Goal: Task Accomplishment & Management: Use online tool/utility

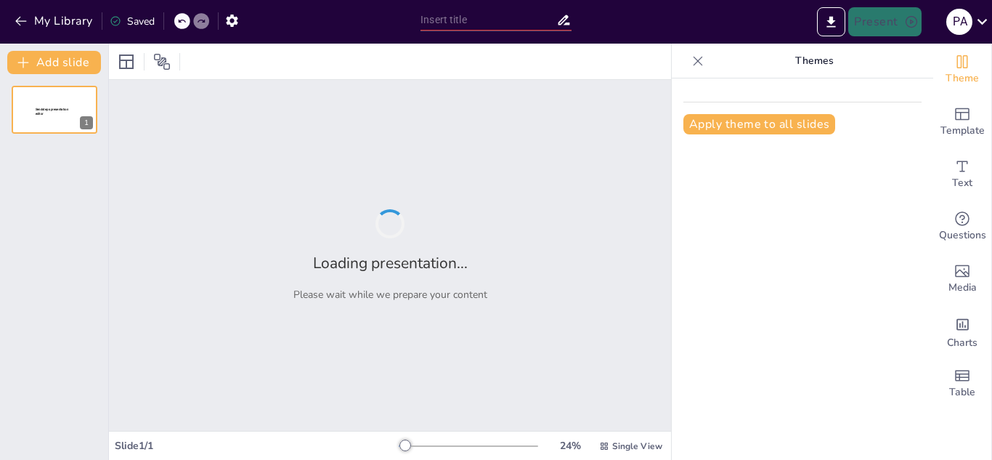
type input "Impacto y Oportunidades: La Relevancia de la Gestión de Residuos en el Contexto…"
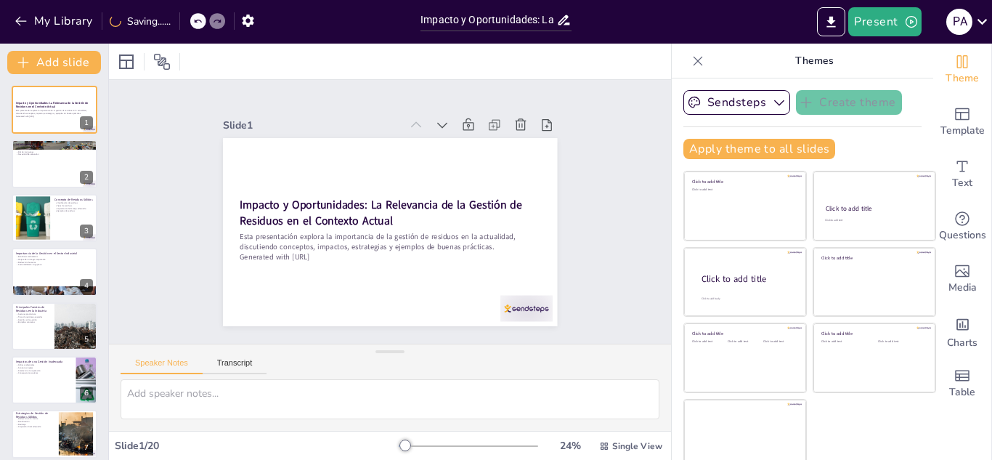
checkbox input "true"
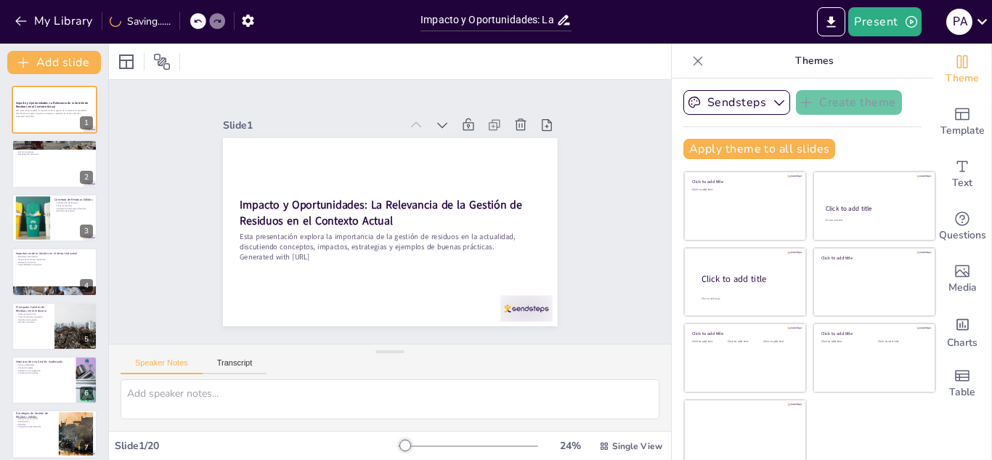
checkbox input "true"
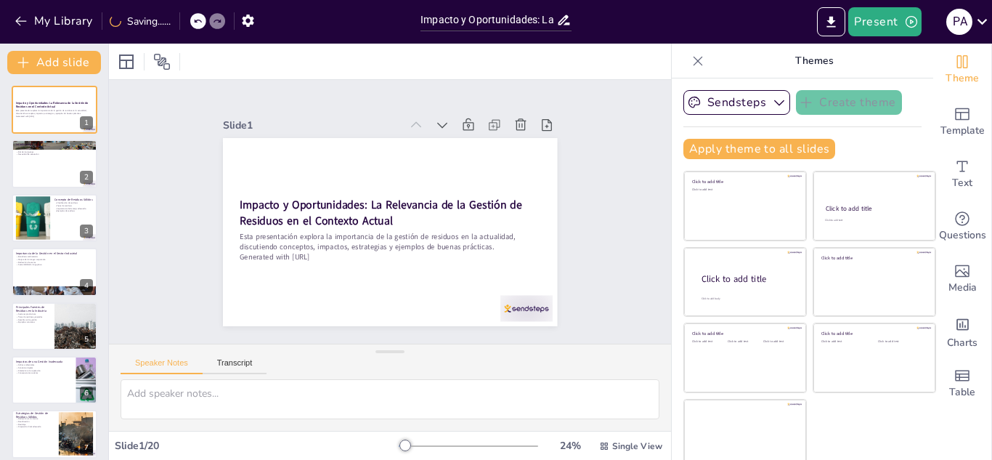
checkbox input "true"
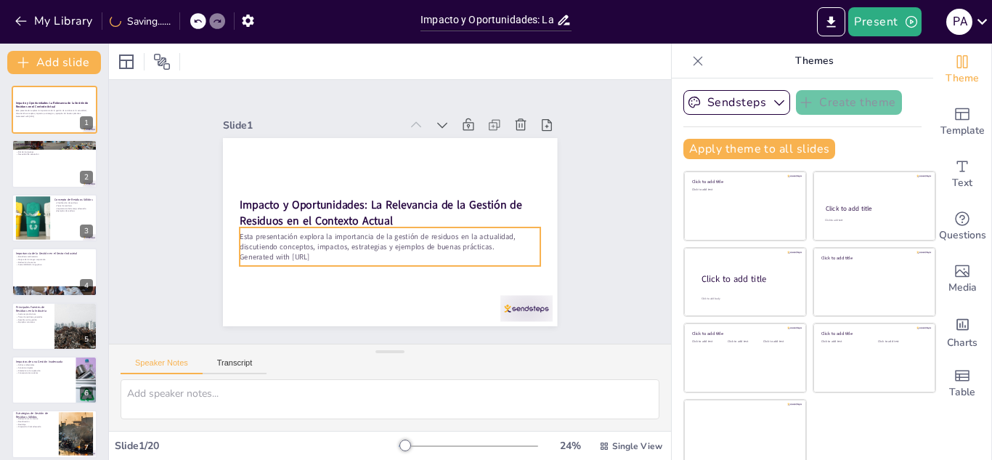
checkbox input "true"
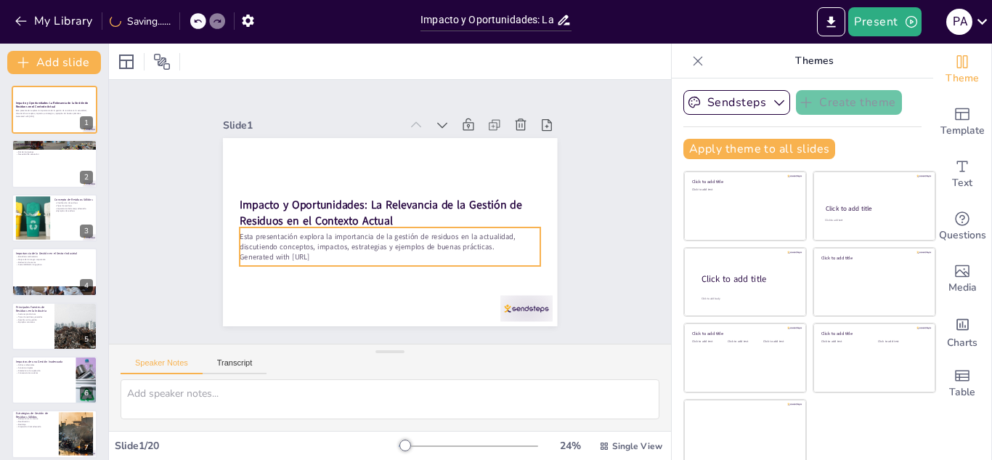
checkbox input "true"
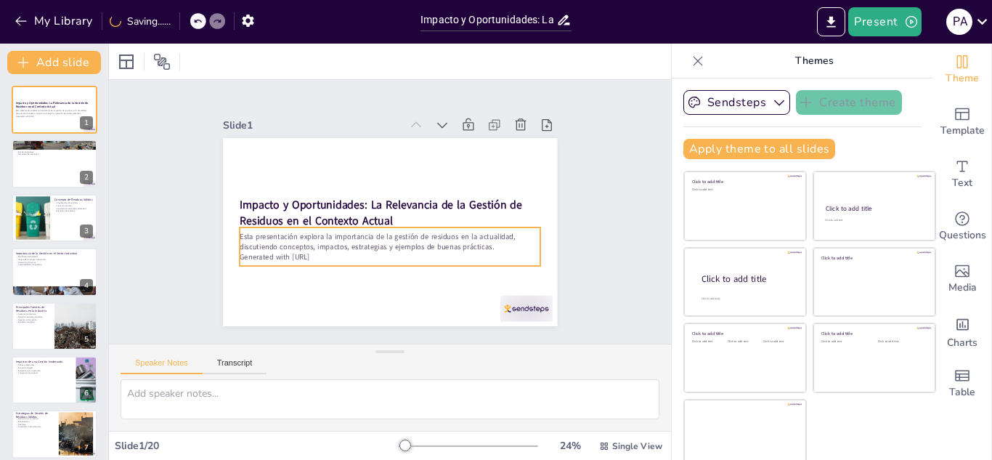
checkbox input "true"
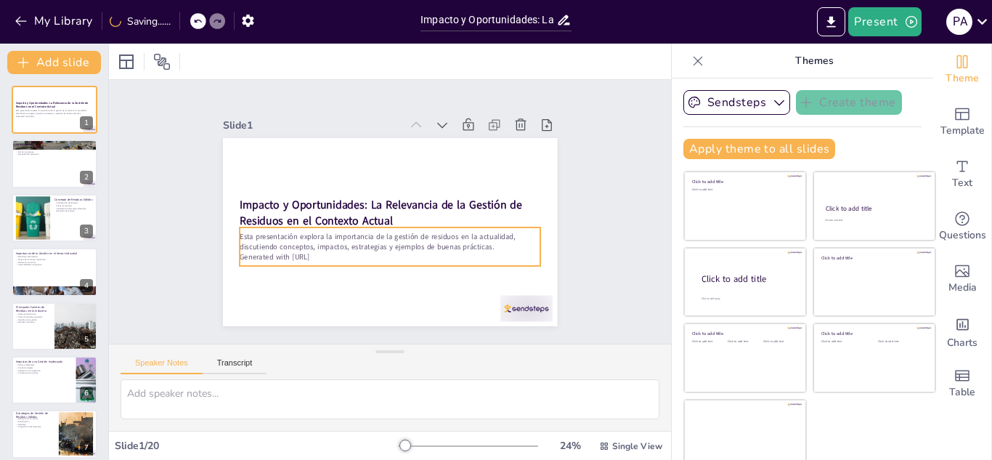
checkbox input "true"
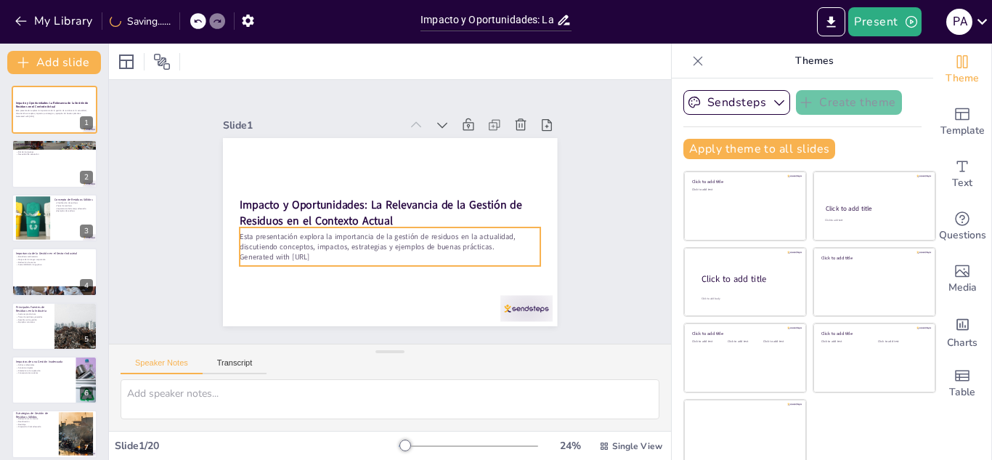
checkbox input "true"
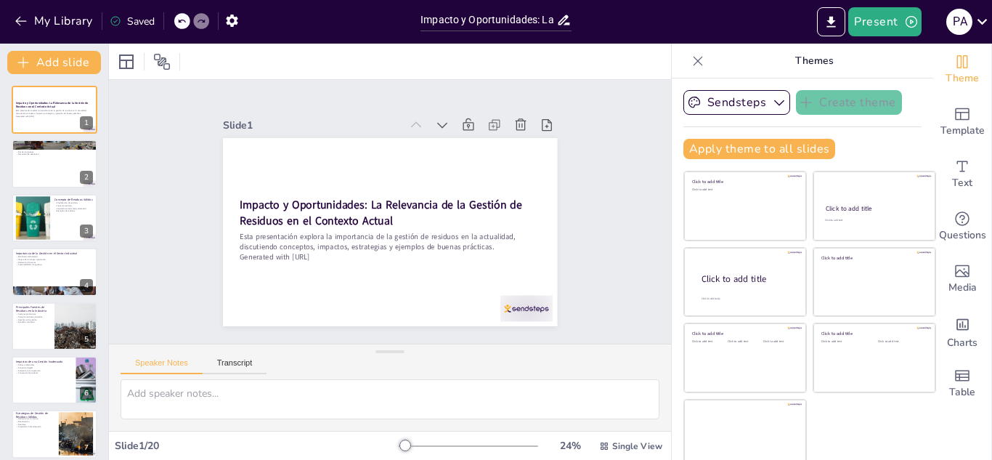
checkbox input "true"
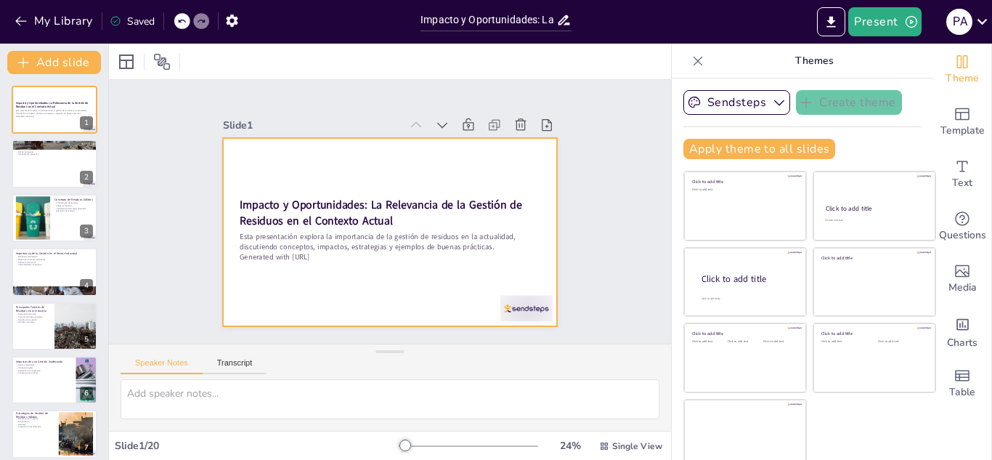
checkbox input "true"
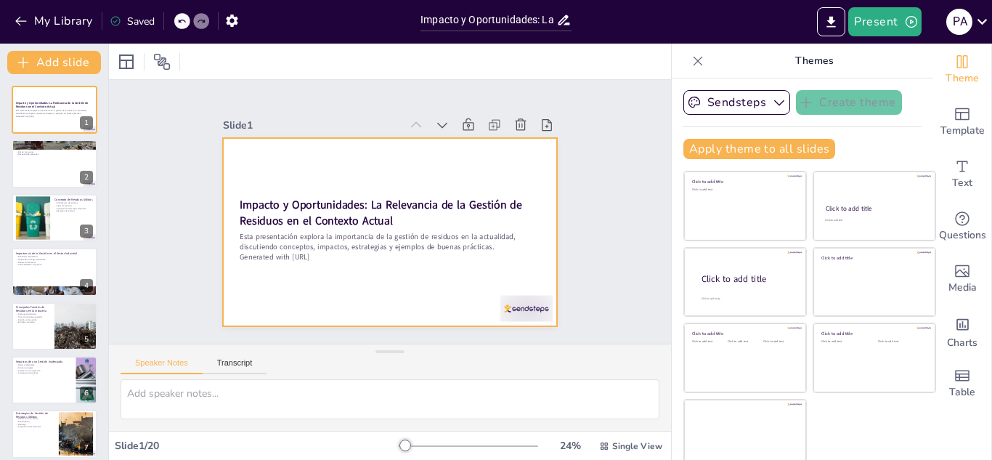
checkbox input "true"
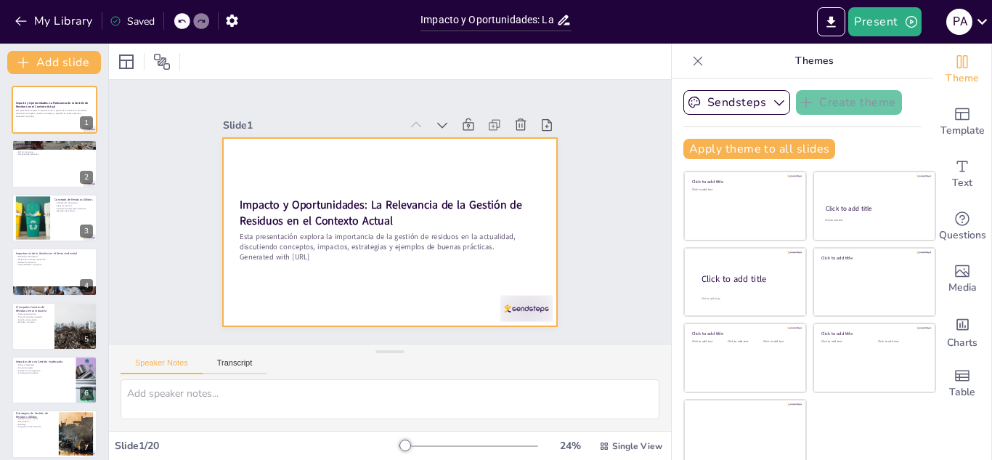
checkbox input "true"
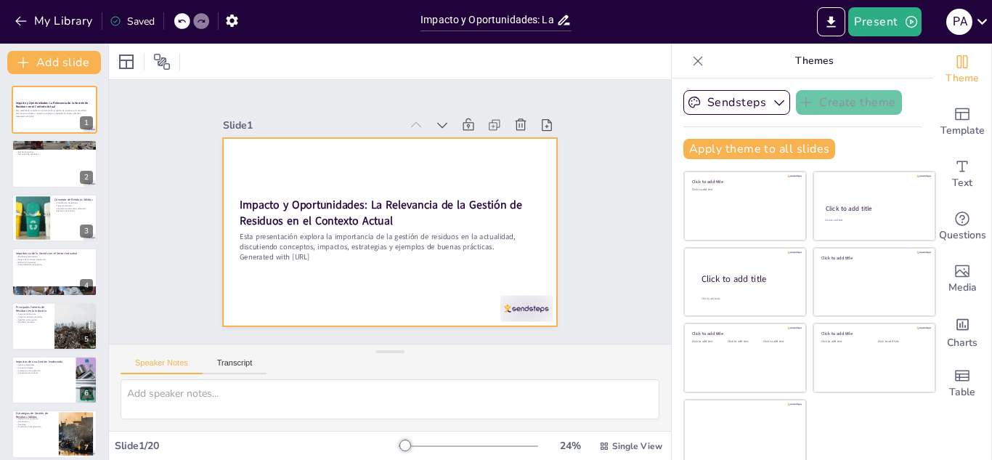
checkbox input "true"
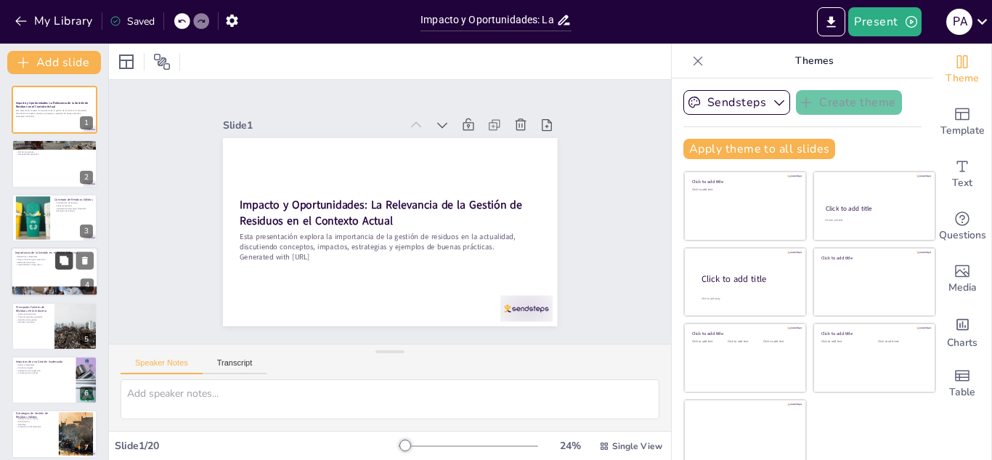
checkbox input "true"
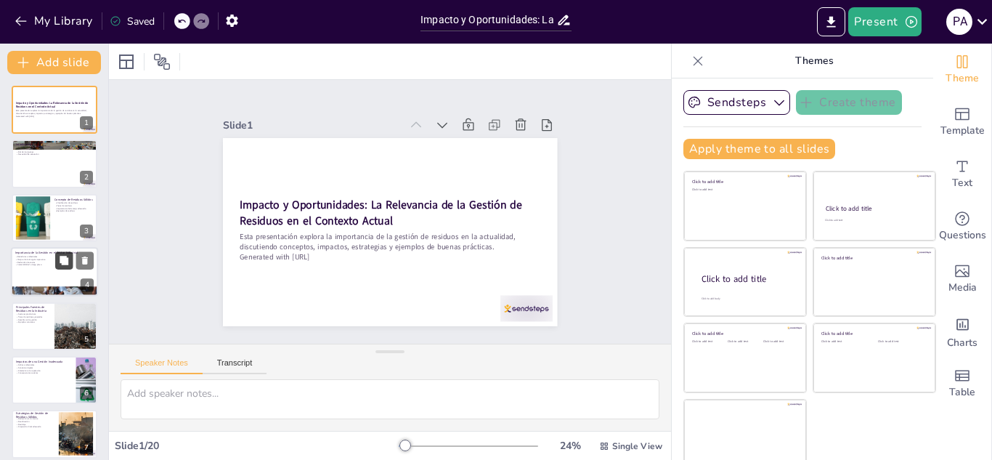
checkbox input "true"
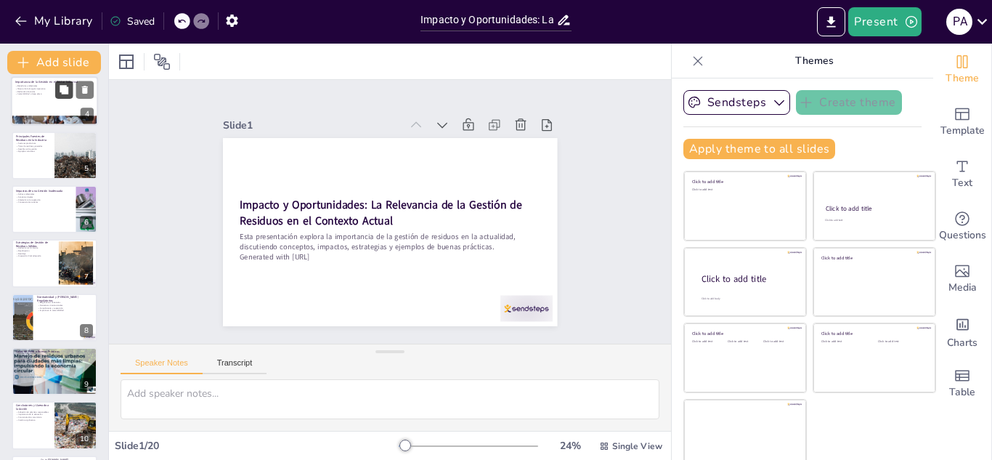
checkbox input "true"
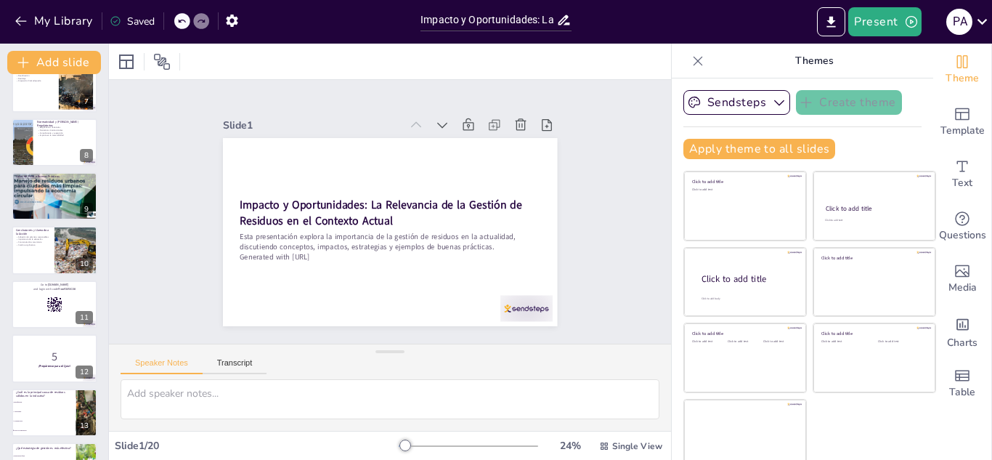
checkbox input "true"
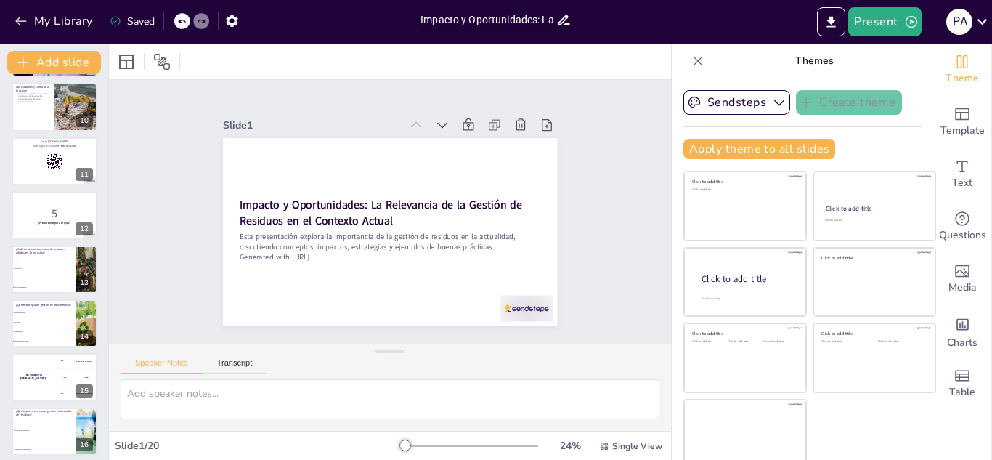
checkbox input "true"
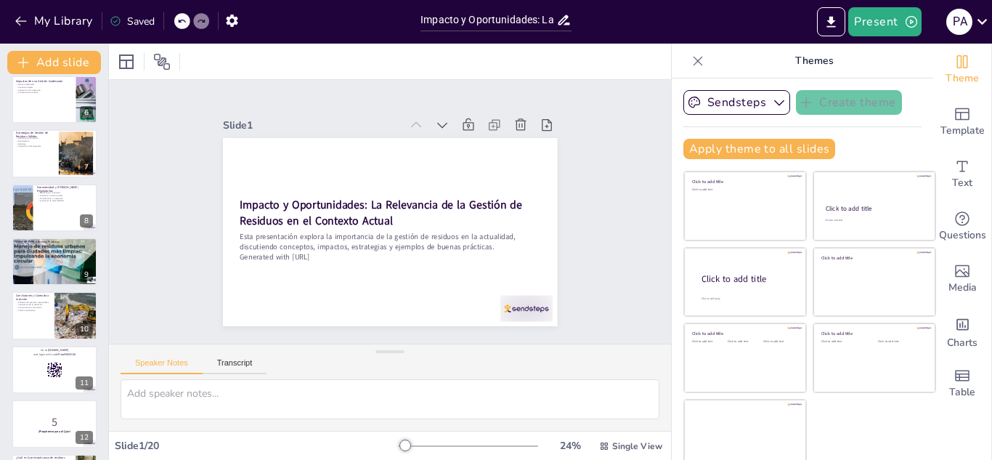
scroll to position [36, 0]
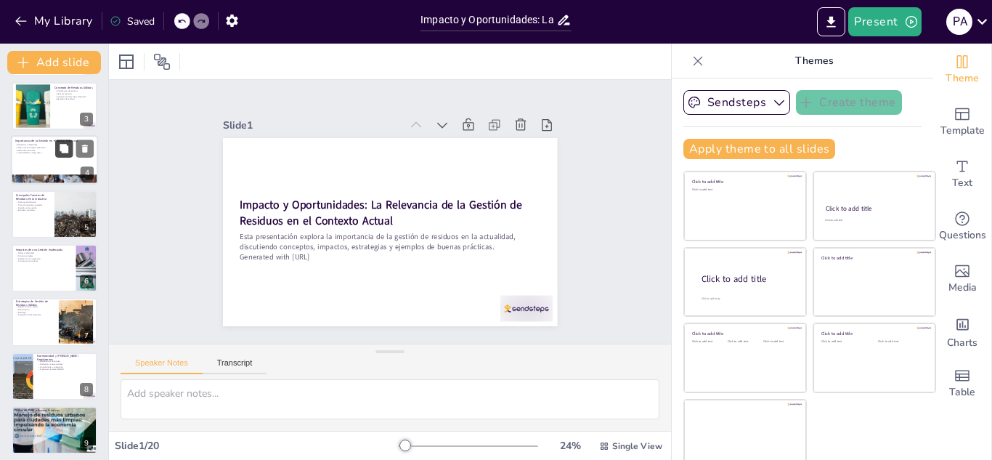
checkbox input "true"
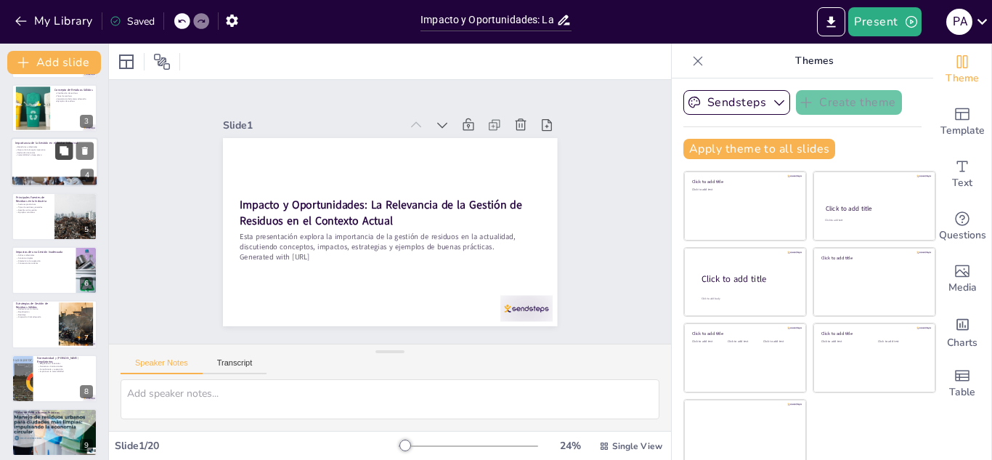
checkbox input "true"
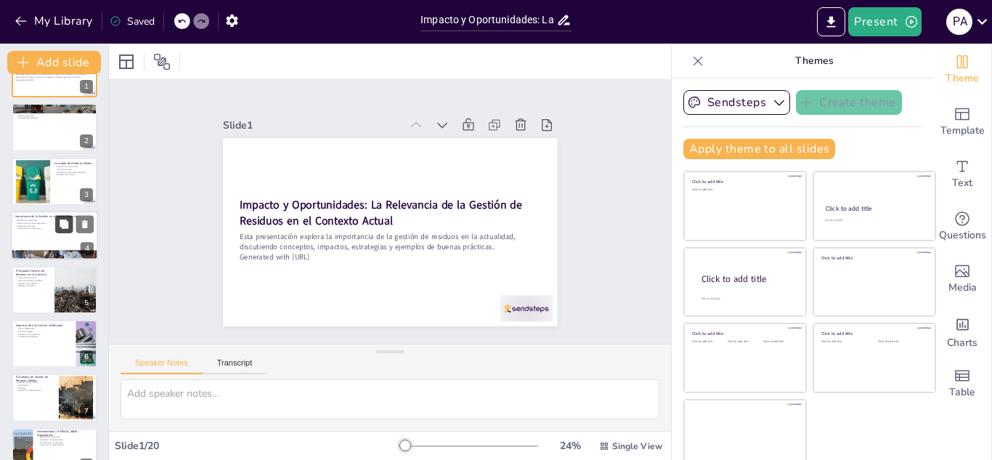
scroll to position [0, 0]
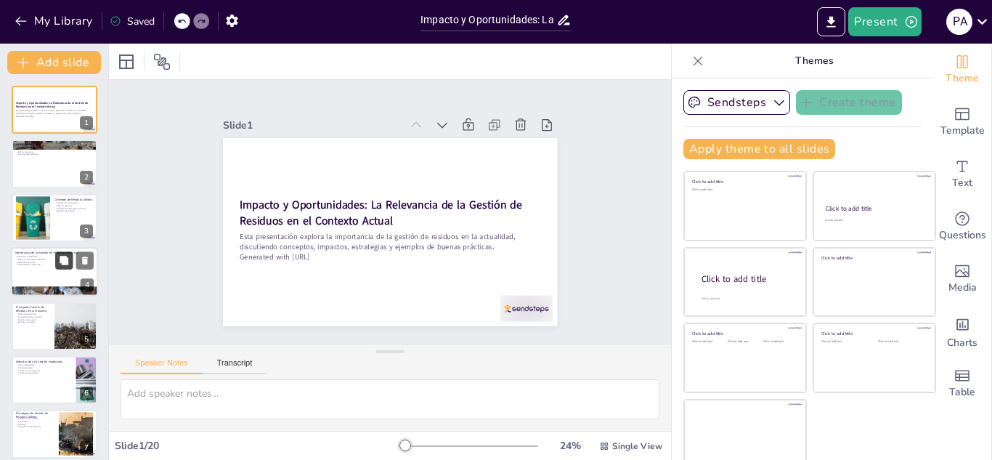
checkbox input "true"
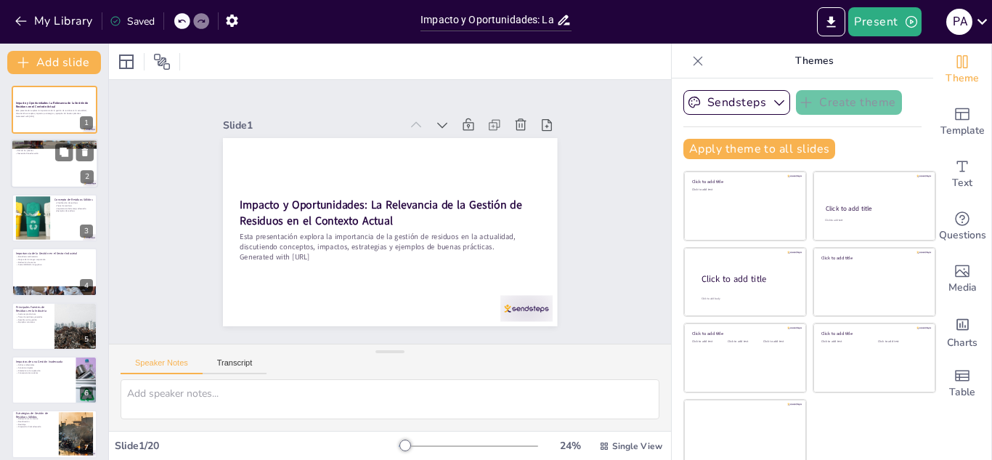
checkbox input "true"
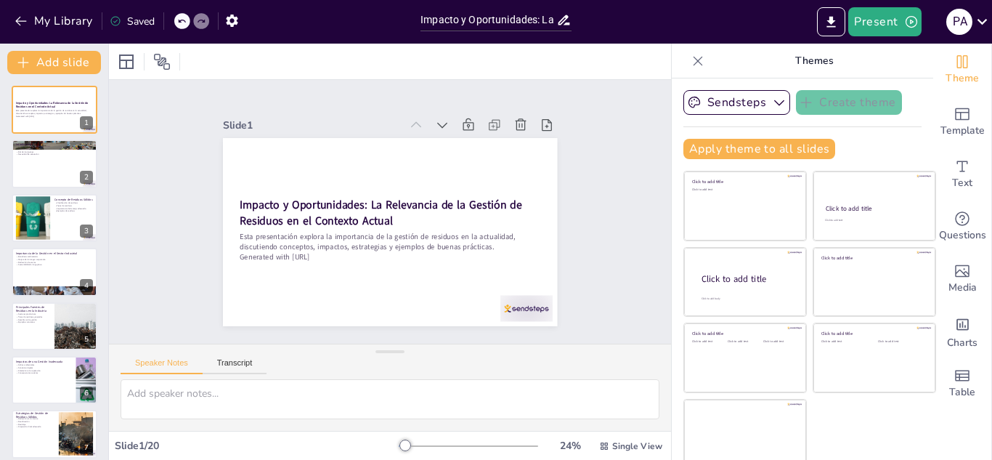
checkbox input "true"
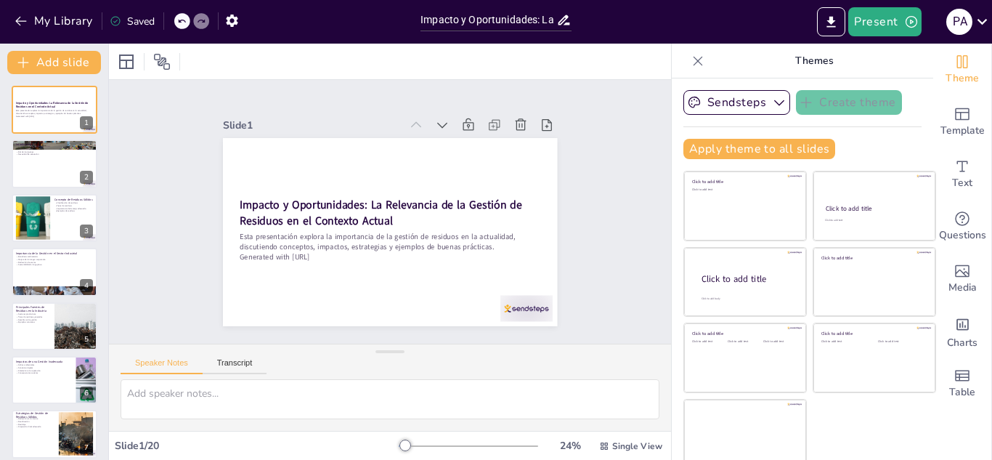
checkbox input "true"
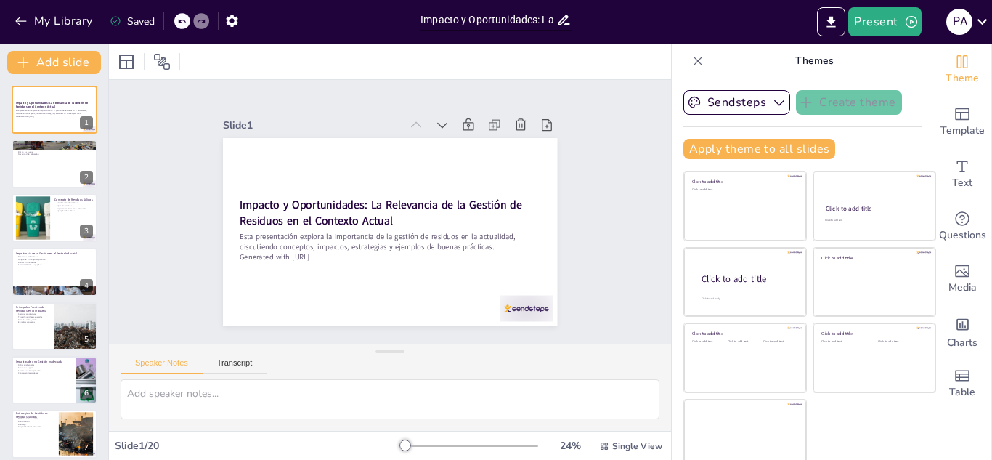
checkbox input "true"
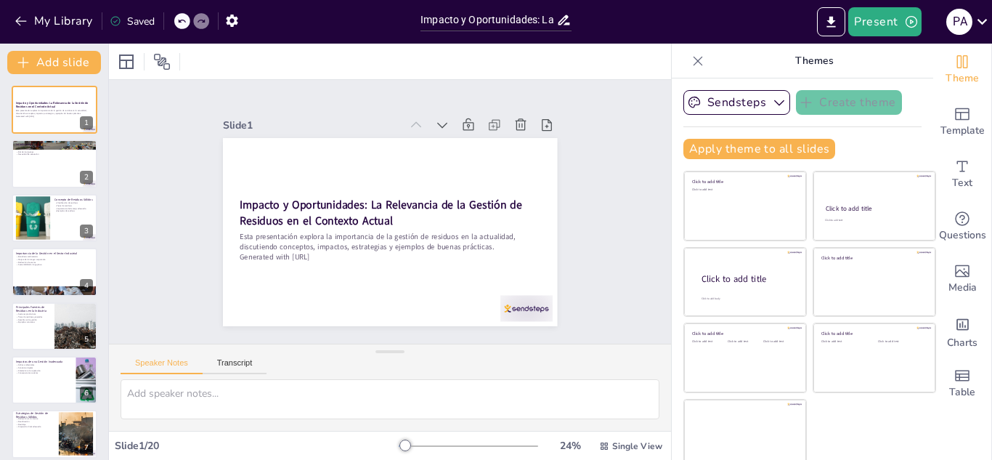
checkbox input "true"
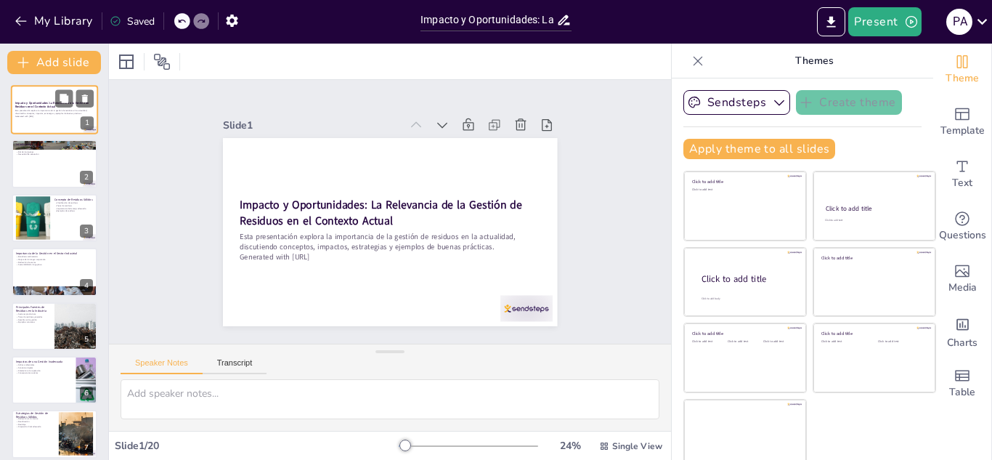
checkbox input "true"
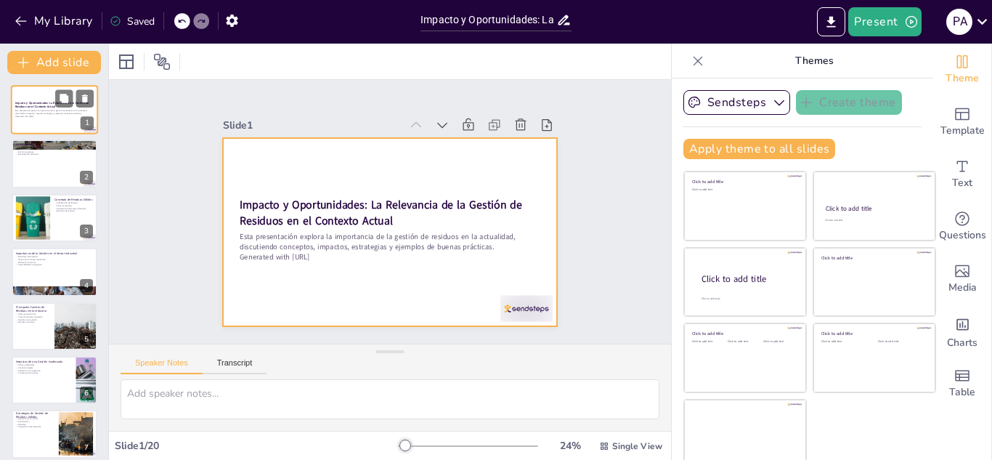
checkbox input "true"
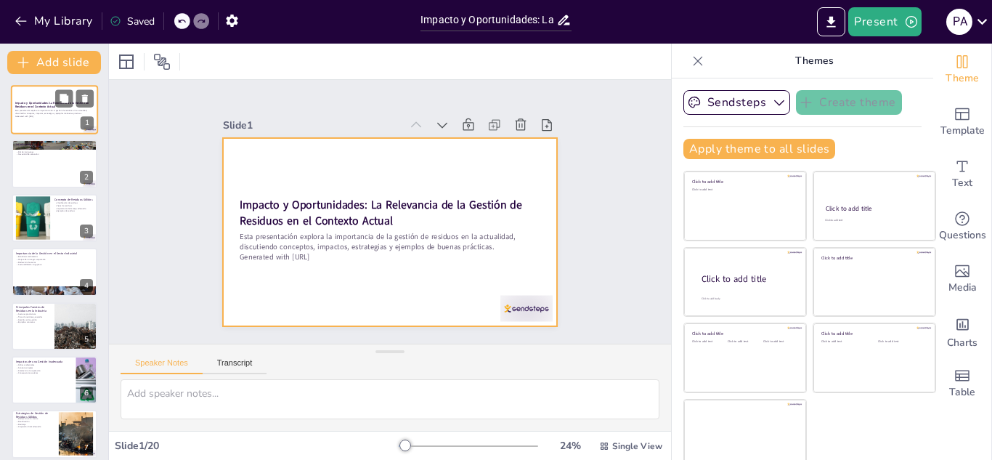
checkbox input "true"
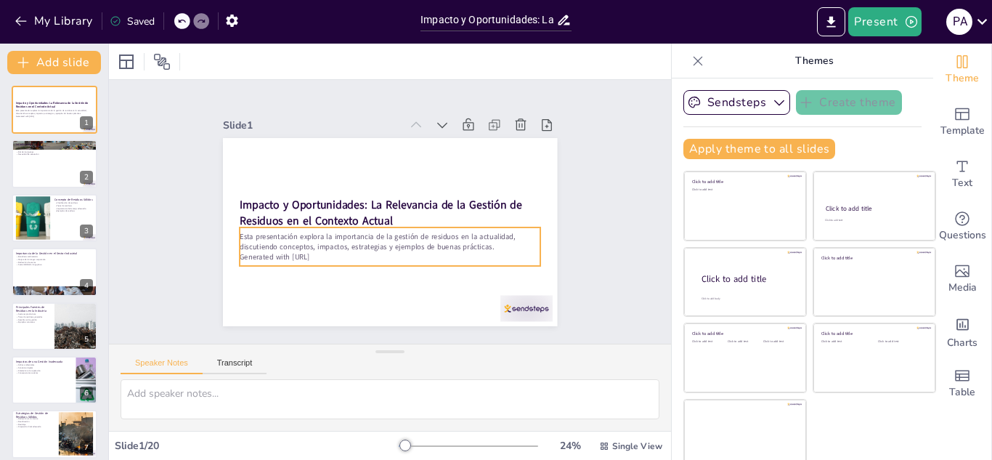
checkbox input "true"
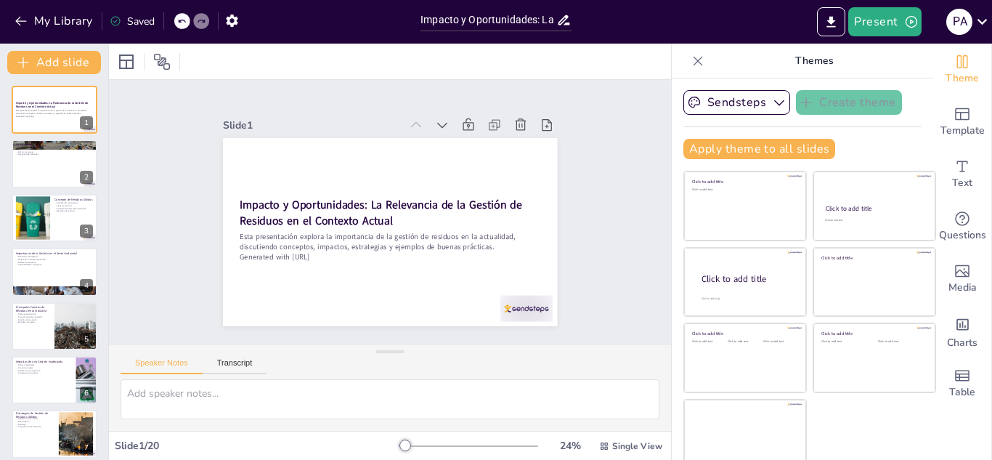
checkbox input "true"
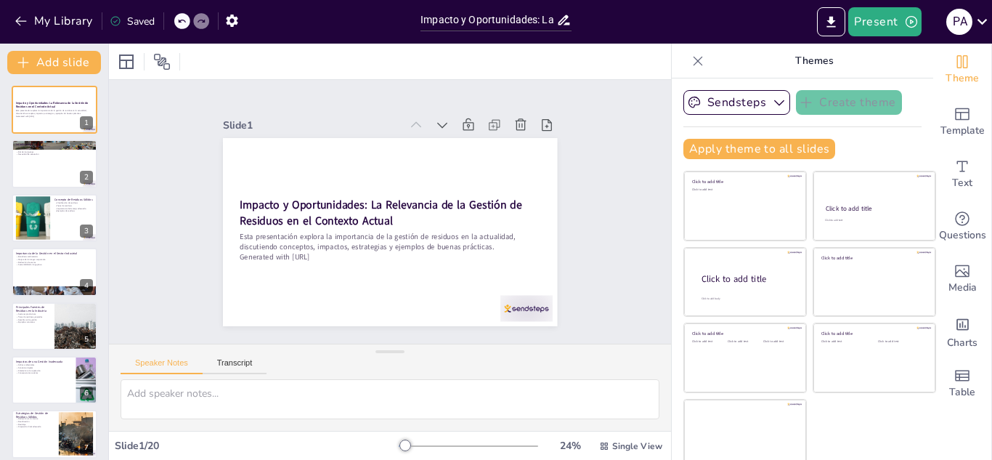
checkbox input "true"
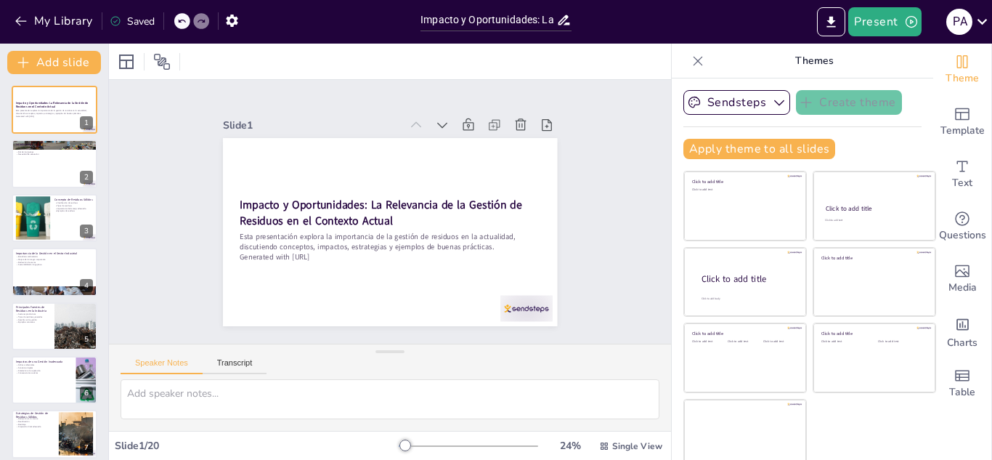
checkbox input "true"
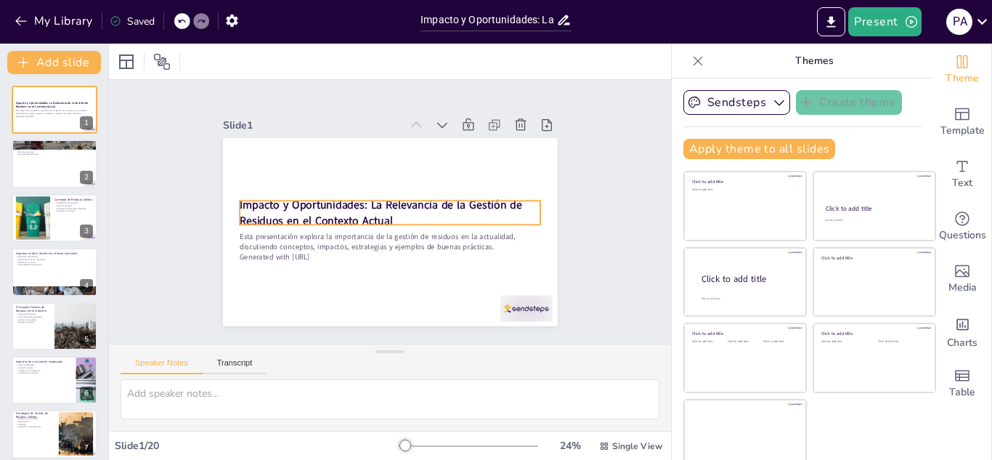
checkbox input "true"
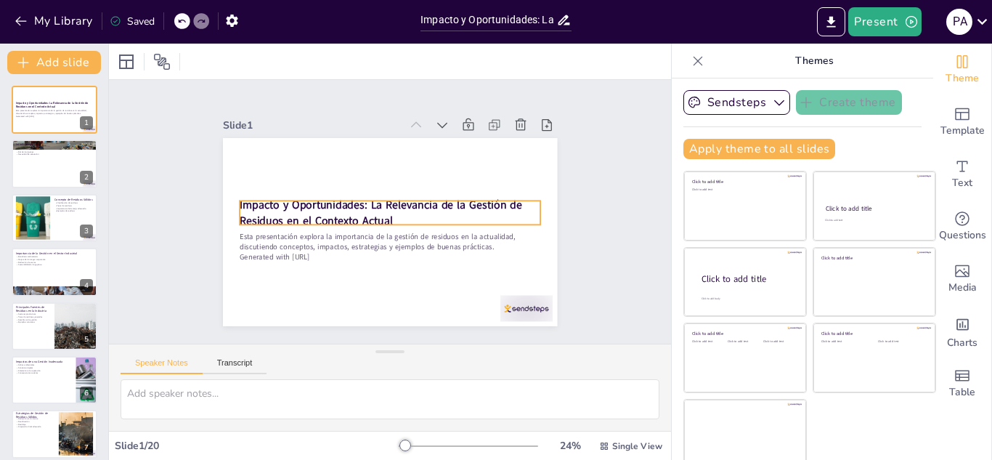
checkbox input "true"
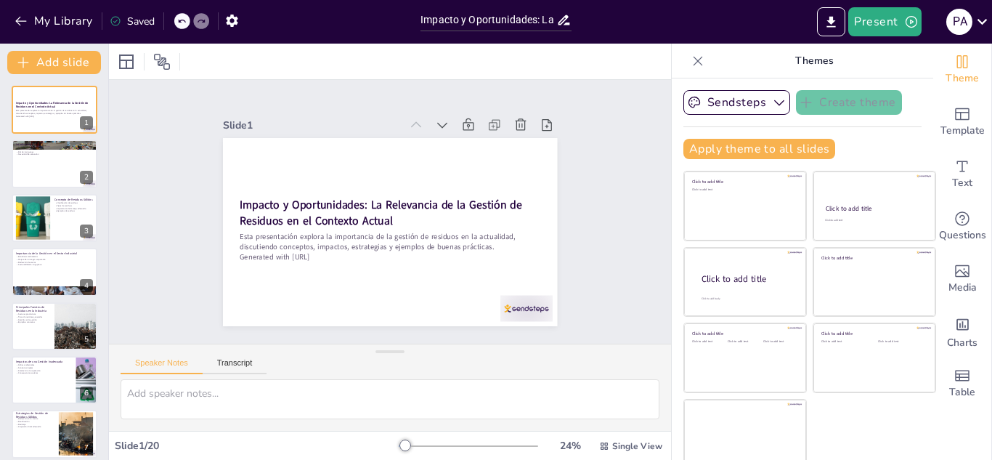
checkbox input "true"
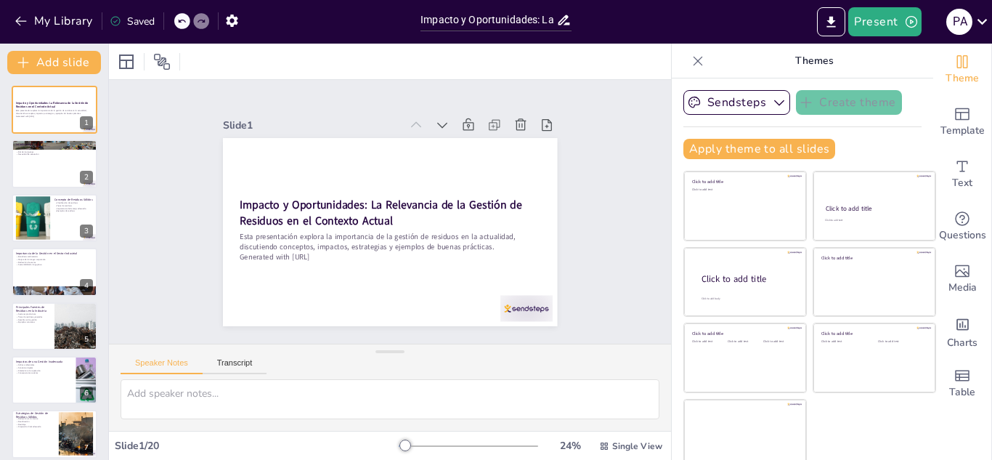
checkbox input "true"
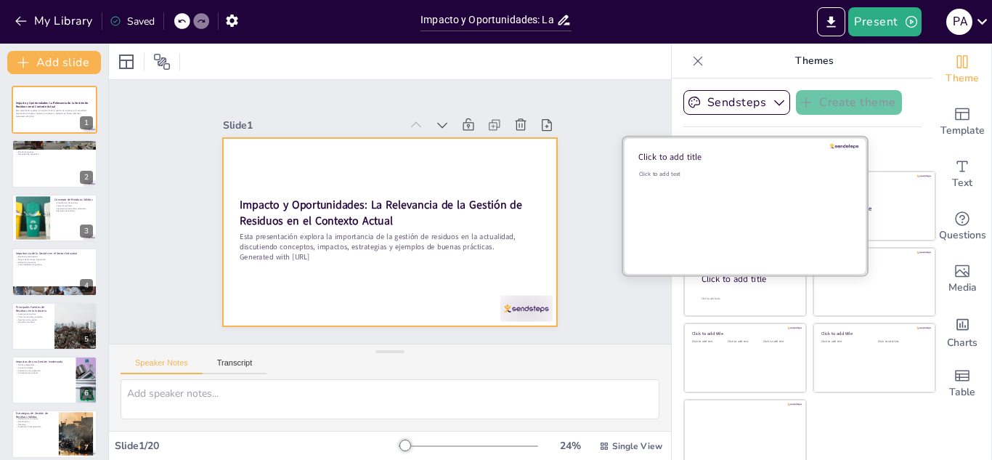
checkbox input "true"
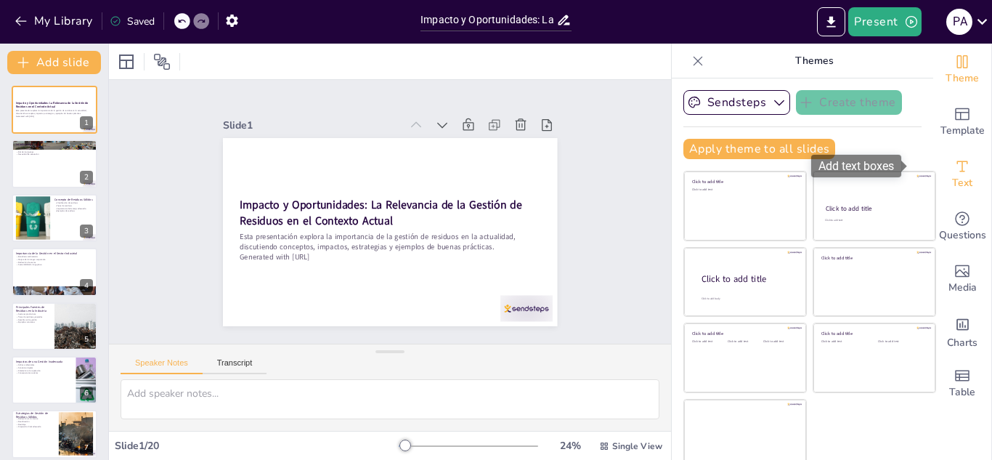
scroll to position [9, 0]
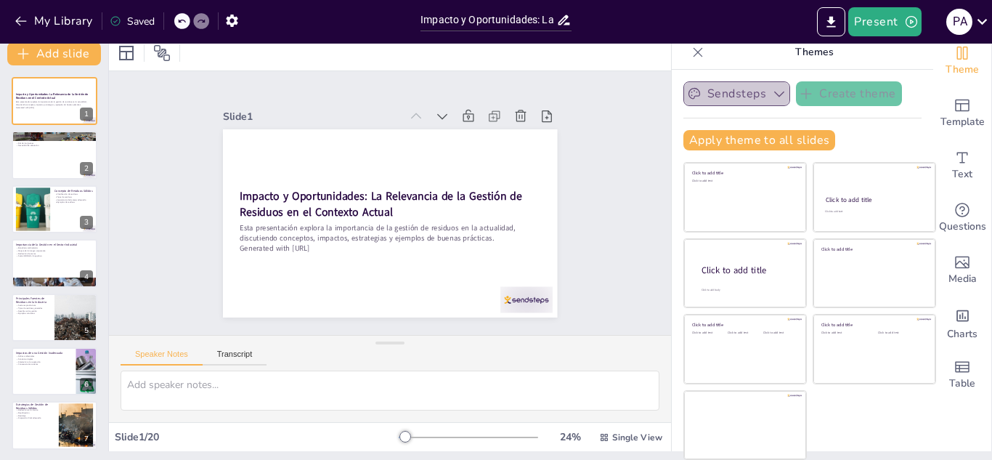
click at [772, 98] on icon "button" at bounding box center [779, 93] width 15 height 15
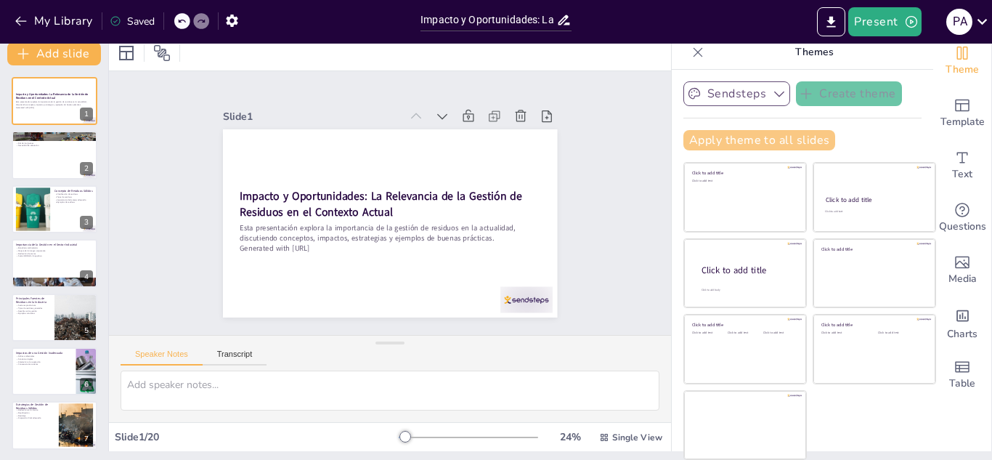
click at [731, 144] on button "Apply theme to all slides" at bounding box center [759, 140] width 152 height 20
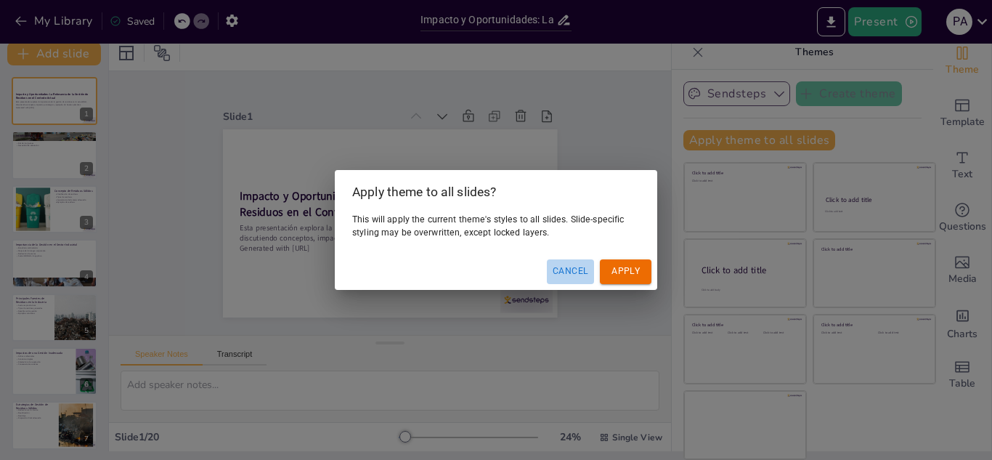
click at [554, 268] on button "Cancel" at bounding box center [570, 271] width 47 height 24
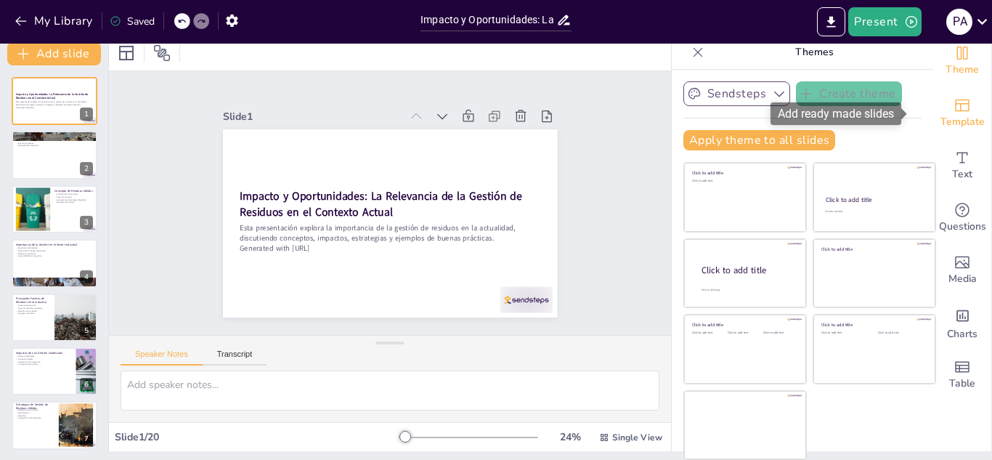
scroll to position [0, 0]
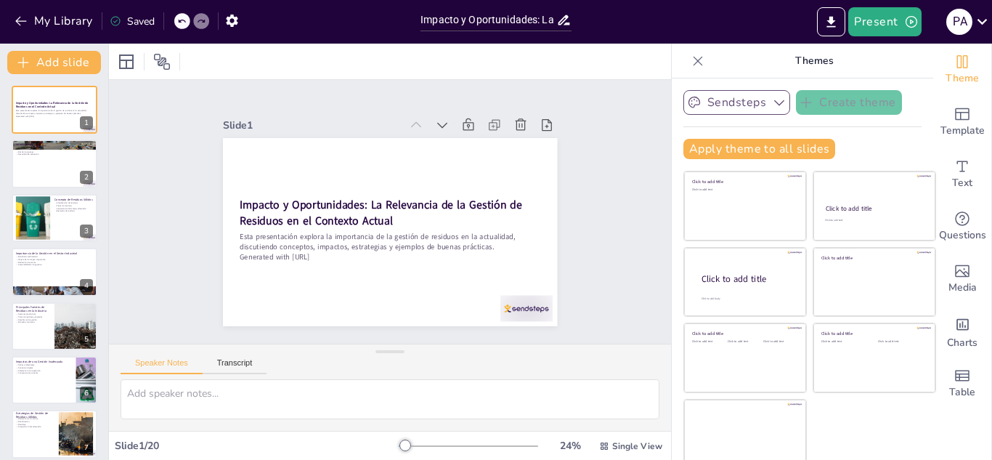
checkbox input "true"
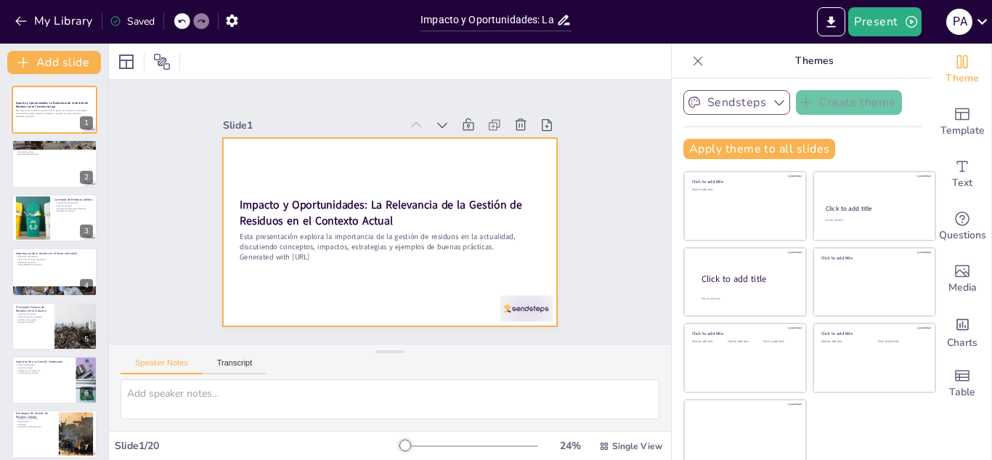
scroll to position [9, 0]
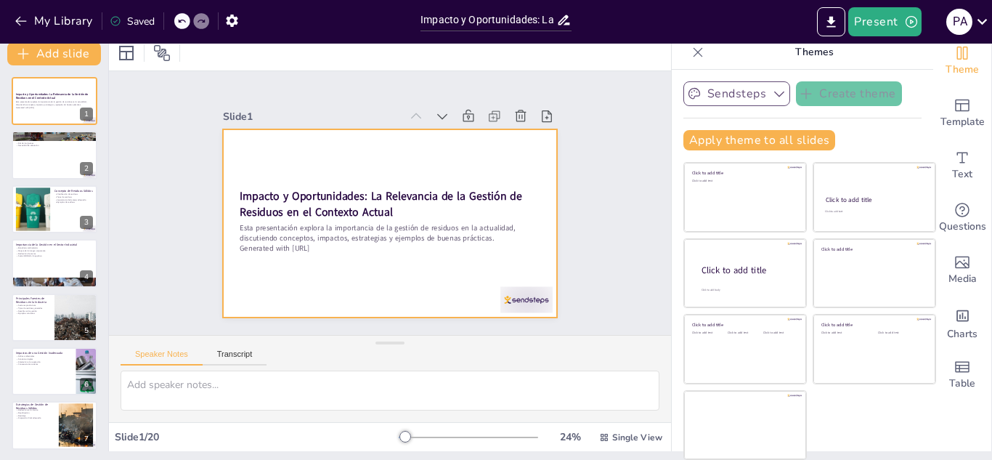
checkbox input "true"
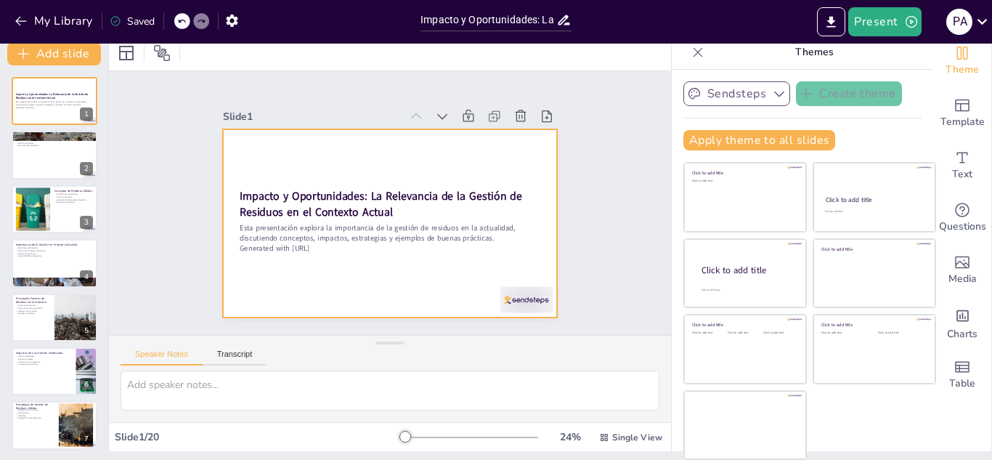
checkbox input "true"
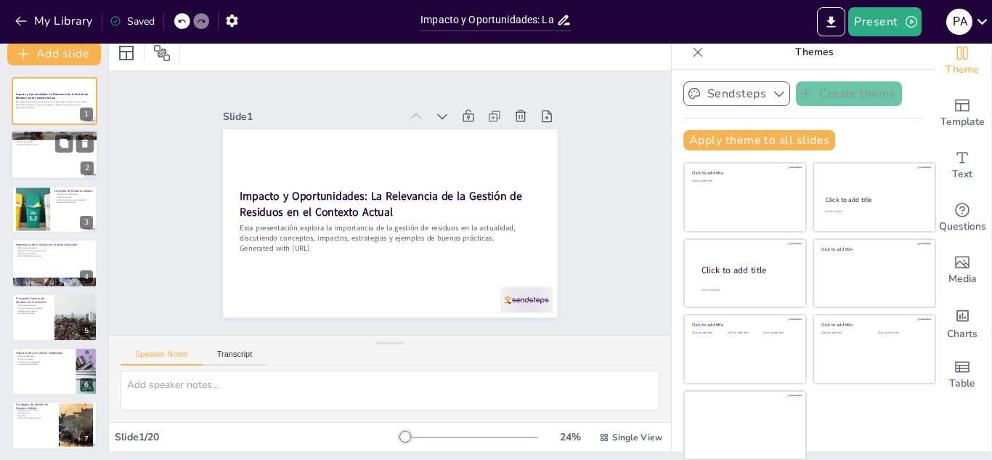
click at [62, 163] on div at bounding box center [54, 155] width 87 height 49
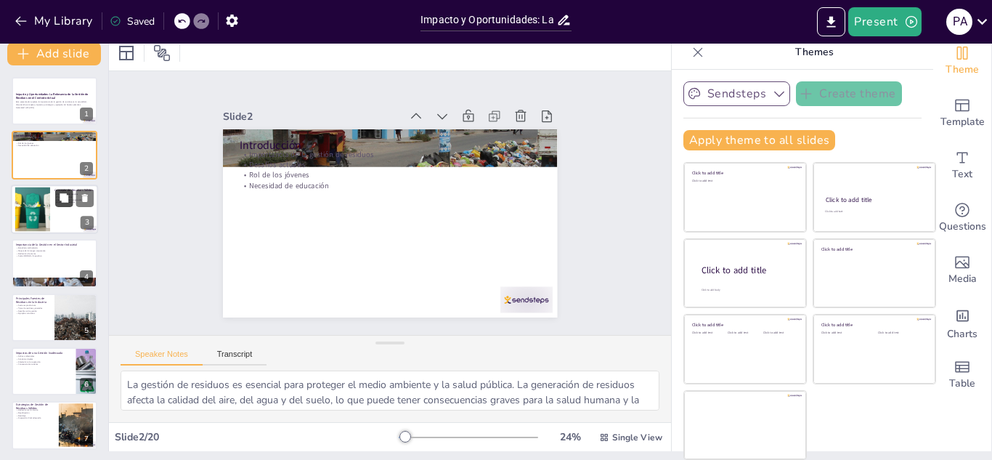
click at [57, 203] on button at bounding box center [63, 197] width 17 height 17
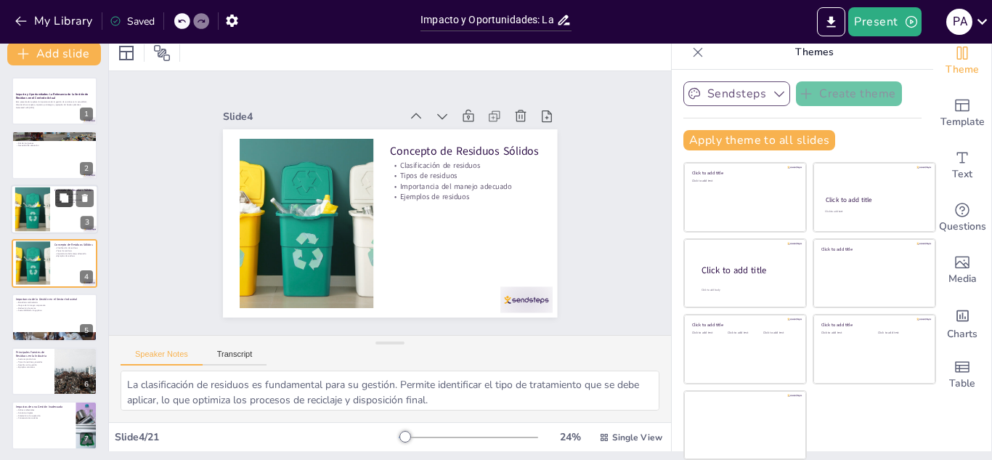
scroll to position [5, 0]
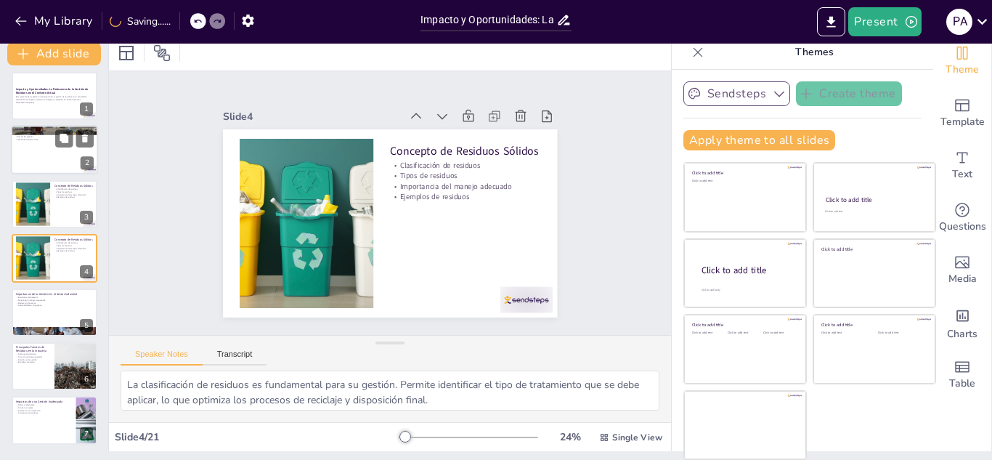
click at [54, 166] on div at bounding box center [54, 150] width 87 height 49
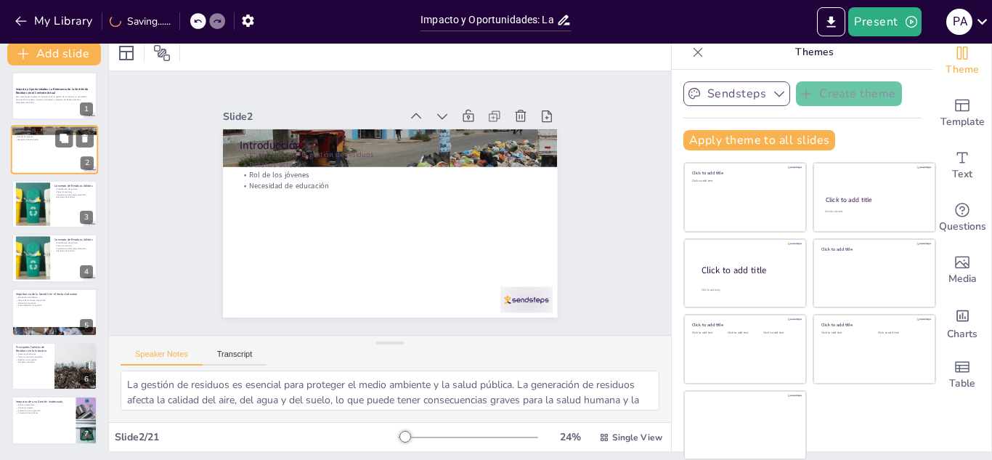
scroll to position [0, 0]
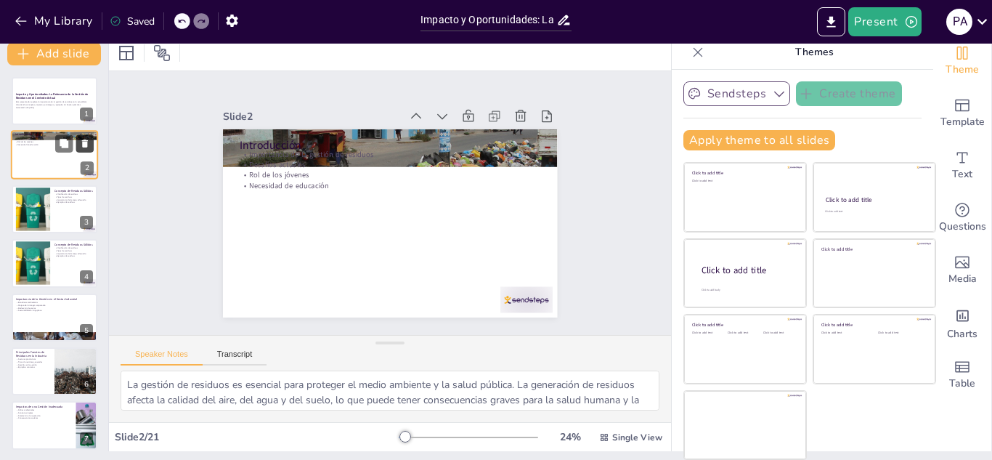
click at [90, 138] on button at bounding box center [84, 143] width 17 height 17
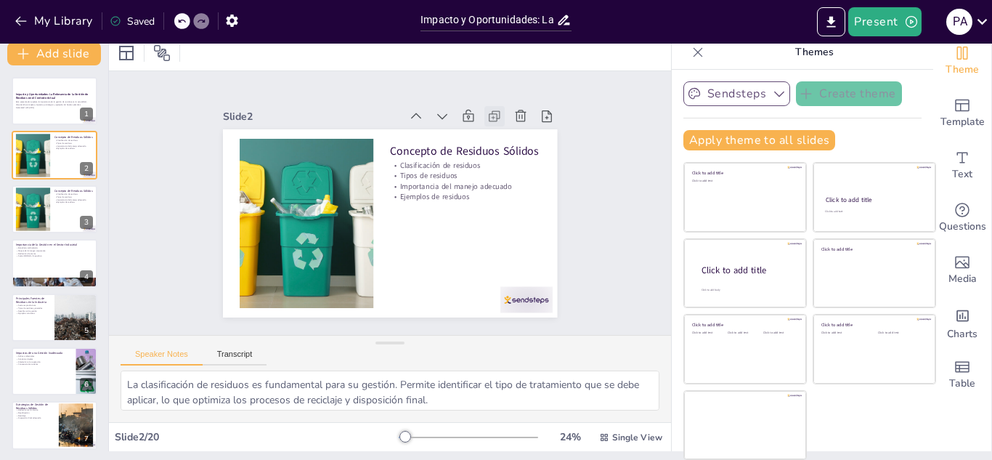
click at [495, 120] on icon at bounding box center [503, 128] width 16 height 16
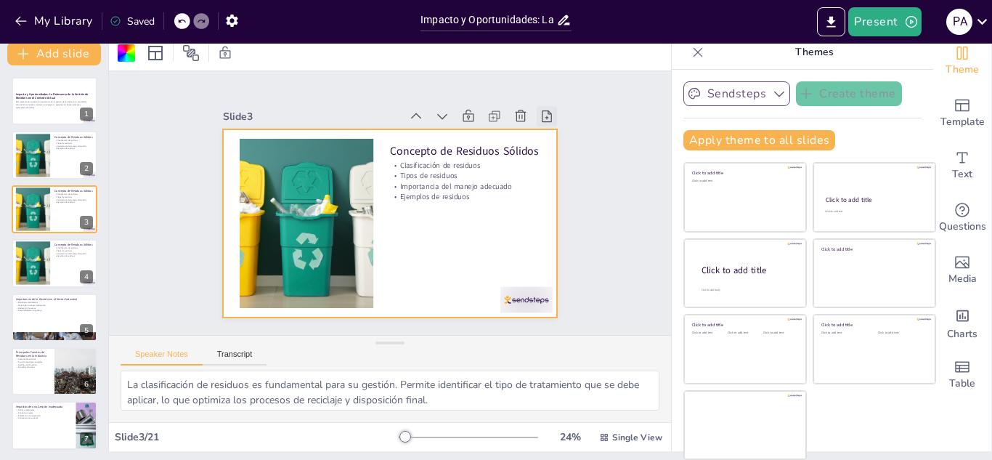
click at [548, 125] on icon at bounding box center [556, 133] width 16 height 16
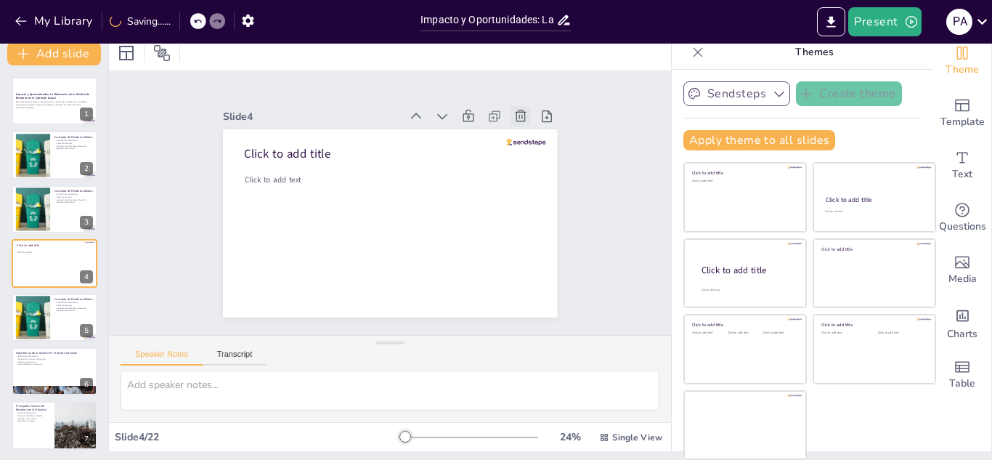
click at [516, 112] on icon at bounding box center [521, 116] width 11 height 12
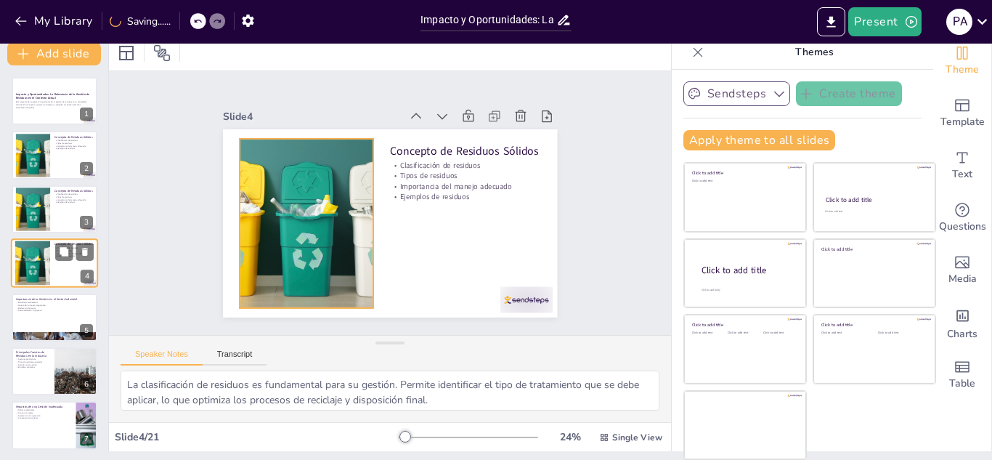
click at [39, 272] on div at bounding box center [32, 263] width 72 height 44
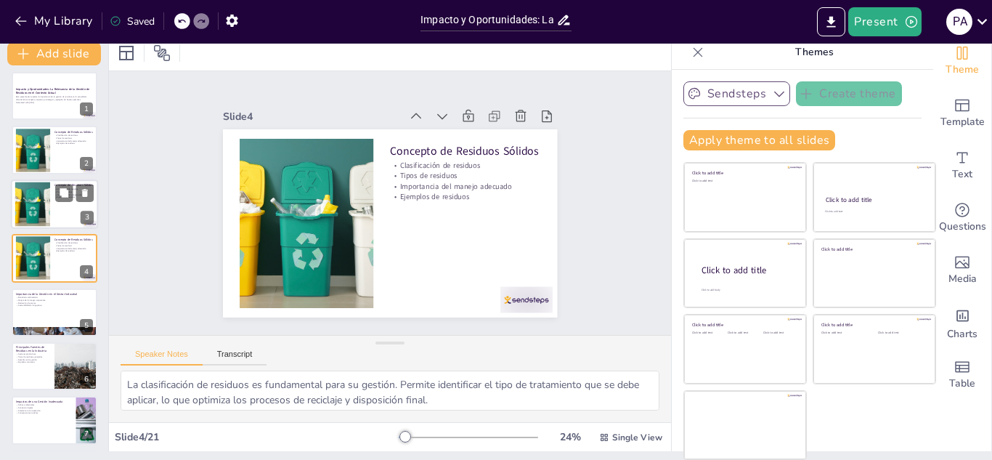
click at [38, 226] on div at bounding box center [32, 204] width 72 height 44
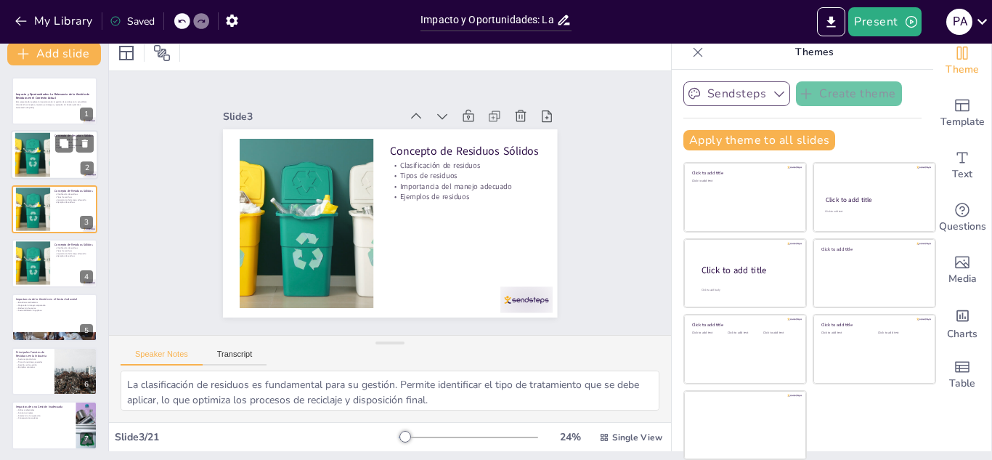
click at [52, 158] on div at bounding box center [54, 155] width 87 height 49
click at [46, 214] on div at bounding box center [32, 209] width 72 height 44
click at [45, 261] on div at bounding box center [32, 263] width 72 height 44
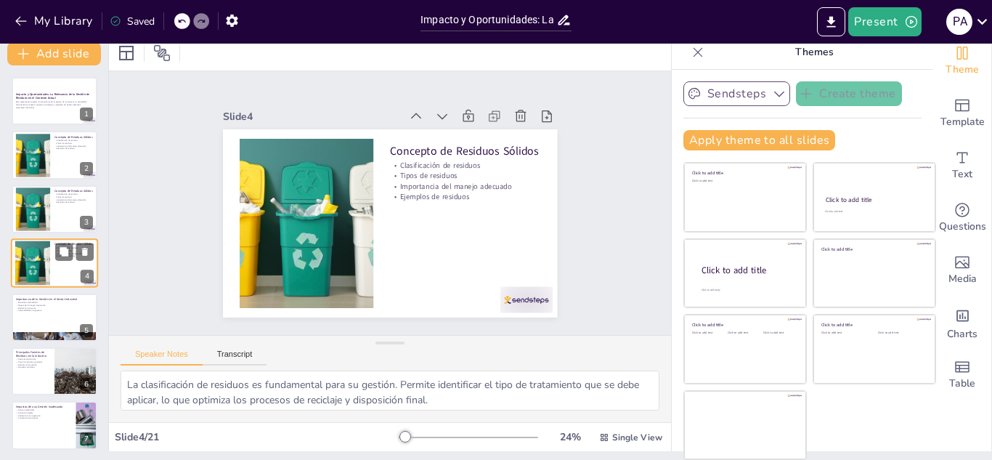
scroll to position [5, 0]
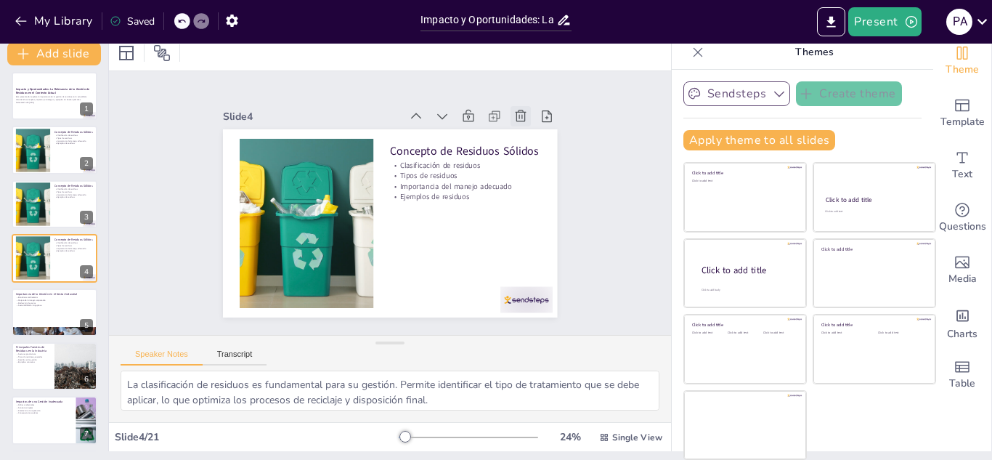
click at [516, 116] on icon at bounding box center [521, 116] width 11 height 12
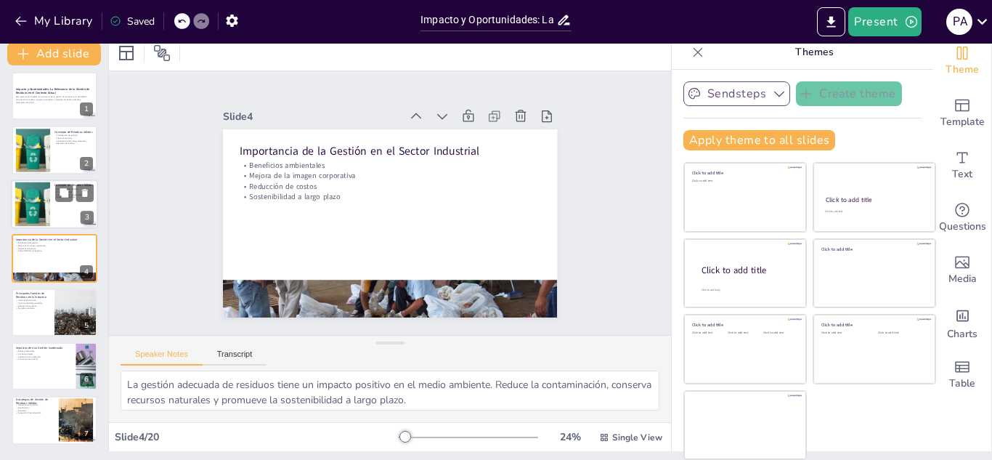
click at [37, 194] on div at bounding box center [32, 204] width 72 height 44
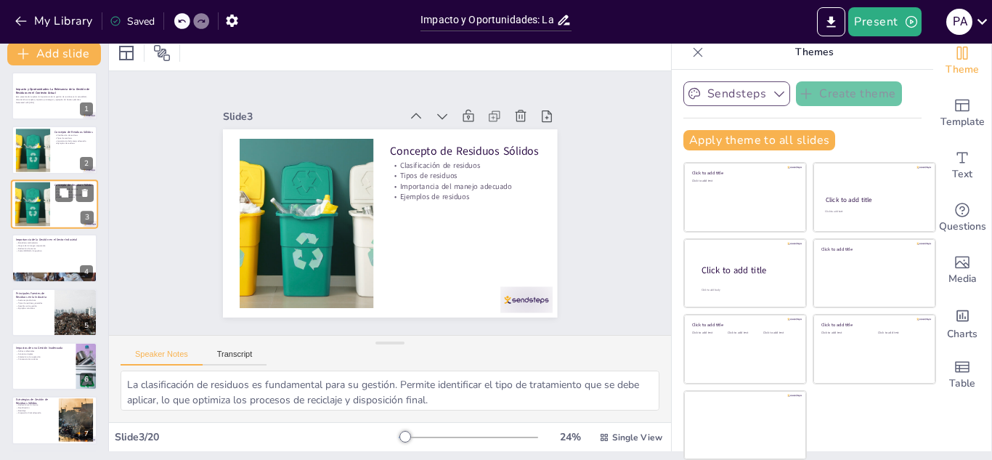
scroll to position [0, 0]
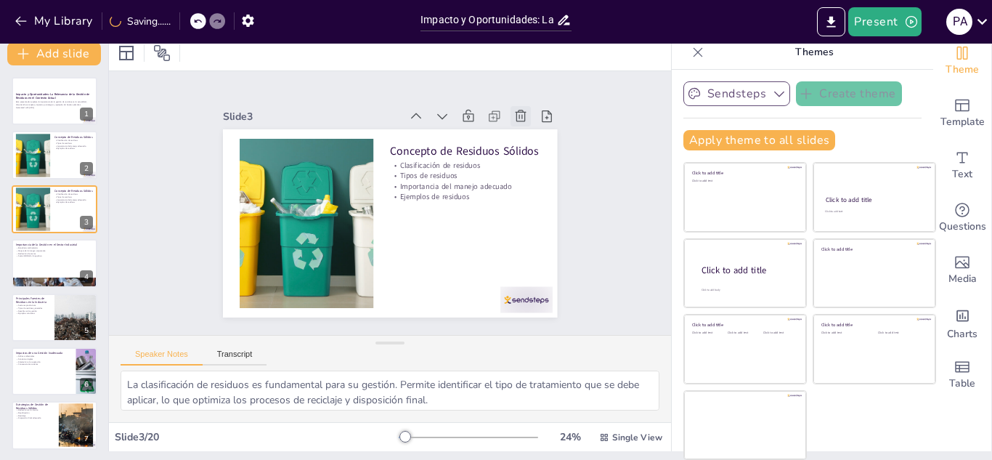
click at [513, 110] on icon at bounding box center [520, 116] width 15 height 15
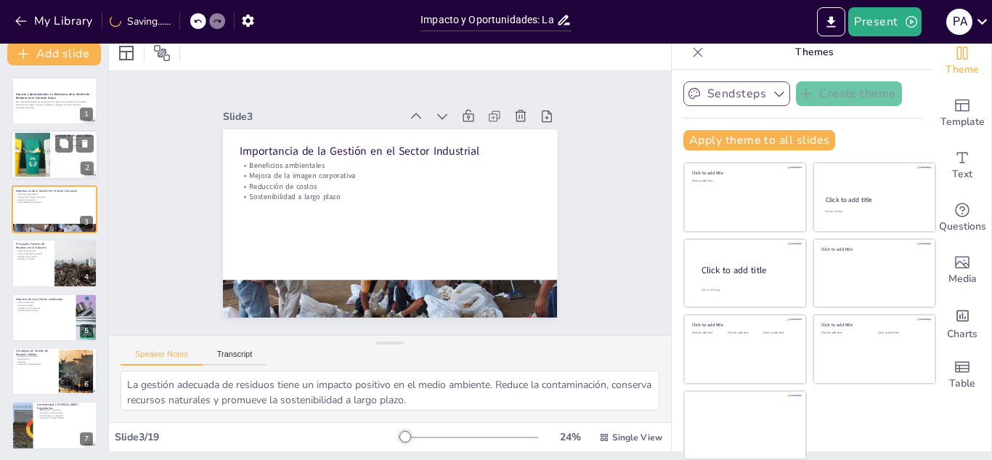
click at [46, 150] on div at bounding box center [32, 155] width 72 height 44
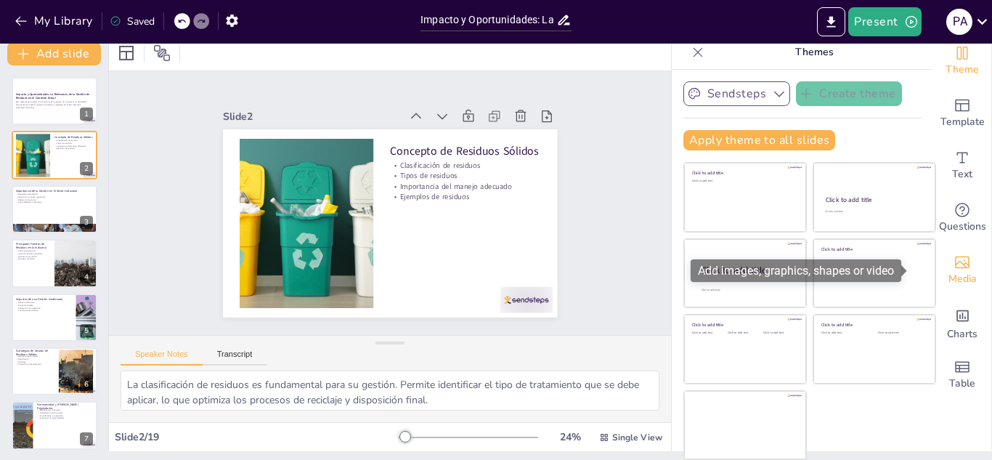
click at [955, 268] on icon "Add images, graphics, shapes or video" at bounding box center [962, 262] width 15 height 12
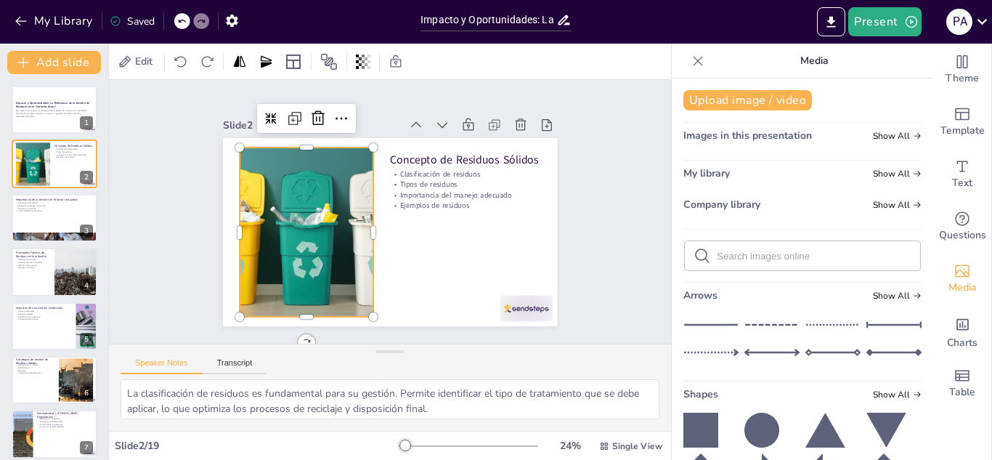
click at [306, 176] on div at bounding box center [304, 205] width 314 height 246
click at [341, 111] on icon at bounding box center [350, 113] width 19 height 19
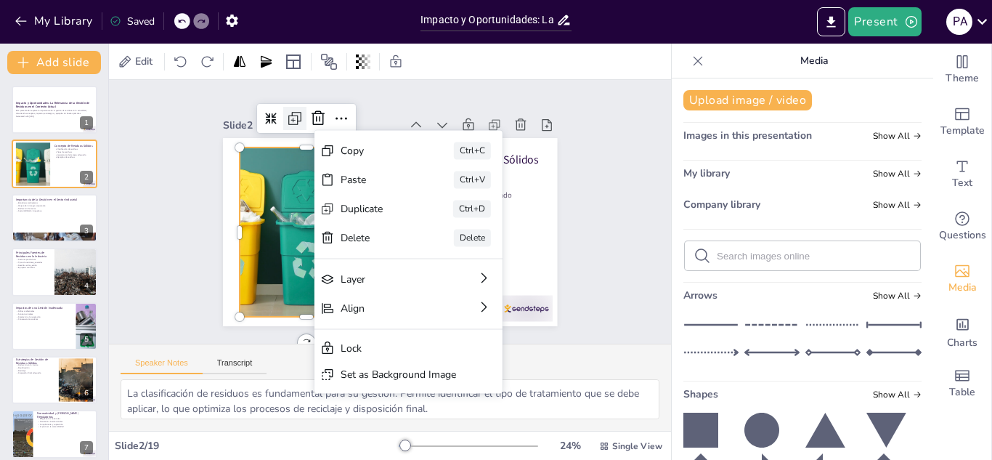
click at [296, 107] on icon at bounding box center [305, 108] width 19 height 19
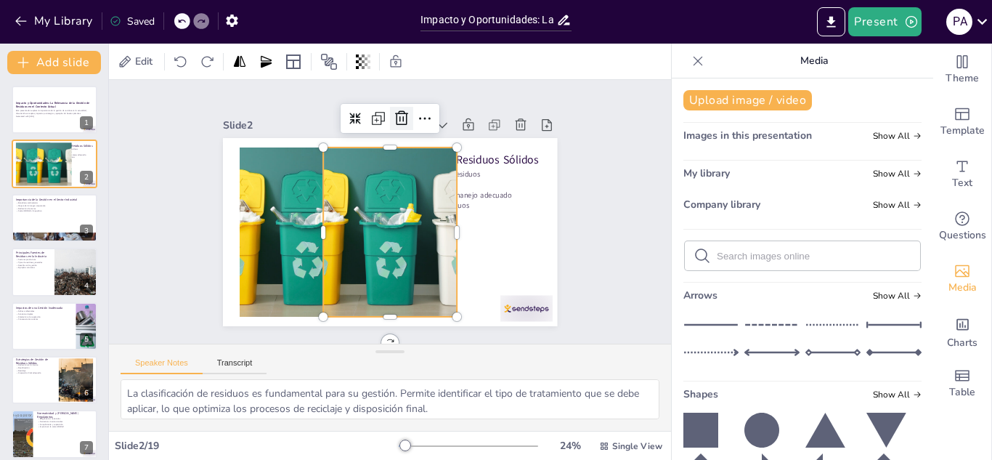
click at [452, 140] on icon at bounding box center [461, 150] width 19 height 20
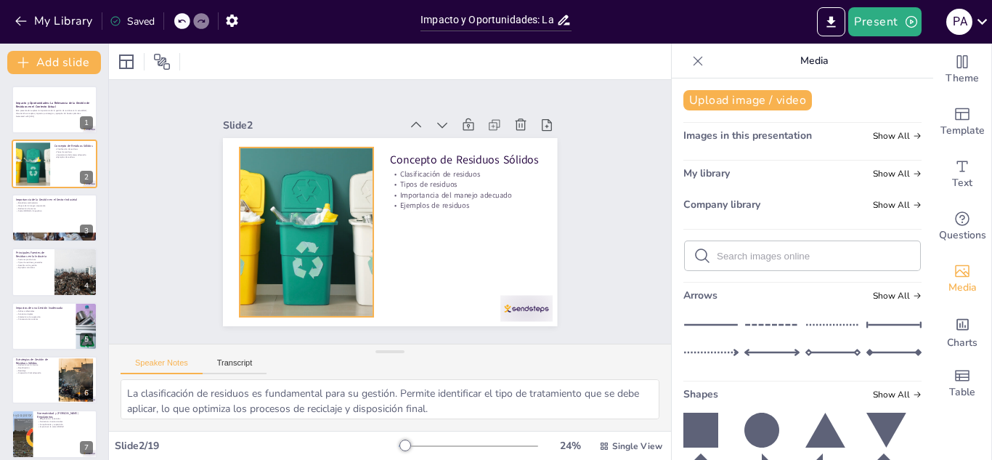
click at [322, 179] on div at bounding box center [304, 213] width 305 height 223
click at [553, 151] on icon at bounding box center [561, 159] width 17 height 17
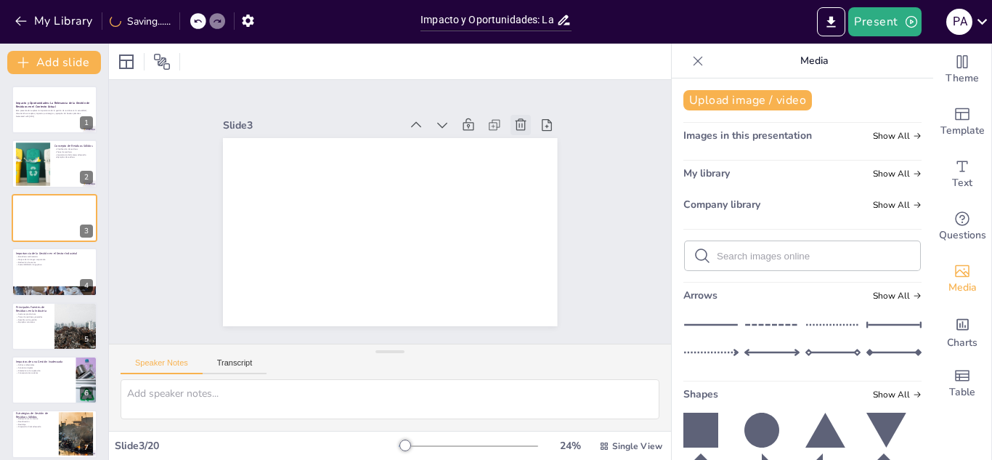
click at [513, 126] on icon at bounding box center [520, 125] width 15 height 15
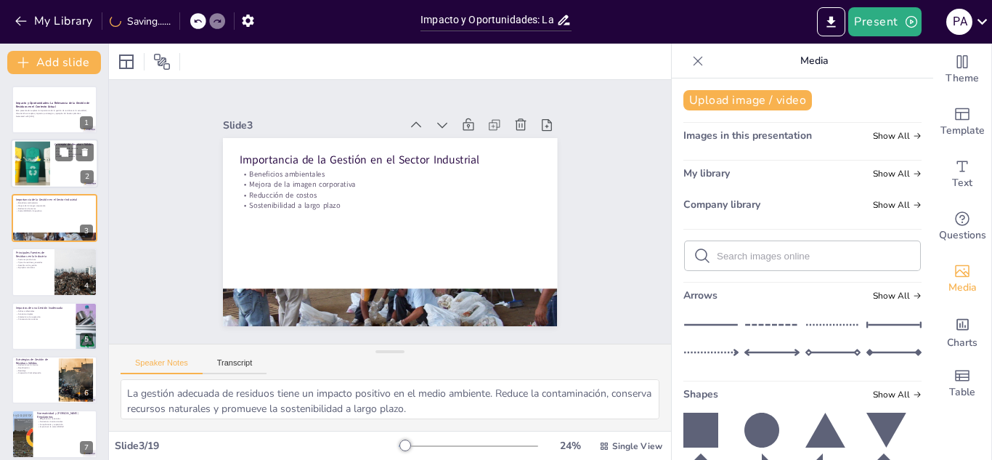
click at [60, 168] on div at bounding box center [54, 163] width 87 height 49
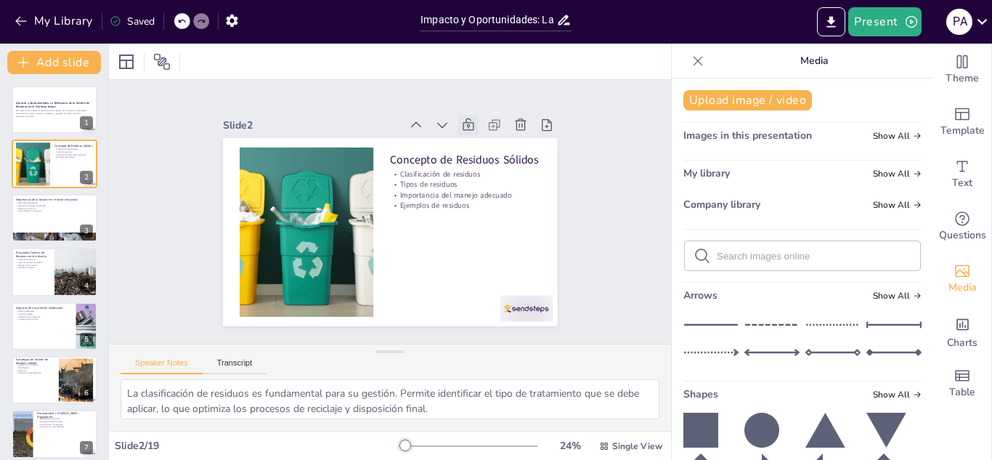
click at [461, 123] on icon at bounding box center [468, 125] width 15 height 15
click at [469, 126] on icon at bounding box center [477, 134] width 16 height 16
click at [443, 123] on icon at bounding box center [451, 131] width 16 height 16
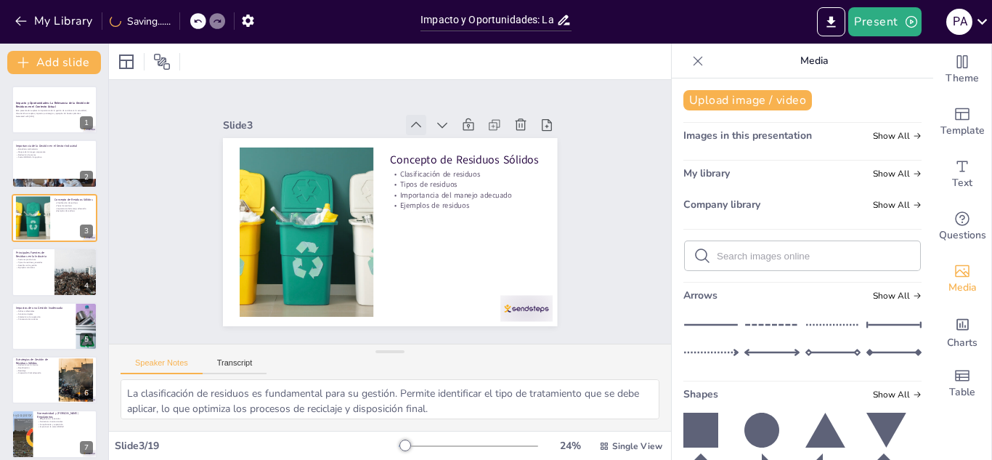
click at [418, 121] on icon at bounding box center [426, 128] width 16 height 16
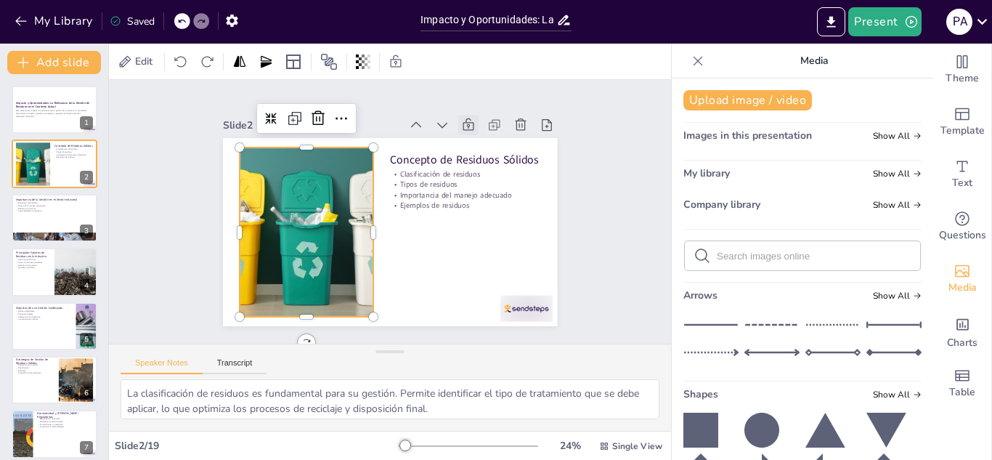
click at [275, 208] on div at bounding box center [305, 223] width 292 height 197
click at [341, 113] on icon at bounding box center [350, 113] width 19 height 19
click at [266, 240] on div at bounding box center [305, 223] width 292 height 197
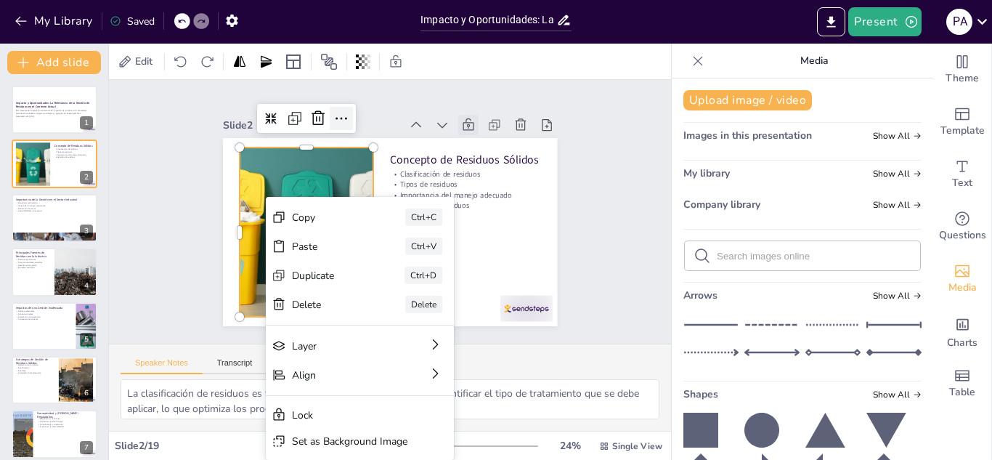
click at [341, 115] on icon at bounding box center [350, 113] width 19 height 19
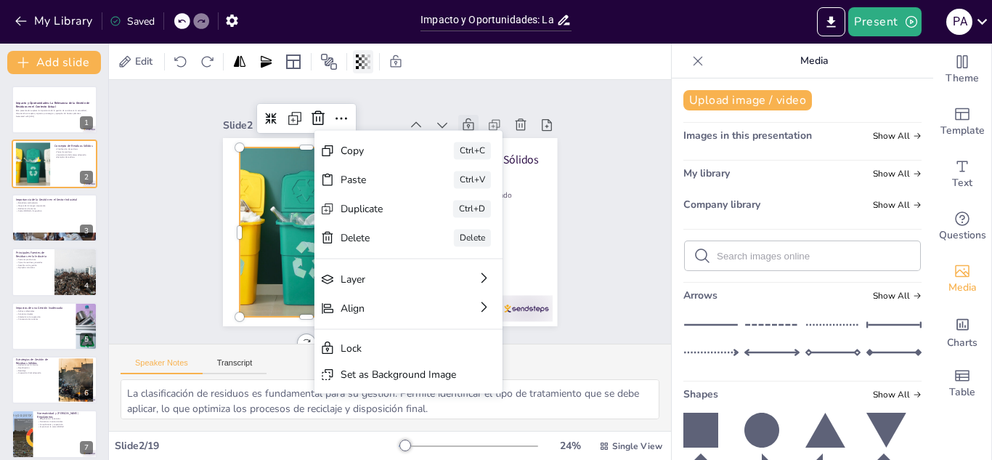
click at [361, 65] on icon at bounding box center [360, 61] width 3 height 9
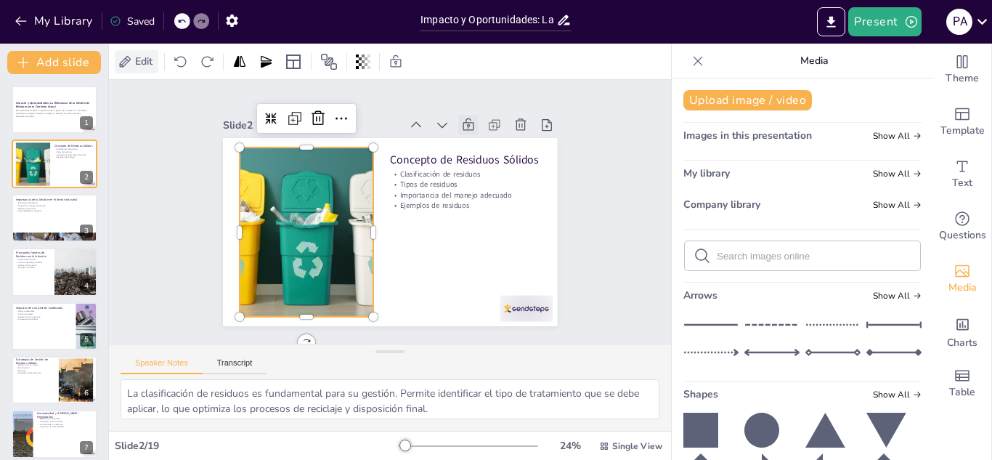
click at [134, 55] on span "Edit" at bounding box center [143, 61] width 23 height 14
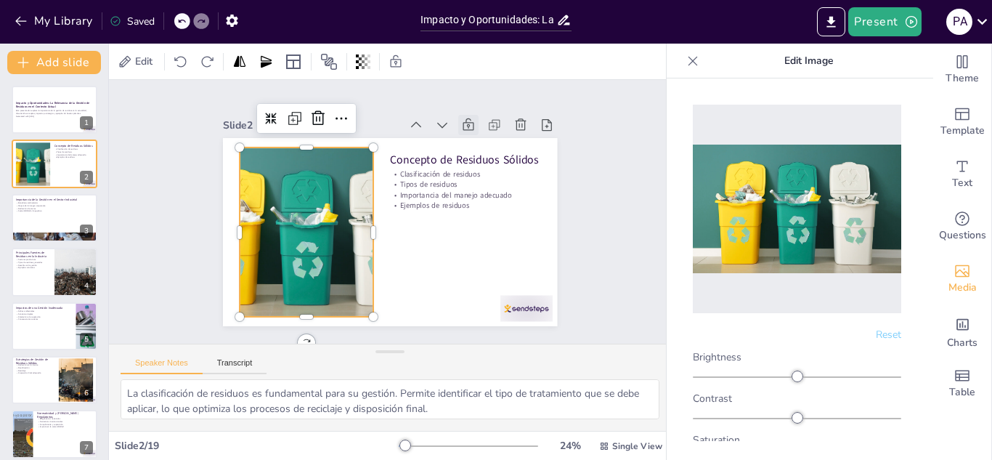
click at [838, 193] on img at bounding box center [797, 209] width 208 height 128
click at [695, 63] on icon at bounding box center [692, 60] width 9 height 9
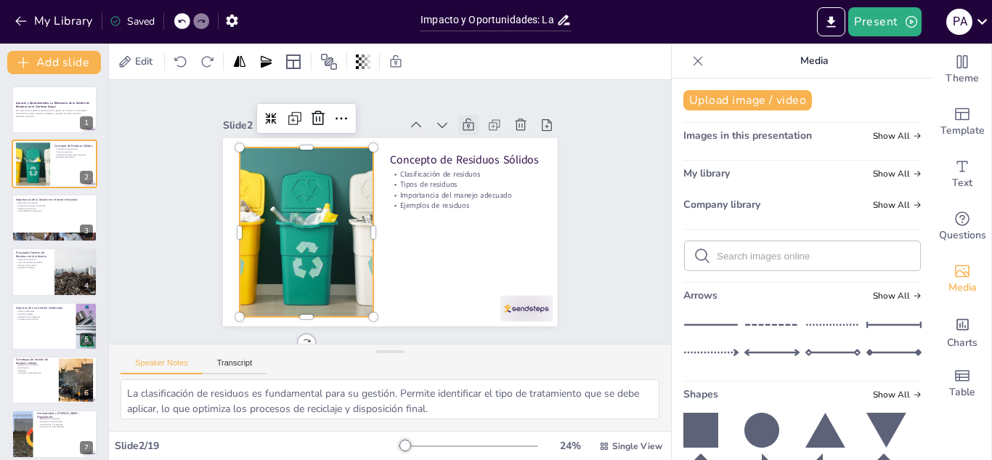
scroll to position [14, 0]
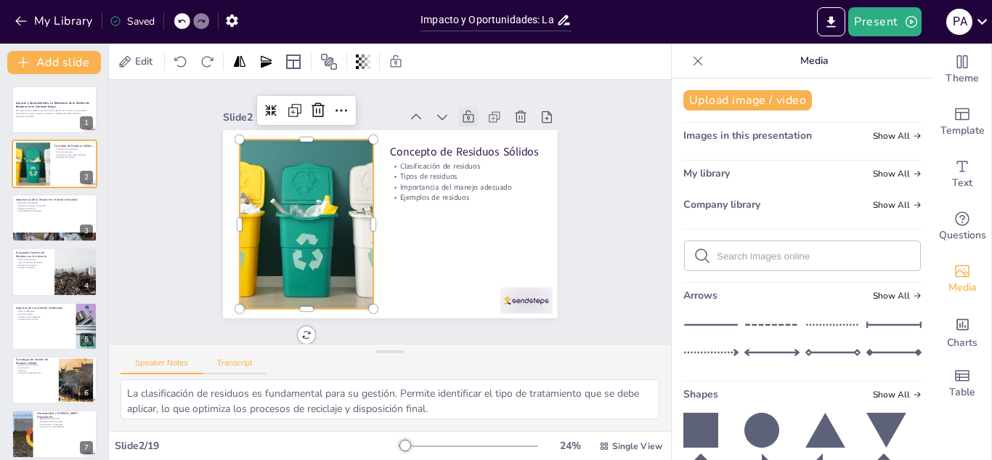
click at [232, 367] on button "Transcript" at bounding box center [235, 366] width 65 height 16
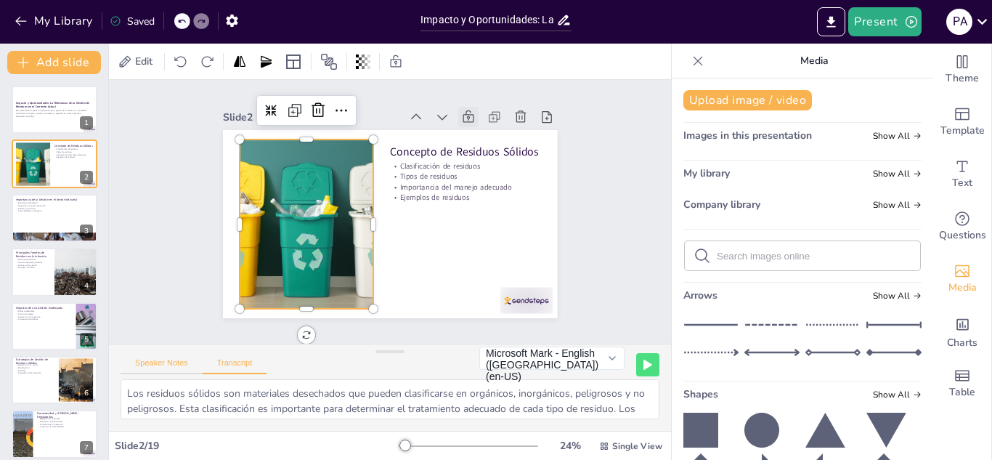
click at [169, 365] on button "Speaker Notes" at bounding box center [162, 366] width 82 height 16
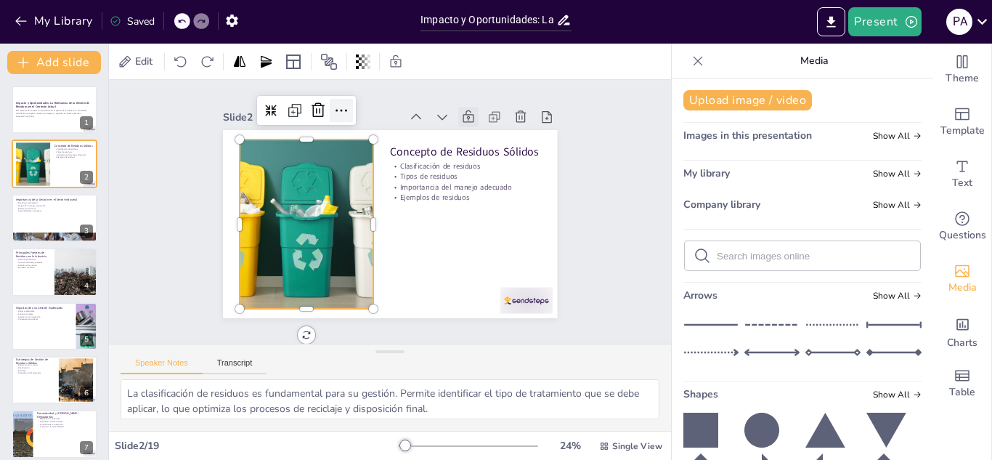
click at [343, 97] on icon at bounding box center [352, 106] width 19 height 19
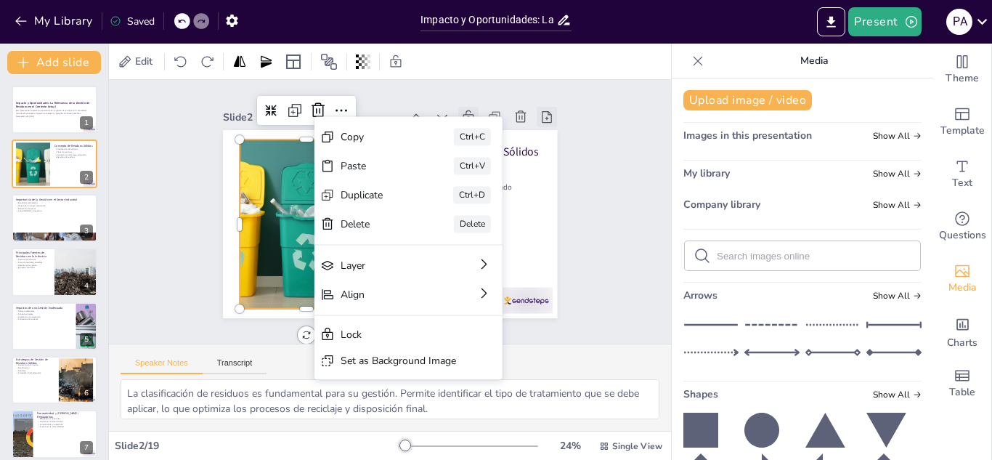
click at [550, 127] on icon at bounding box center [555, 133] width 11 height 13
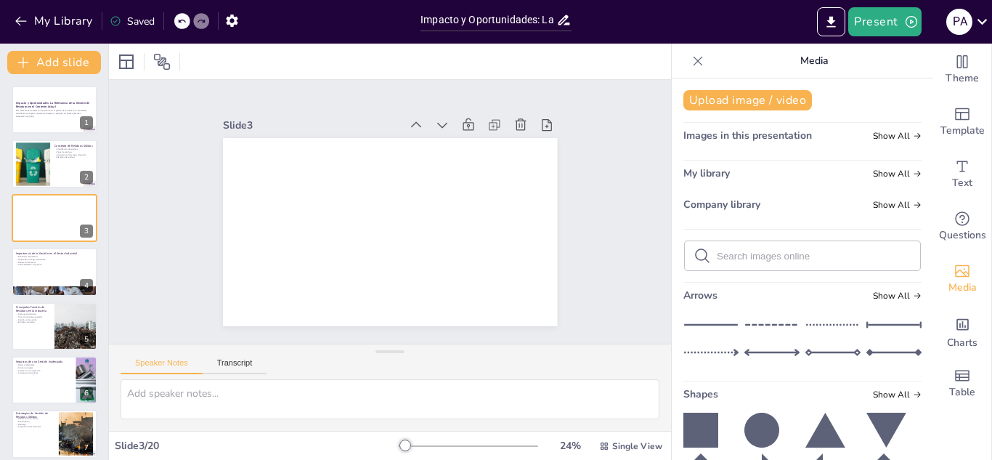
scroll to position [0, 0]
click at [516, 118] on icon at bounding box center [521, 124] width 11 height 12
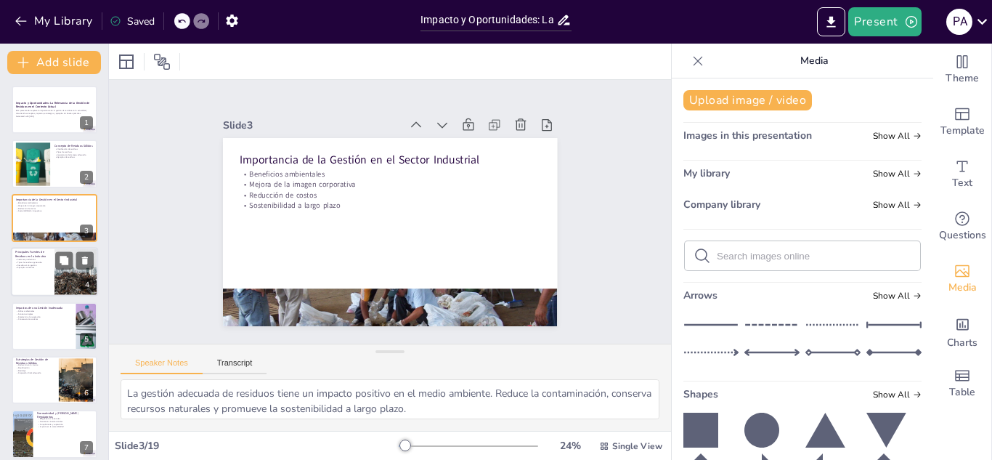
click at [73, 270] on div at bounding box center [77, 271] width 92 height 49
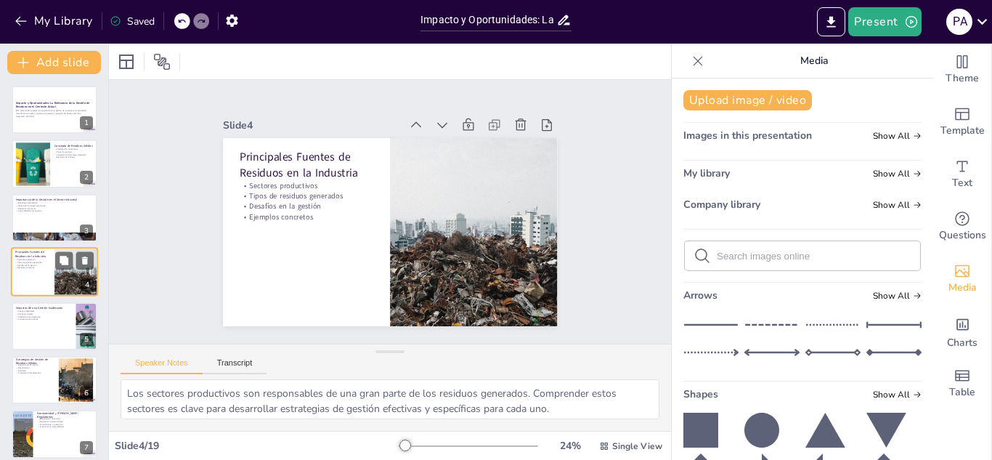
scroll to position [5, 0]
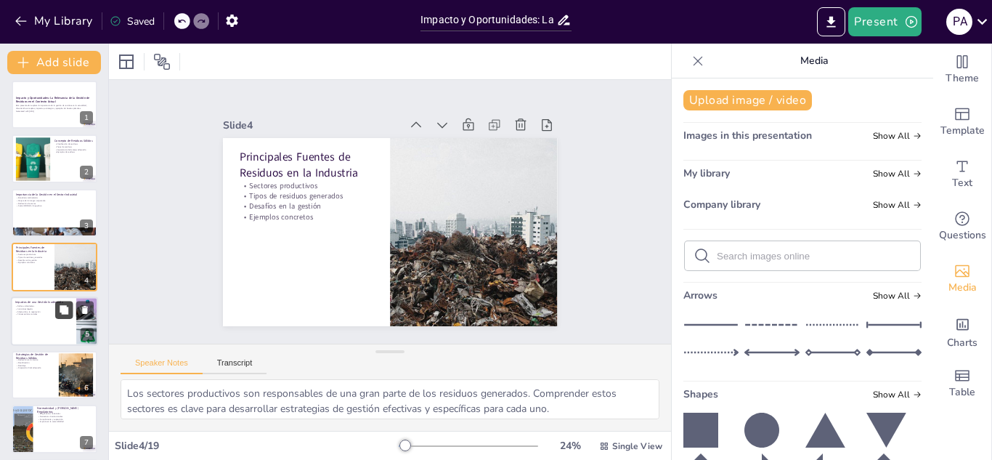
click at [55, 314] on button at bounding box center [63, 309] width 17 height 17
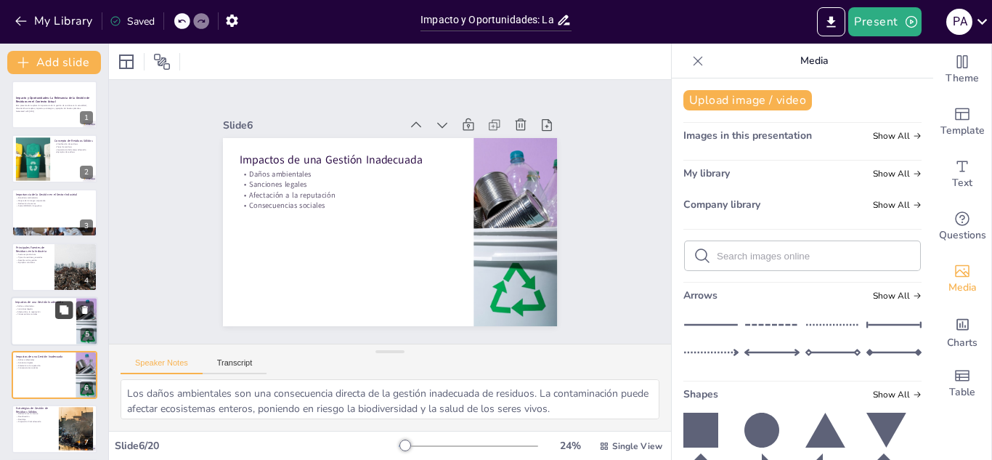
scroll to position [113, 0]
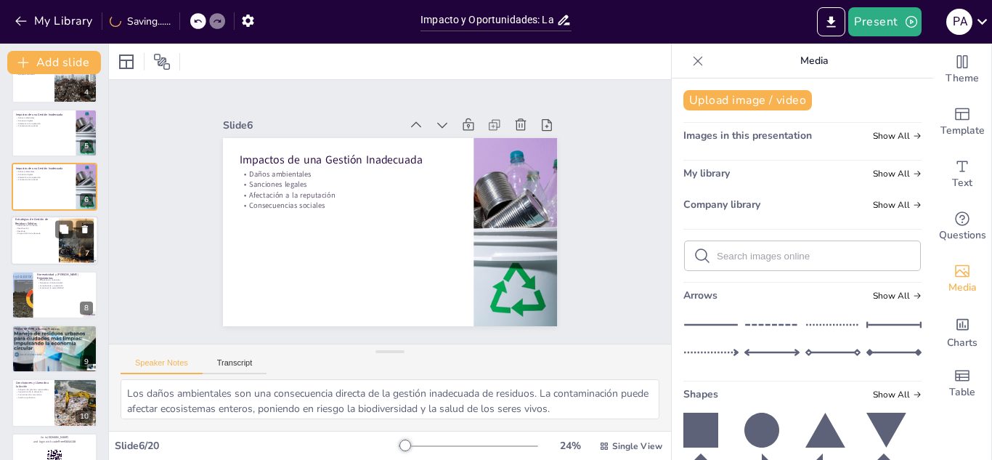
click at [47, 261] on div at bounding box center [54, 240] width 87 height 49
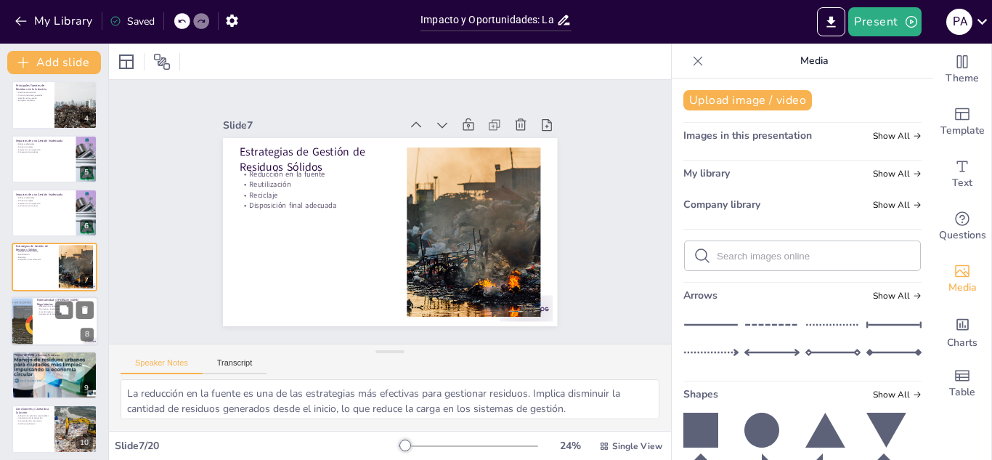
click at [45, 312] on p "Impacto en la sostenibilidad" at bounding box center [65, 313] width 57 height 3
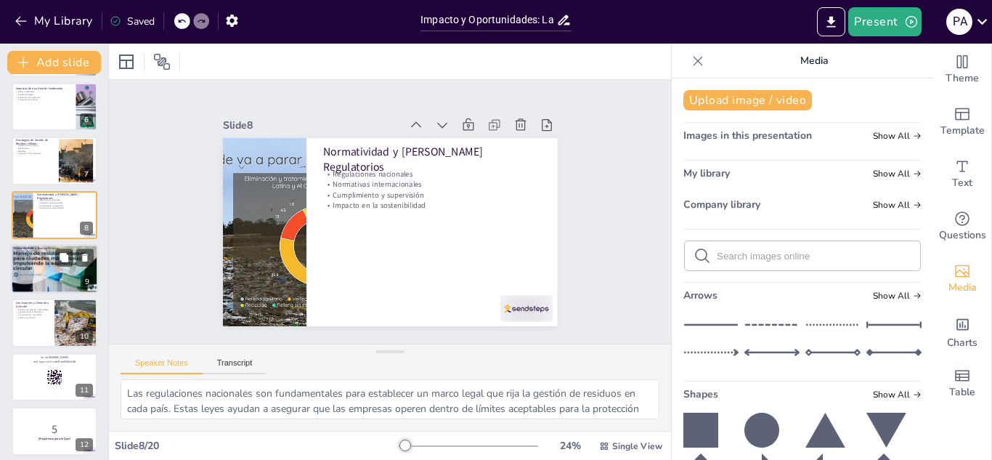
click at [48, 266] on div at bounding box center [54, 268] width 95 height 49
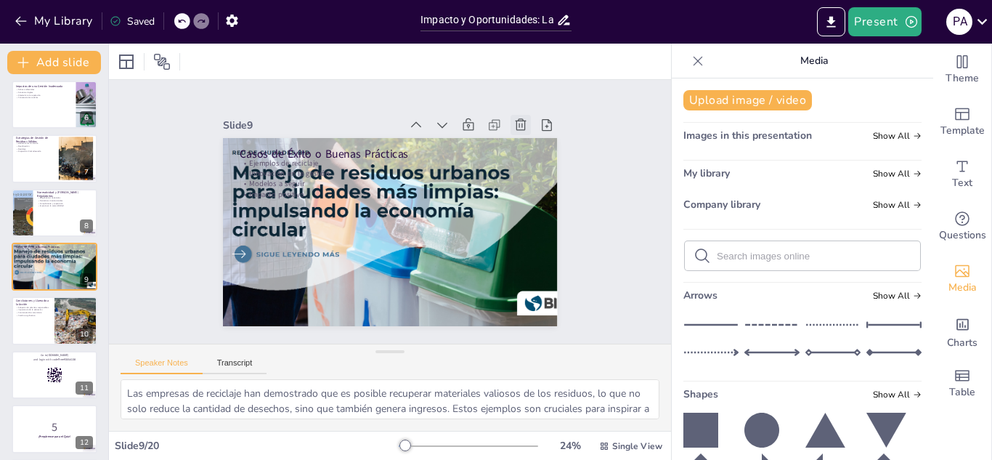
click at [521, 131] on icon at bounding box center [529, 139] width 16 height 16
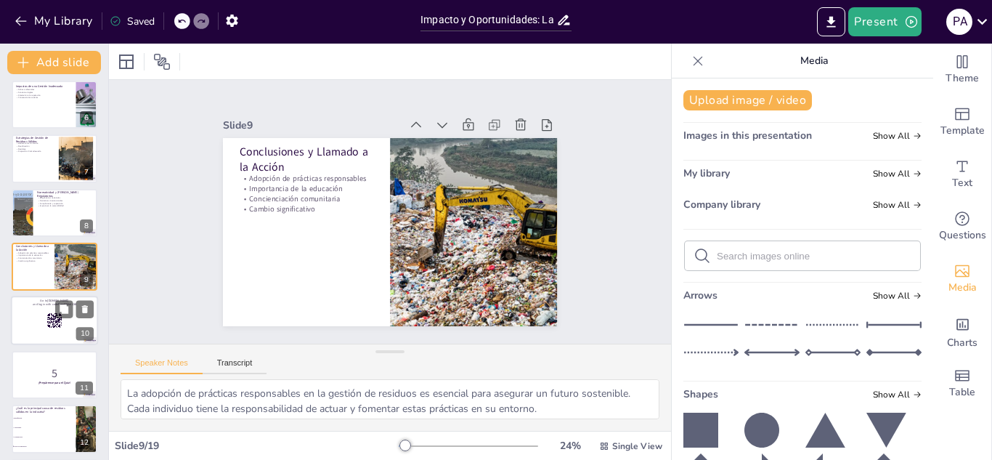
click at [57, 322] on rect at bounding box center [57, 322] width 1 height 1
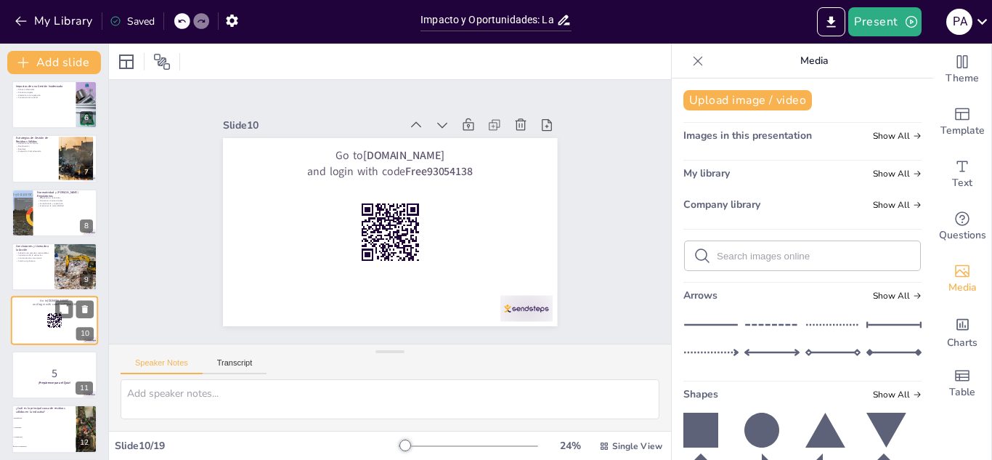
scroll to position [329, 0]
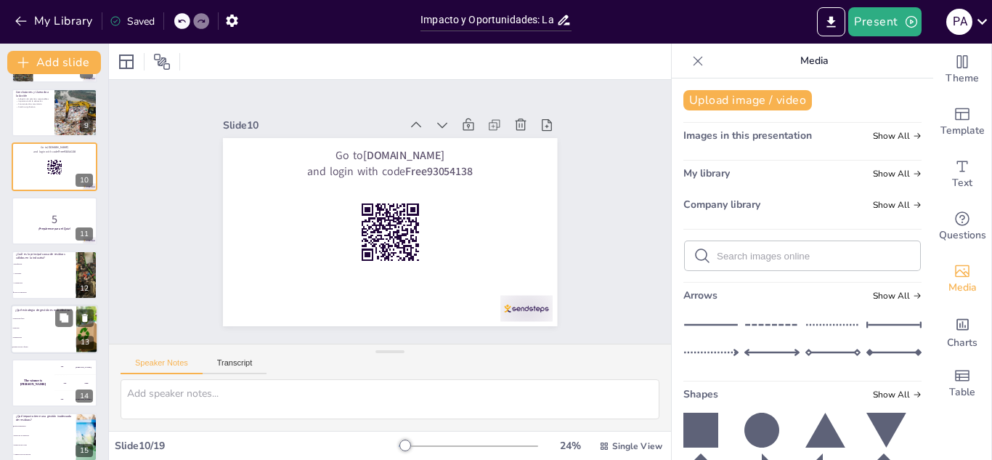
click at [54, 322] on li "Disposición final" at bounding box center [43, 318] width 65 height 9
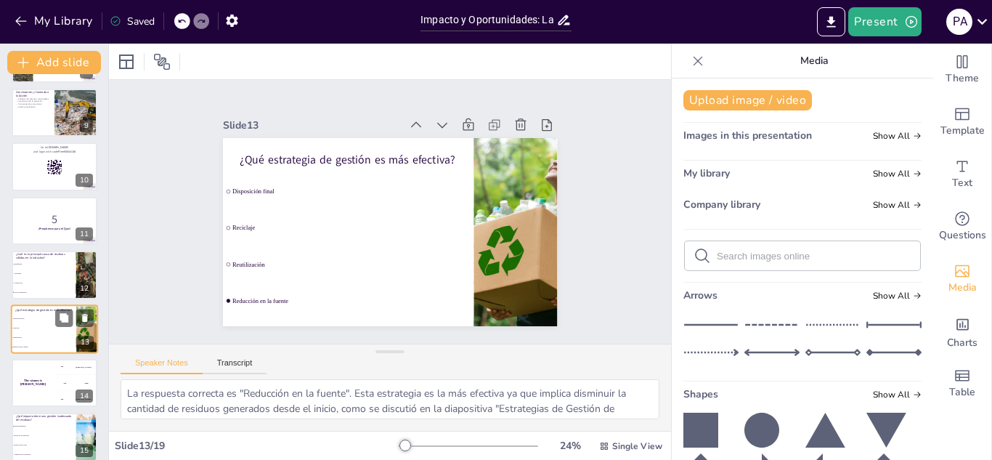
scroll to position [491, 0]
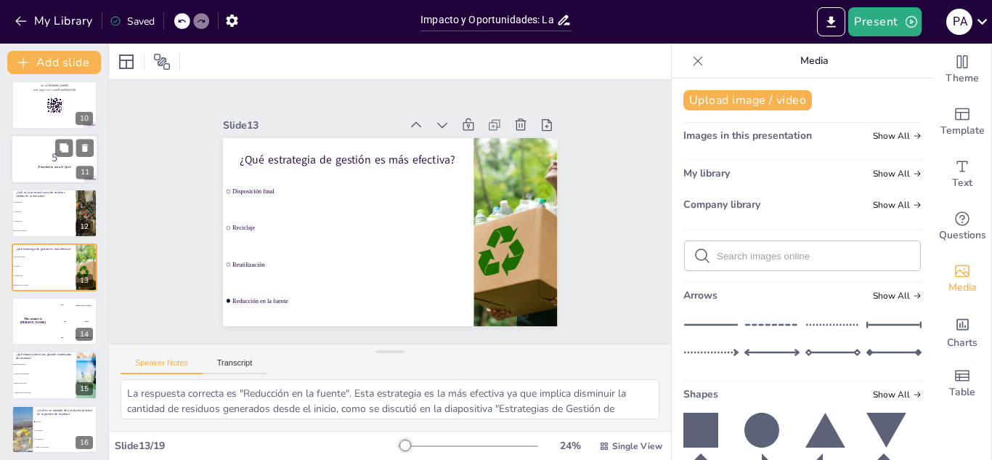
click at [52, 159] on p "5" at bounding box center [54, 157] width 78 height 16
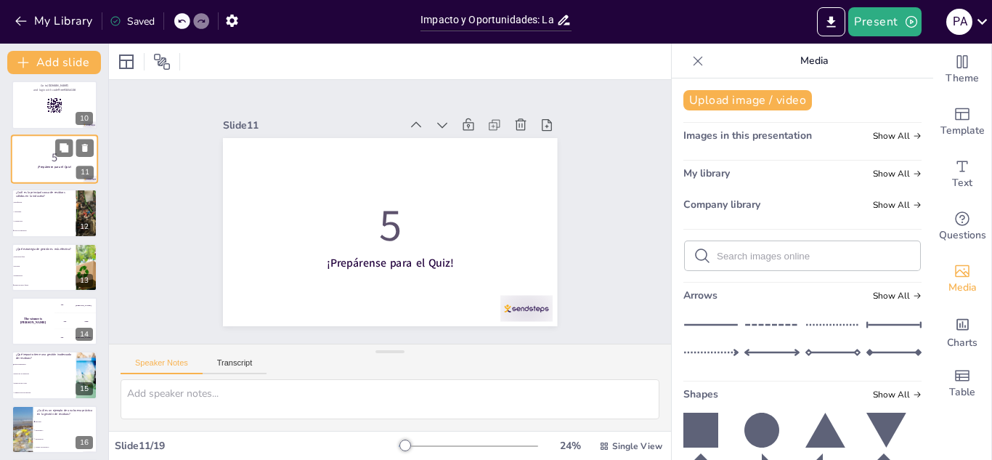
scroll to position [383, 0]
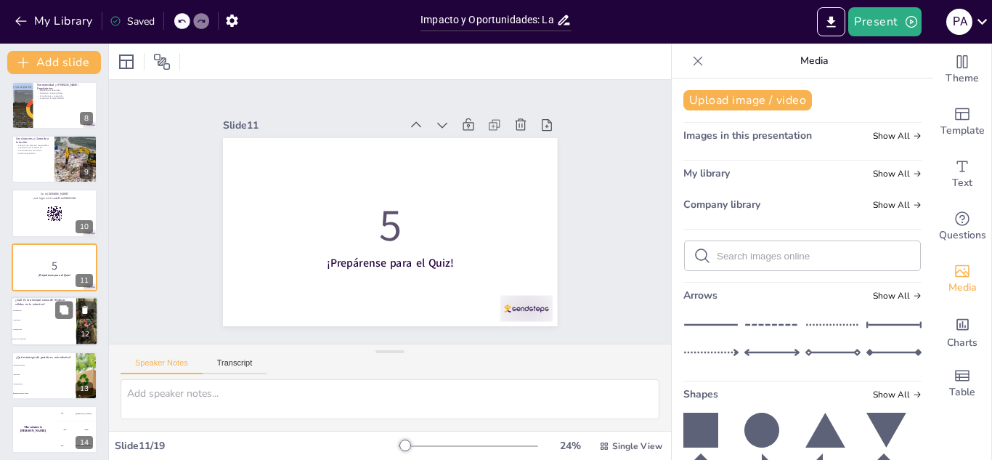
click at [34, 323] on li "Agricultura" at bounding box center [43, 320] width 65 height 9
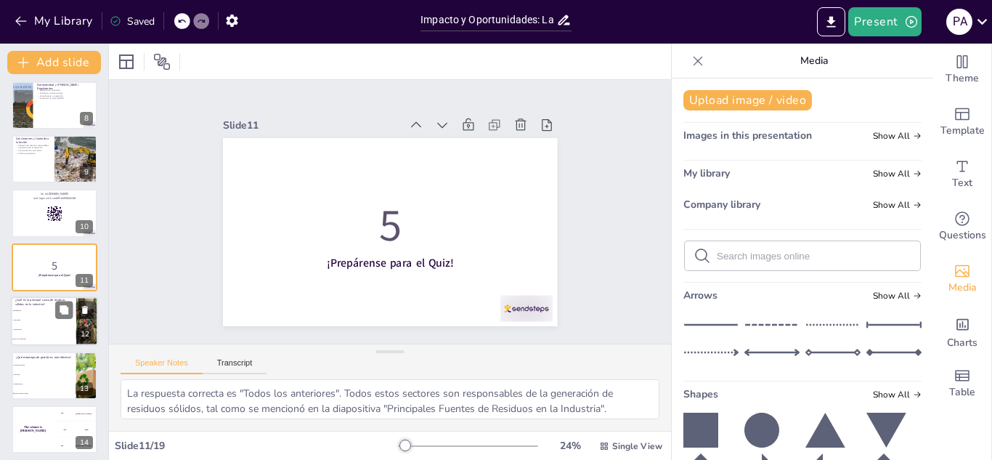
scroll to position [437, 0]
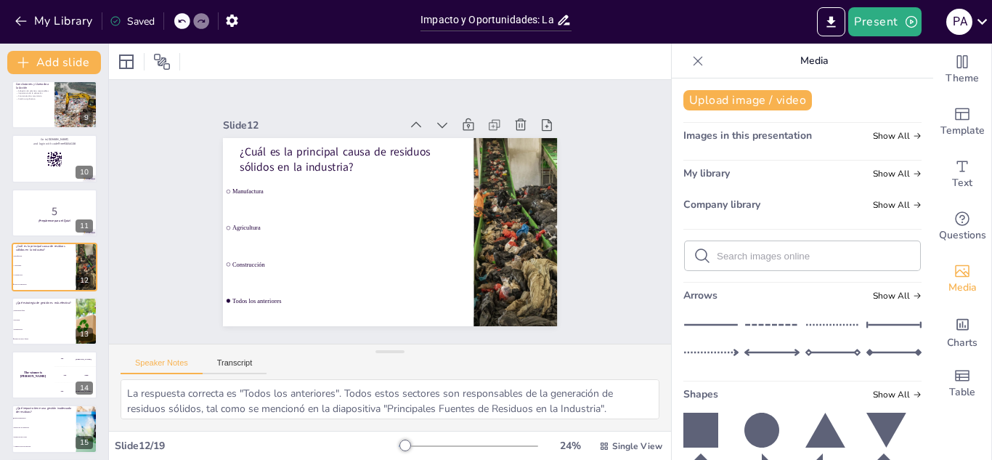
click at [37, 346] on div "Impacto y Oportunidades: La Relevancia de la Gestión de Residuos en el Contexto…" at bounding box center [54, 159] width 108 height 1020
click at [41, 329] on span "Reutilización" at bounding box center [44, 329] width 62 height 2
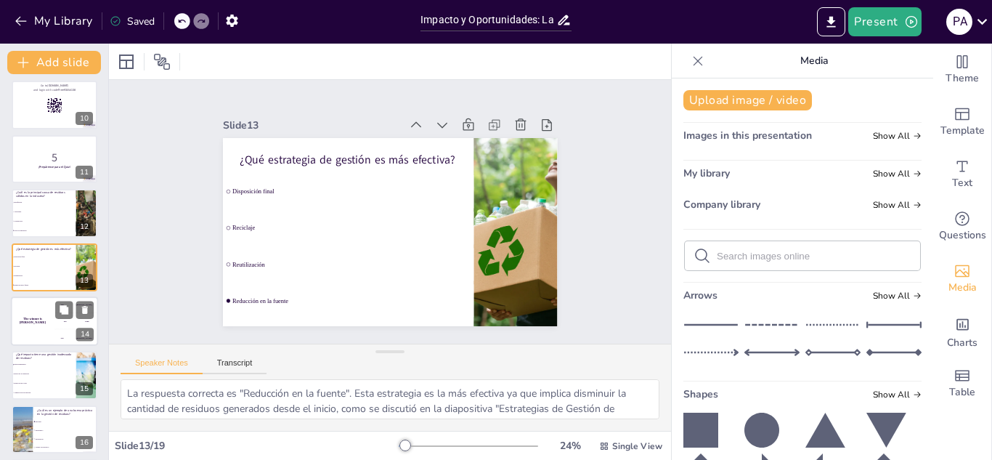
click at [38, 333] on div "The winner is Niels 🏆" at bounding box center [33, 320] width 44 height 49
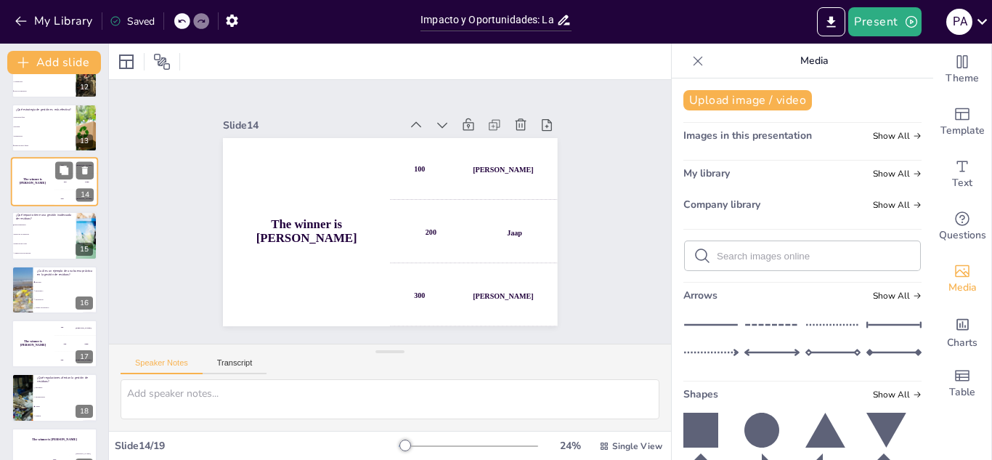
scroll to position [631, 0]
click at [44, 237] on li "Mejora de la reputación" at bounding box center [43, 233] width 65 height 9
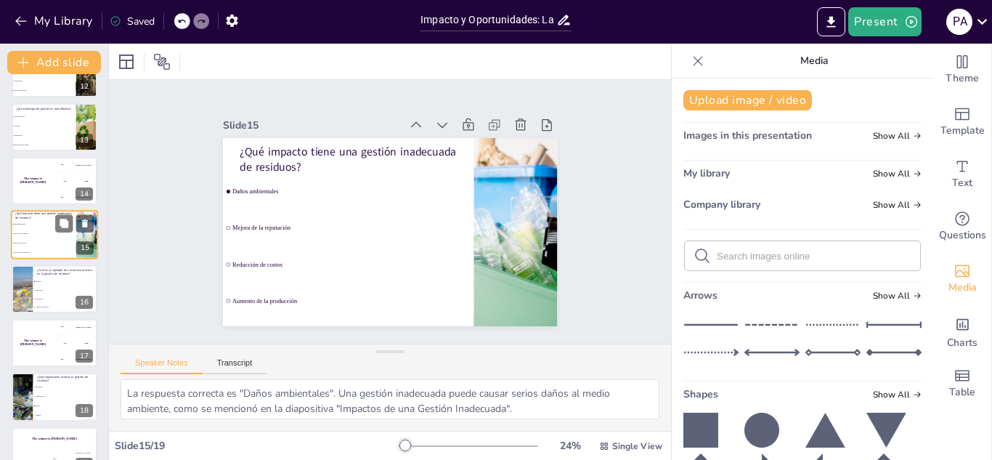
scroll to position [599, 0]
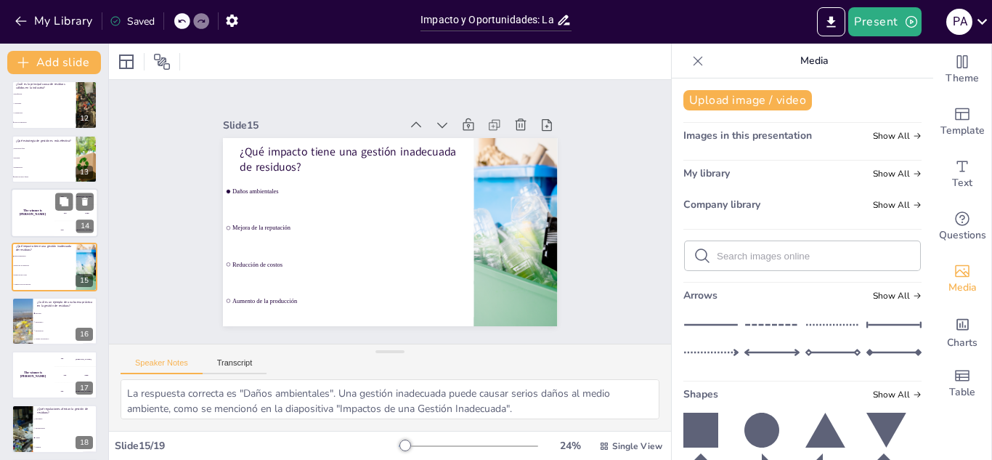
click at [54, 199] on div "100 Hasan" at bounding box center [76, 196] width 44 height 16
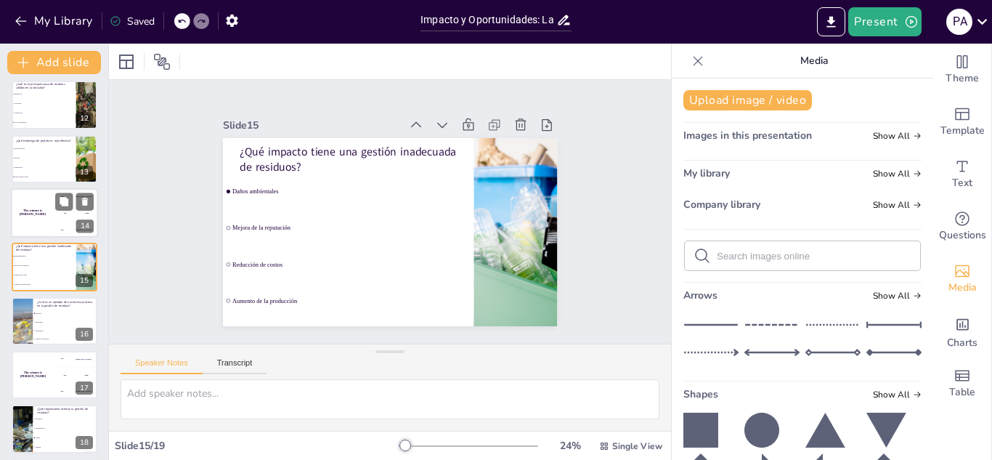
scroll to position [545, 0]
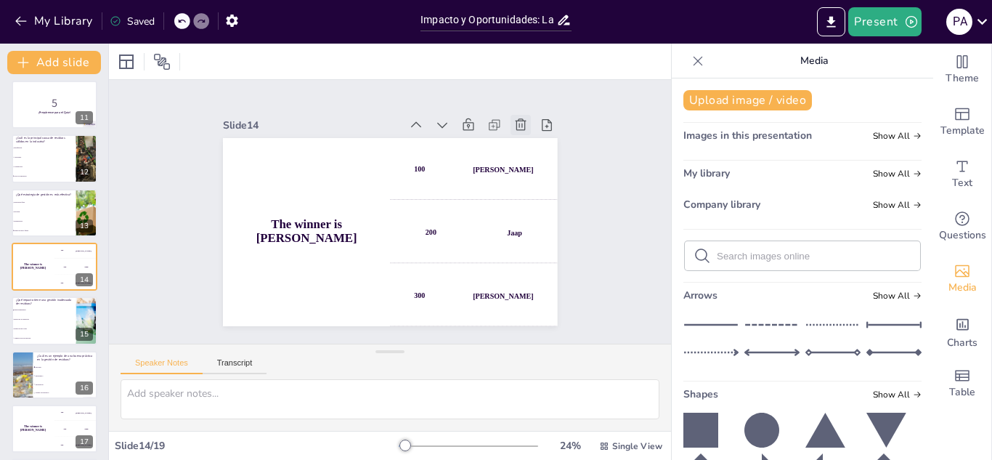
click at [521, 131] on icon at bounding box center [529, 139] width 16 height 16
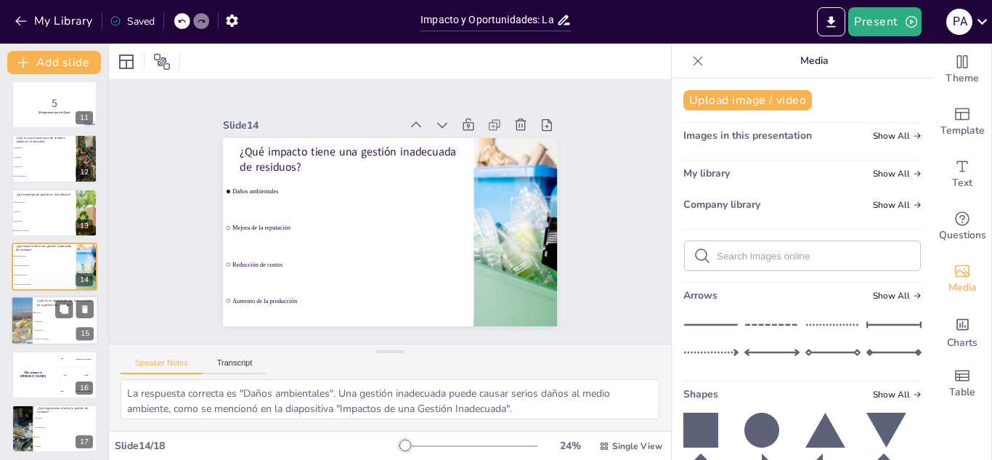
click at [36, 338] on span "Vertido en vertederos" at bounding box center [66, 339] width 62 height 2
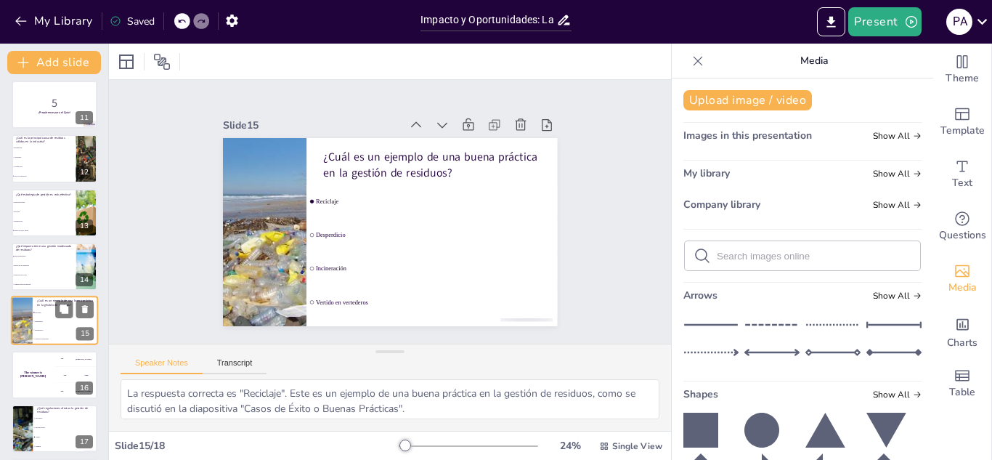
scroll to position [599, 0]
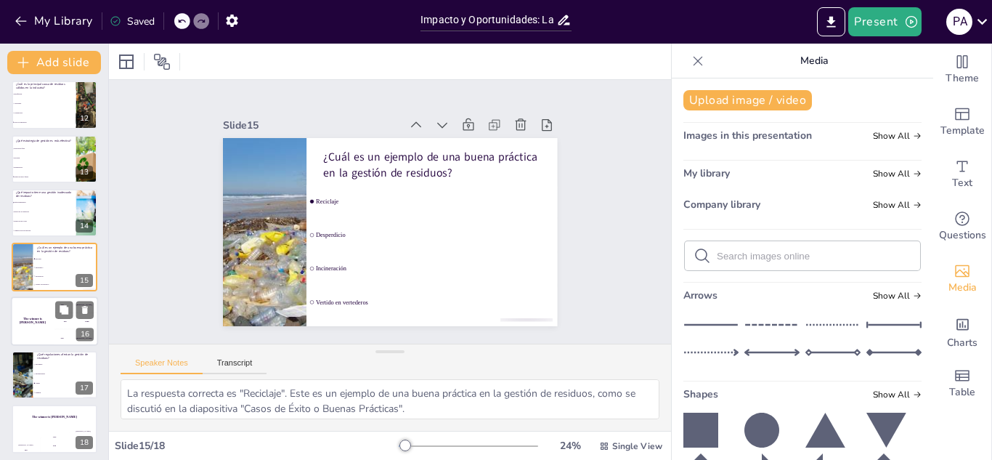
click at [44, 330] on div "The winner is Niels 🏆" at bounding box center [33, 320] width 44 height 49
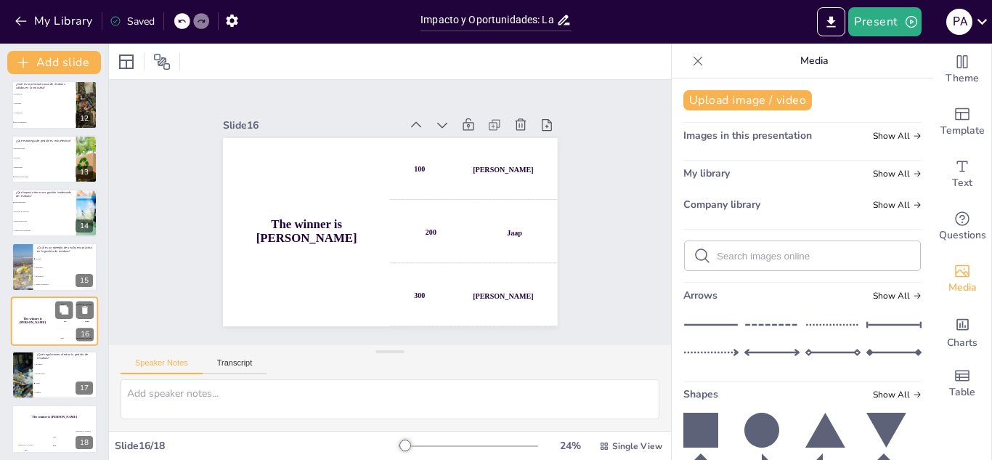
scroll to position [604, 0]
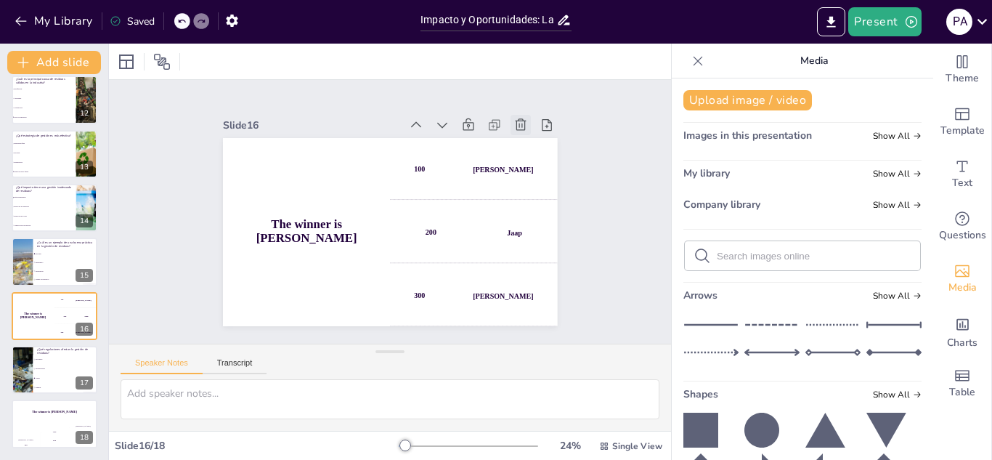
click at [521, 131] on icon at bounding box center [529, 139] width 16 height 16
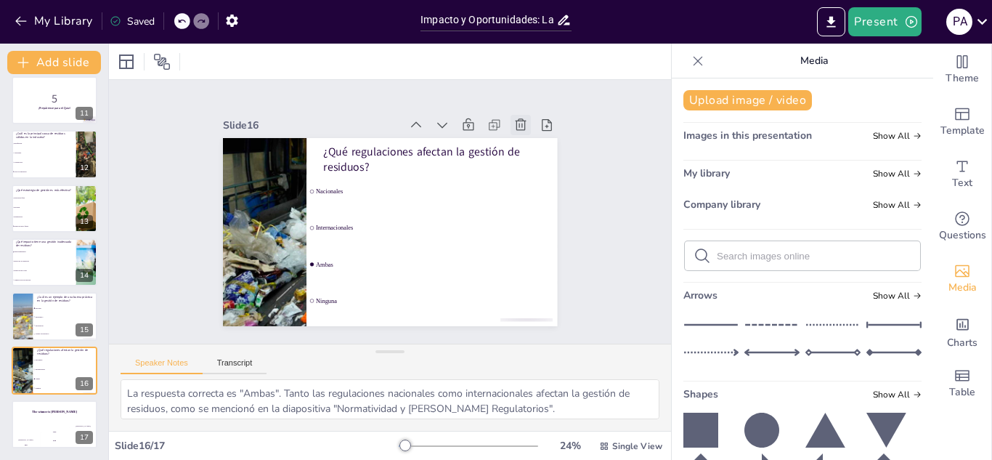
scroll to position [550, 0]
click at [33, 313] on li "Desperdicio" at bounding box center [65, 317] width 65 height 9
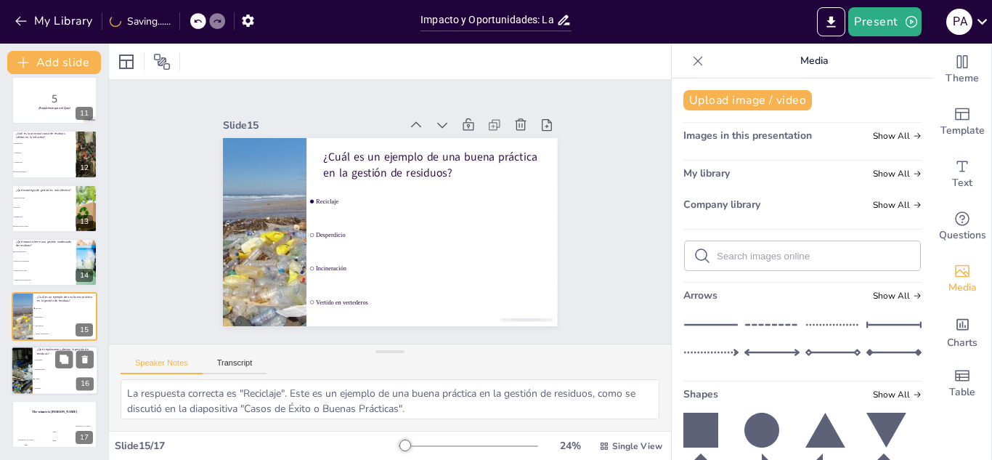
click at [42, 372] on li "Internacionales" at bounding box center [65, 369] width 65 height 9
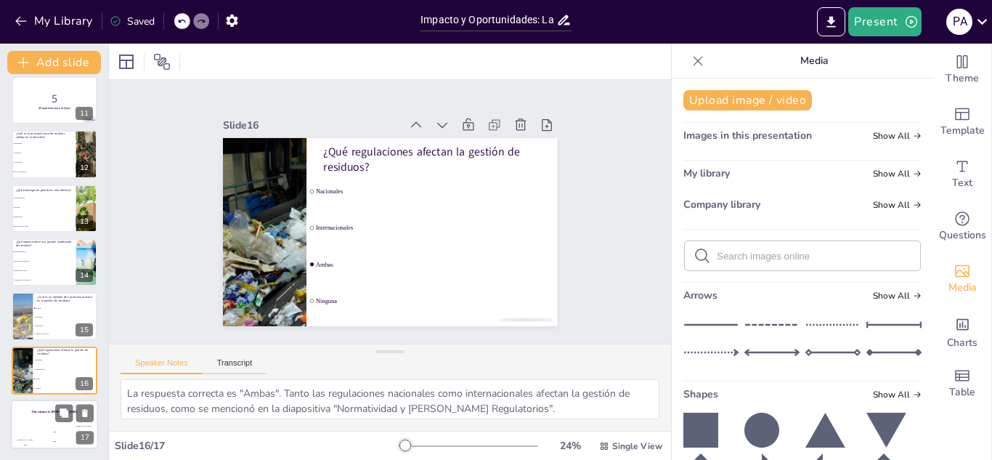
click at [41, 419] on div "The winner is Niels 🏆" at bounding box center [54, 411] width 87 height 25
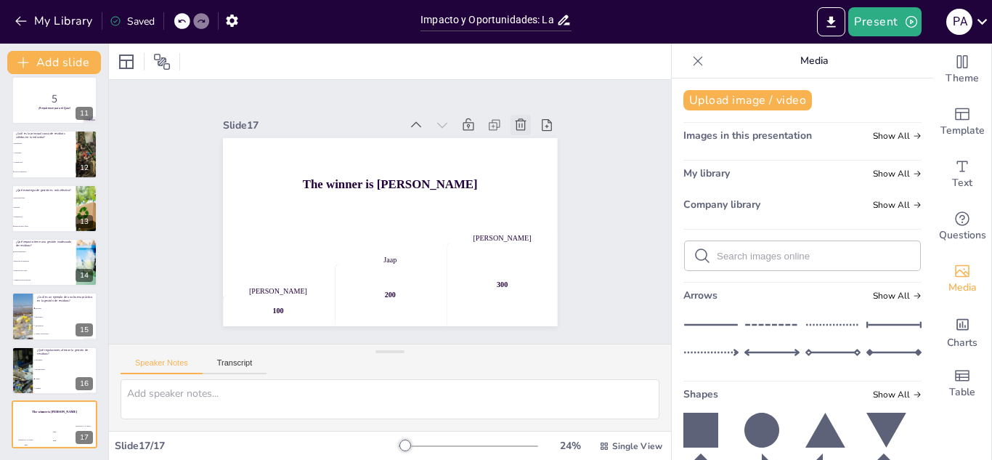
click at [523, 132] on icon at bounding box center [529, 138] width 12 height 13
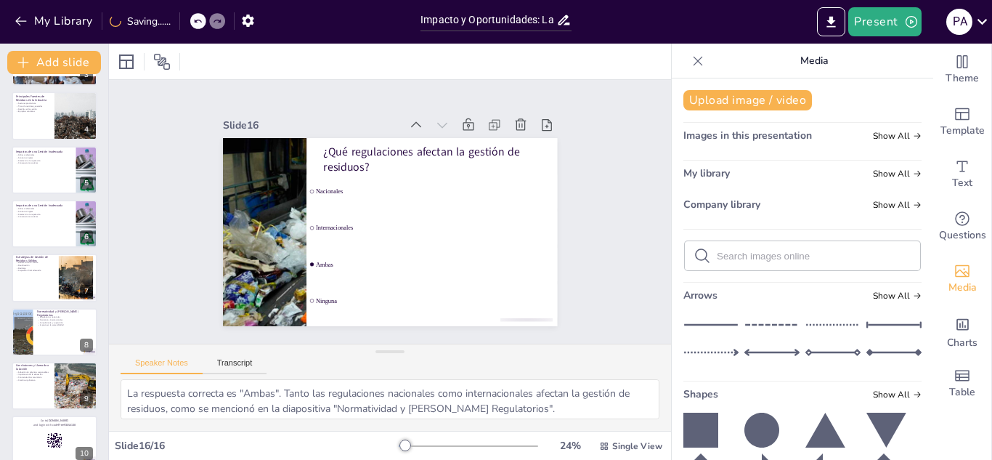
scroll to position [0, 0]
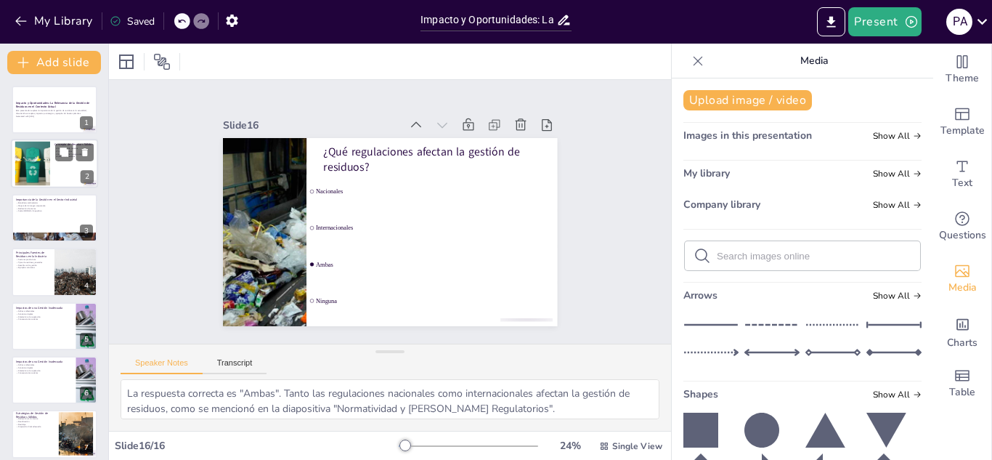
click at [41, 160] on div at bounding box center [32, 164] width 72 height 44
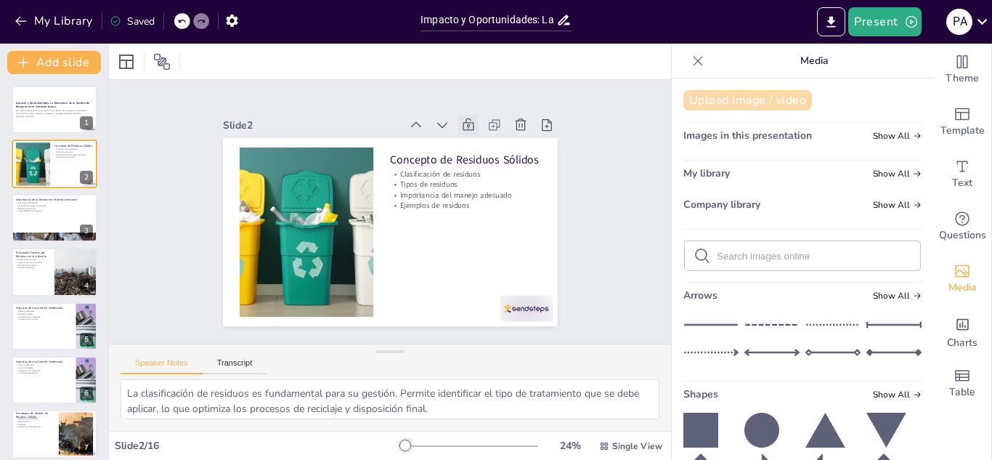
click at [729, 100] on button "Upload image / video" at bounding box center [747, 100] width 129 height 20
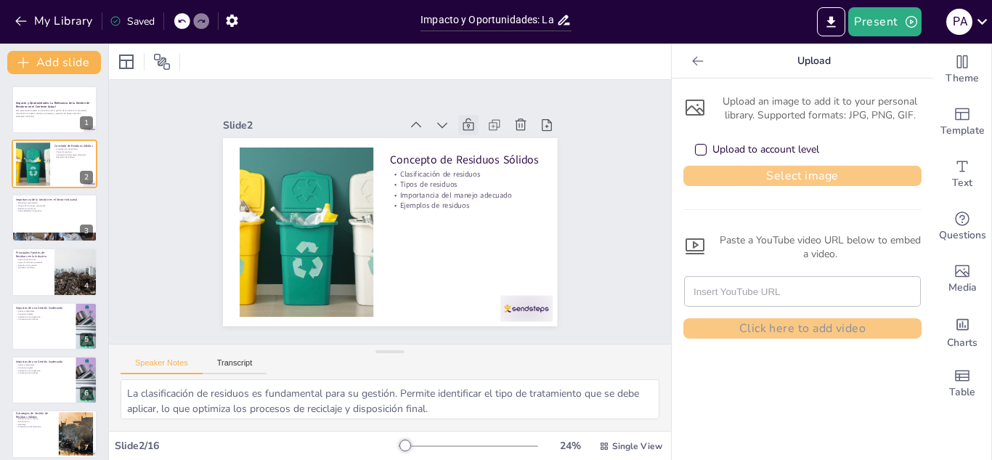
click at [761, 176] on button "Select image" at bounding box center [802, 176] width 238 height 20
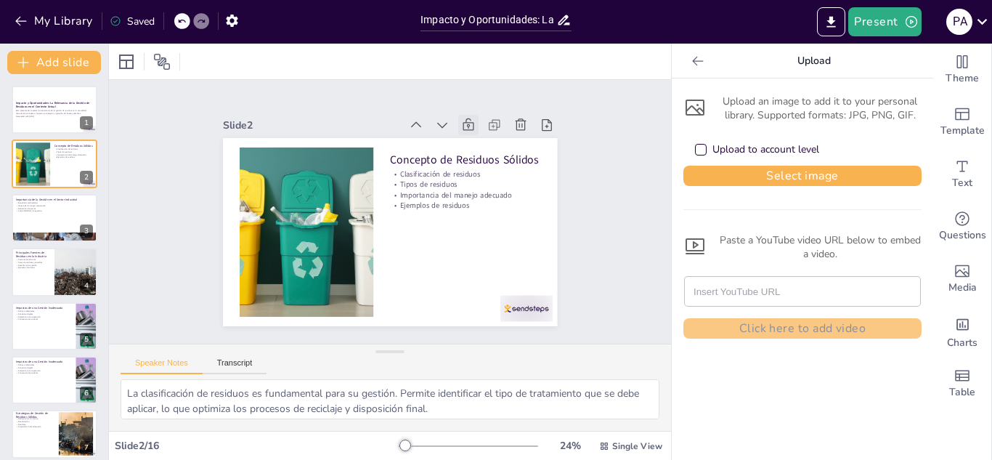
click at [737, 150] on div "Upload to account level" at bounding box center [765, 149] width 107 height 15
click at [736, 150] on div "Upload to account level" at bounding box center [765, 149] width 107 height 15
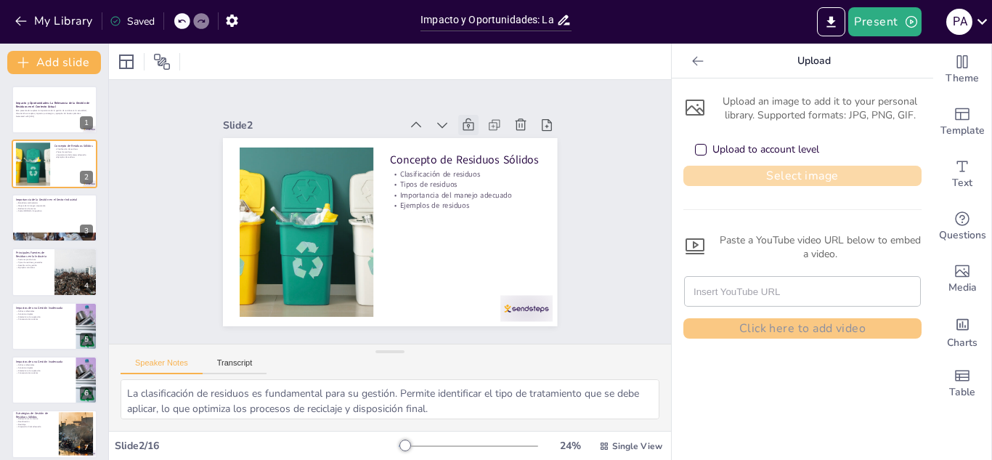
click at [768, 174] on button "Select image" at bounding box center [802, 176] width 238 height 20
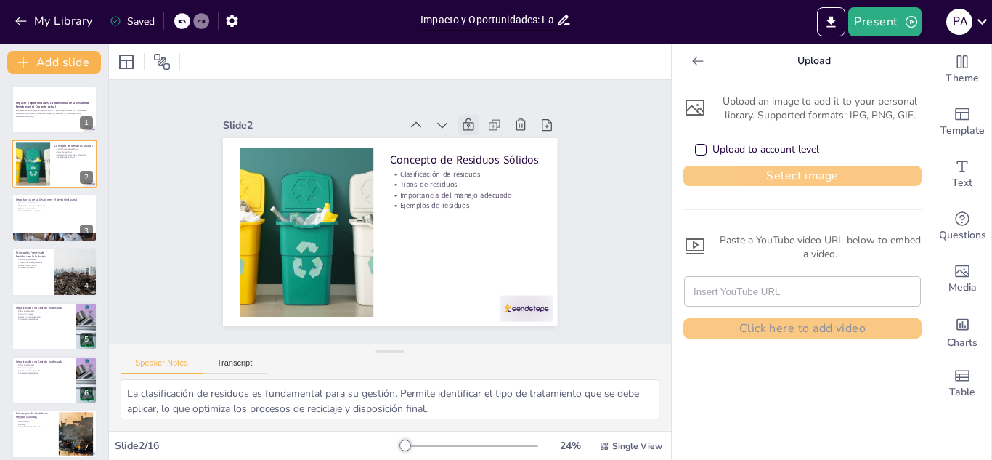
click at [788, 176] on button "Select image" at bounding box center [802, 176] width 238 height 20
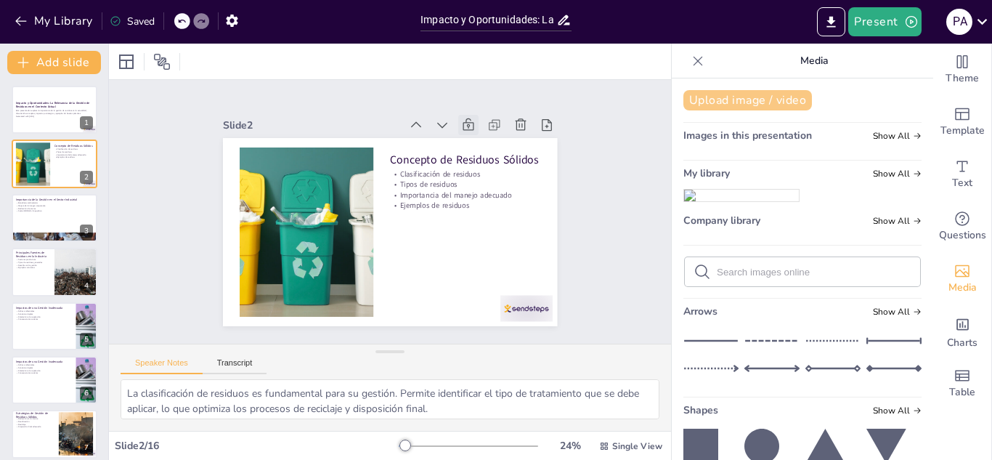
click at [715, 99] on button "Upload image / video" at bounding box center [747, 100] width 129 height 20
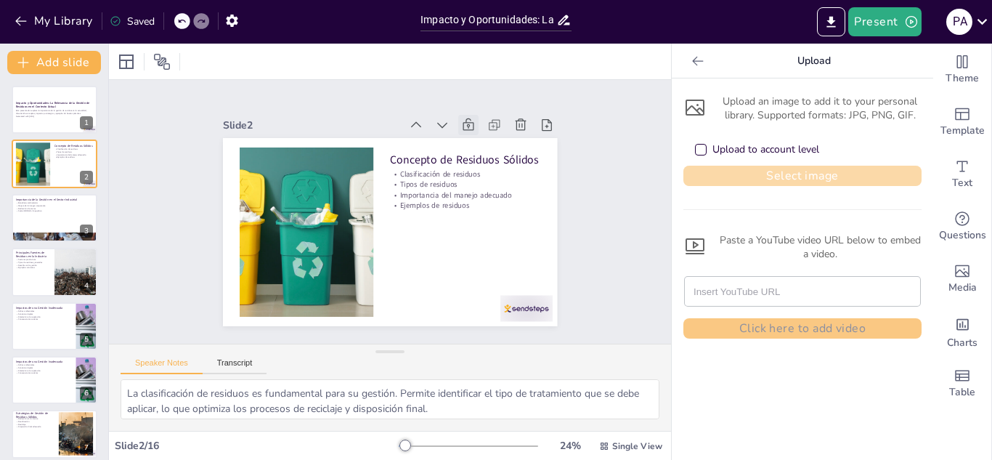
click at [745, 178] on button "Select image" at bounding box center [802, 176] width 238 height 20
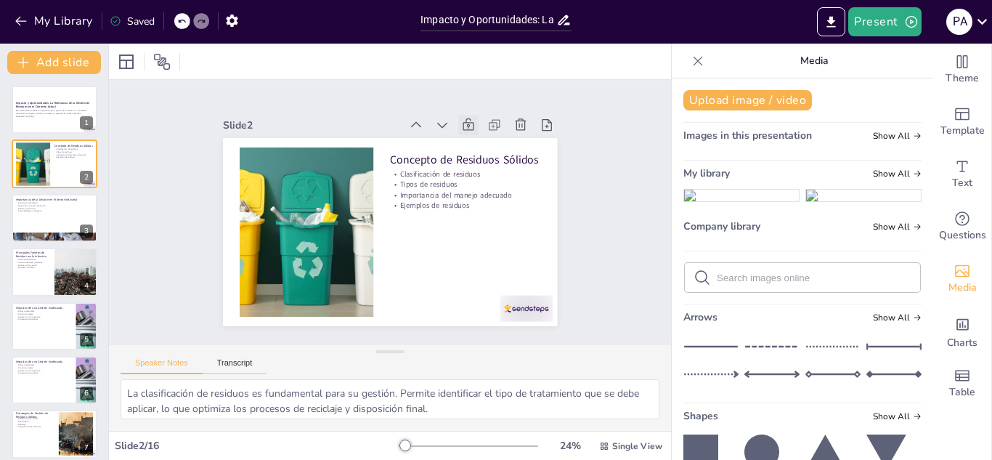
click at [866, 190] on img at bounding box center [863, 196] width 115 height 12
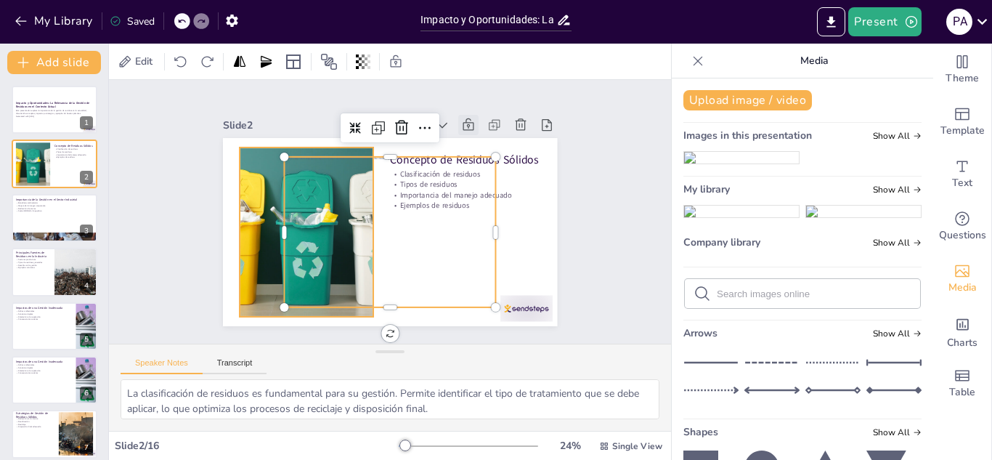
click at [240, 196] on div at bounding box center [305, 231] width 275 height 169
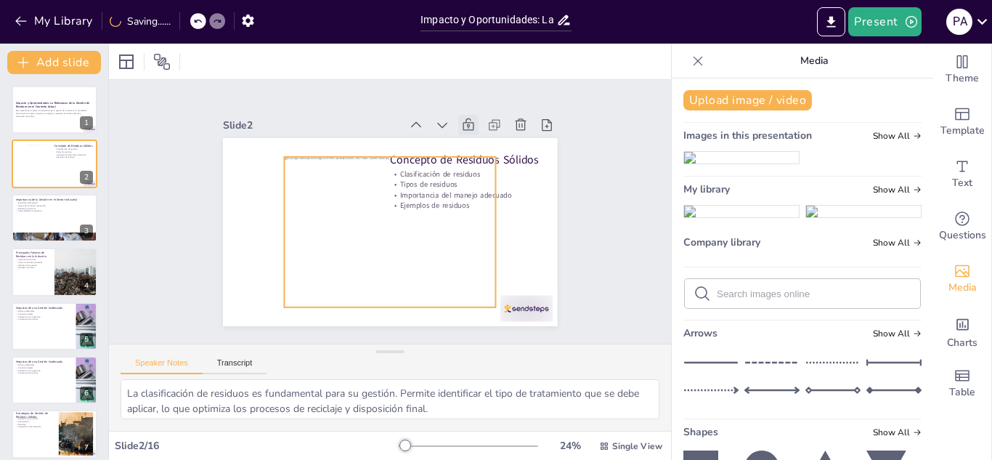
click at [366, 209] on div at bounding box center [388, 232] width 227 height 172
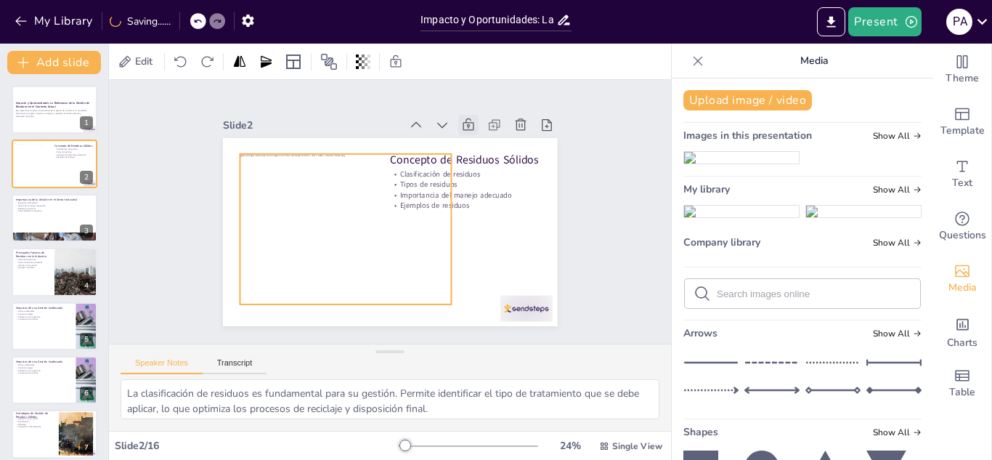
drag, startPoint x: 367, startPoint y: 210, endPoint x: 320, endPoint y: 206, distance: 46.7
click at [320, 206] on div at bounding box center [343, 219] width 238 height 191
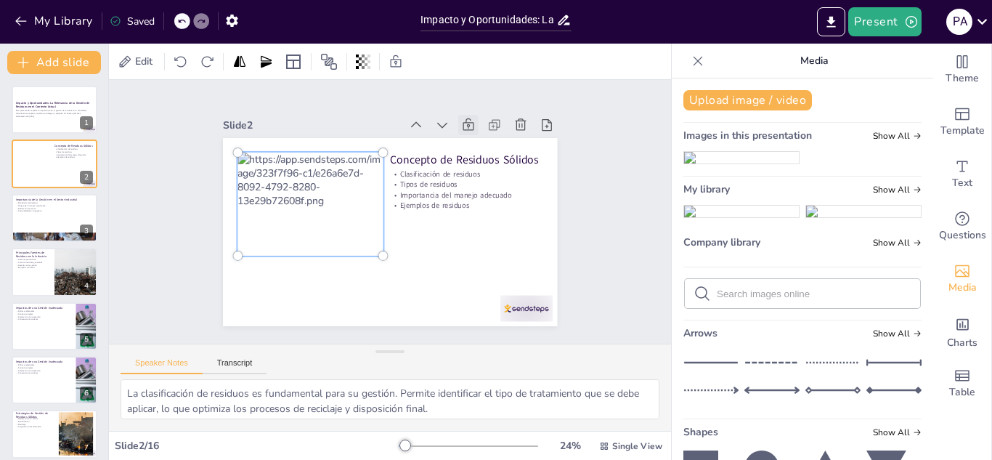
drag, startPoint x: 436, startPoint y: 296, endPoint x: 327, endPoint y: 248, distance: 119.4
click at [327, 248] on div at bounding box center [309, 204] width 145 height 103
drag, startPoint x: 318, startPoint y: 212, endPoint x: 318, endPoint y: 231, distance: 18.9
click at [318, 231] on div at bounding box center [311, 195] width 174 height 137
click at [25, 166] on div at bounding box center [42, 162] width 55 height 39
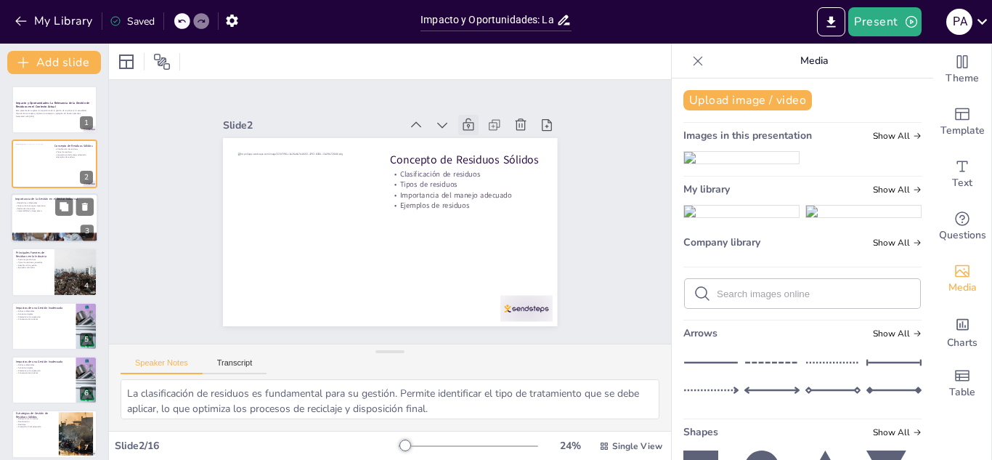
click at [37, 209] on p "Sostenibilidad a largo plazo" at bounding box center [54, 210] width 78 height 3
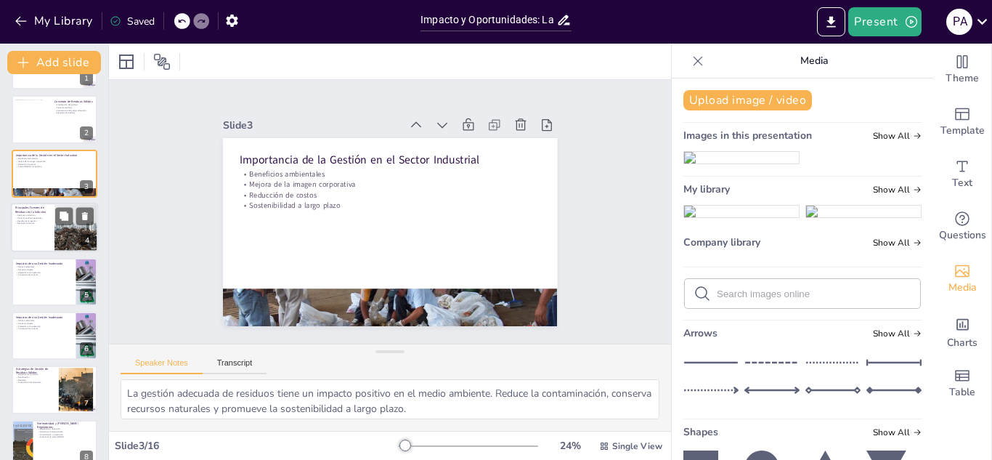
click at [37, 221] on p "Desafíos en la gestión" at bounding box center [32, 220] width 35 height 3
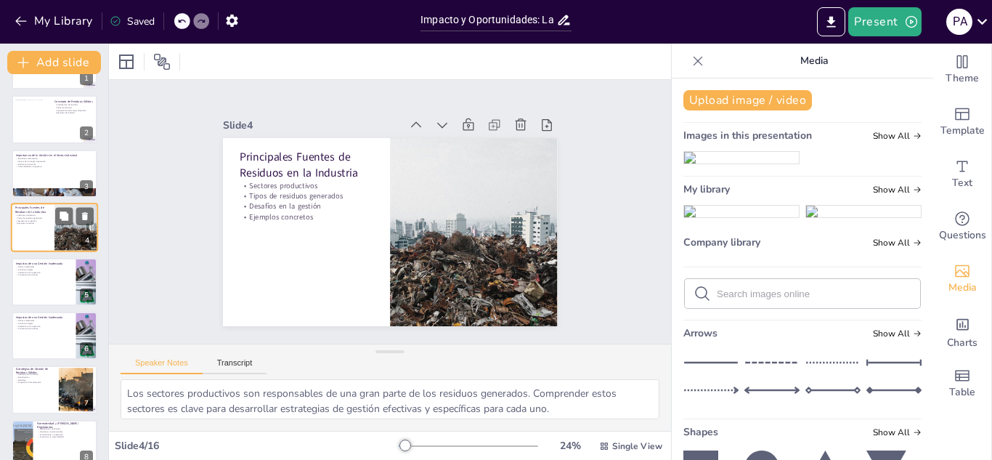
scroll to position [5, 0]
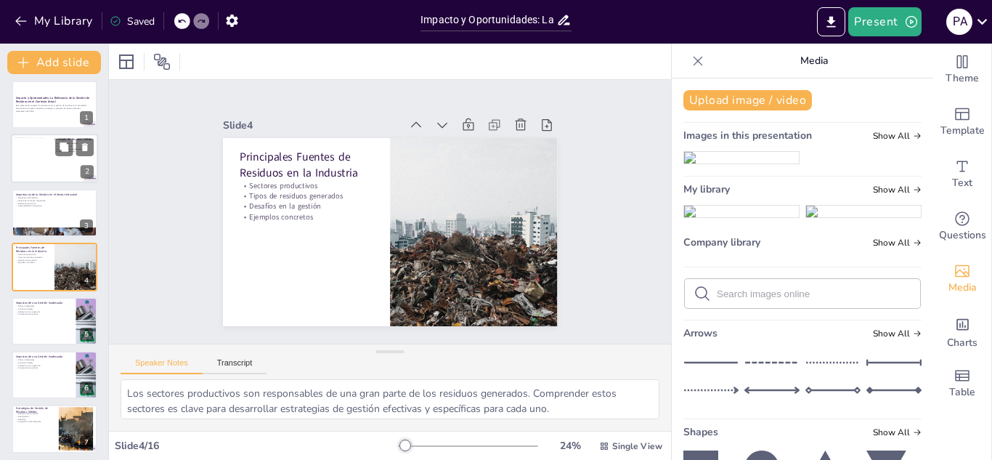
click at [32, 169] on div at bounding box center [42, 157] width 55 height 39
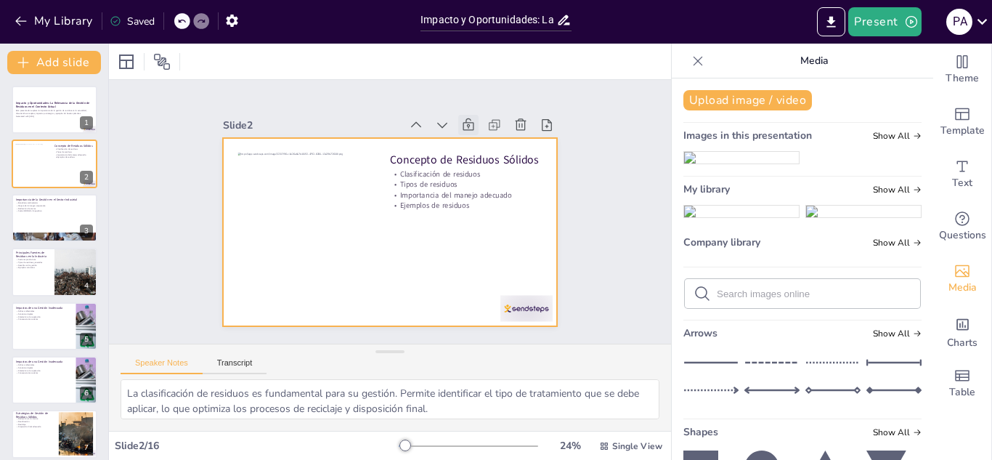
click at [499, 256] on div at bounding box center [388, 232] width 352 height 222
click at [71, 203] on button at bounding box center [63, 206] width 17 height 17
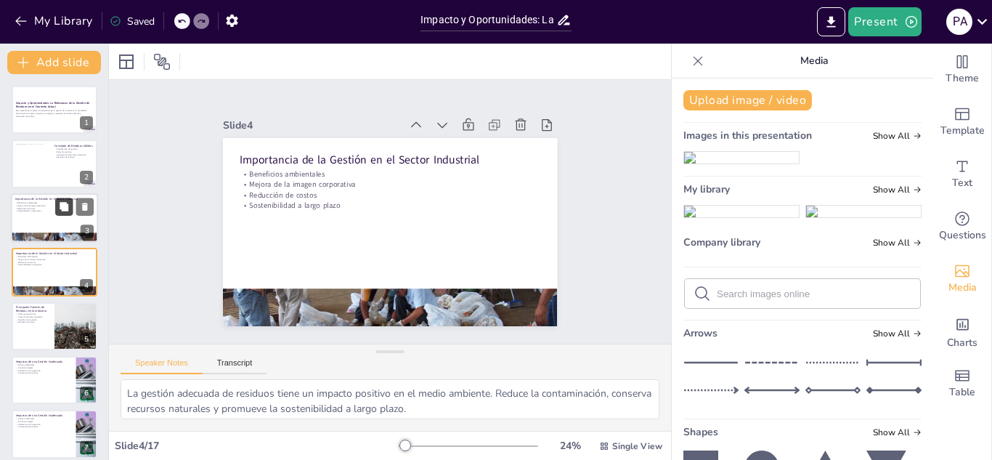
scroll to position [5, 0]
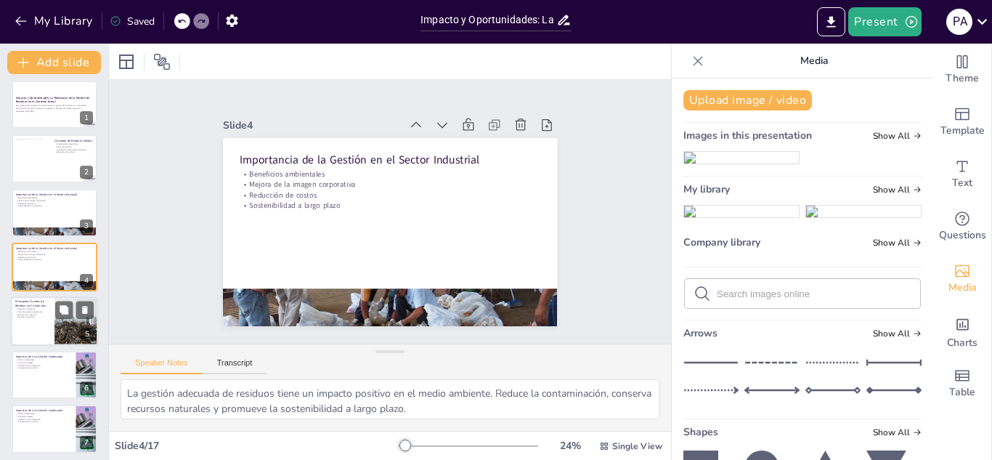
click at [40, 319] on div at bounding box center [54, 320] width 87 height 49
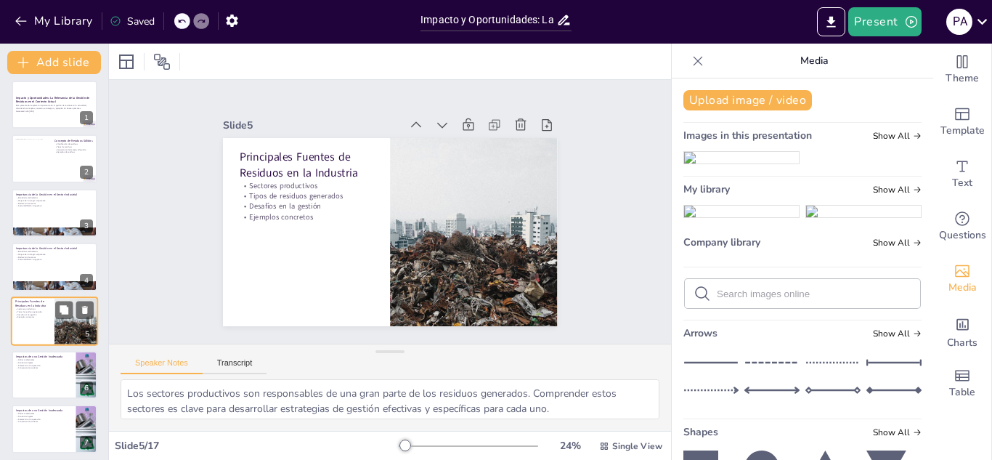
scroll to position [59, 0]
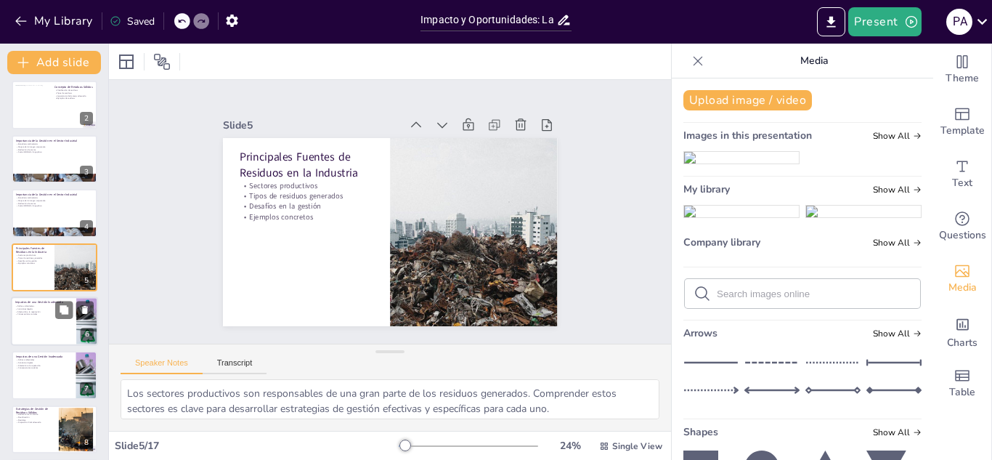
click at [32, 330] on div at bounding box center [54, 320] width 87 height 49
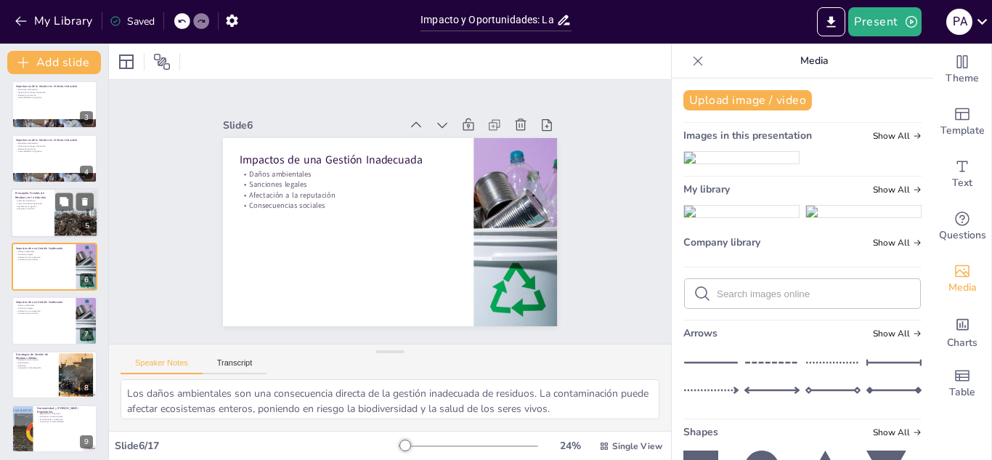
click at [62, 216] on div at bounding box center [77, 212] width 92 height 49
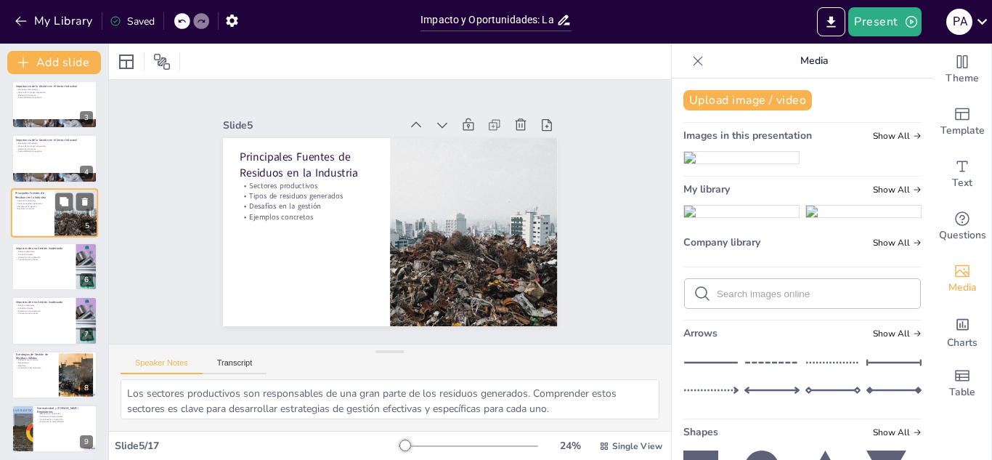
scroll to position [59, 0]
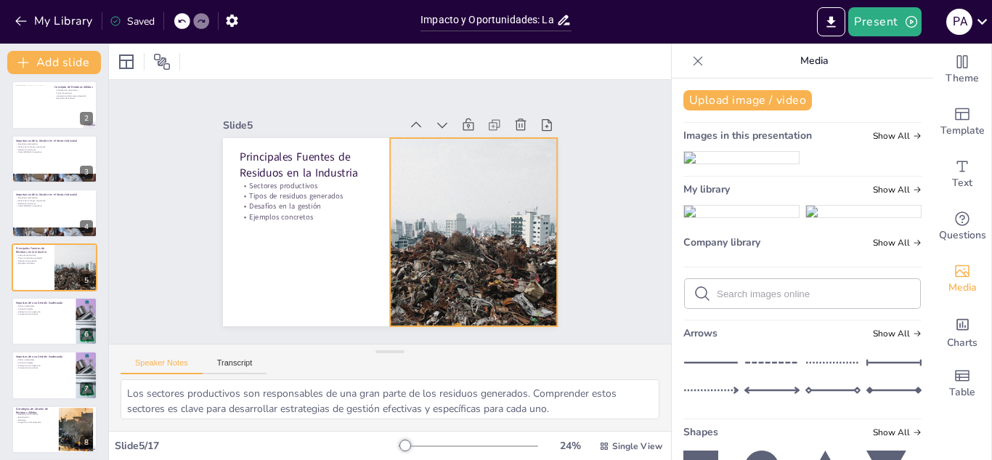
click at [462, 218] on div at bounding box center [473, 232] width 353 height 188
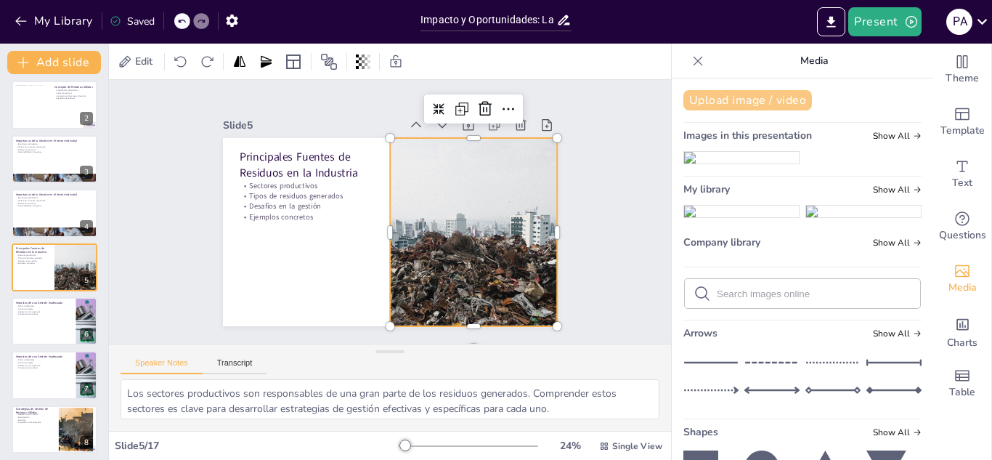
click at [757, 104] on button "Upload image / video" at bounding box center [747, 100] width 129 height 20
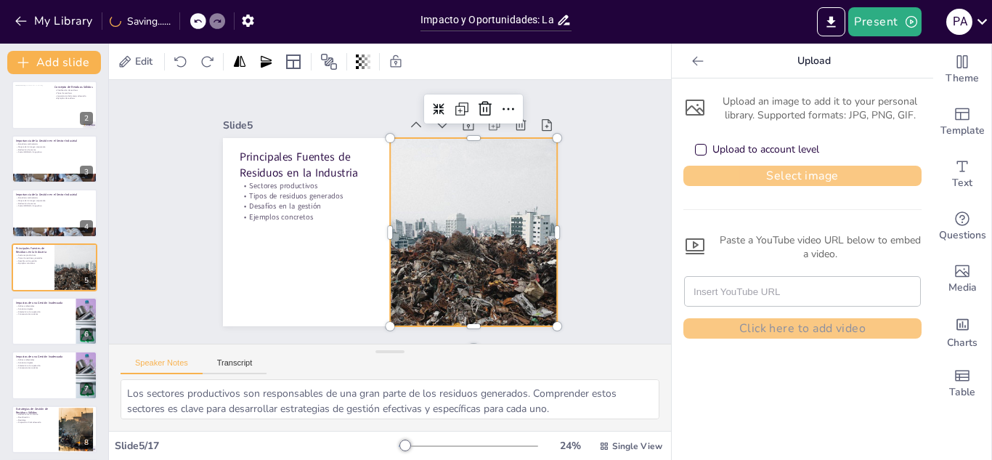
click at [765, 169] on button "Select image" at bounding box center [802, 176] width 238 height 20
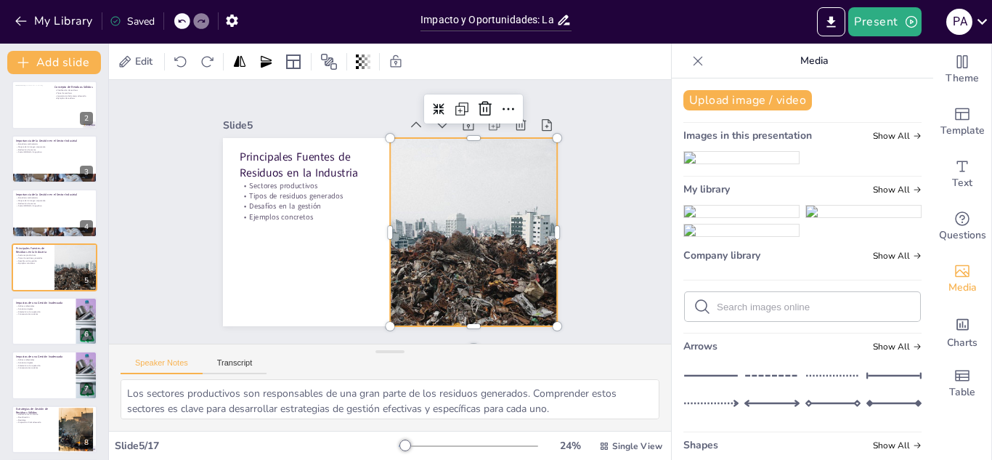
click at [727, 217] on img at bounding box center [741, 212] width 115 height 12
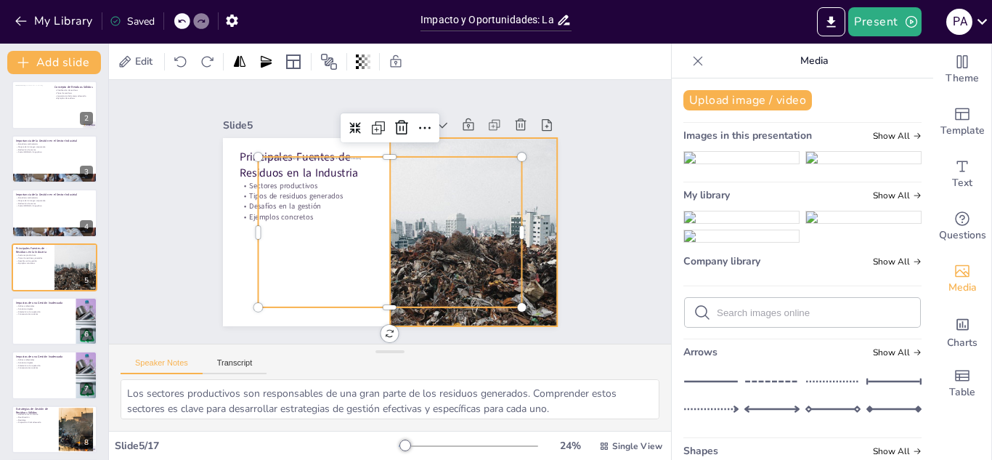
click at [526, 221] on div at bounding box center [470, 241] width 370 height 224
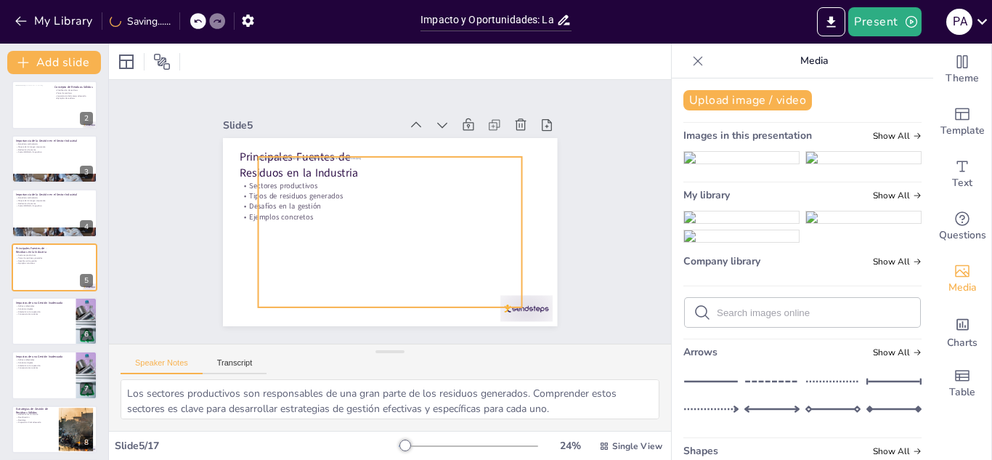
click at [444, 203] on div at bounding box center [371, 220] width 245 height 302
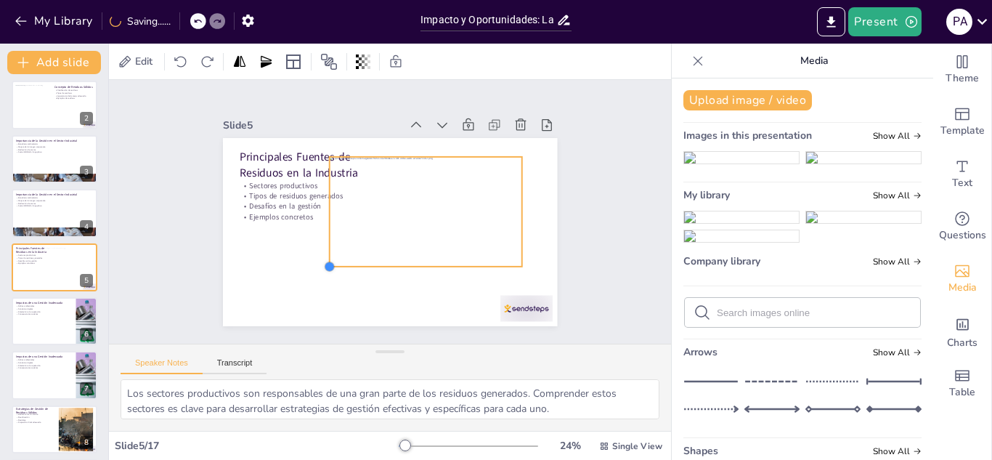
drag, startPoint x: 248, startPoint y: 300, endPoint x: 427, endPoint y: 259, distance: 184.1
click at [427, 259] on div "Principales Fuentes de Residuos en la Industria Sectores productivos Tipos de r…" at bounding box center [390, 232] width 334 height 188
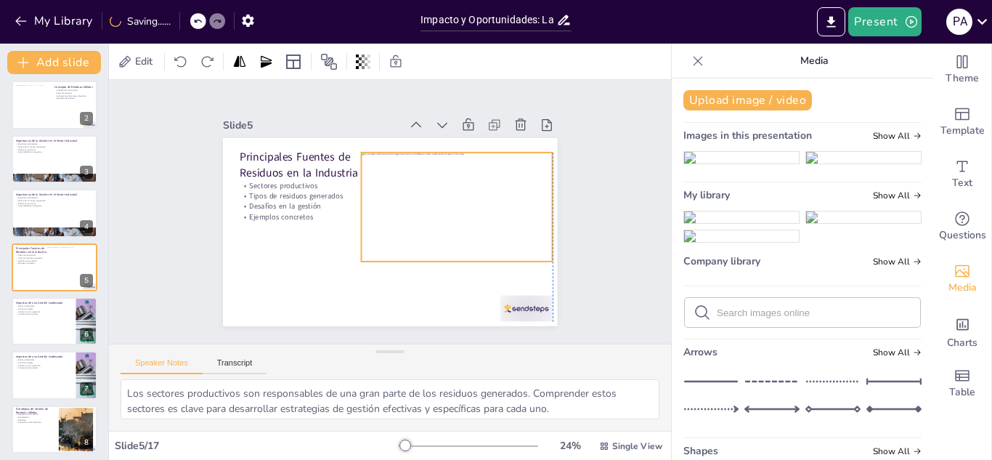
drag, startPoint x: 450, startPoint y: 192, endPoint x: 479, endPoint y: 187, distance: 30.3
click at [479, 187] on div at bounding box center [456, 220] width 210 height 147
click at [49, 324] on div at bounding box center [54, 320] width 87 height 49
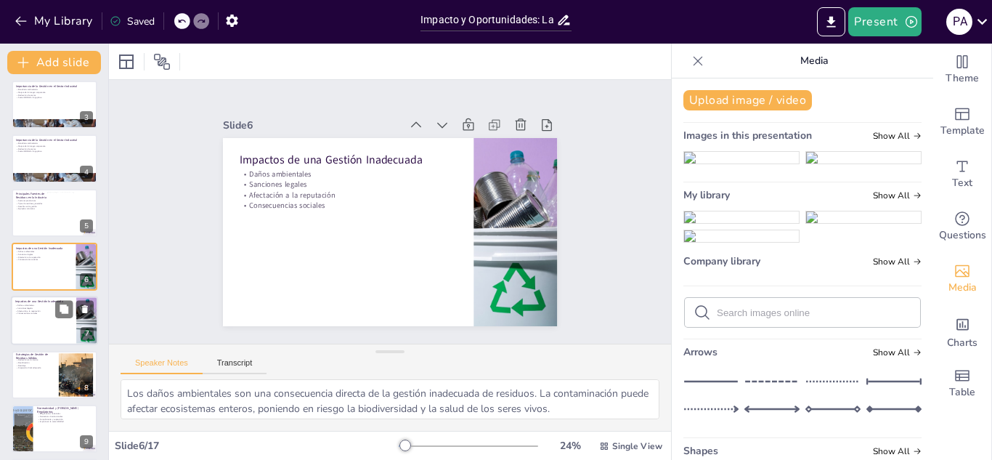
click at [41, 326] on div at bounding box center [54, 320] width 87 height 49
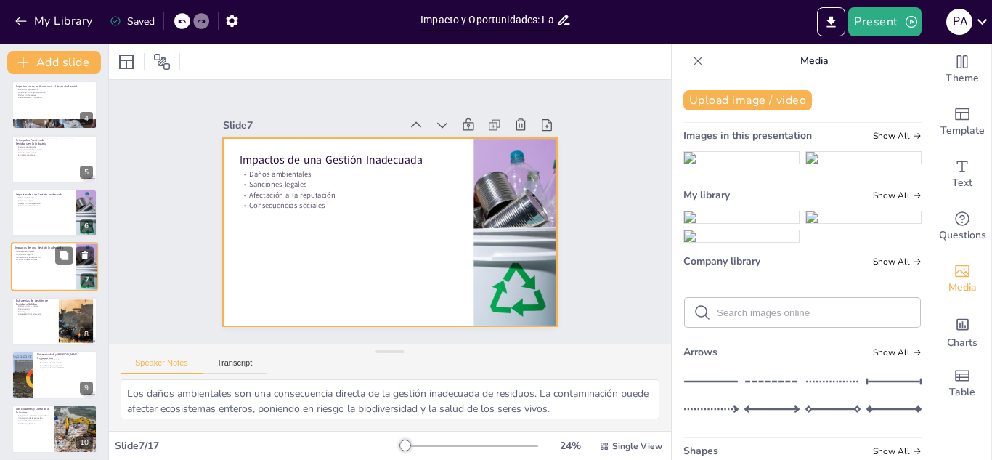
click at [50, 272] on div at bounding box center [54, 267] width 87 height 49
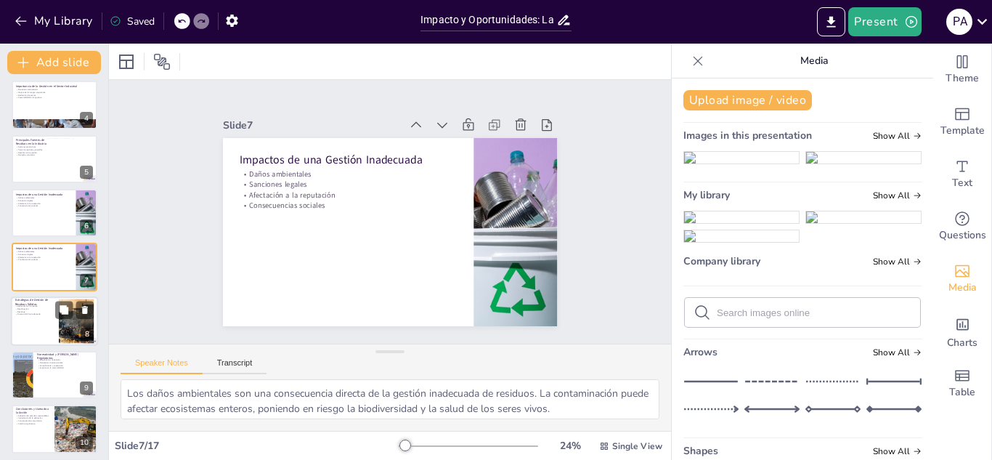
click at [41, 320] on div at bounding box center [54, 320] width 87 height 49
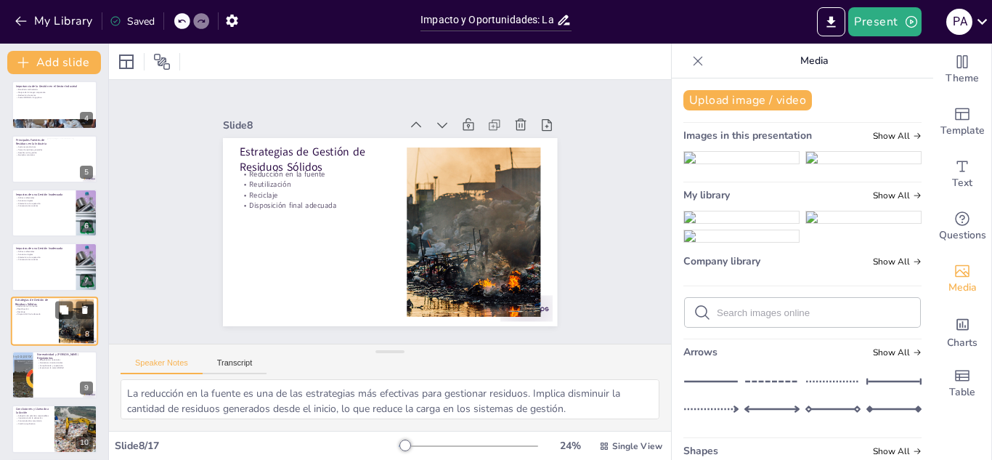
scroll to position [221, 0]
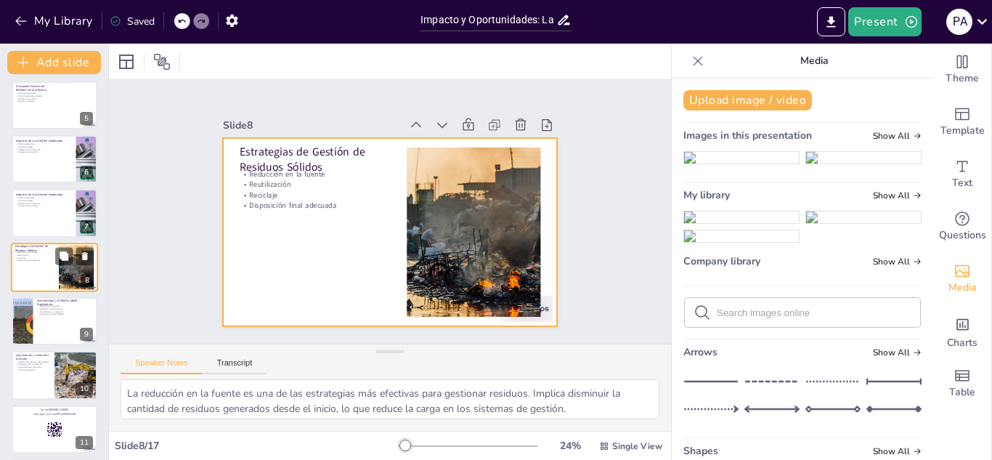
click at [41, 269] on div at bounding box center [54, 267] width 87 height 49
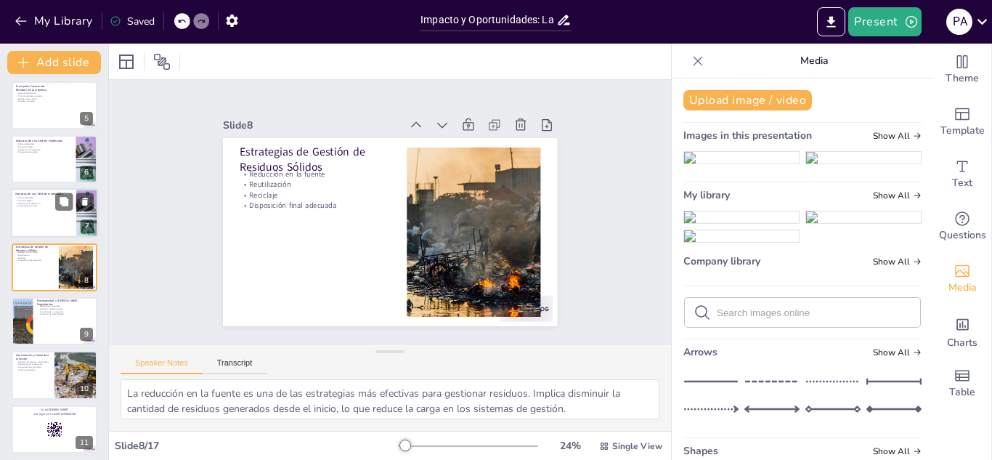
click at [48, 213] on div at bounding box center [54, 213] width 87 height 49
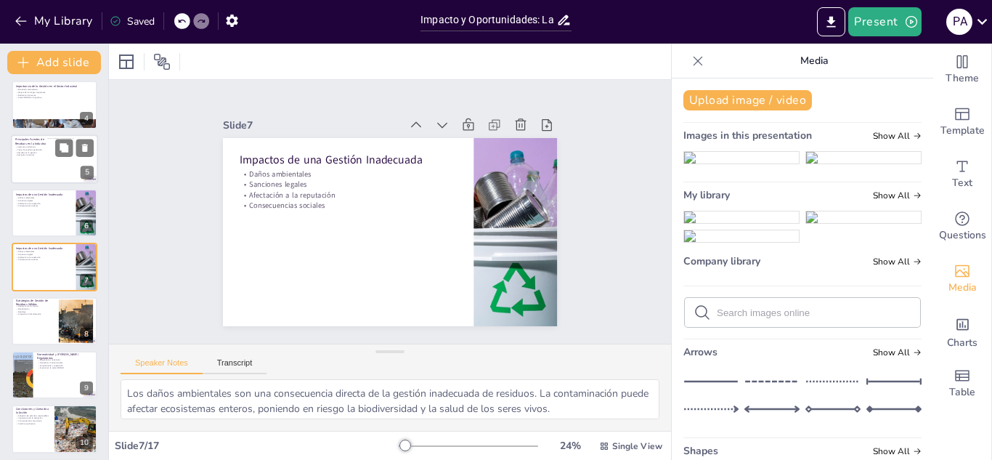
click at [48, 163] on div at bounding box center [72, 152] width 50 height 28
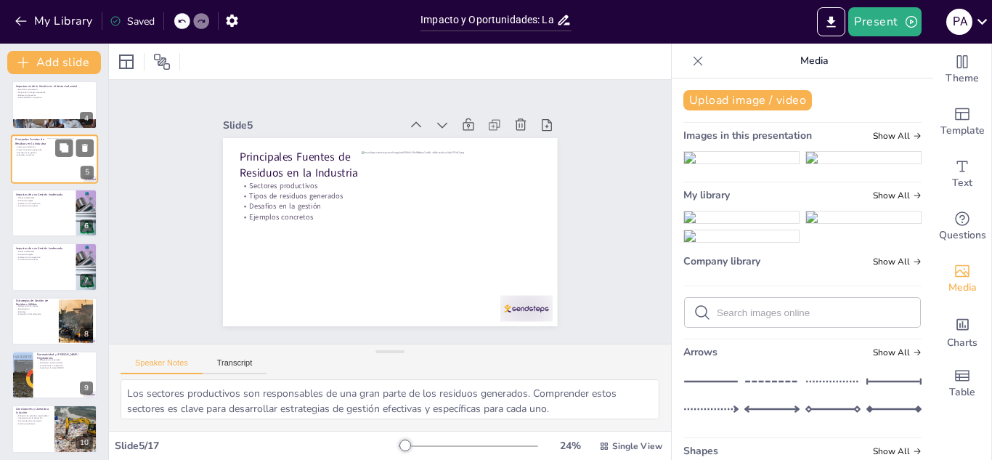
scroll to position [59, 0]
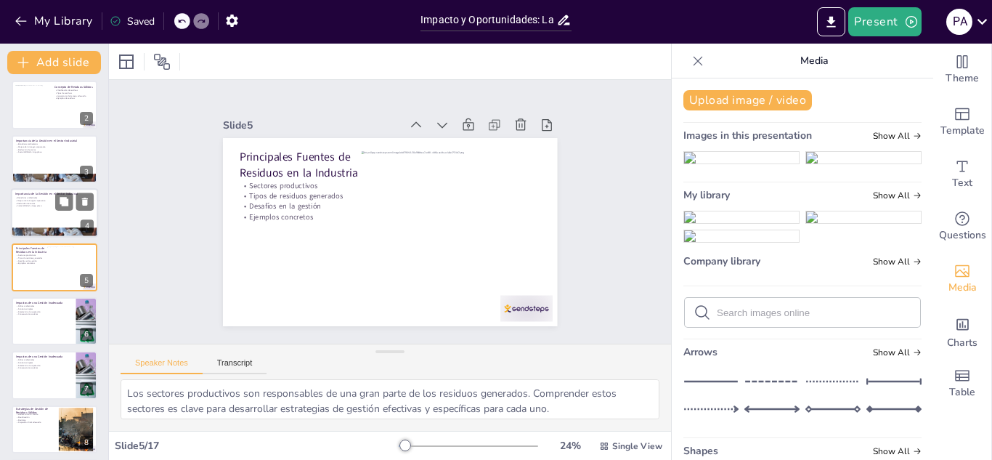
click at [43, 205] on p "Sostenibilidad a largo plazo" at bounding box center [54, 206] width 78 height 3
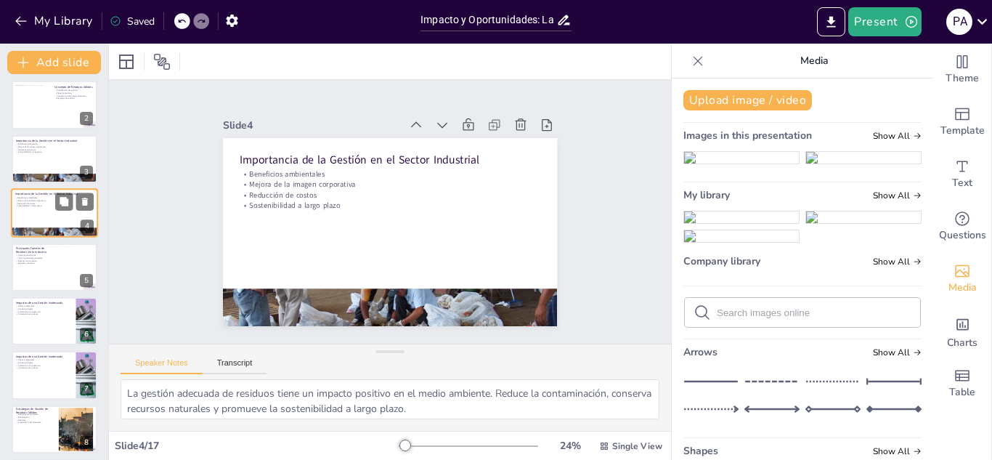
scroll to position [5, 0]
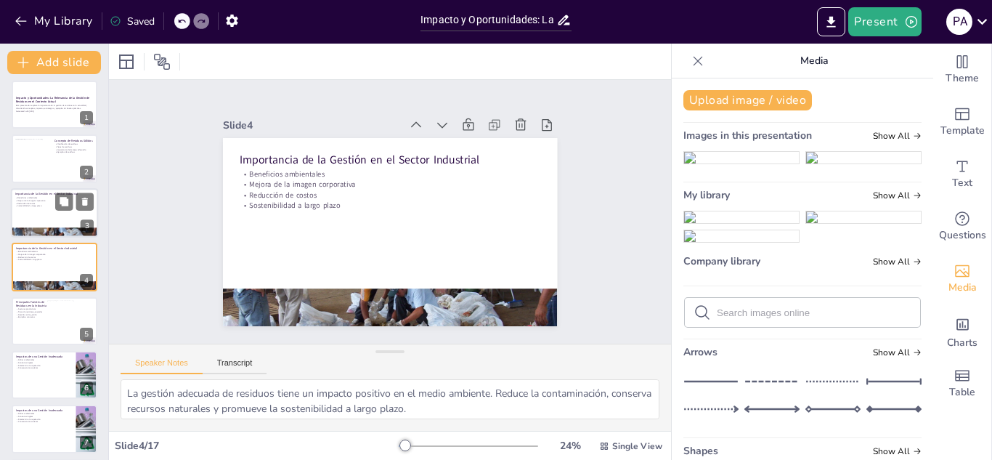
click at [24, 213] on div at bounding box center [54, 212] width 87 height 49
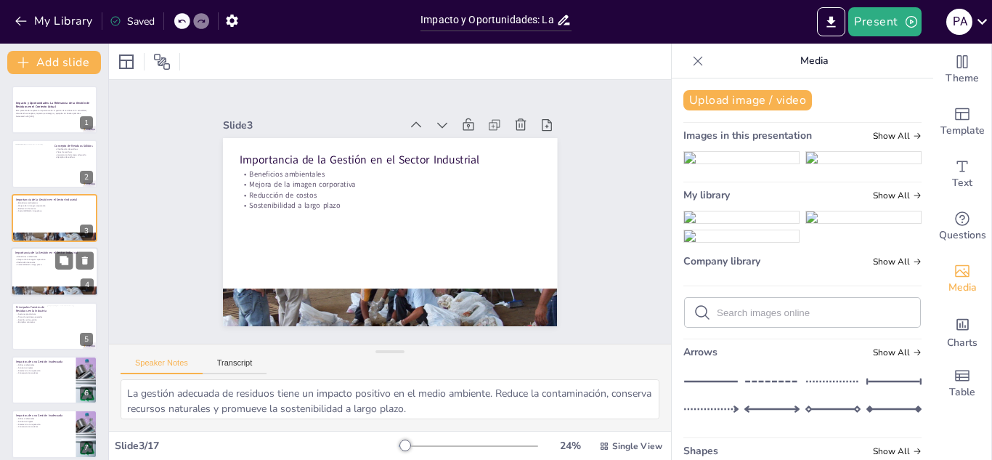
click at [34, 266] on p "Sostenibilidad a largo plazo" at bounding box center [54, 265] width 78 height 3
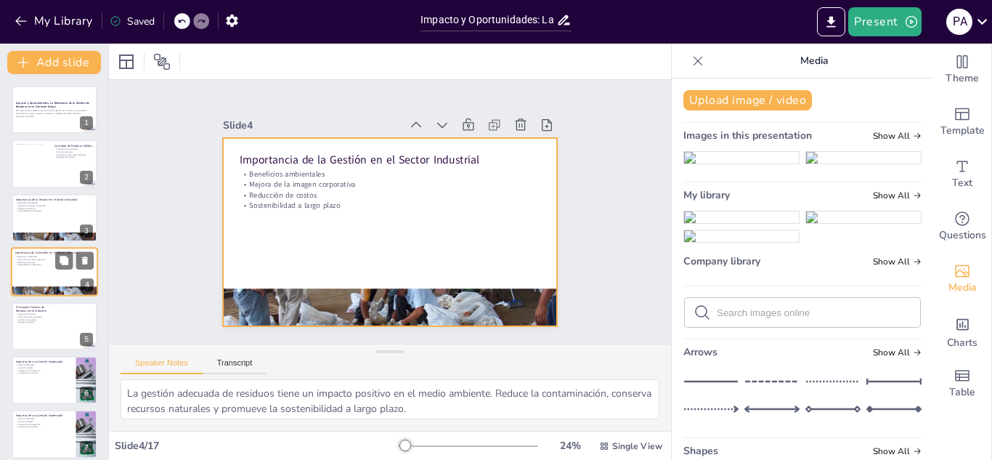
scroll to position [5, 0]
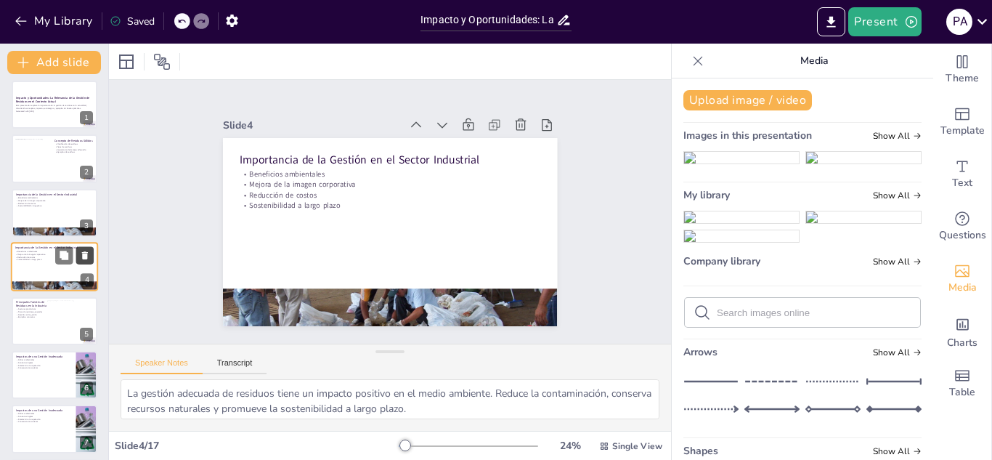
click at [89, 251] on icon at bounding box center [85, 256] width 10 height 10
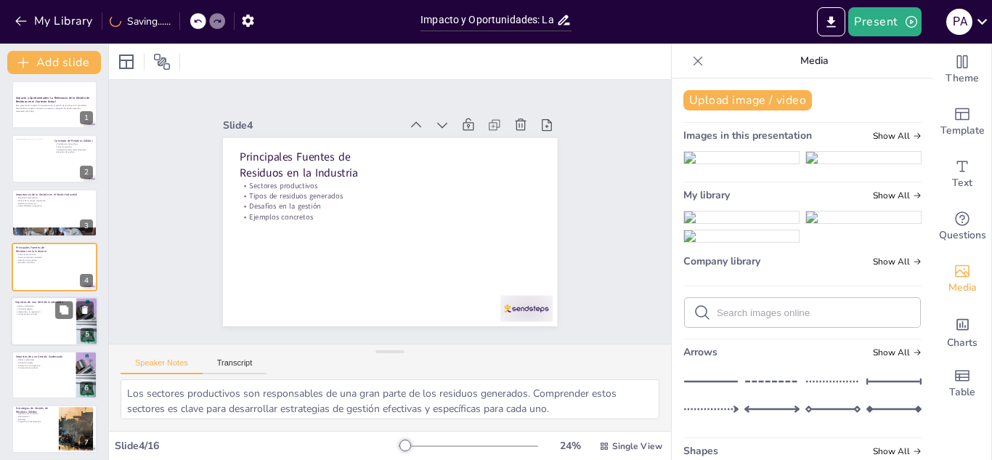
click at [34, 334] on div at bounding box center [54, 320] width 87 height 49
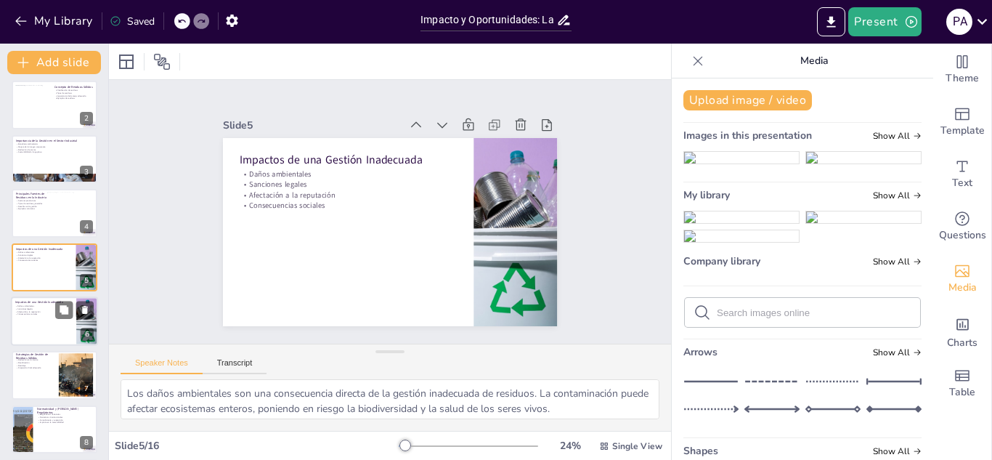
click at [33, 332] on div at bounding box center [54, 320] width 87 height 49
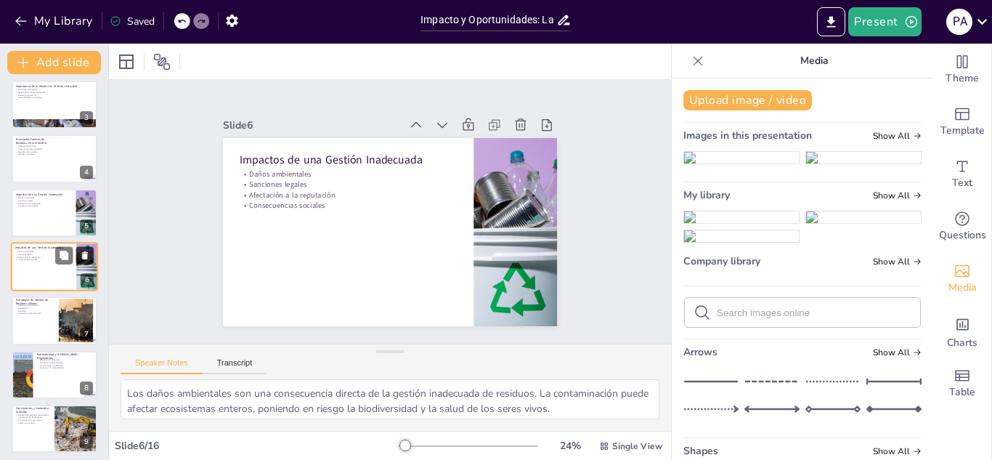
click at [85, 253] on icon at bounding box center [85, 255] width 6 height 8
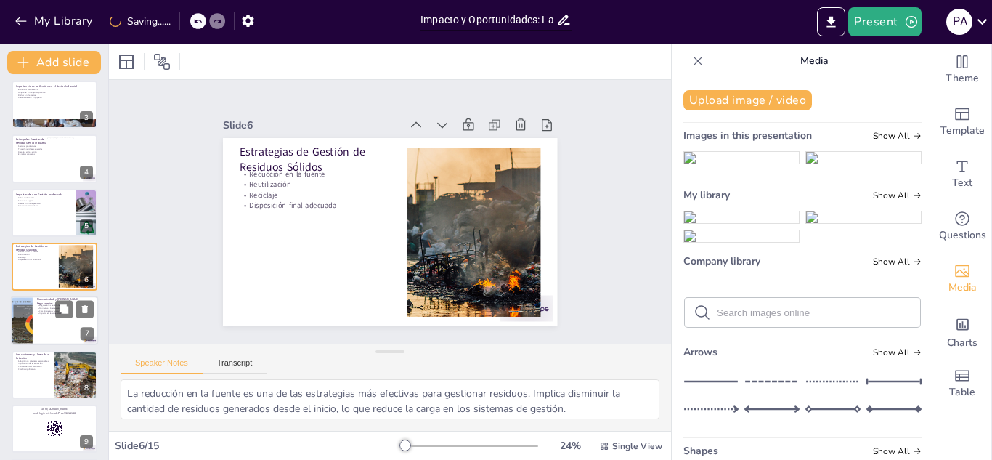
click at [33, 309] on div at bounding box center [54, 320] width 87 height 49
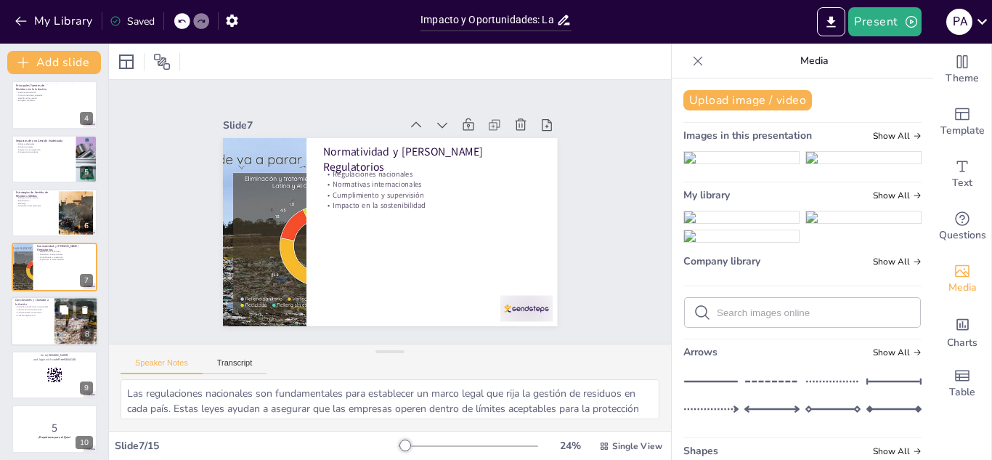
click at [27, 334] on div at bounding box center [54, 320] width 87 height 49
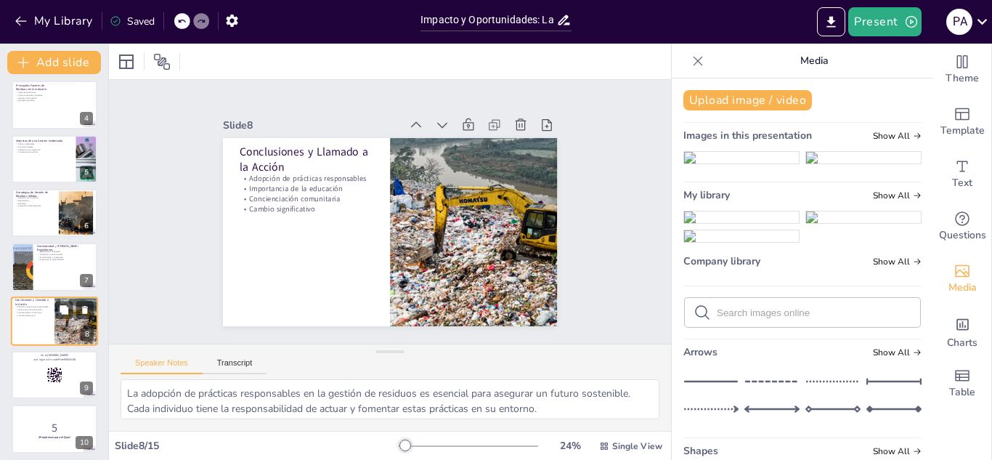
scroll to position [221, 0]
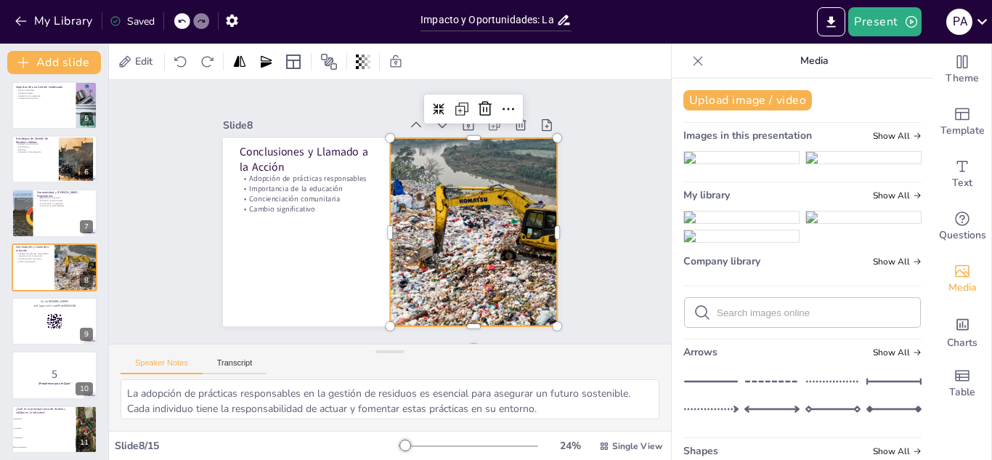
click at [461, 248] on div at bounding box center [471, 240] width 362 height 223
click at [749, 103] on button "Upload image / video" at bounding box center [747, 100] width 129 height 20
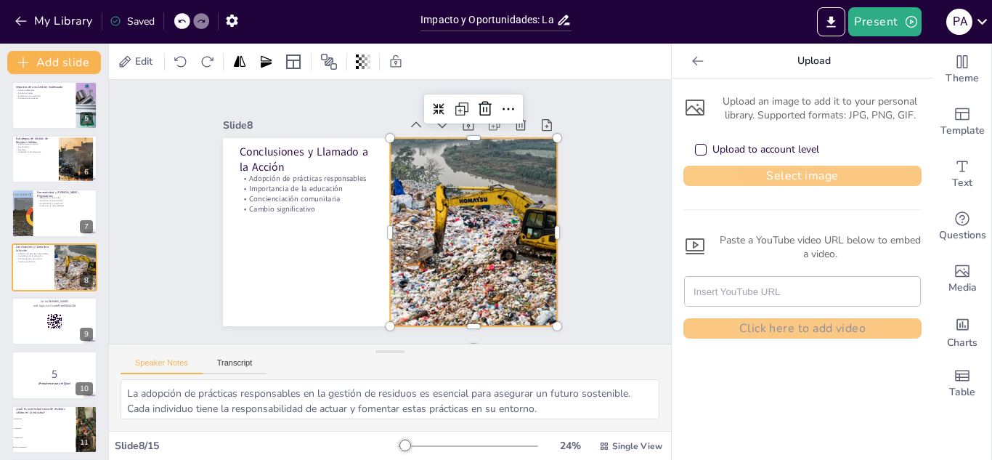
click at [763, 173] on button "Select image" at bounding box center [802, 176] width 238 height 20
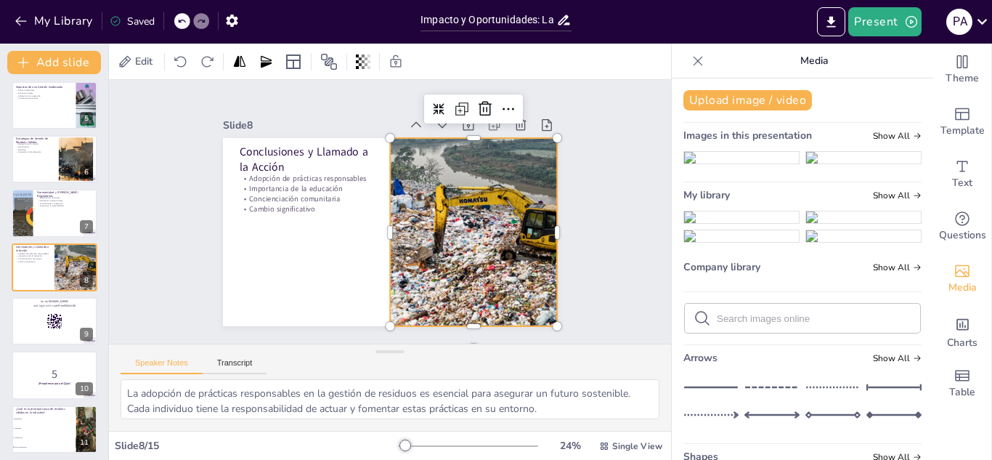
click at [487, 194] on div at bounding box center [471, 240] width 362 height 223
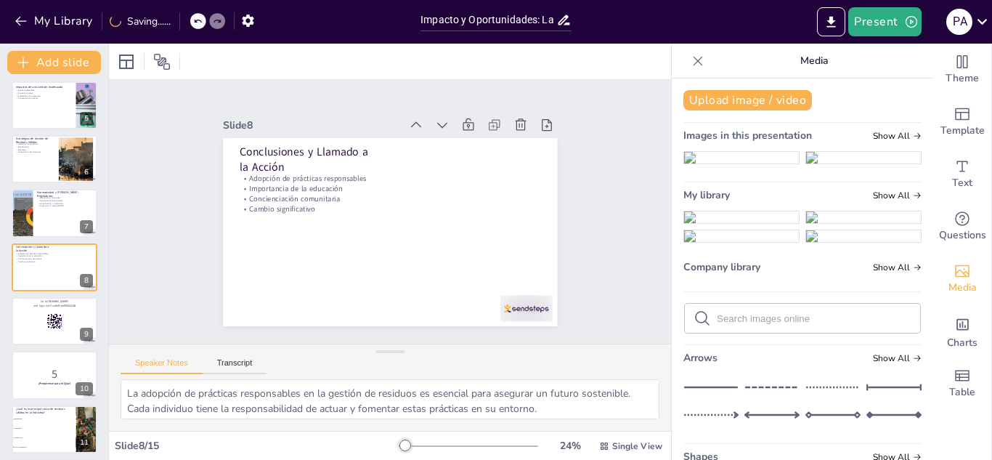
click at [727, 223] on img at bounding box center [741, 217] width 115 height 12
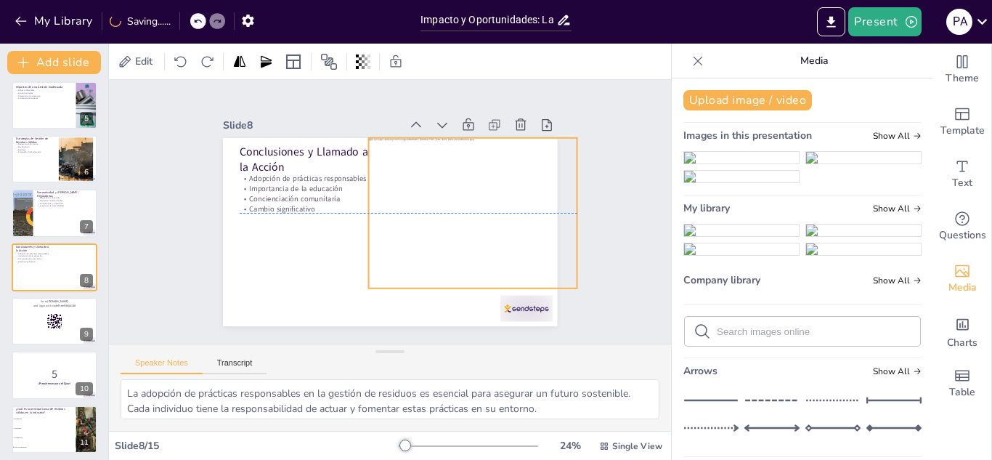
drag, startPoint x: 417, startPoint y: 209, endPoint x: 500, endPoint y: 190, distance: 84.9
click at [500, 190] on div at bounding box center [471, 221] width 223 height 171
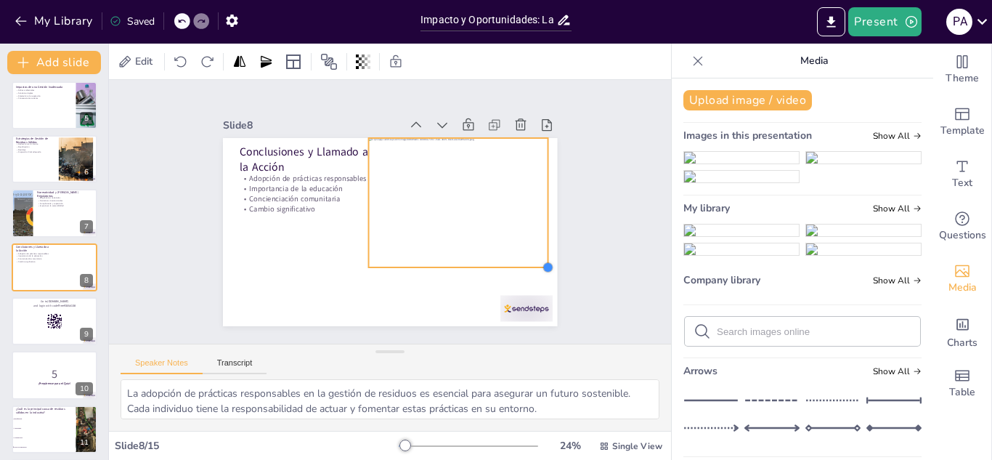
drag, startPoint x: 566, startPoint y: 283, endPoint x: 518, endPoint y: 261, distance: 52.4
click at [518, 261] on div "Conclusiones y Llamado a la Acción Adopción de prácticas responsables Importanc…" at bounding box center [388, 232] width 352 height 222
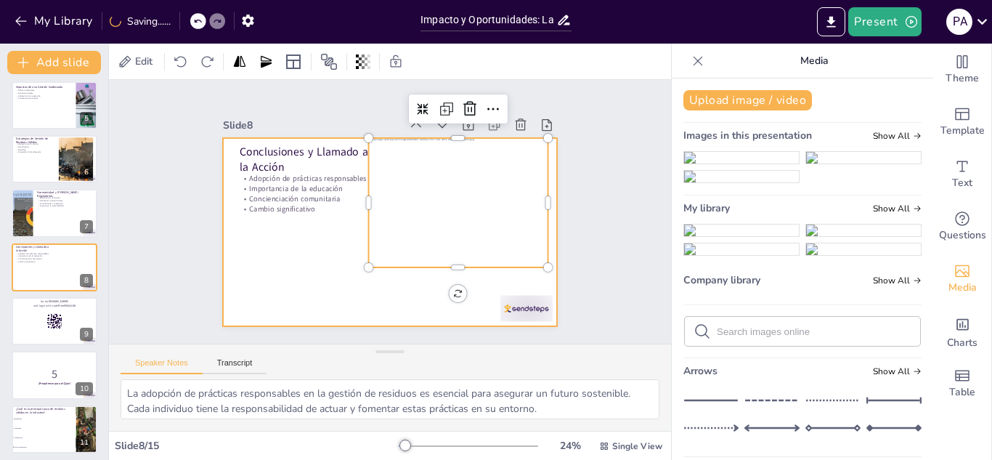
click at [386, 293] on div at bounding box center [388, 232] width 352 height 222
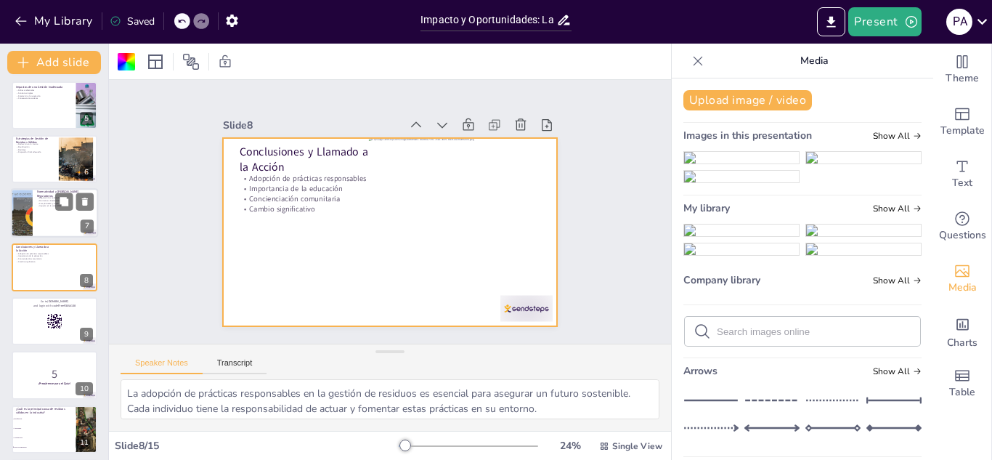
click at [60, 224] on div at bounding box center [54, 213] width 87 height 49
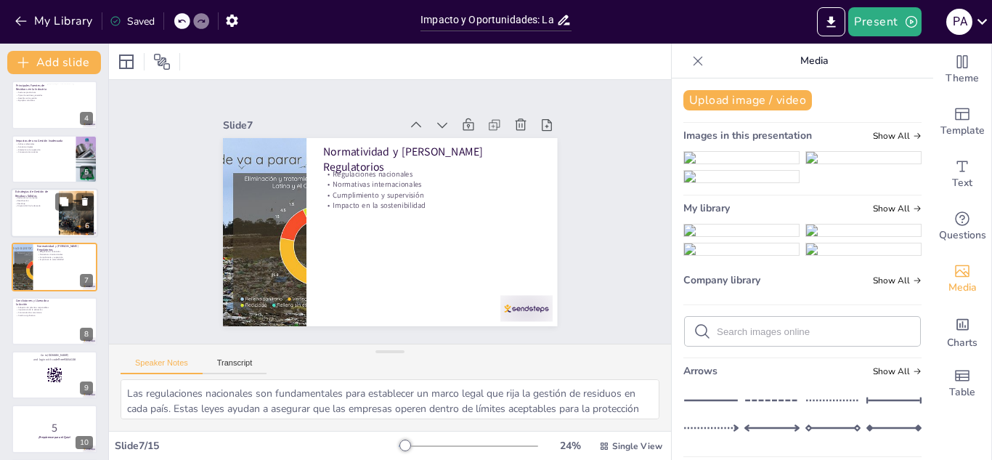
click at [39, 209] on div at bounding box center [54, 212] width 87 height 49
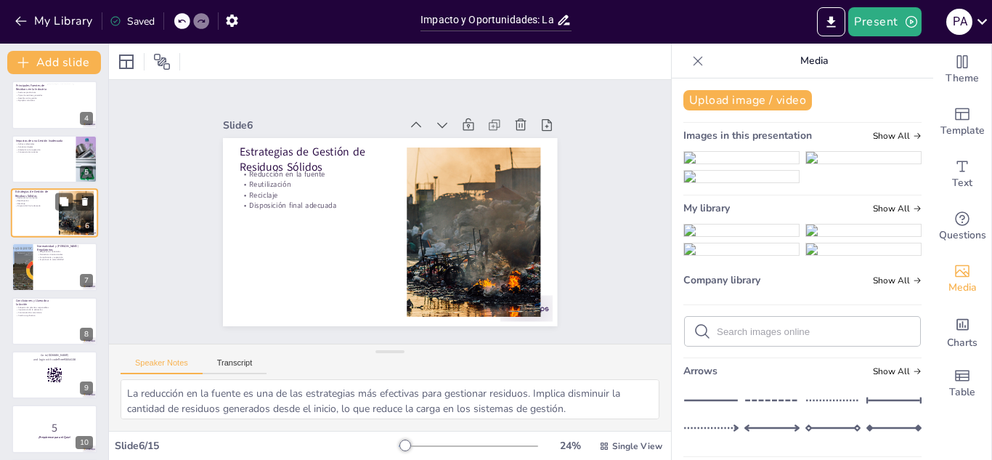
scroll to position [113, 0]
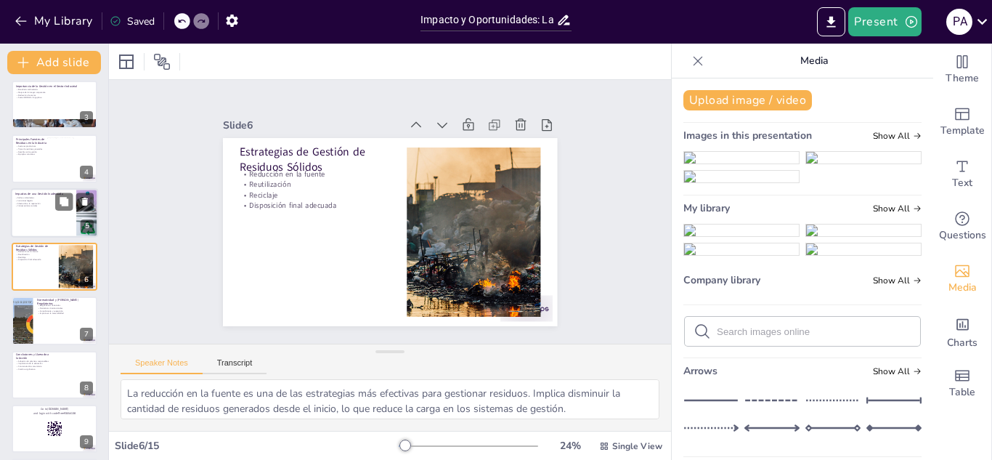
click at [33, 228] on div at bounding box center [54, 212] width 87 height 49
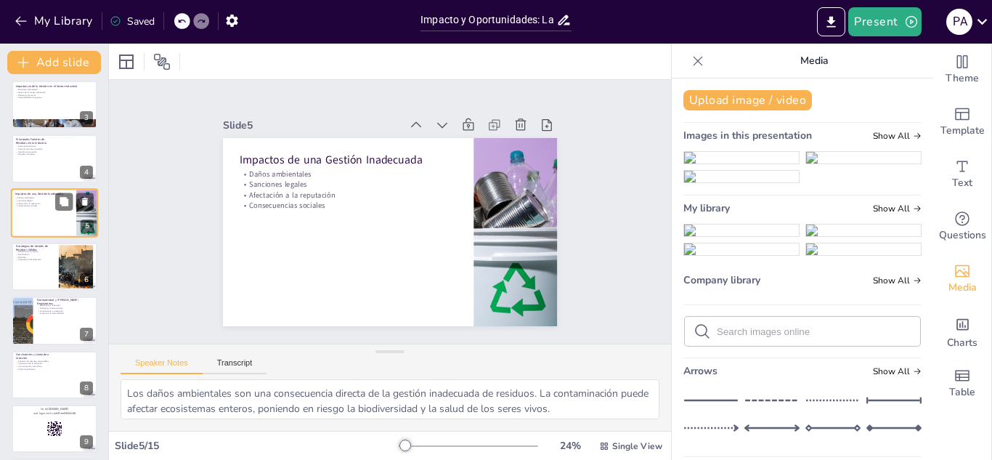
scroll to position [59, 0]
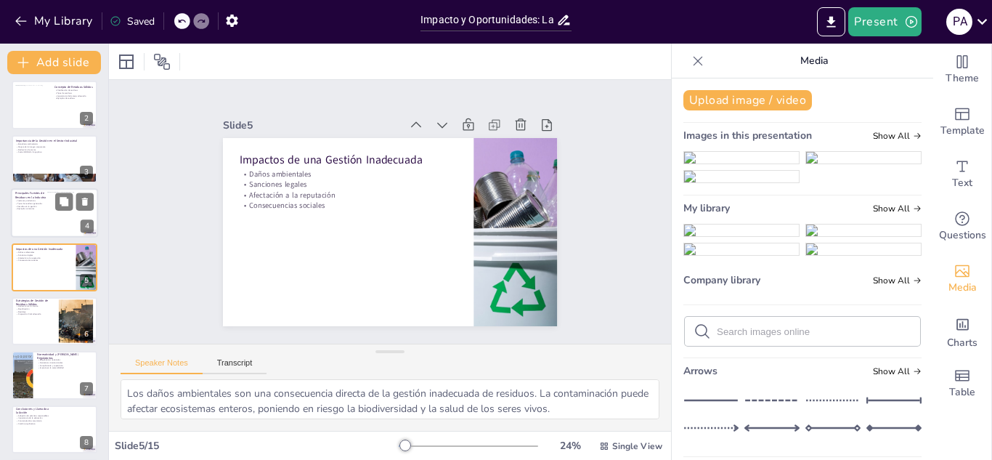
click at [31, 222] on div at bounding box center [54, 212] width 87 height 49
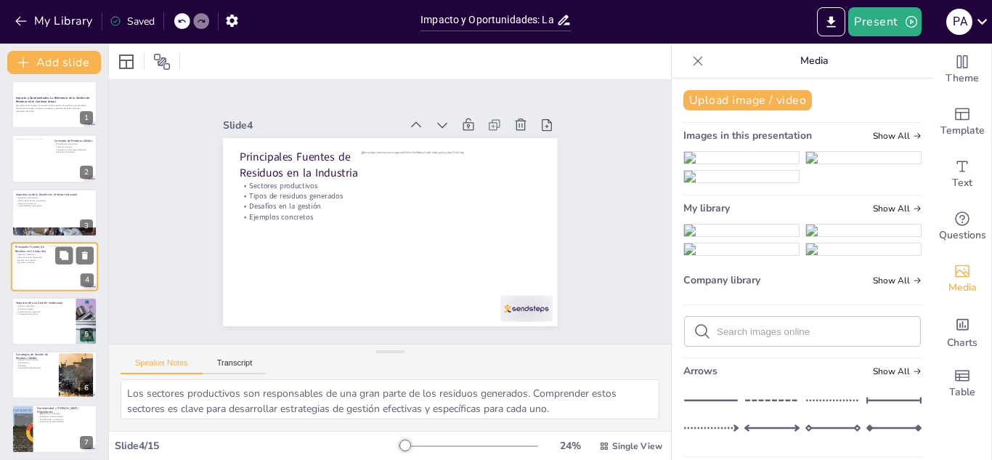
click at [31, 222] on div at bounding box center [55, 213] width 86 height 48
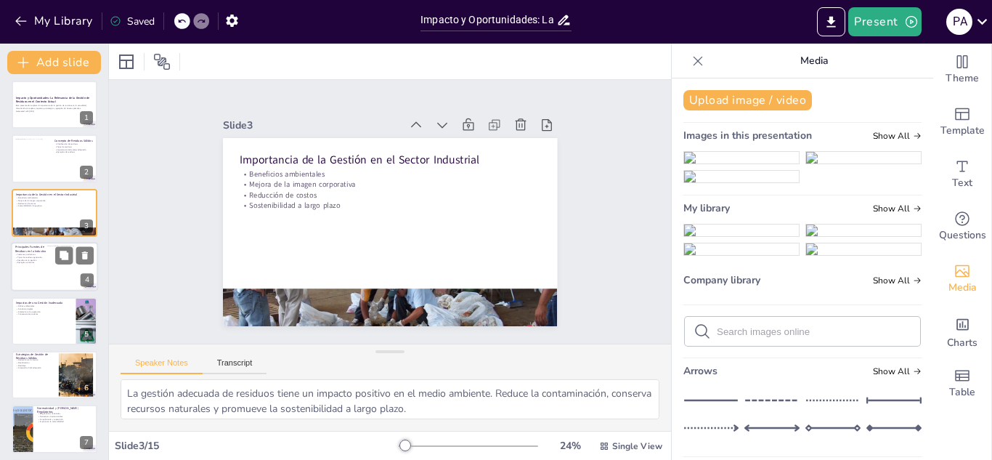
scroll to position [0, 0]
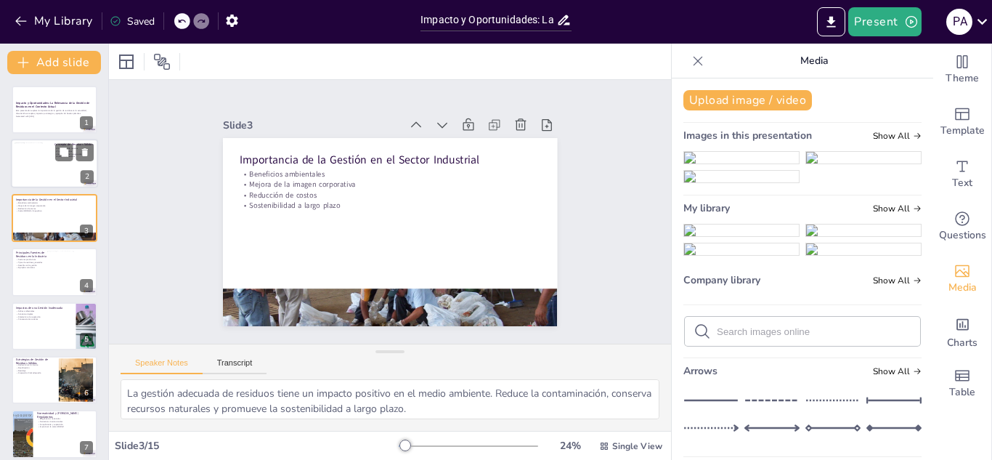
click at [46, 179] on div at bounding box center [42, 162] width 55 height 39
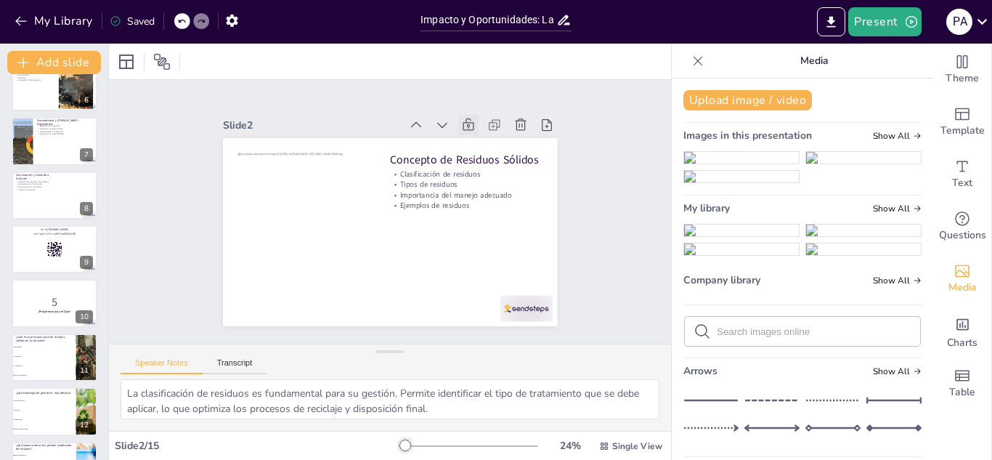
scroll to position [442, 0]
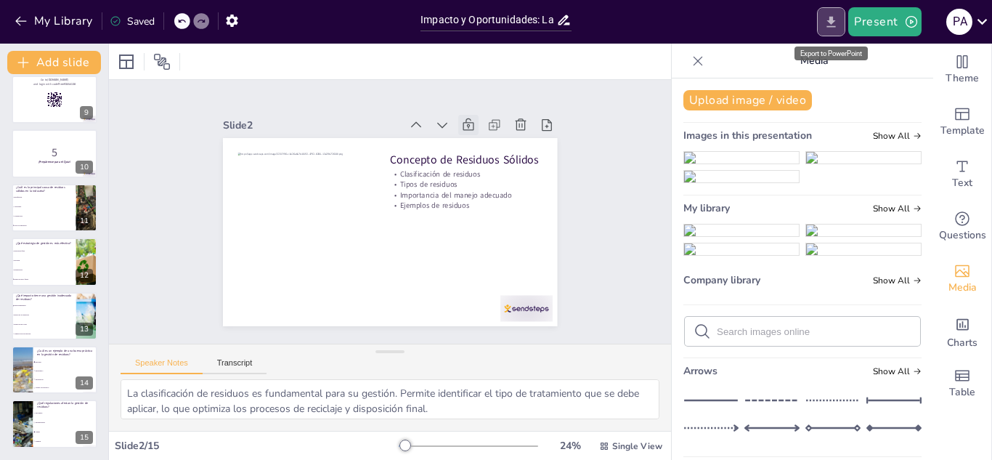
click at [834, 23] on icon "Export to PowerPoint" at bounding box center [831, 21] width 9 height 11
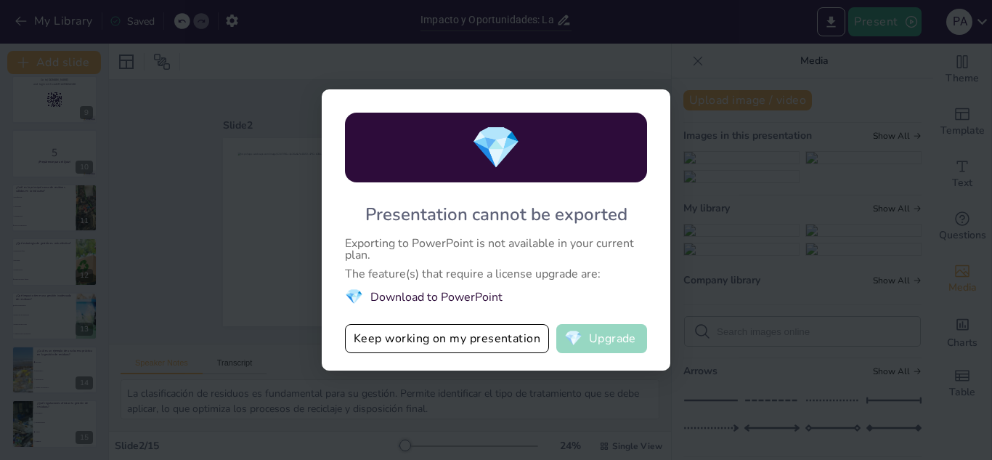
click at [628, 335] on button "💎 Upgrade" at bounding box center [601, 338] width 91 height 29
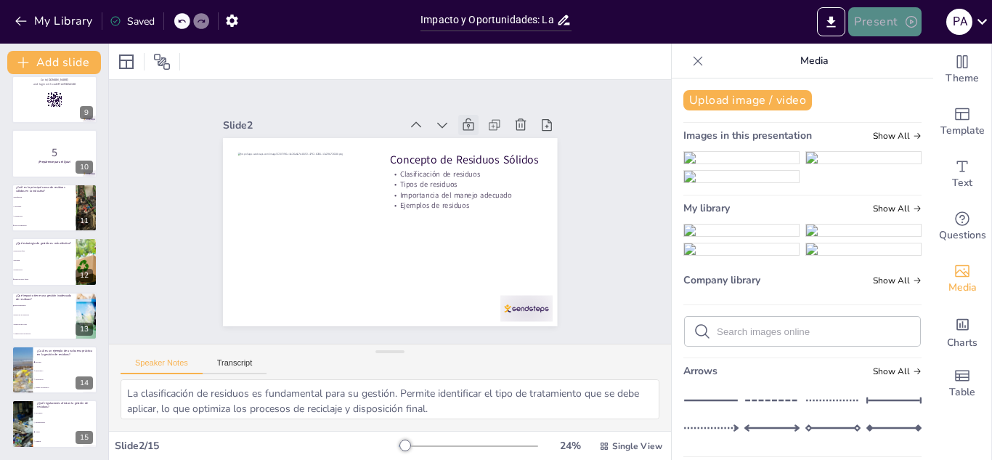
click at [881, 26] on button "Present" at bounding box center [884, 21] width 73 height 29
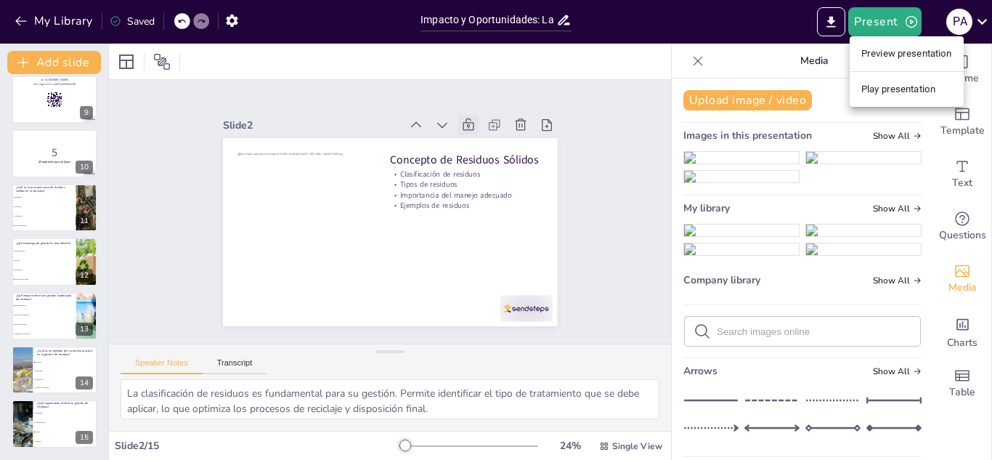
click at [880, 87] on li "Play presentation" at bounding box center [907, 89] width 114 height 23
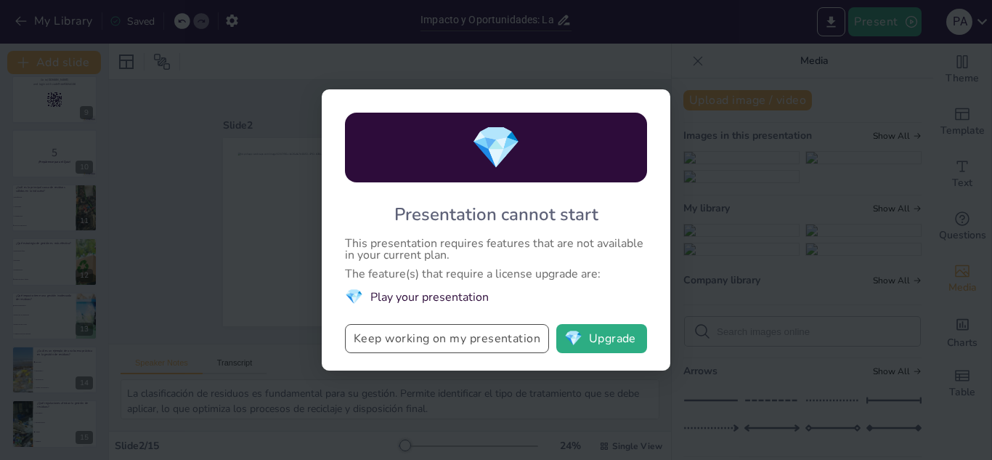
click at [496, 341] on button "Keep working on my presentation" at bounding box center [447, 338] width 204 height 29
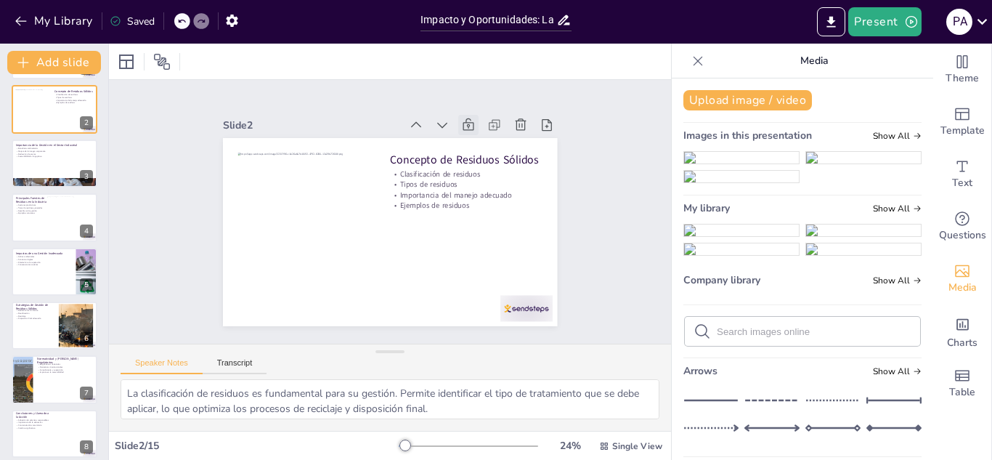
scroll to position [0, 0]
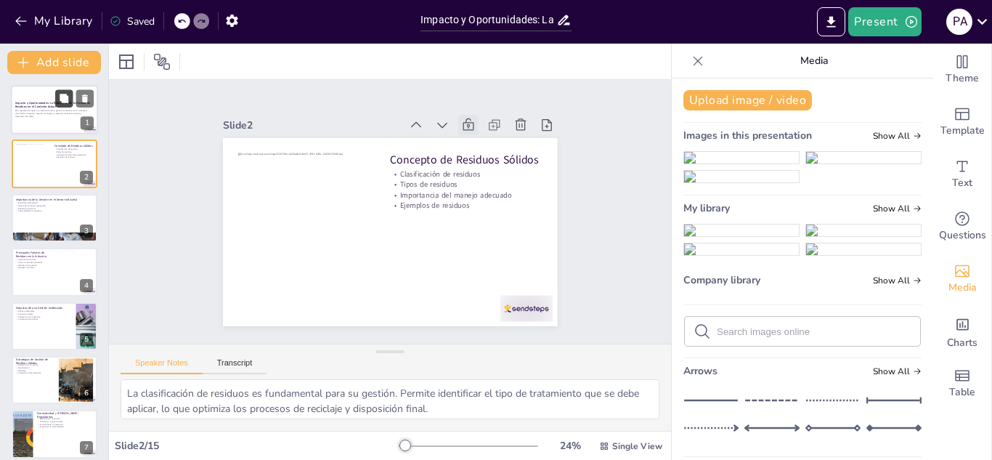
click at [64, 105] on button at bounding box center [63, 97] width 17 height 17
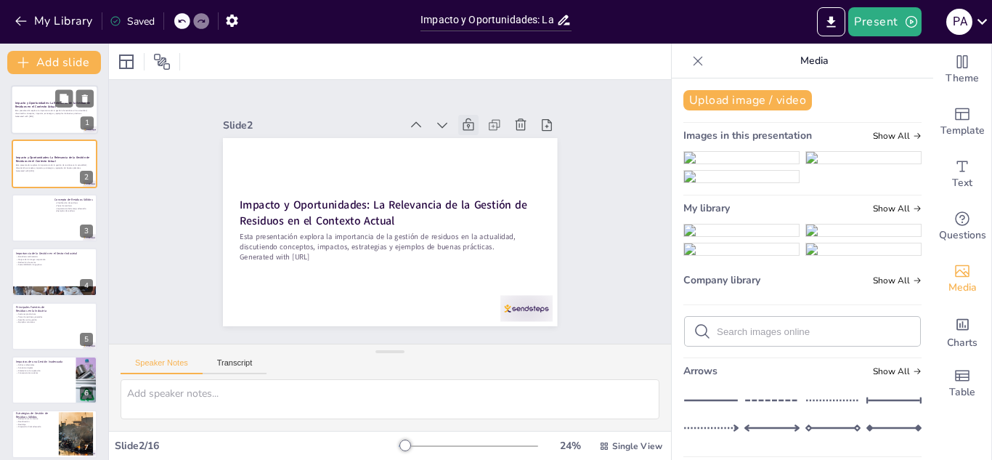
click at [35, 112] on p "Esta presentación explora la importancia de la gestión de residuos en la actual…" at bounding box center [54, 112] width 78 height 5
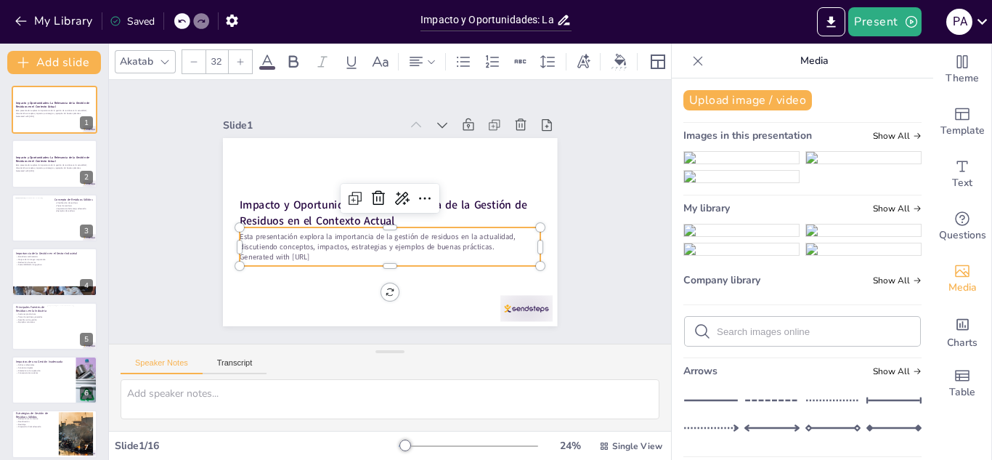
click at [293, 253] on p "Generated with [URL]" at bounding box center [385, 257] width 301 height 42
click at [349, 252] on p "Generated with [URL]" at bounding box center [390, 257] width 301 height 10
click at [416, 192] on icon at bounding box center [425, 201] width 19 height 19
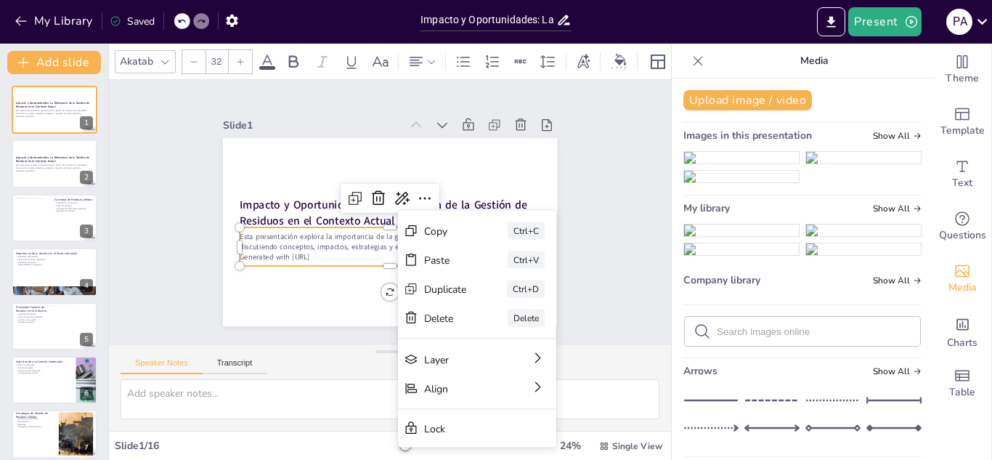
click at [328, 253] on p "Generated with [URL]" at bounding box center [385, 256] width 301 height 41
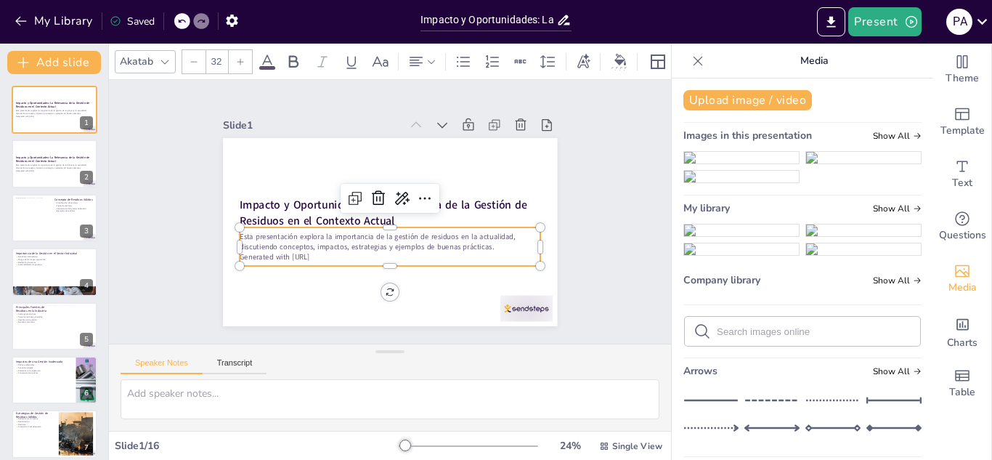
click at [328, 253] on p "Generated with [URL]" at bounding box center [385, 257] width 301 height 42
click at [326, 256] on p "Generated with [URL]" at bounding box center [385, 257] width 301 height 42
click at [331, 256] on p "Generated with [URL]" at bounding box center [385, 257] width 301 height 42
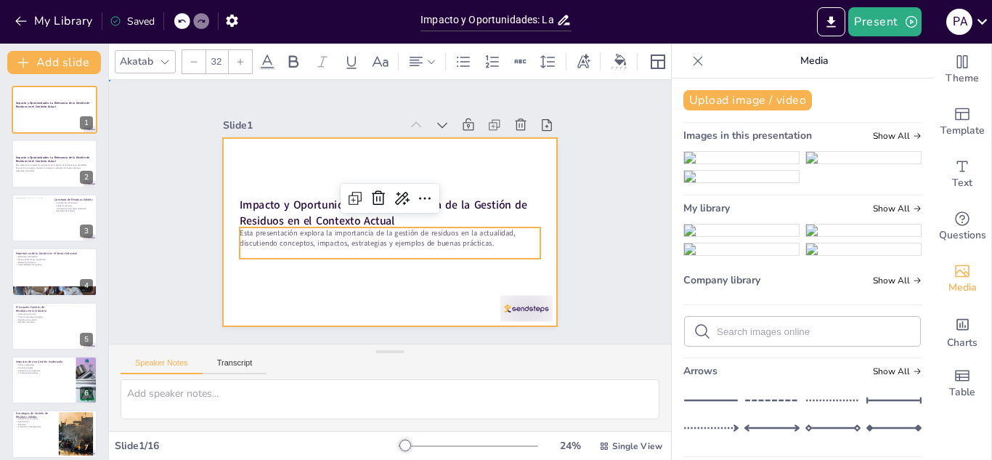
click at [449, 277] on div at bounding box center [388, 232] width 352 height 222
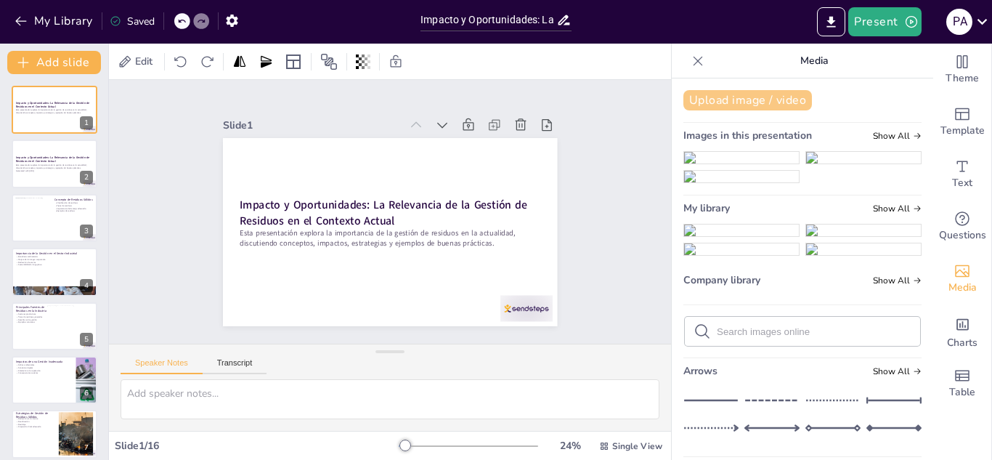
click at [741, 99] on button "Upload image / video" at bounding box center [747, 100] width 129 height 20
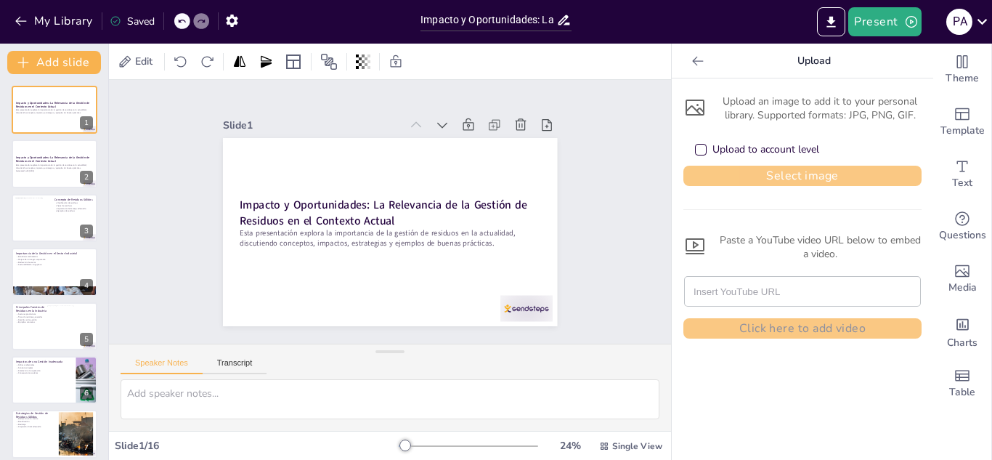
click at [741, 172] on button "Select image" at bounding box center [802, 176] width 238 height 20
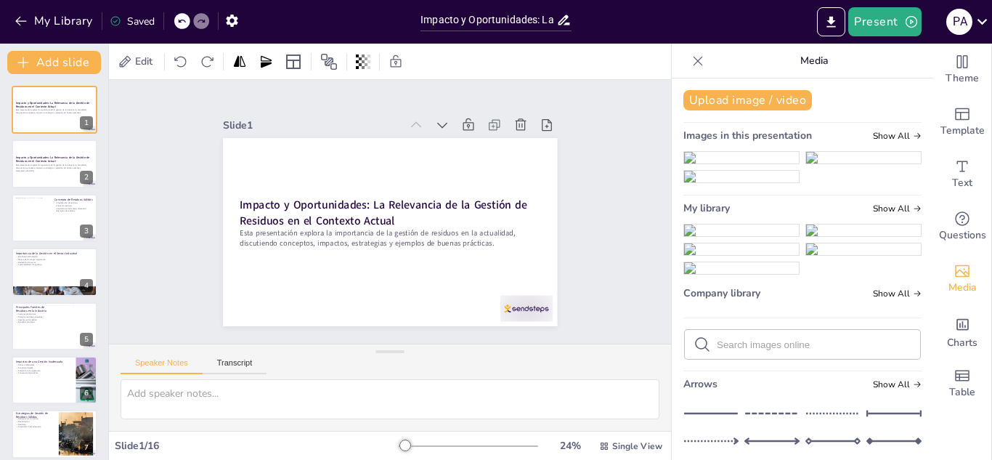
click at [702, 236] on img at bounding box center [741, 230] width 115 height 12
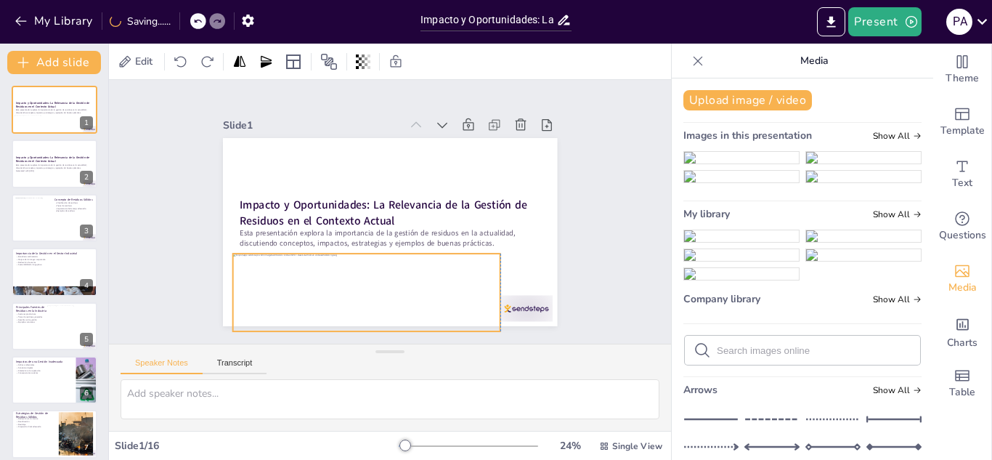
drag, startPoint x: 433, startPoint y: 196, endPoint x: 409, endPoint y: 256, distance: 64.9
click at [409, 256] on div at bounding box center [350, 285] width 278 height 131
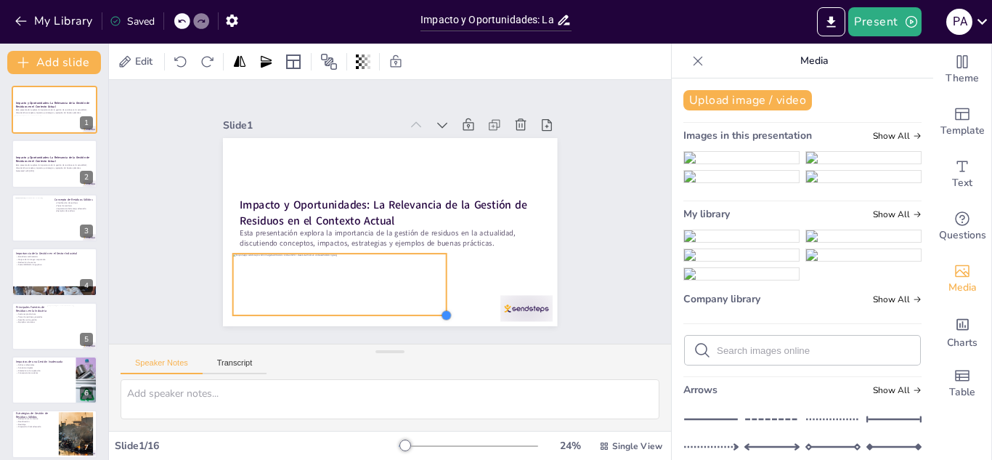
drag, startPoint x: 489, startPoint y: 323, endPoint x: 434, endPoint y: 296, distance: 62.0
click at [434, 296] on div "Impacto y Oportunidades: La Relevancia de la Gestión de Residuos en el Contexto…" at bounding box center [388, 232] width 352 height 222
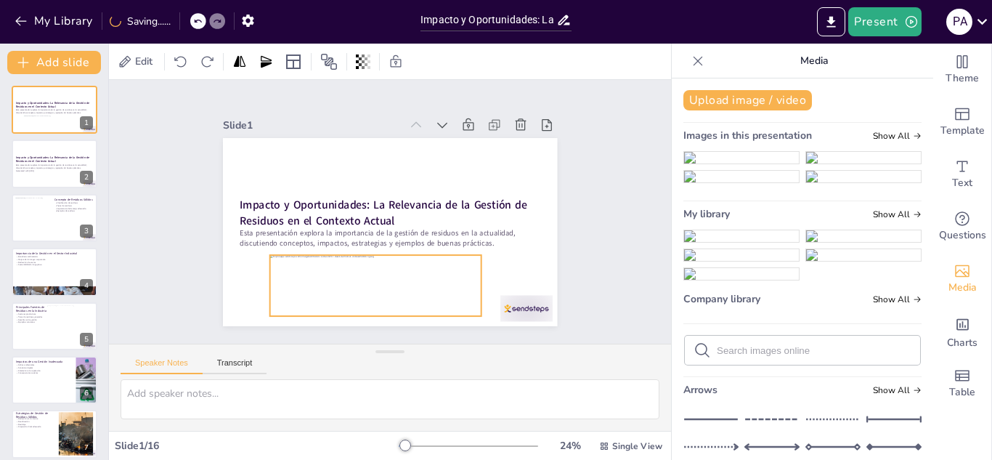
drag, startPoint x: 383, startPoint y: 269, endPoint x: 420, endPoint y: 270, distance: 37.1
click at [420, 270] on div at bounding box center [374, 285] width 211 height 61
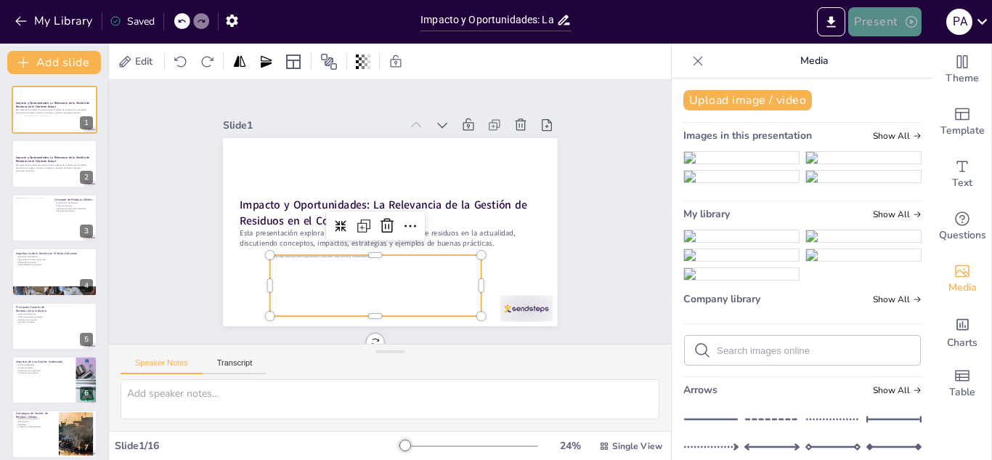
click at [873, 28] on button "Present" at bounding box center [884, 21] width 73 height 29
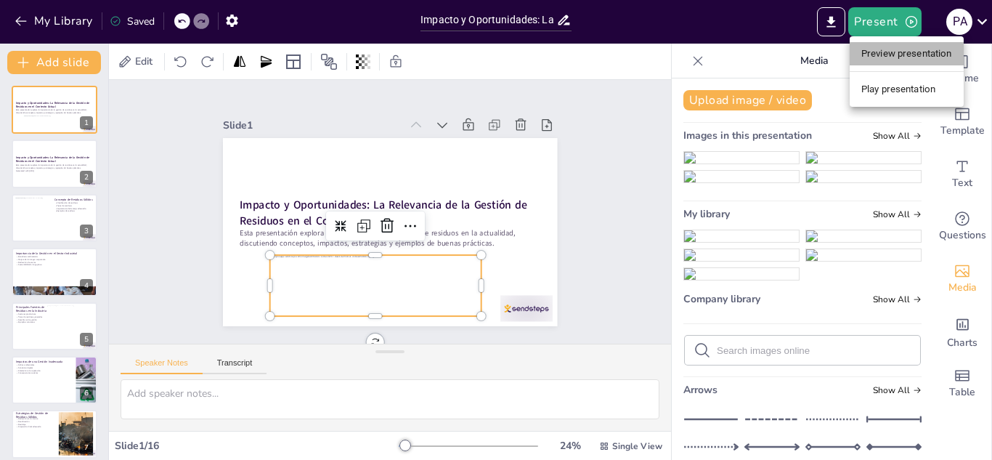
click at [874, 51] on li "Preview presentation" at bounding box center [907, 53] width 114 height 23
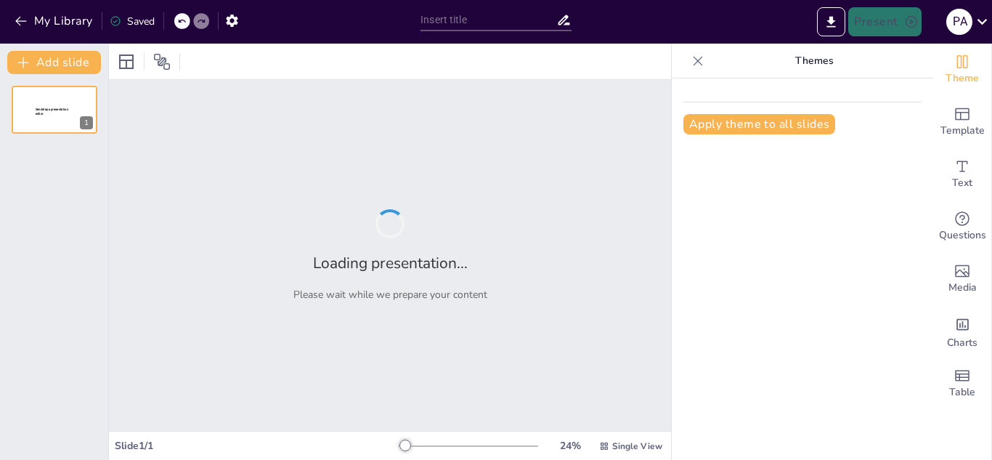
type input "Impacto y Oportunidades: La Relevancia de la Gestión de Residuos en el Contexto…"
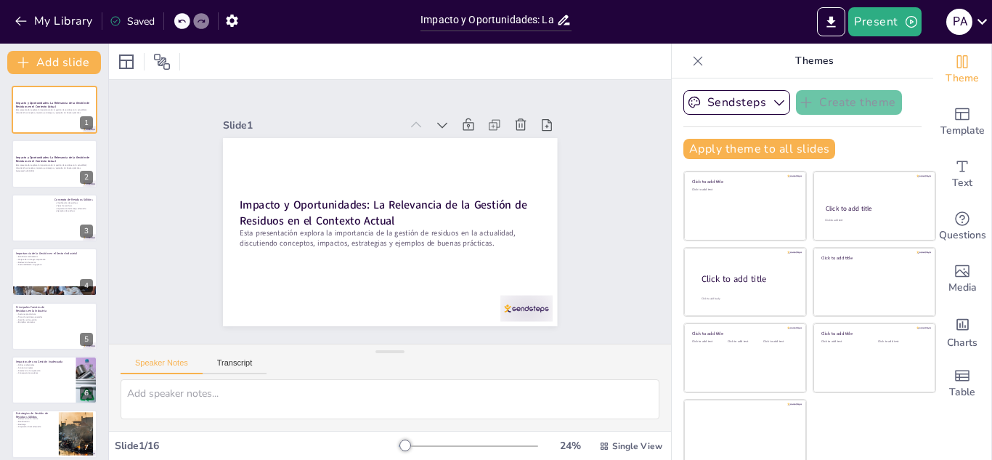
checkbox input "true"
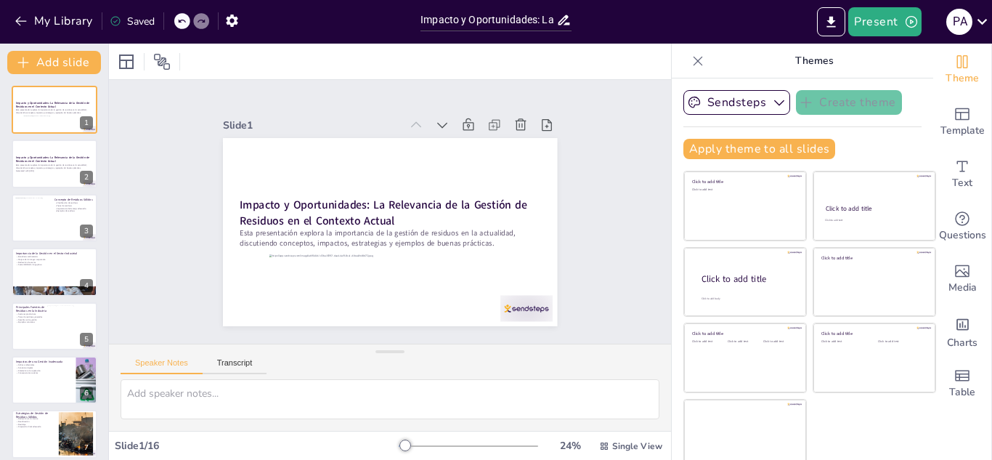
checkbox input "true"
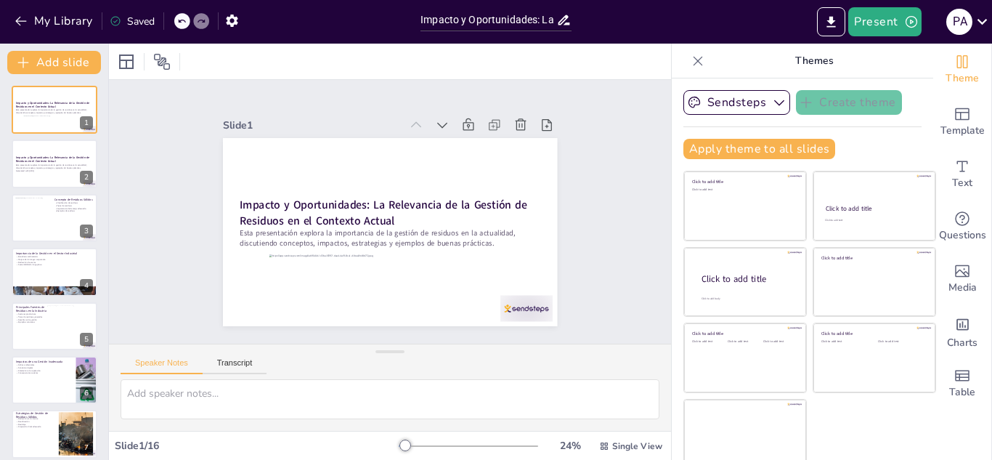
checkbox input "true"
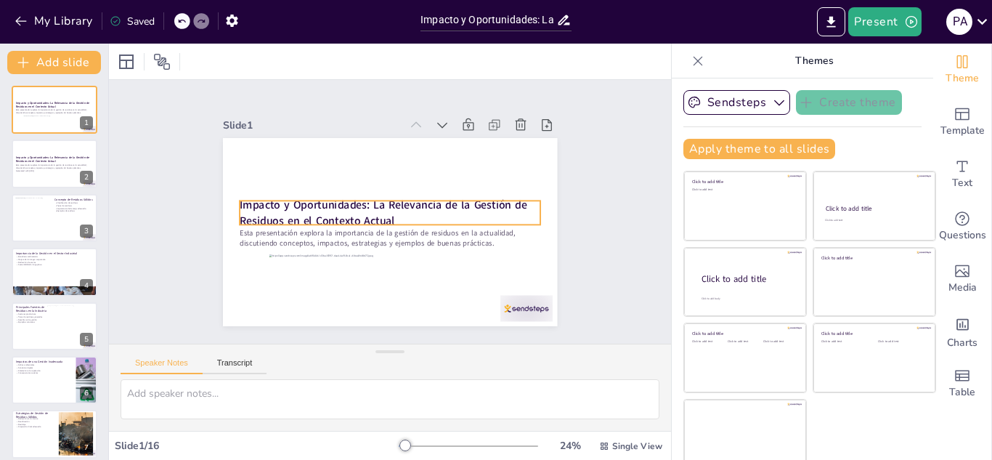
checkbox input "true"
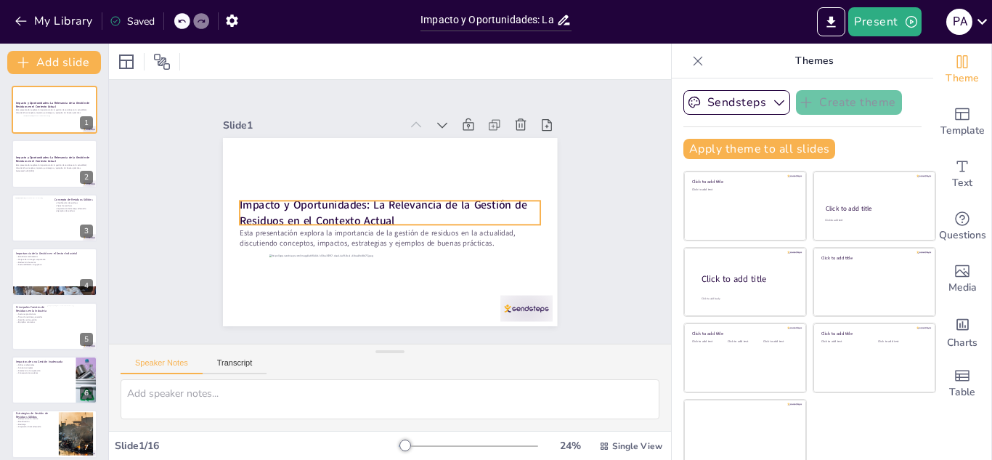
checkbox input "true"
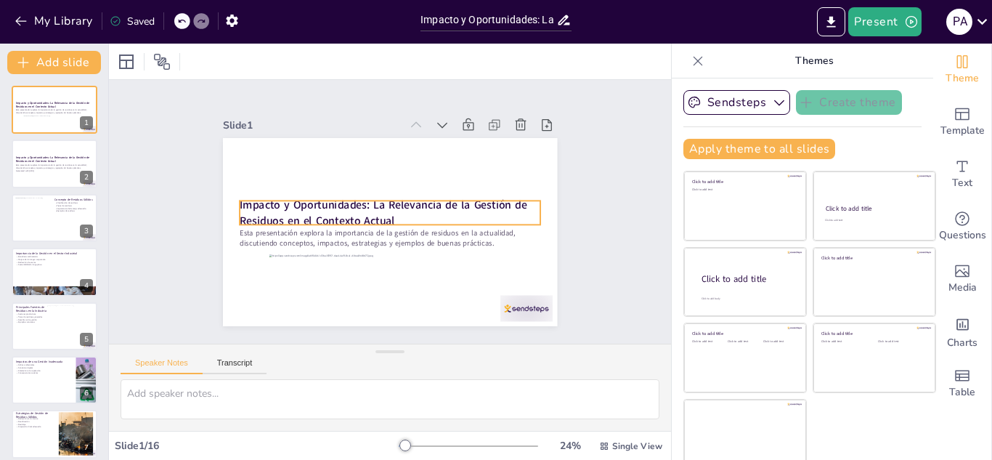
checkbox input "true"
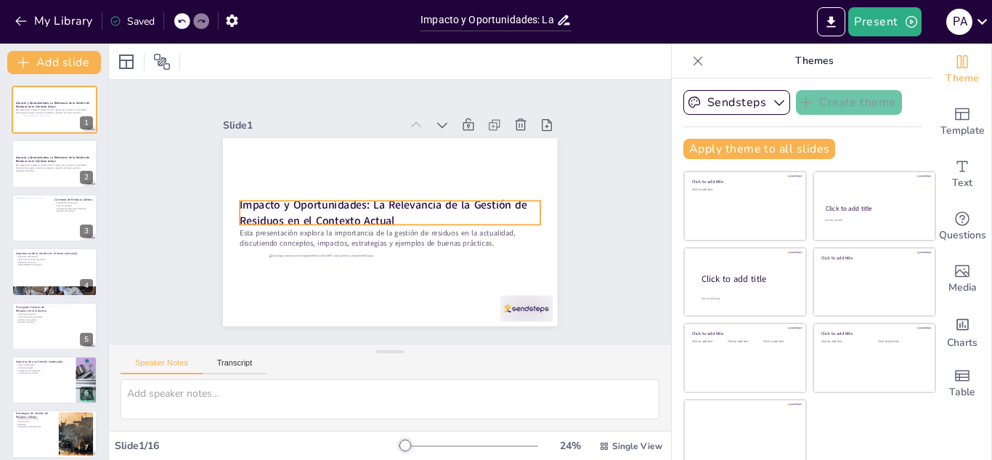
checkbox input "true"
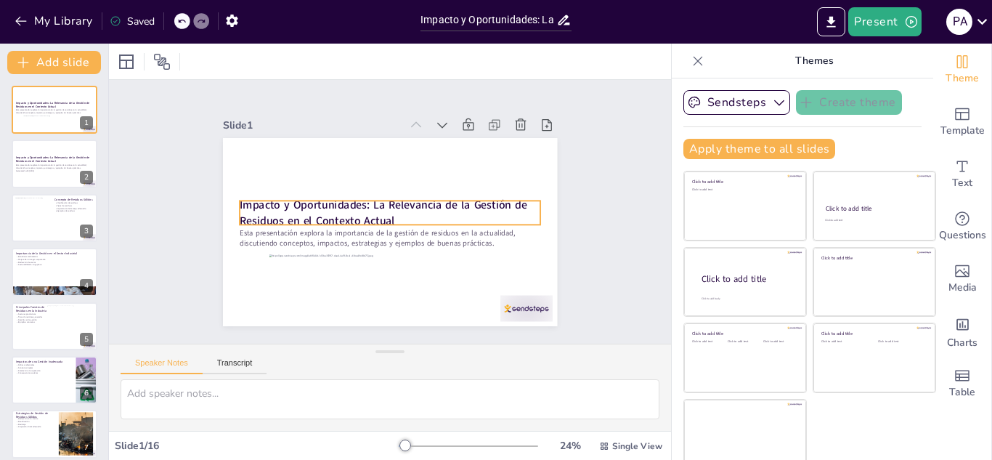
checkbox input "true"
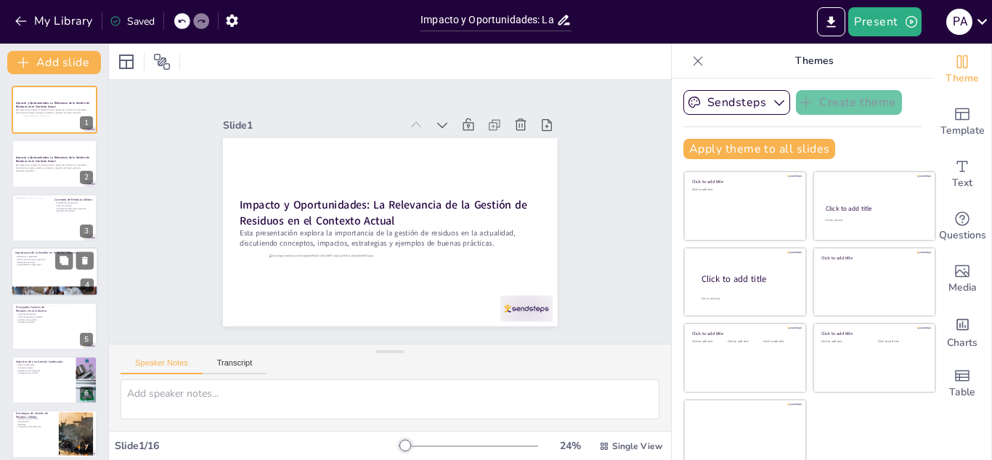
checkbox input "true"
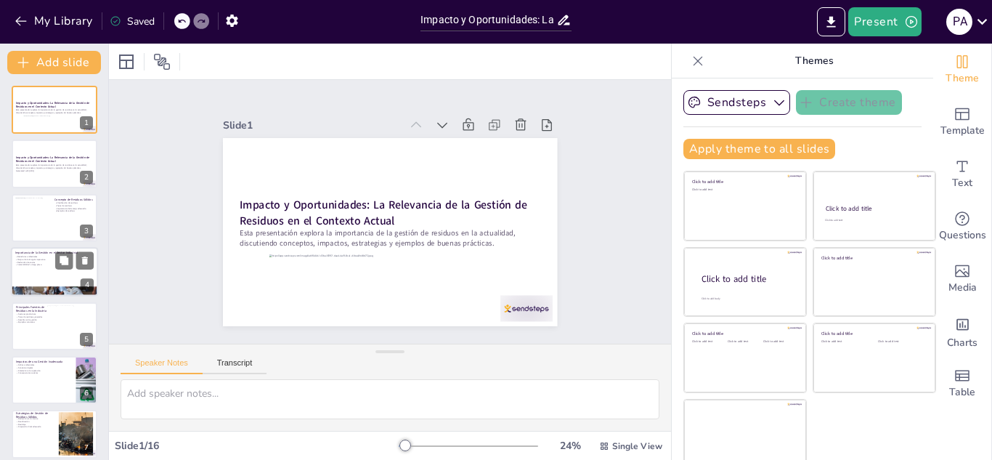
checkbox input "true"
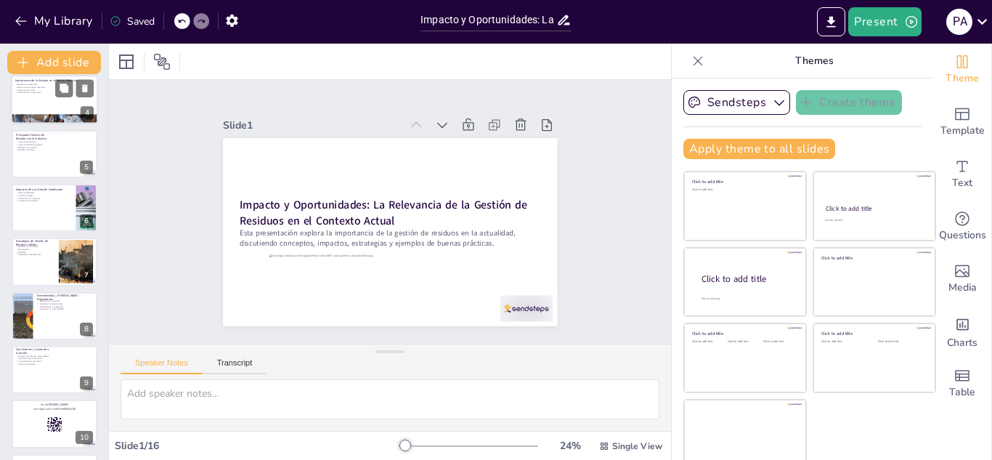
checkbox input "true"
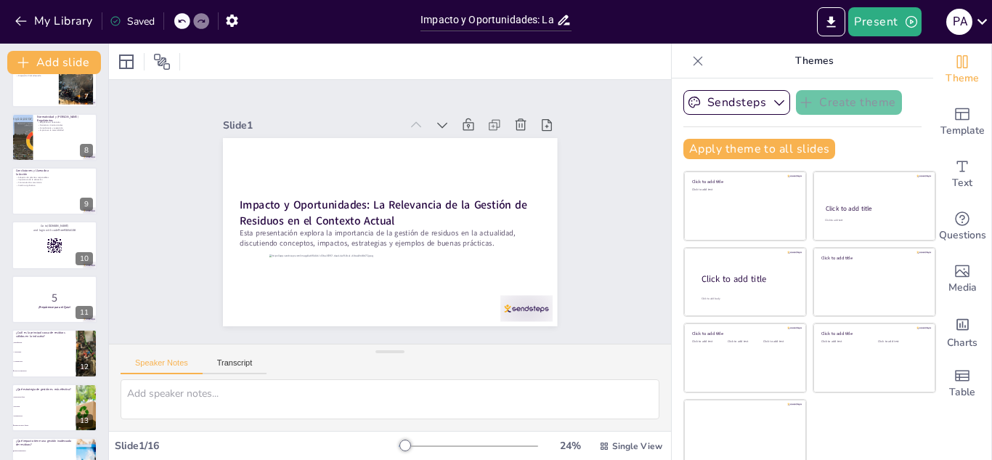
checkbox input "true"
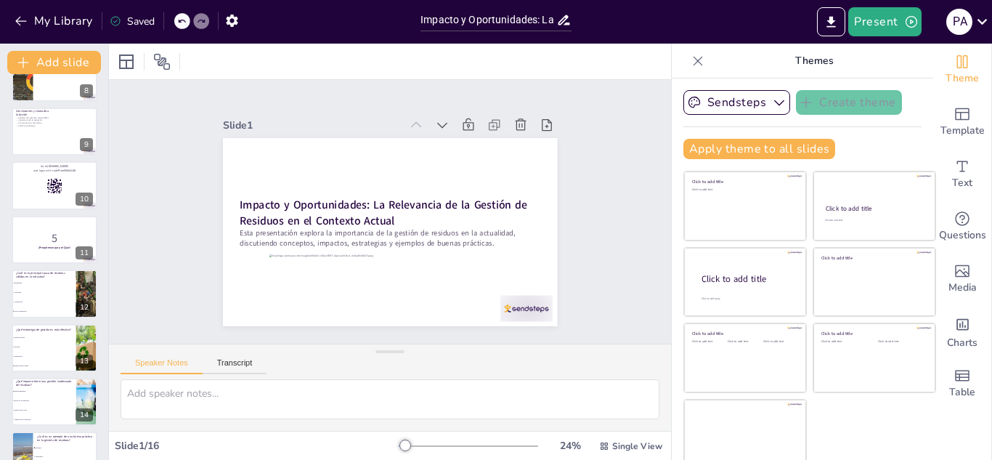
scroll to position [496, 0]
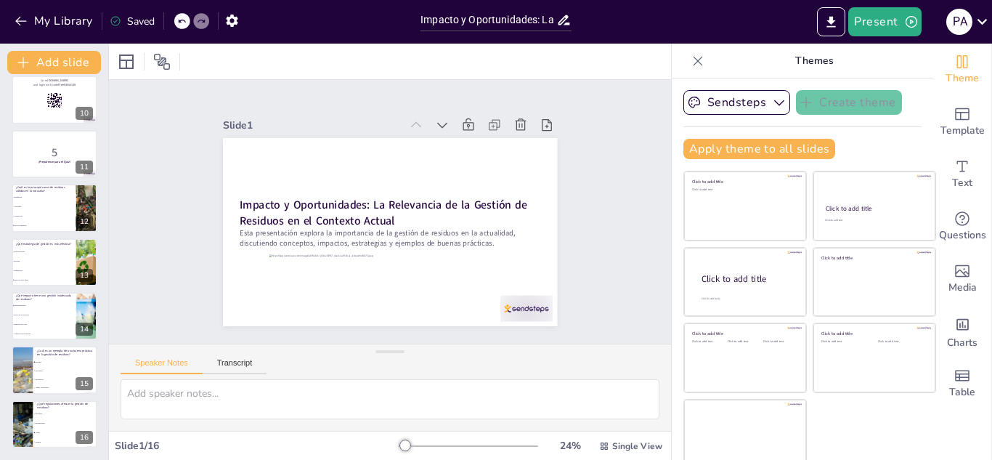
checkbox input "true"
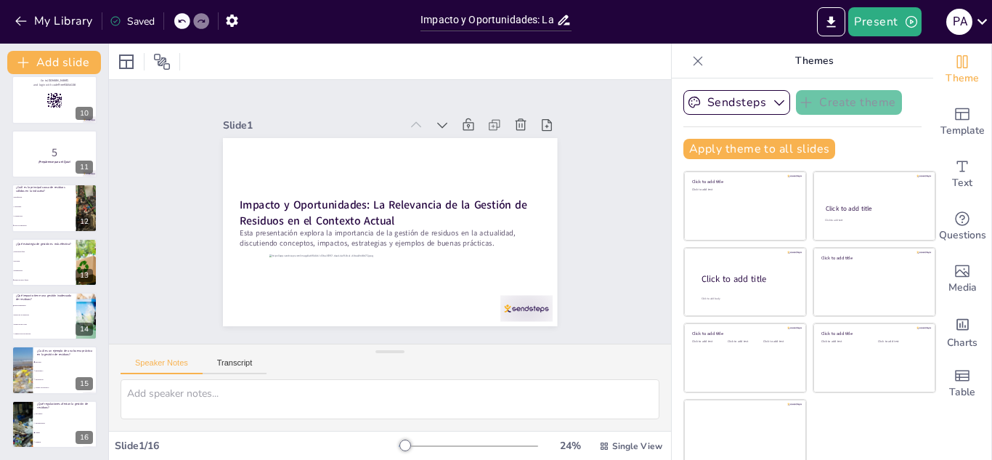
checkbox input "true"
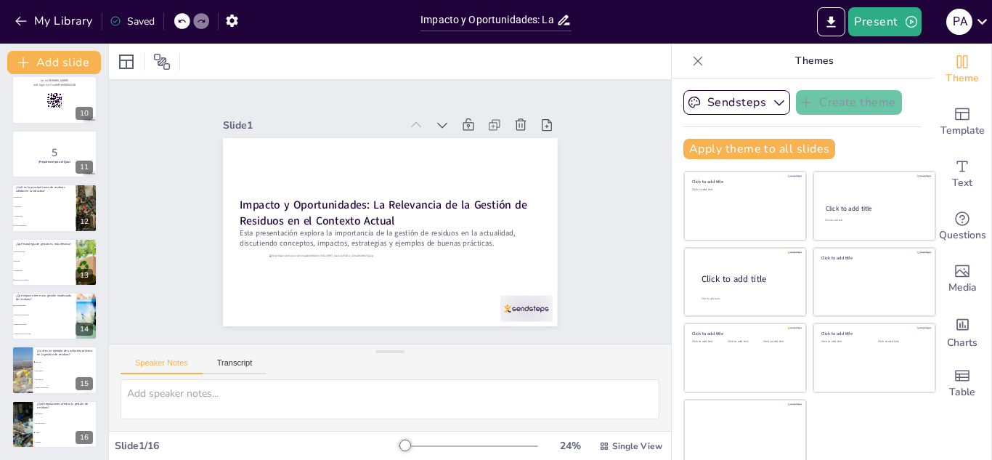
checkbox input "true"
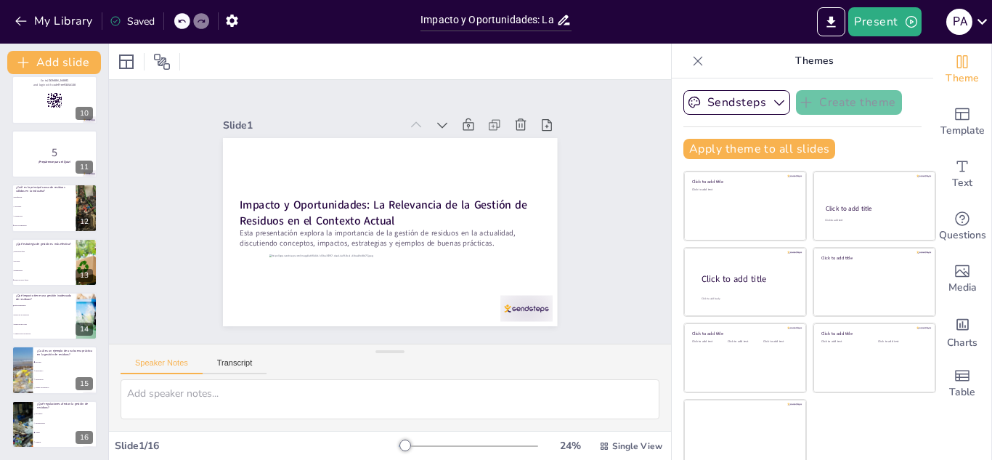
checkbox input "true"
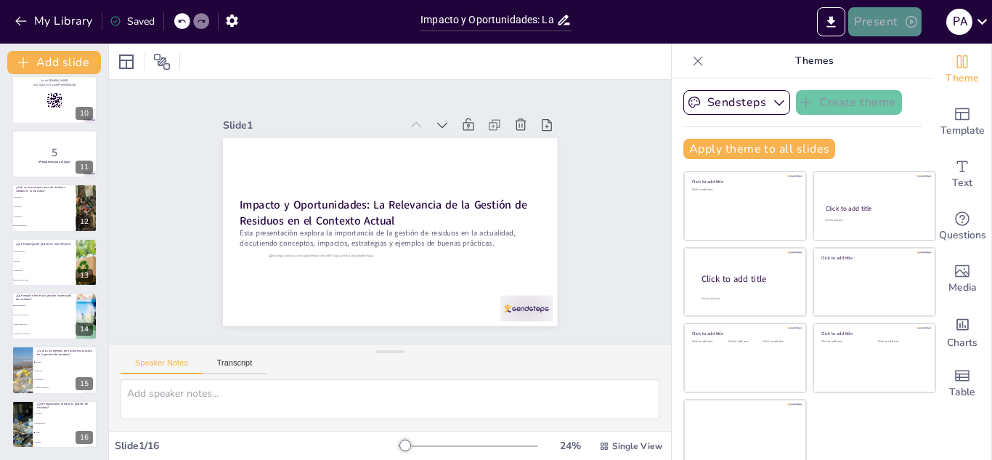
click at [899, 20] on button "Present" at bounding box center [884, 21] width 73 height 29
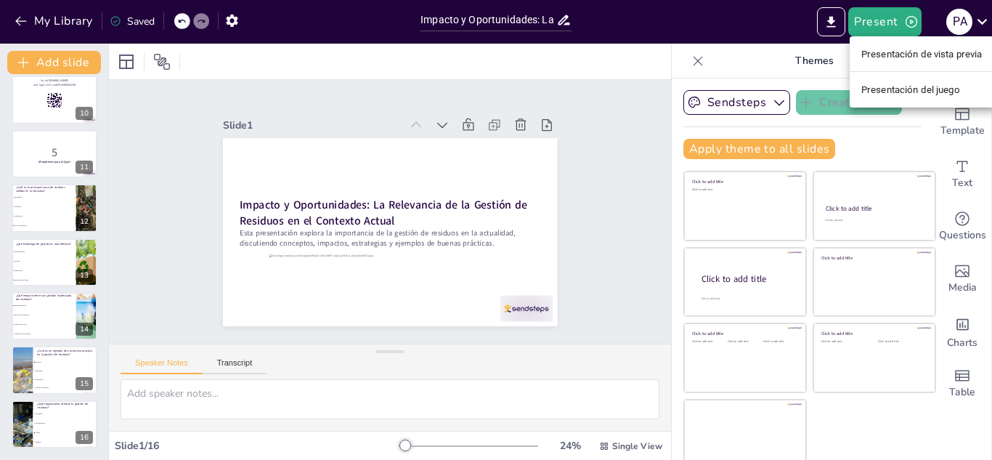
click at [989, 29] on div at bounding box center [496, 230] width 992 height 460
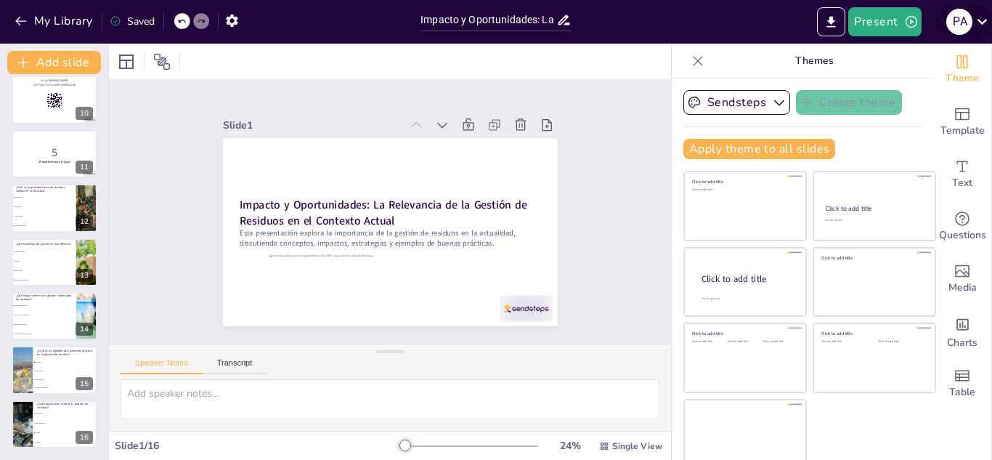
click at [984, 23] on icon at bounding box center [982, 22] width 20 height 20
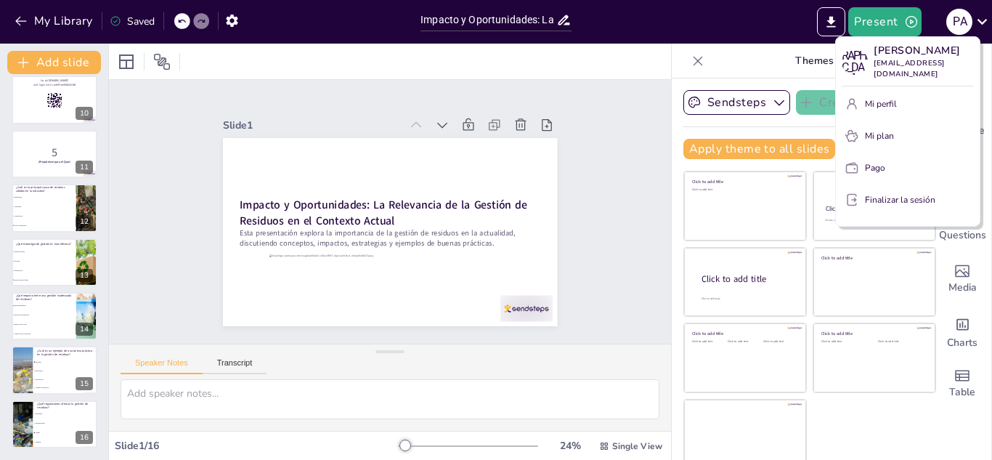
click at [617, 120] on div at bounding box center [496, 230] width 992 height 460
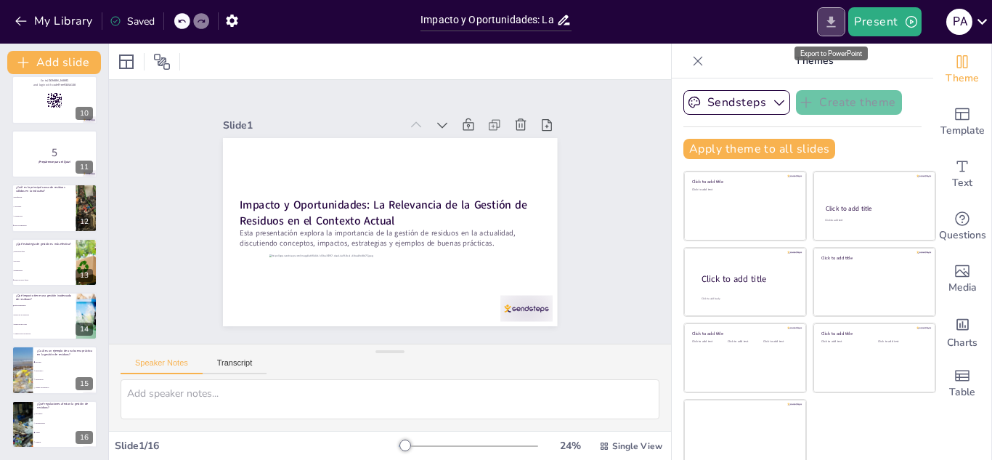
click at [837, 20] on icon "Export to PowerPoint" at bounding box center [831, 22] width 15 height 15
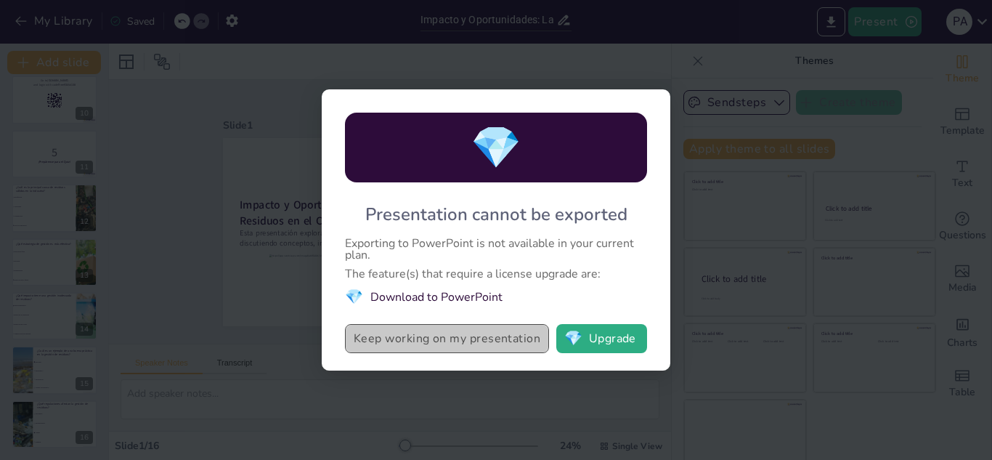
click at [405, 342] on button "Keep working on my presentation" at bounding box center [447, 338] width 204 height 29
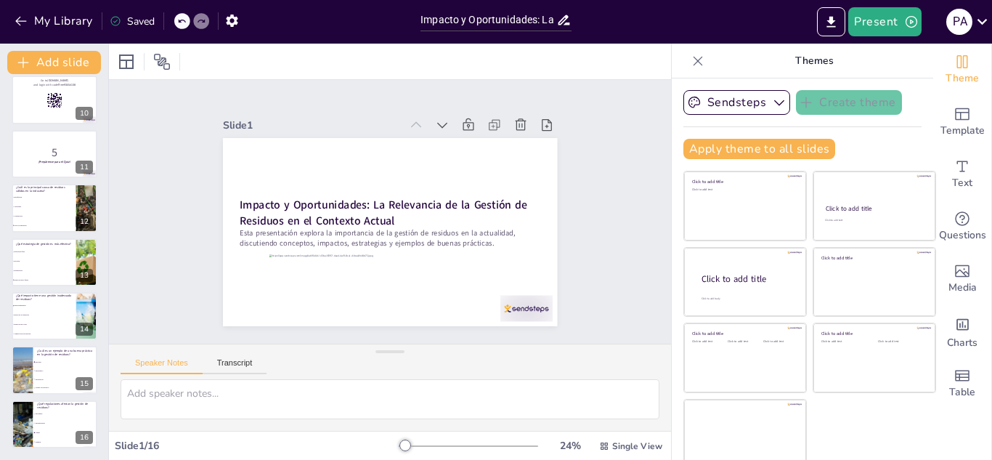
checkbox input "true"
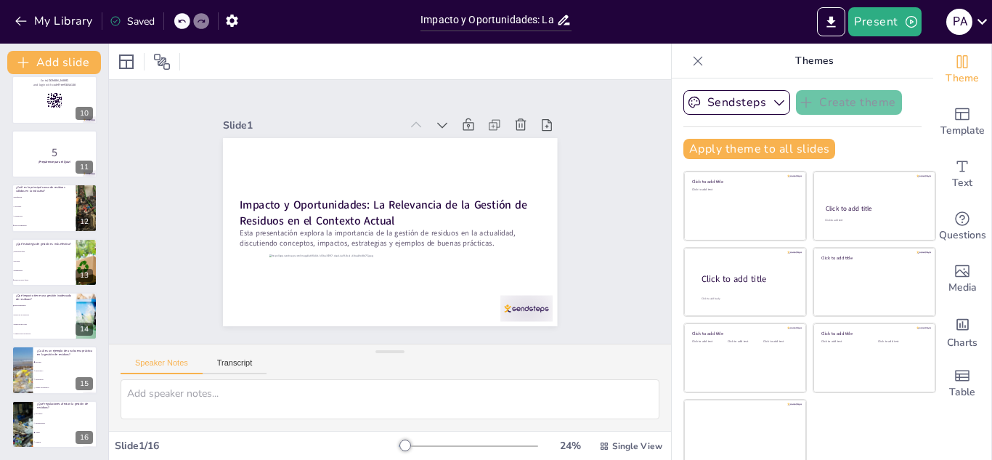
checkbox input "true"
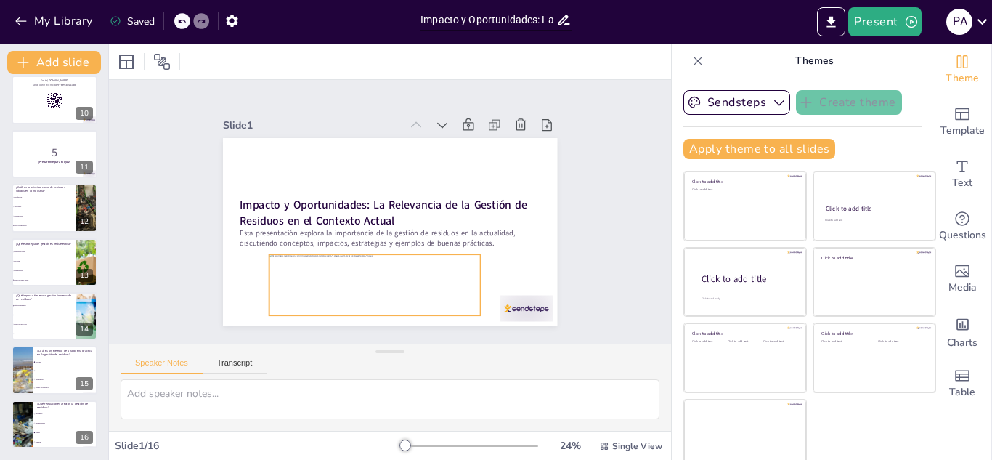
checkbox input "true"
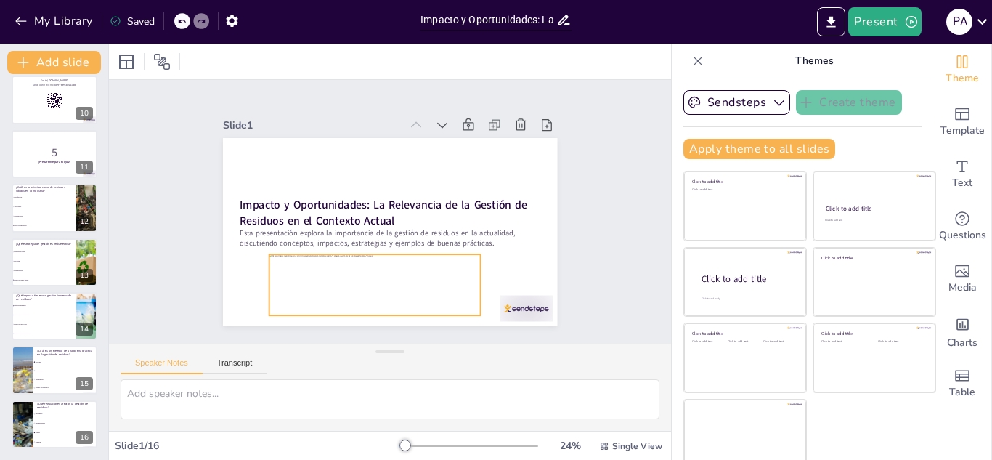
checkbox input "true"
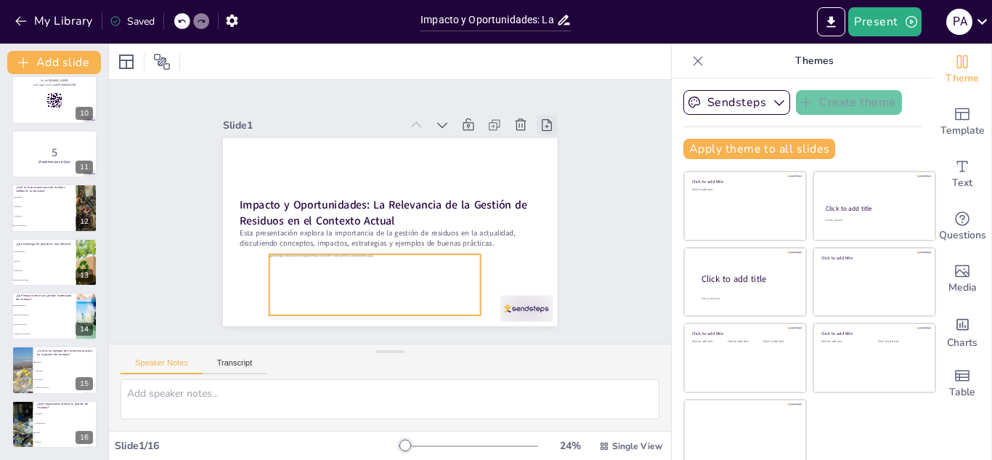
checkbox input "true"
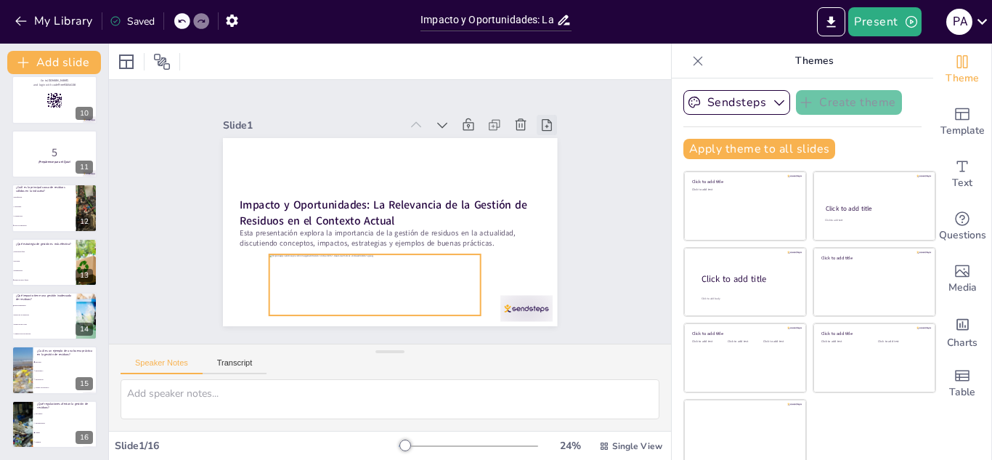
checkbox input "true"
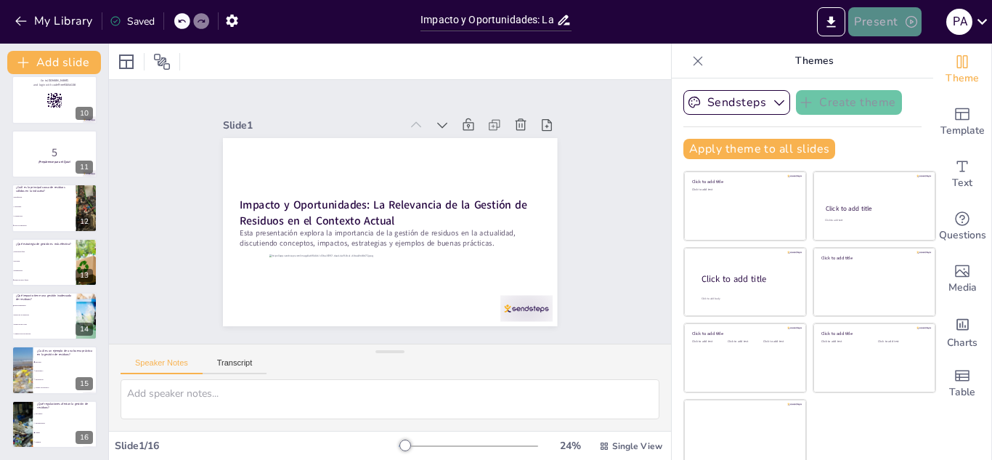
click at [908, 25] on icon "button" at bounding box center [911, 22] width 15 height 15
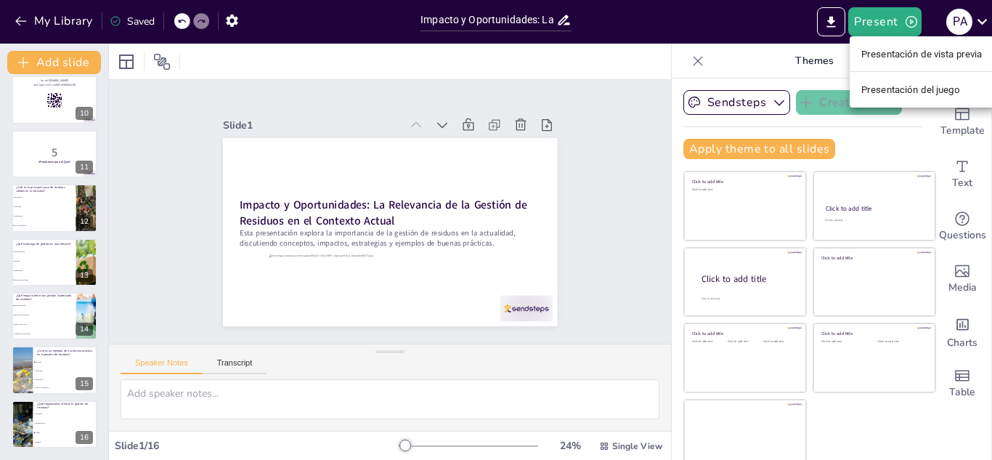
click at [895, 91] on font "Presentación del juego" at bounding box center [910, 89] width 99 height 11
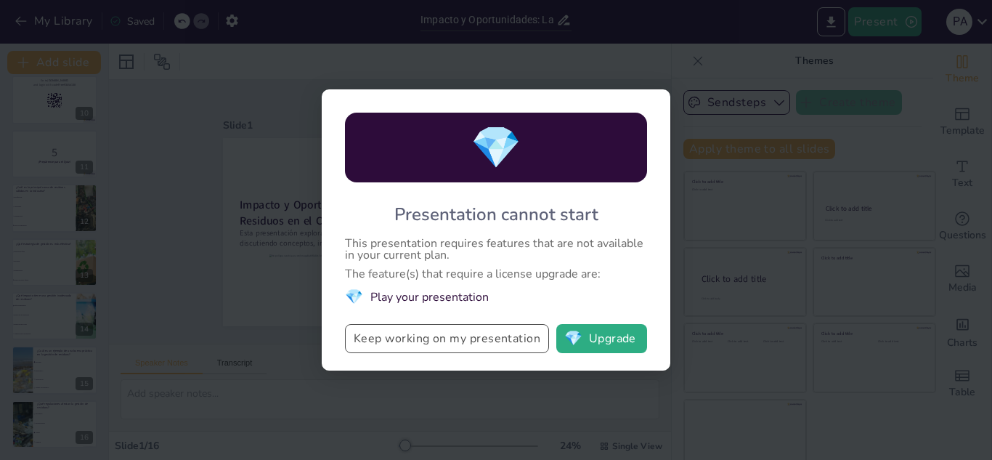
click at [497, 345] on button "Keep working on my presentation" at bounding box center [447, 338] width 204 height 29
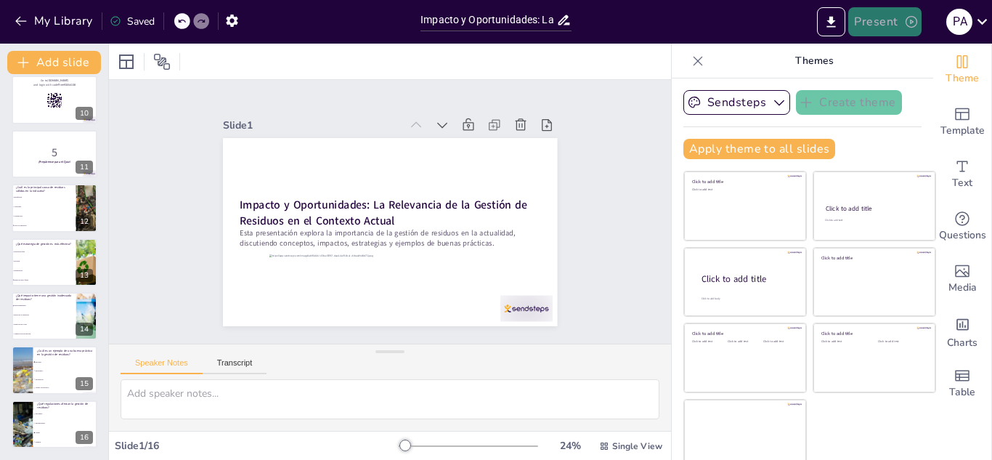
click at [885, 28] on button "Present" at bounding box center [884, 21] width 73 height 29
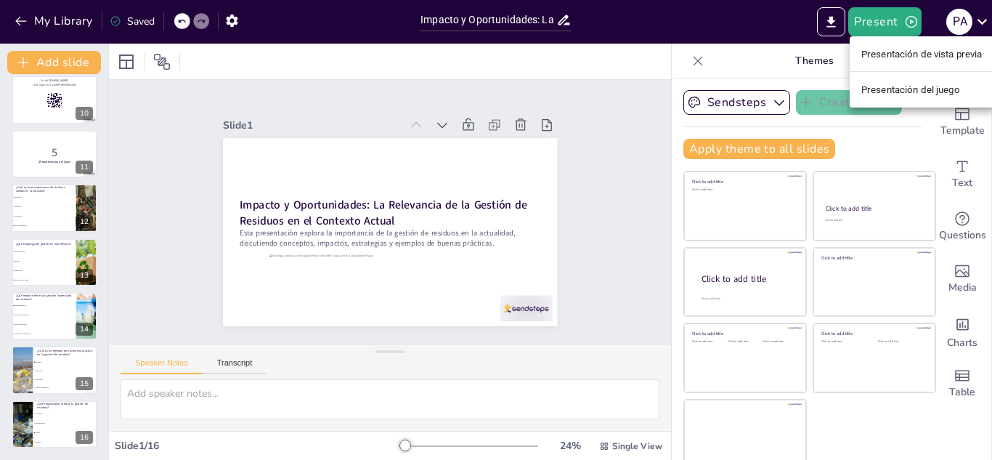
click at [607, 118] on div at bounding box center [496, 230] width 992 height 460
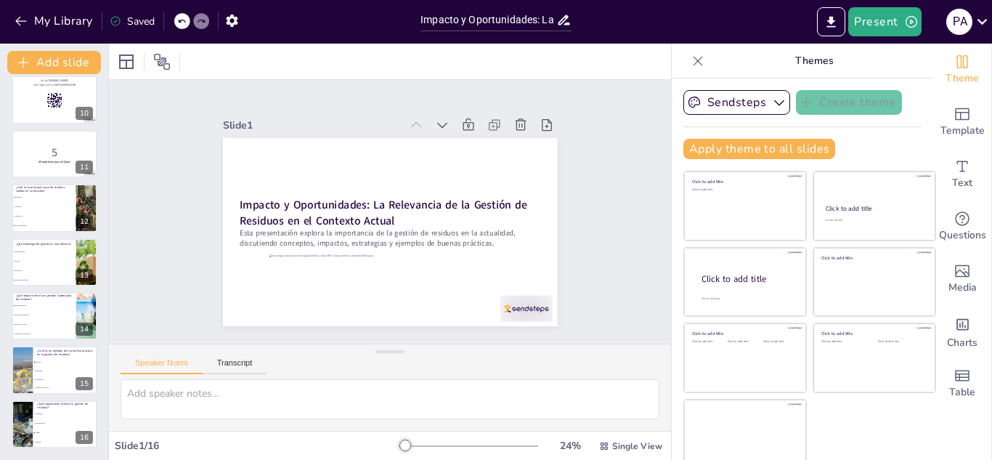
scroll to position [9, 0]
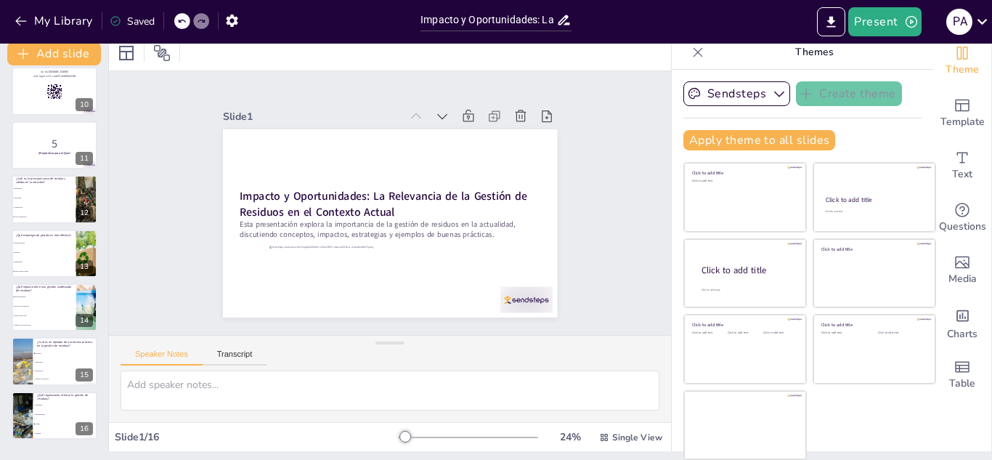
checkbox input "true"
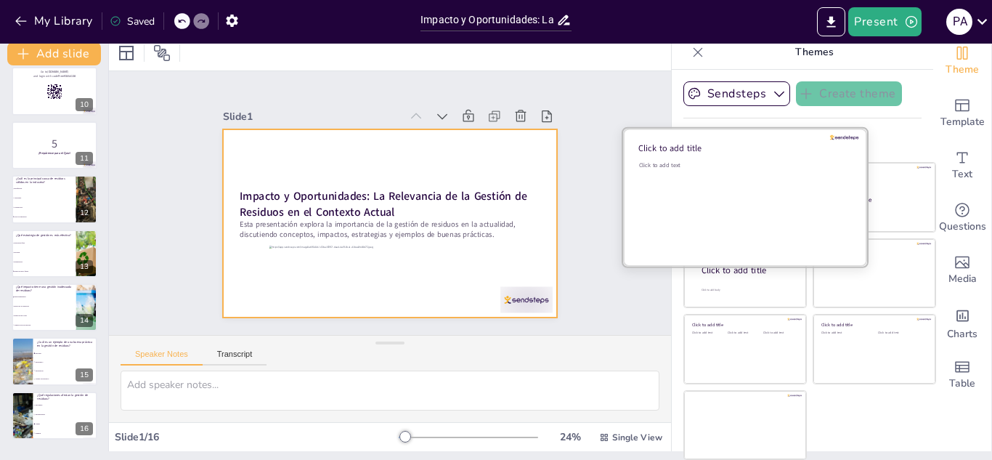
checkbox input "true"
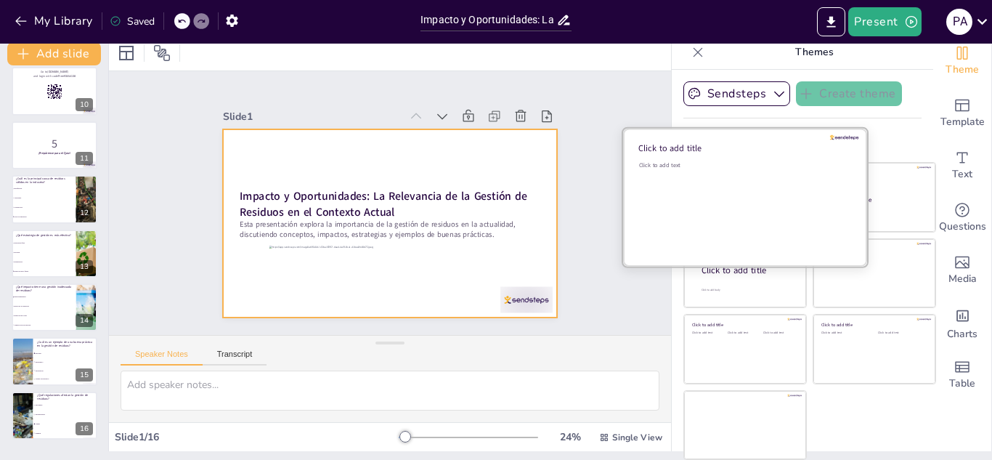
checkbox input "true"
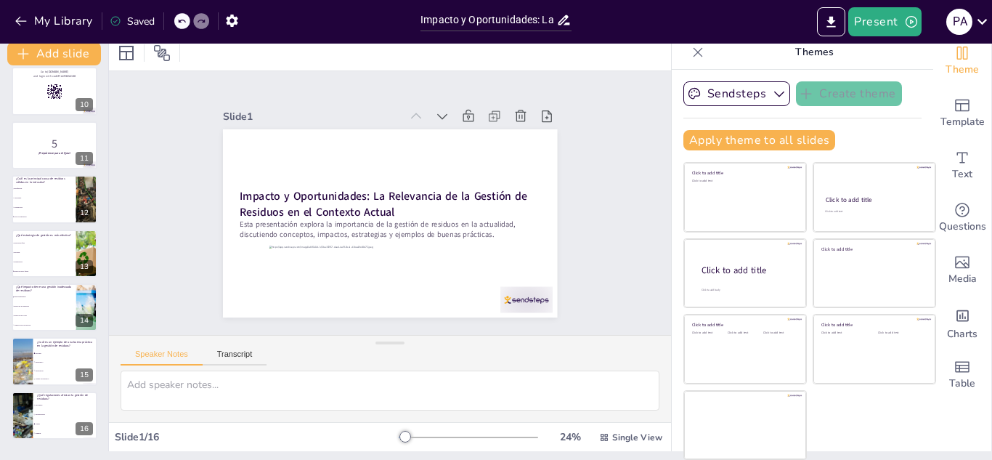
click at [691, 47] on icon at bounding box center [698, 52] width 15 height 15
checkbox input "true"
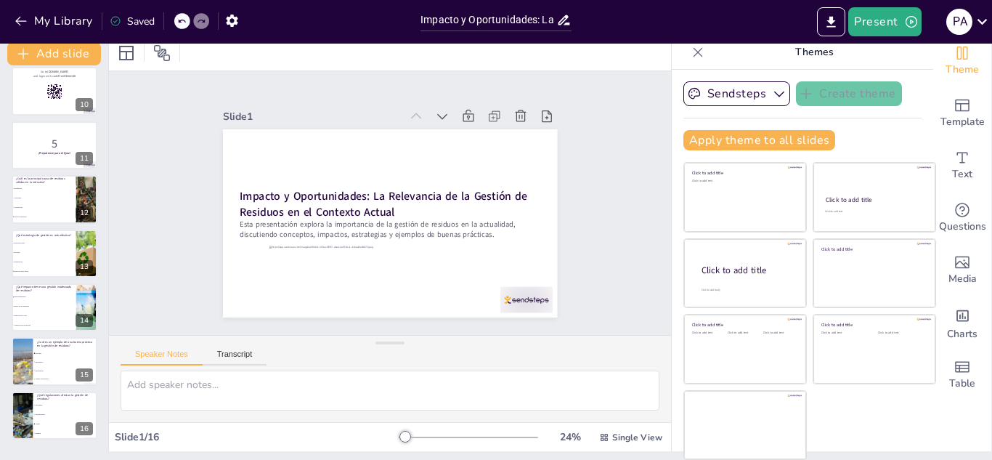
checkbox input "true"
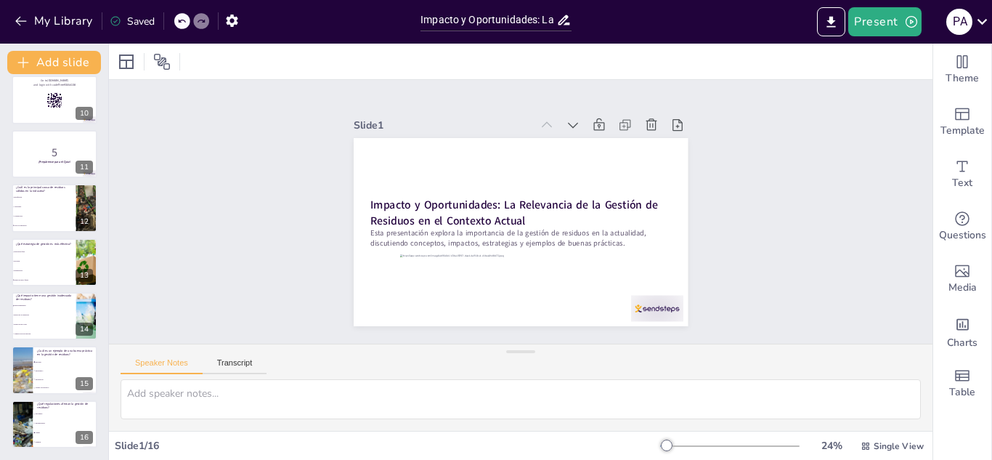
scroll to position [0, 0]
click at [240, 364] on button "Transcript" at bounding box center [235, 366] width 65 height 16
click at [158, 372] on button "Speaker Notes" at bounding box center [162, 366] width 82 height 16
checkbox input "true"
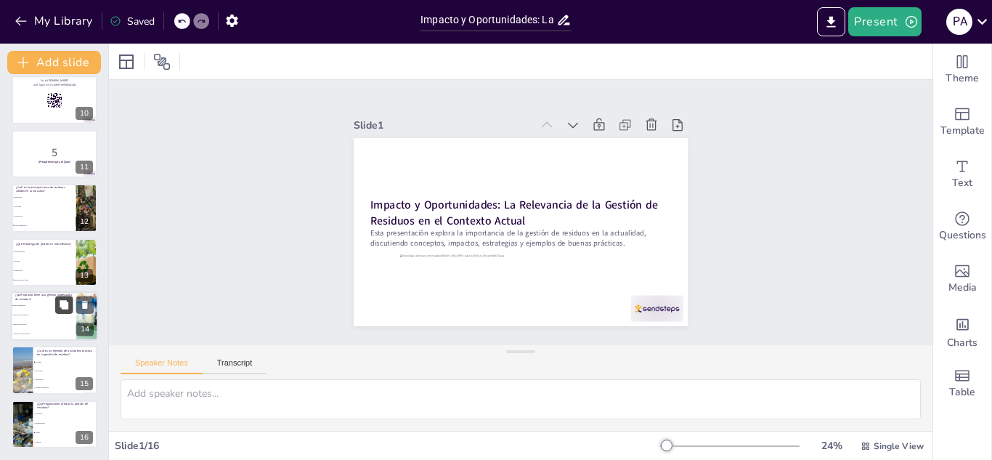
checkbox input "true"
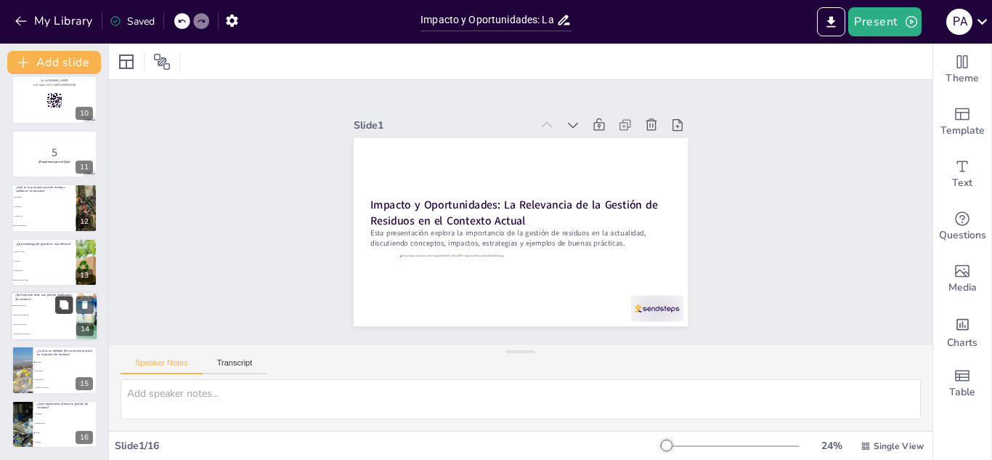
checkbox input "true"
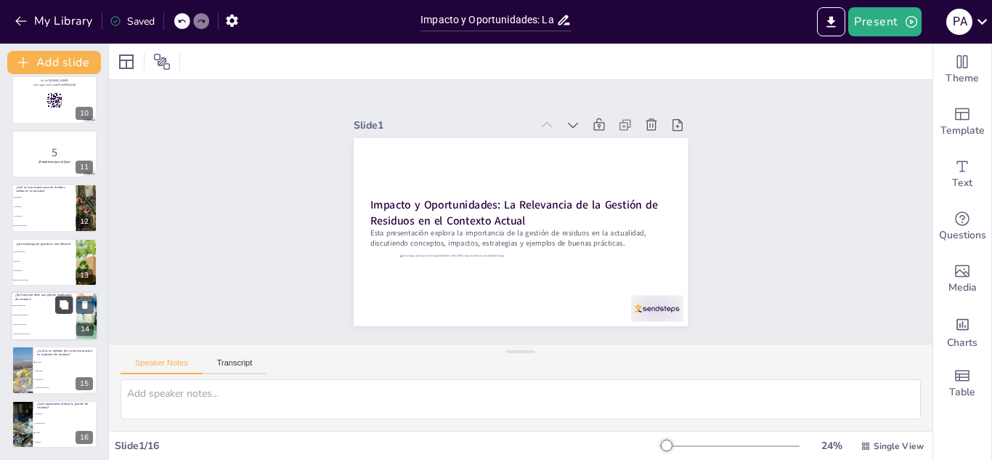
checkbox input "true"
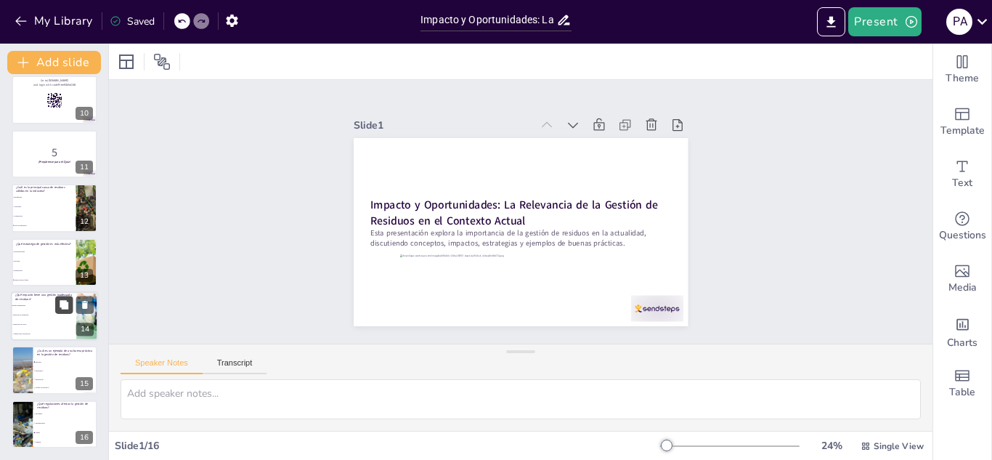
checkbox input "true"
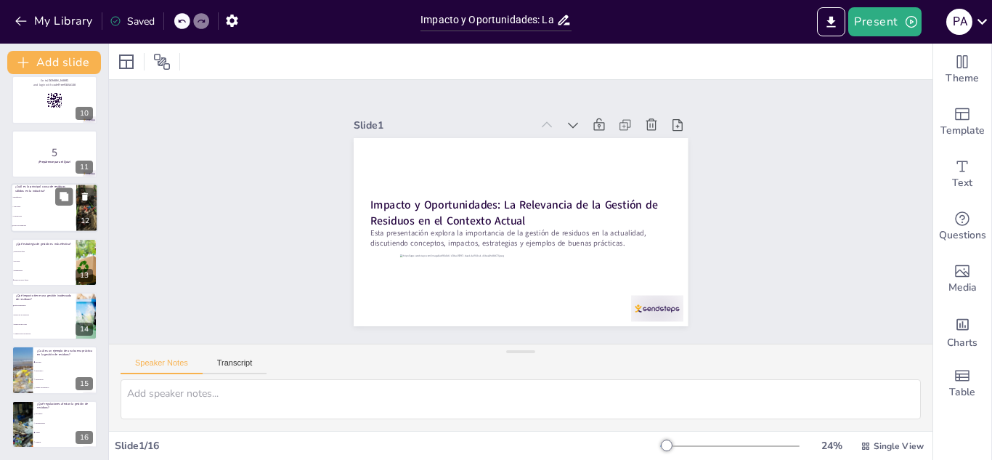
checkbox input "true"
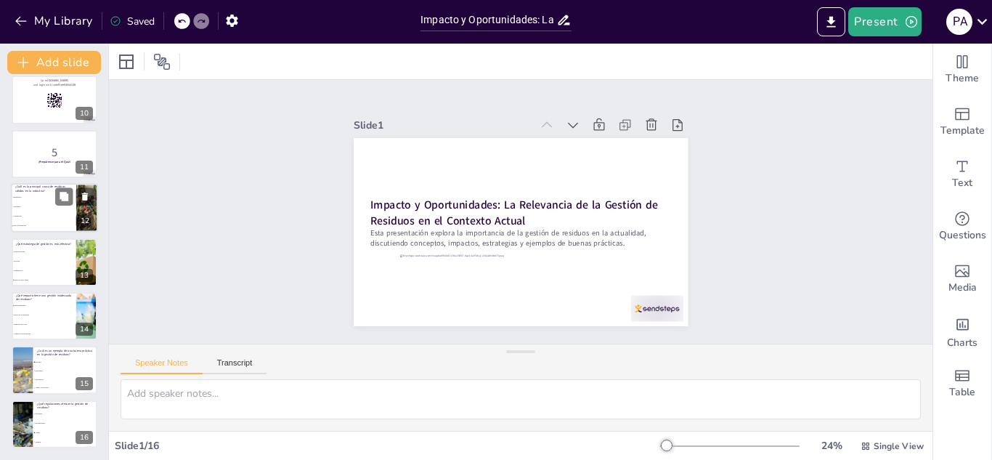
checkbox input "true"
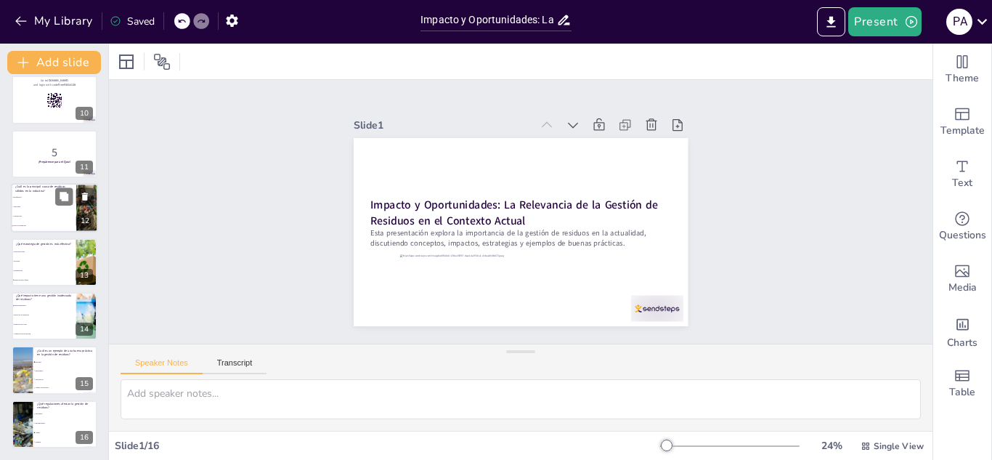
checkbox input "true"
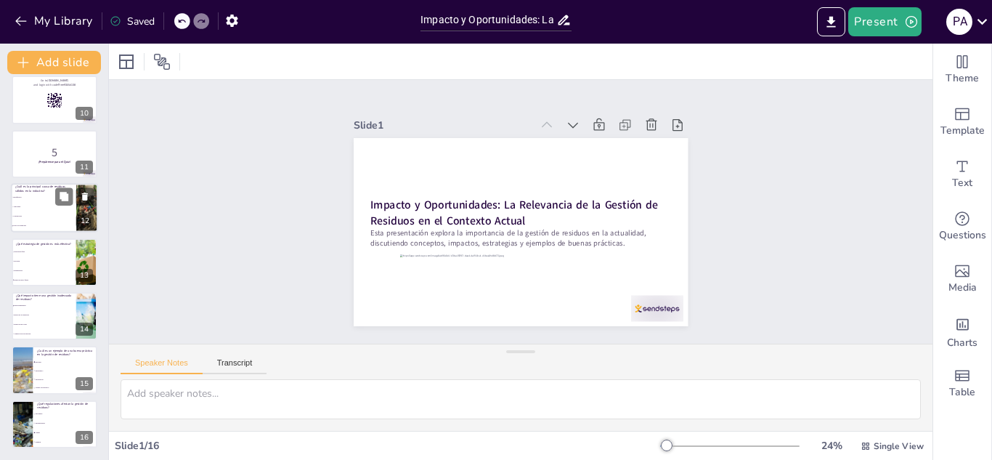
checkbox input "true"
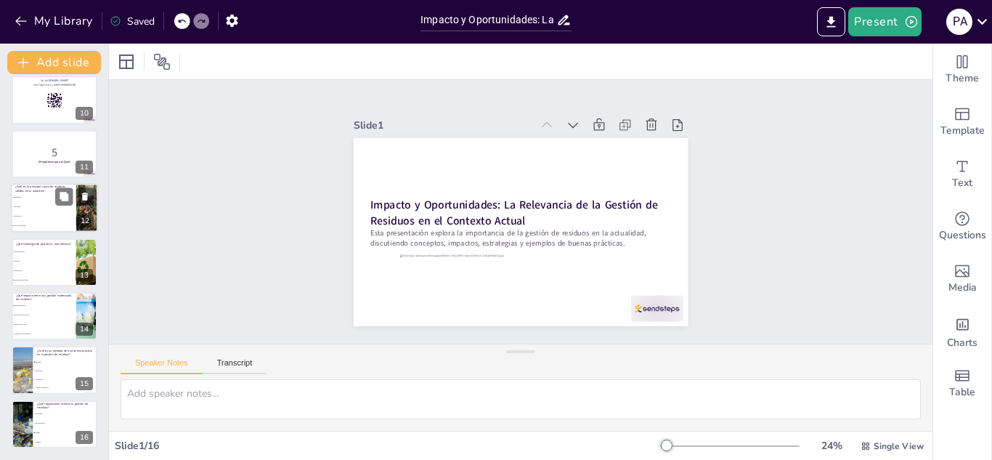
checkbox input "true"
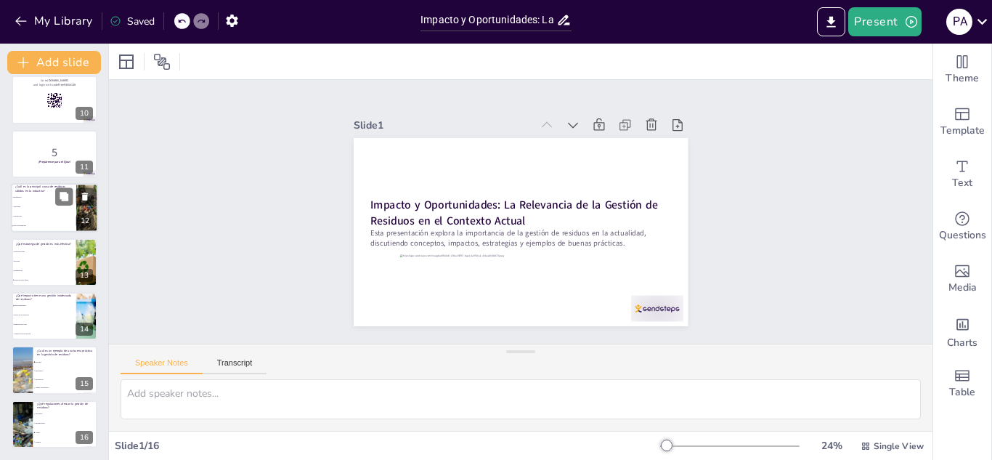
checkbox input "true"
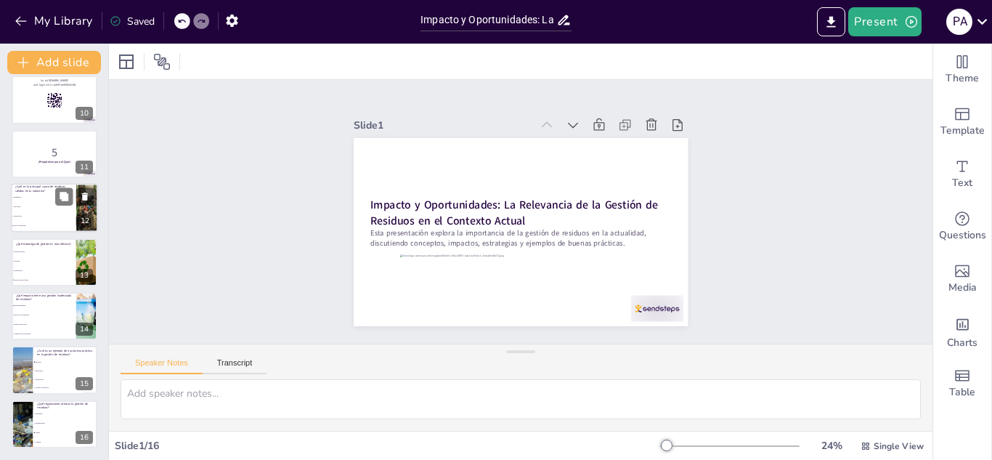
checkbox input "true"
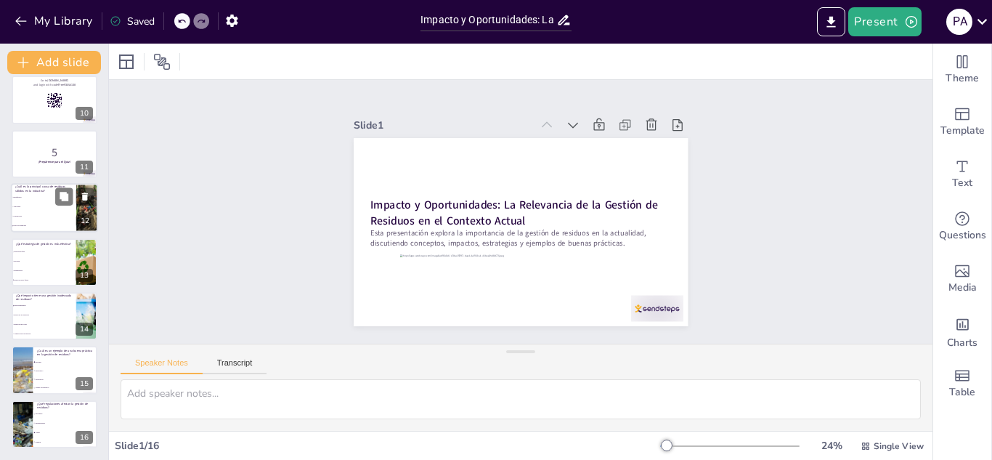
checkbox input "true"
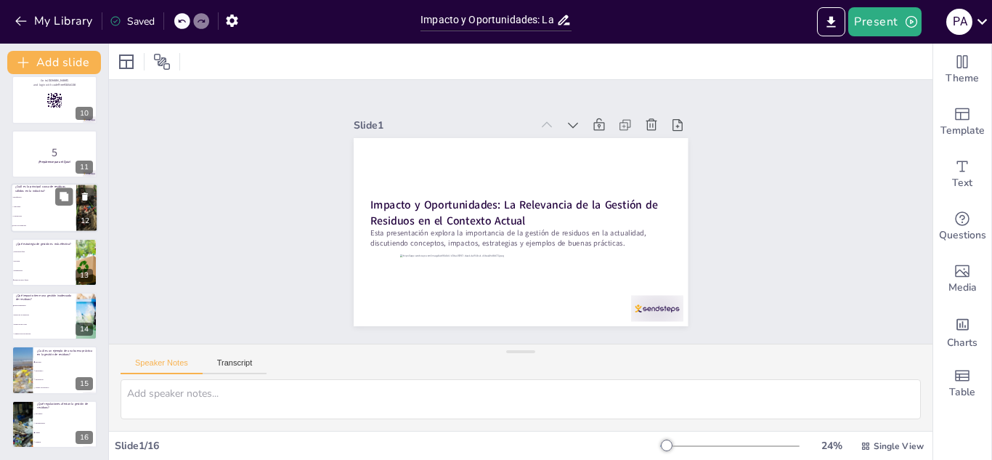
checkbox input "true"
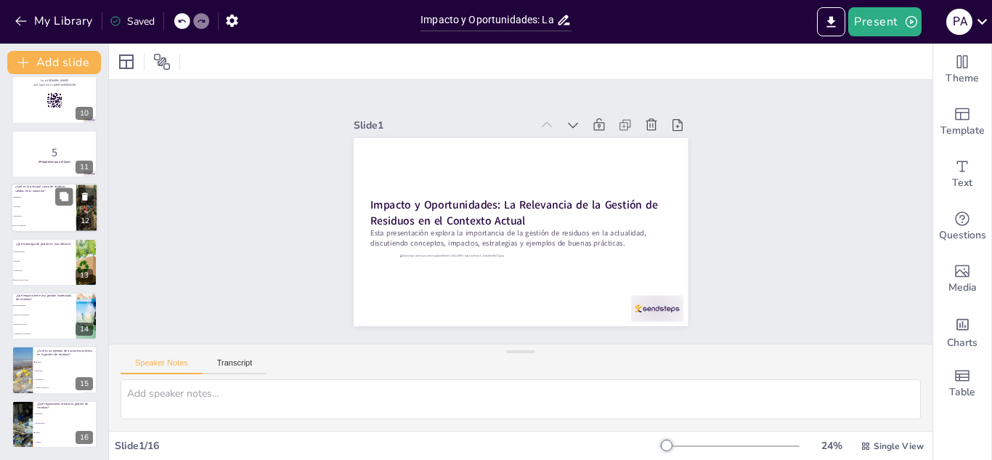
checkbox input "true"
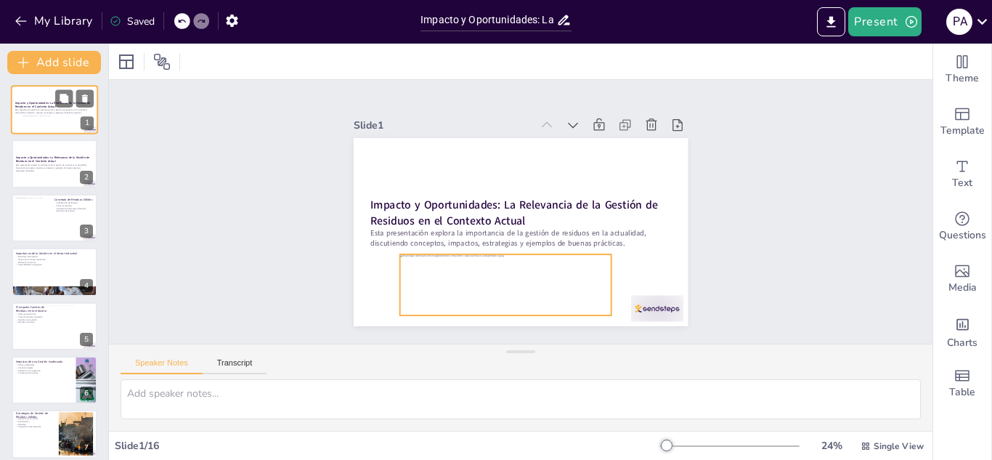
click at [43, 121] on div at bounding box center [50, 123] width 55 height 16
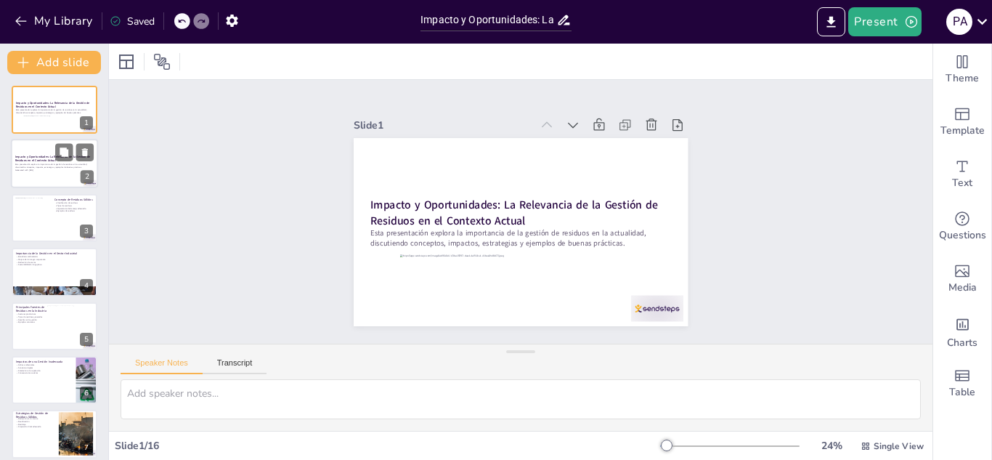
click at [44, 170] on p "Generated with [URL]" at bounding box center [54, 170] width 78 height 3
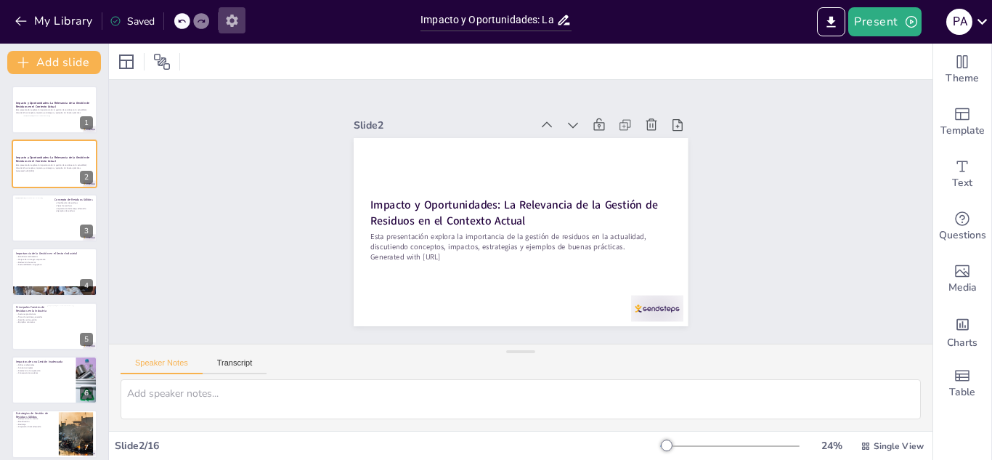
click at [233, 16] on icon "button" at bounding box center [232, 21] width 12 height 12
click at [232, 18] on icon "button" at bounding box center [231, 20] width 15 height 15
click at [842, 20] on button "Export to PowerPoint" at bounding box center [831, 21] width 28 height 29
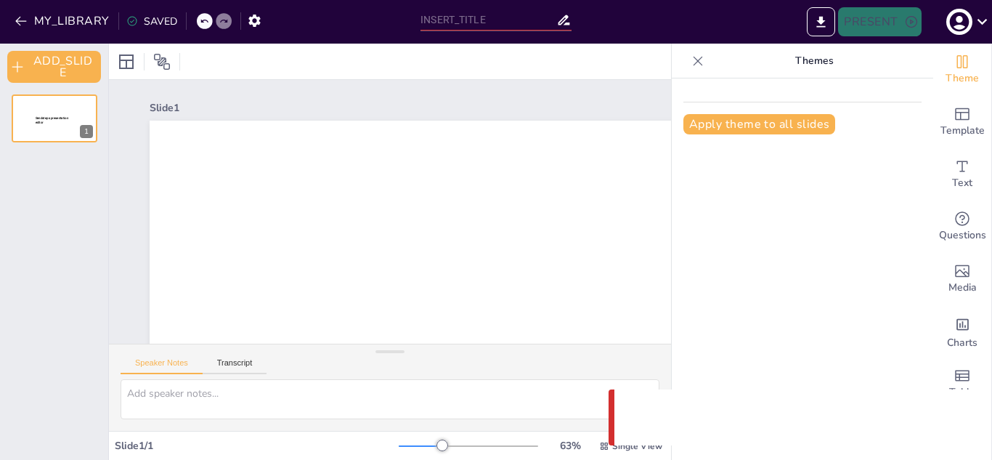
type input "Impacto y Oportunidades: La Relevancia de la Gestión de Residuos en el Contexto…"
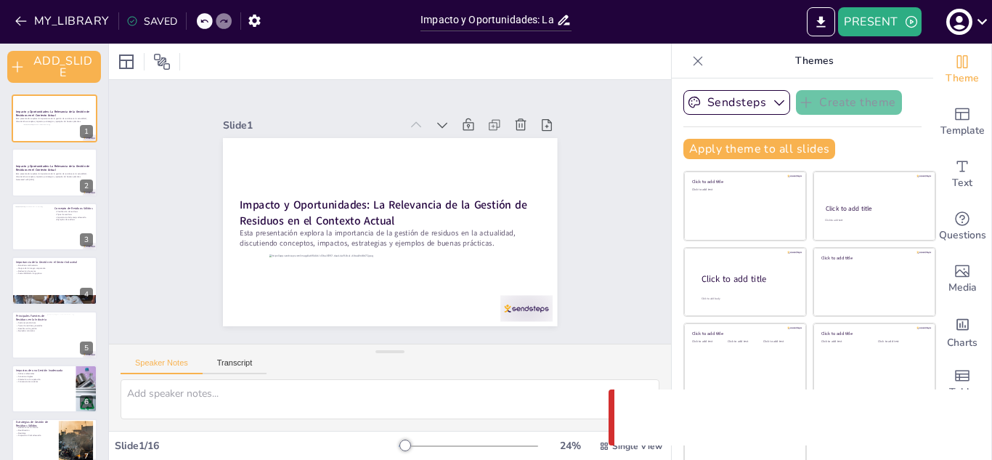
checkbox input "true"
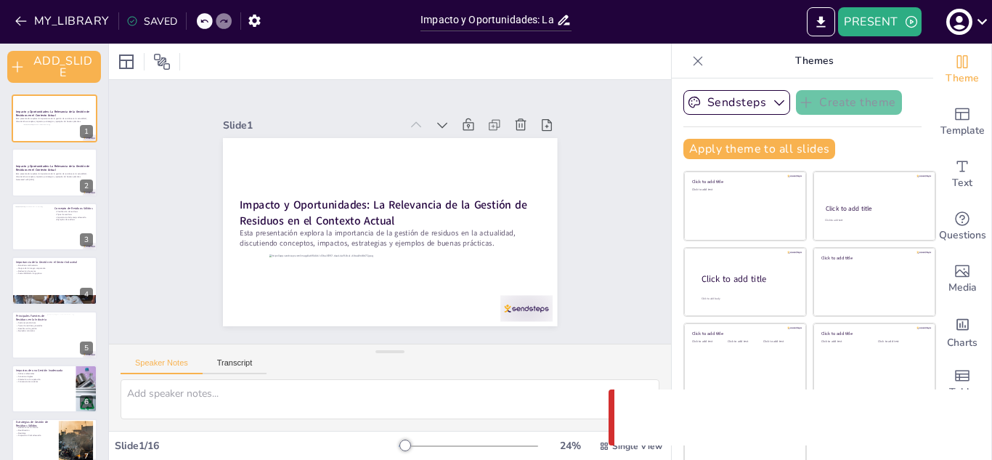
checkbox input "true"
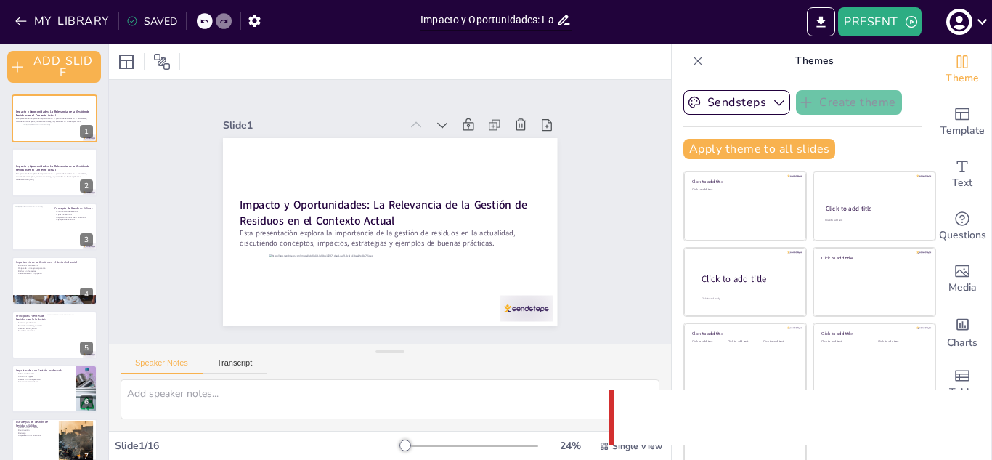
checkbox input "true"
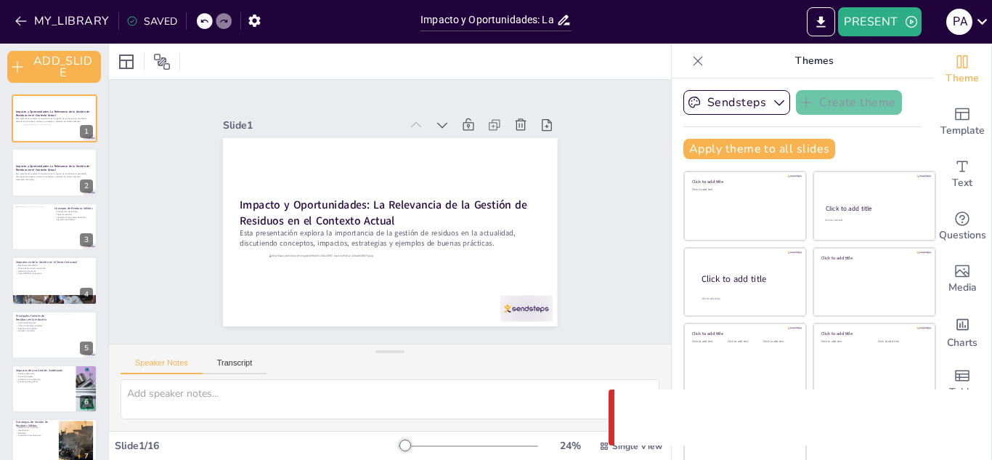
checkbox input "true"
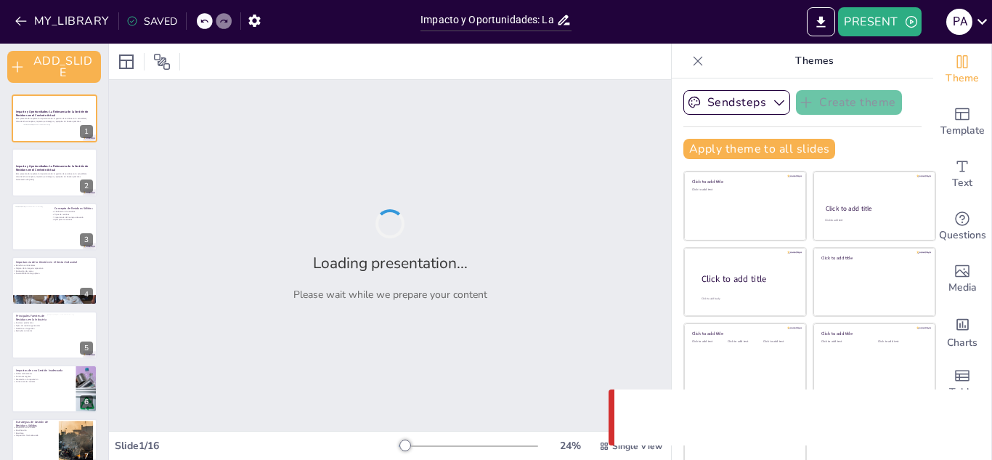
checkbox input "true"
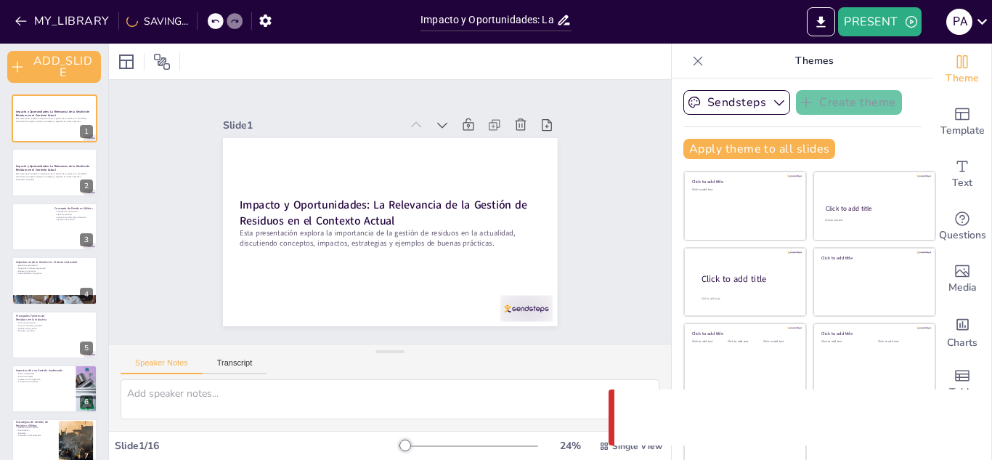
checkbox input "true"
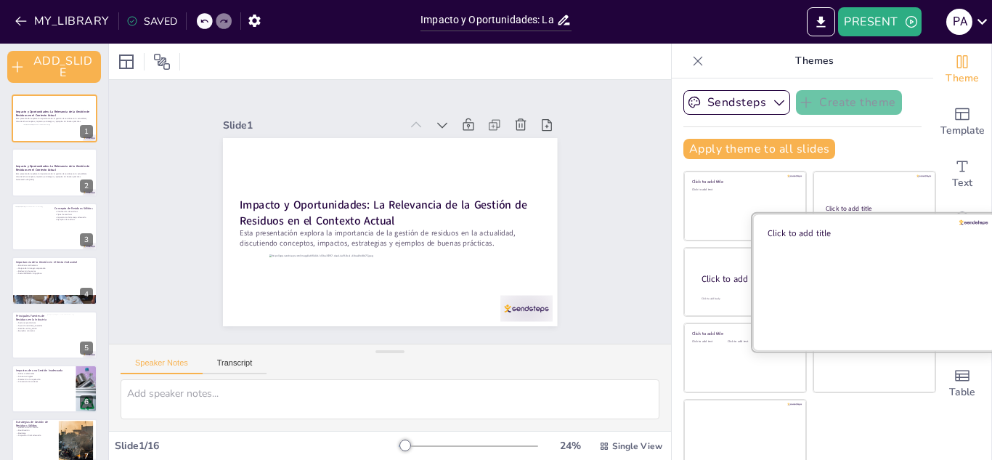
scroll to position [9, 0]
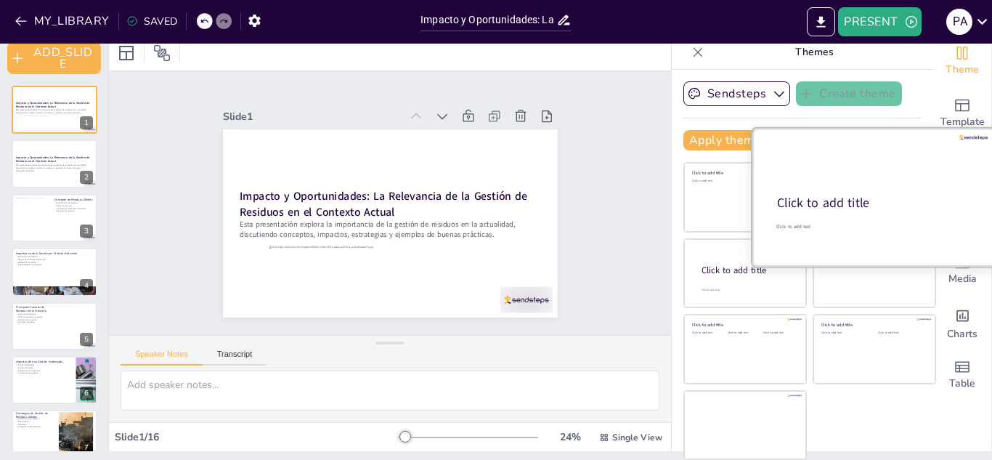
click at [829, 165] on div at bounding box center [874, 197] width 244 height 137
checkbox input "true"
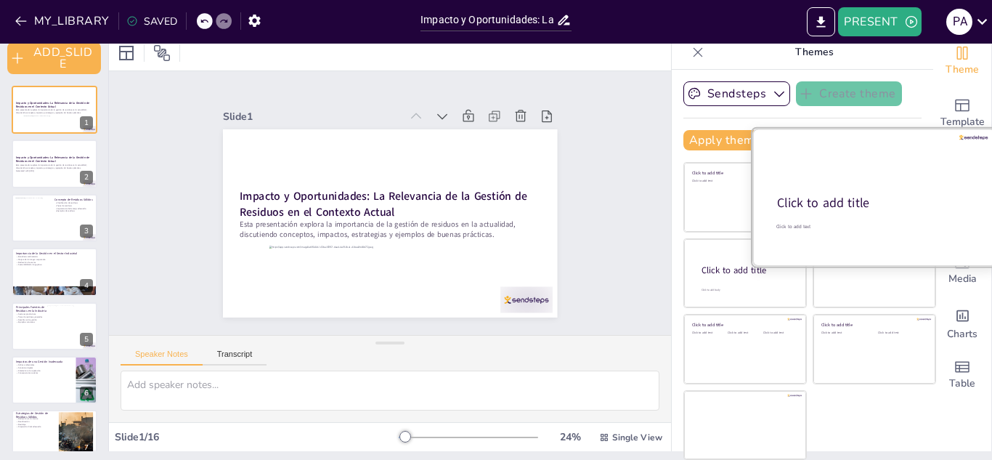
checkbox input "true"
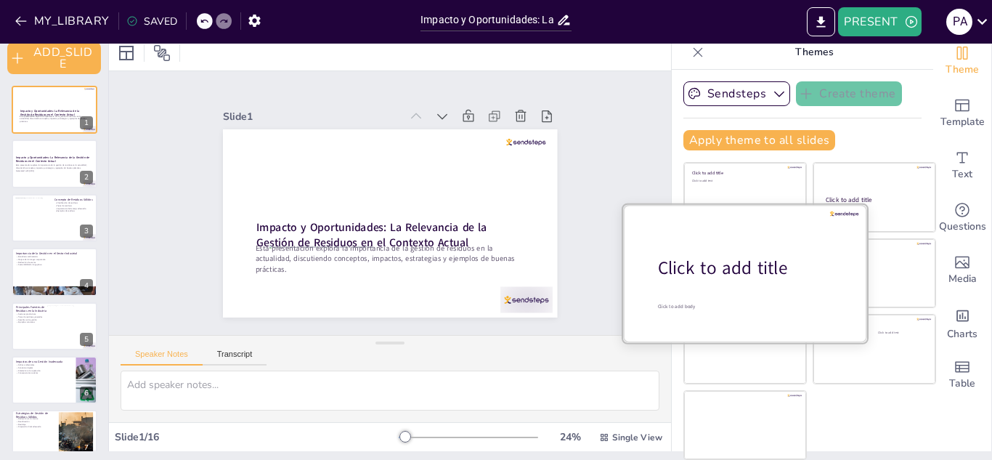
click at [702, 272] on div "Click to add title" at bounding box center [750, 268] width 185 height 25
checkbox input "true"
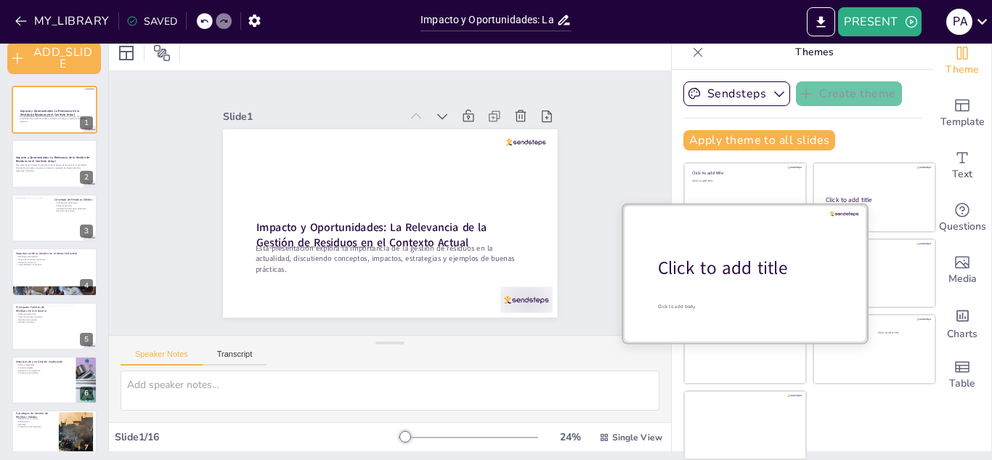
checkbox input "true"
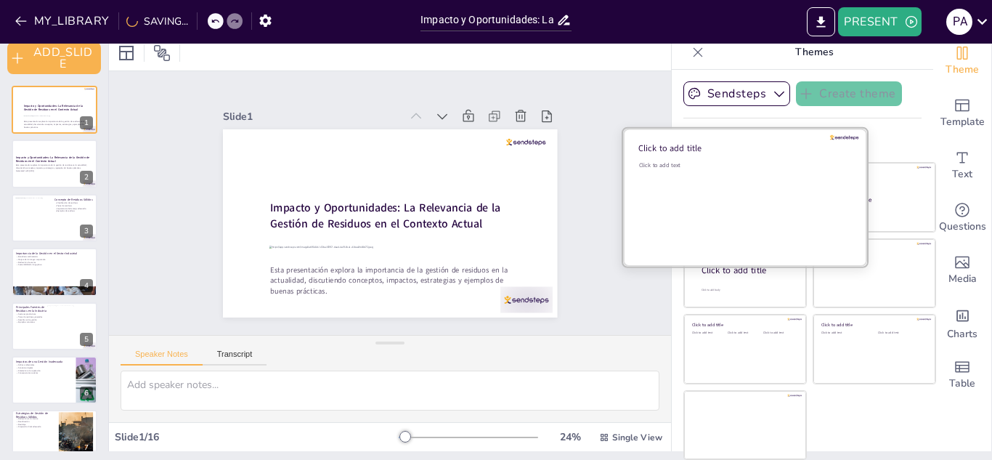
click at [712, 190] on div "Click to add text" at bounding box center [743, 206] width 208 height 90
checkbox input "true"
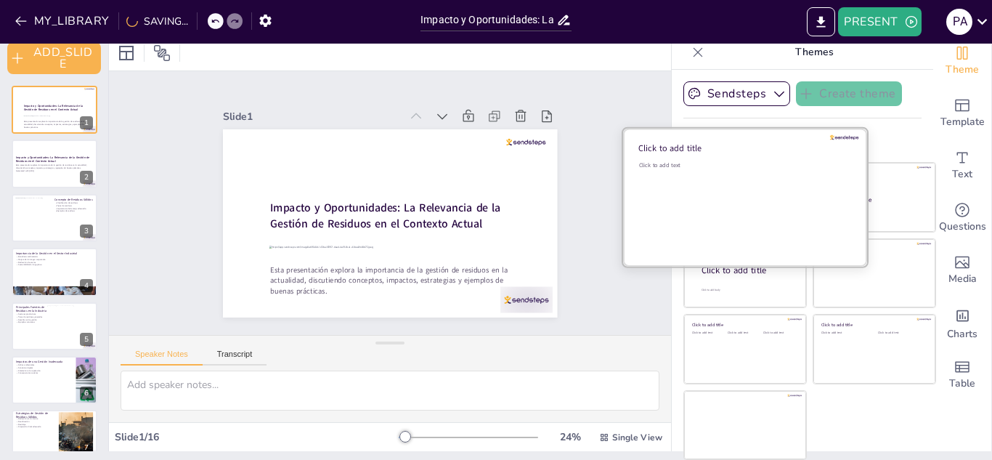
checkbox input "true"
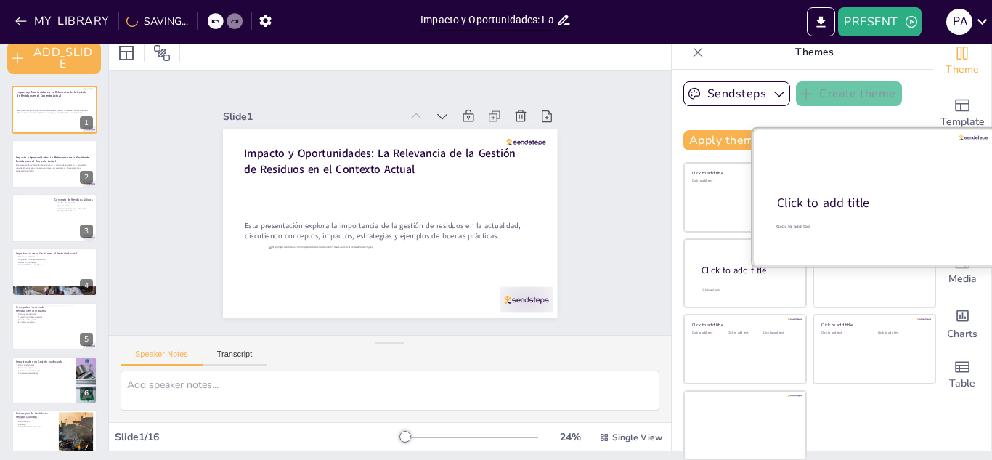
click at [890, 190] on div at bounding box center [874, 197] width 244 height 137
checkbox input "true"
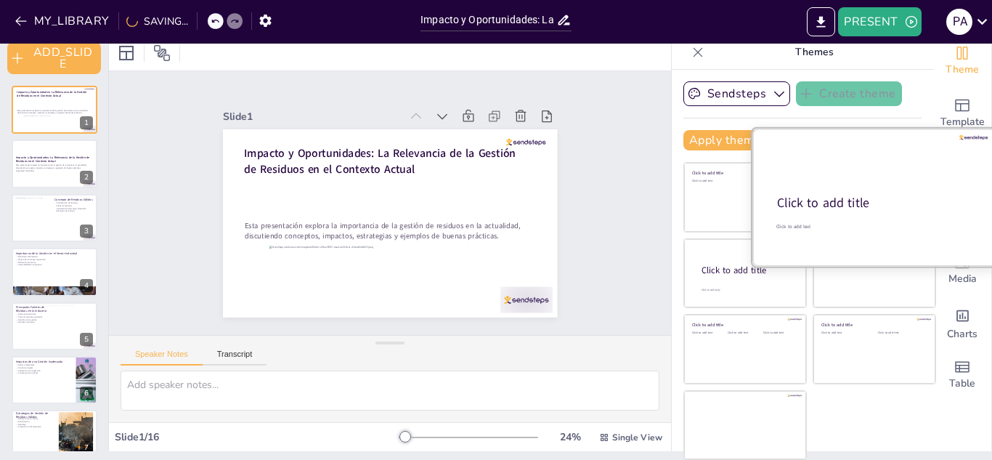
checkbox input "true"
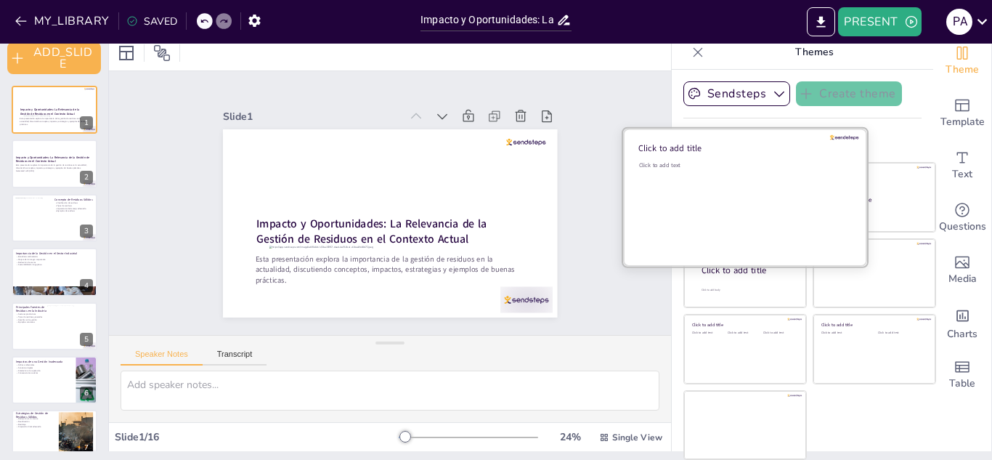
click at [687, 198] on div "Click to add text" at bounding box center [743, 206] width 208 height 90
checkbox input "true"
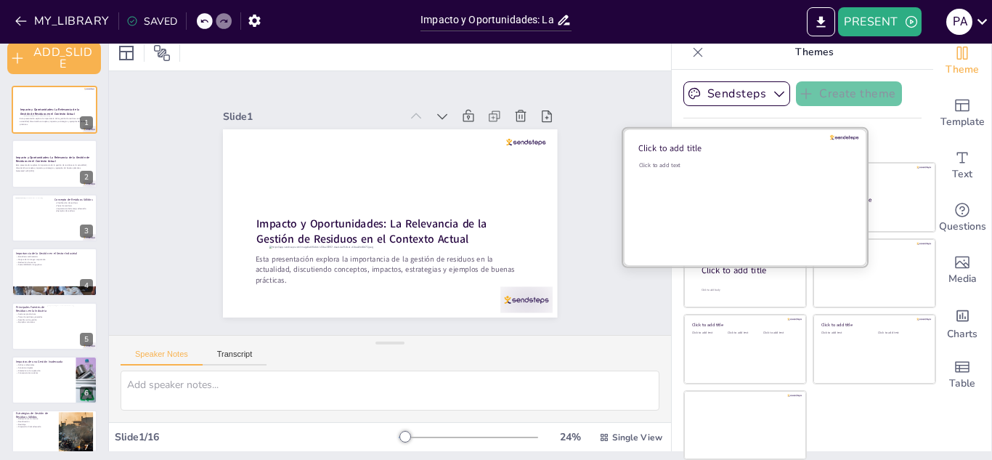
checkbox input "true"
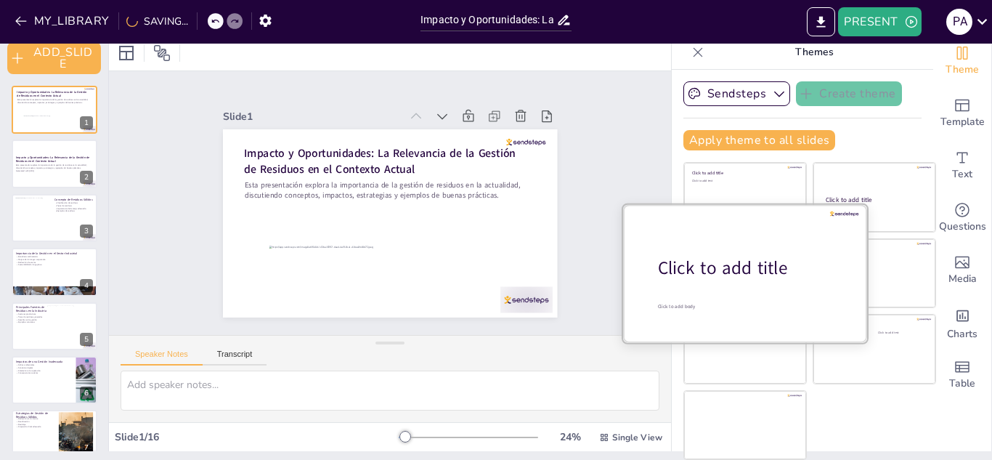
click at [728, 265] on div "Click to add title" at bounding box center [750, 268] width 185 height 25
checkbox input "true"
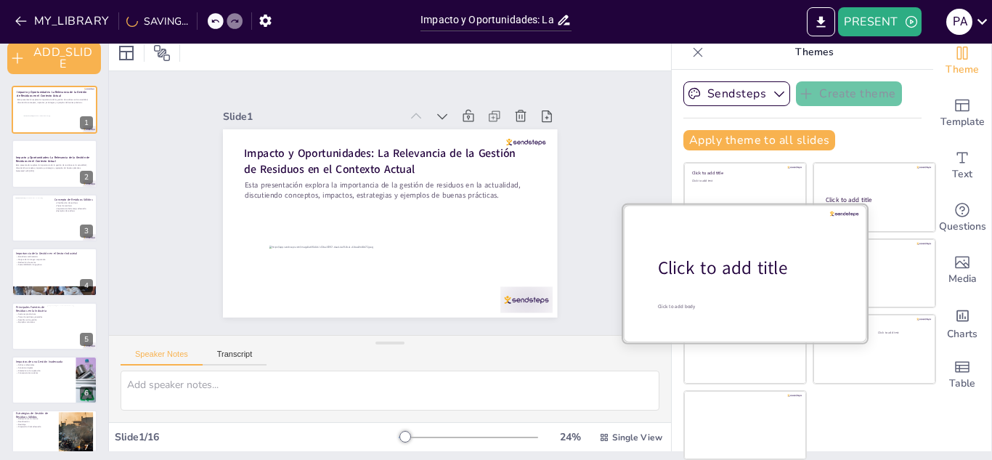
checkbox input "true"
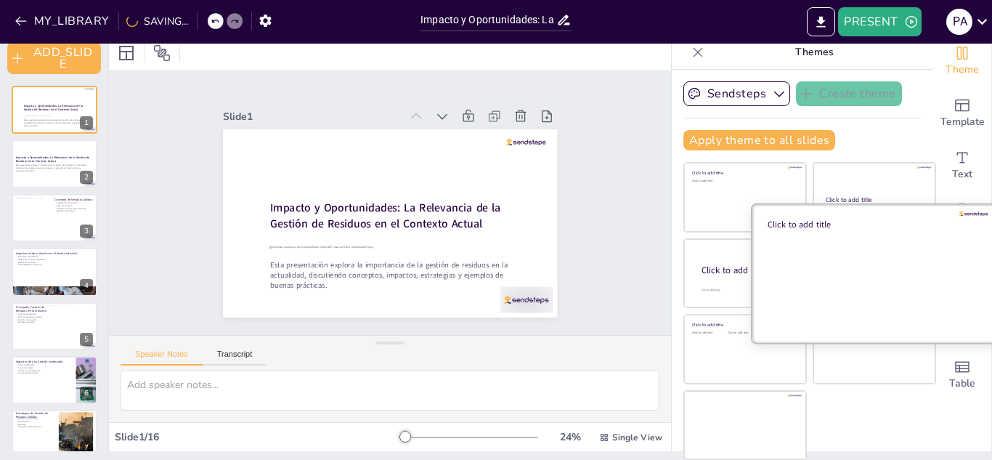
click at [879, 261] on div at bounding box center [874, 272] width 244 height 137
checkbox input "true"
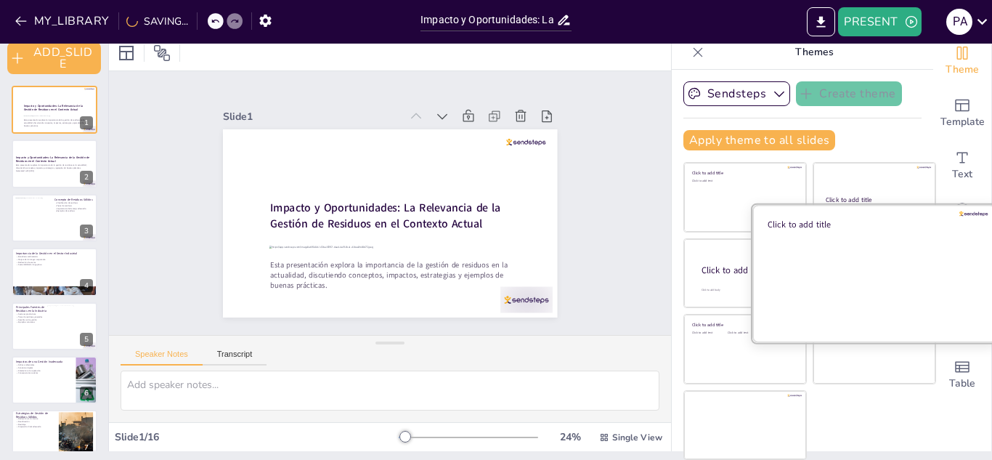
checkbox input "true"
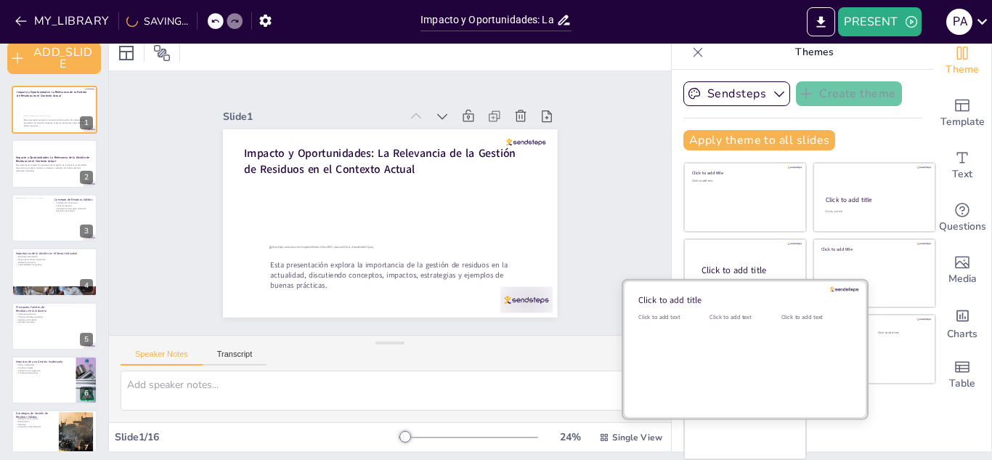
click at [710, 360] on div "Click to add text" at bounding box center [742, 358] width 65 height 90
checkbox input "true"
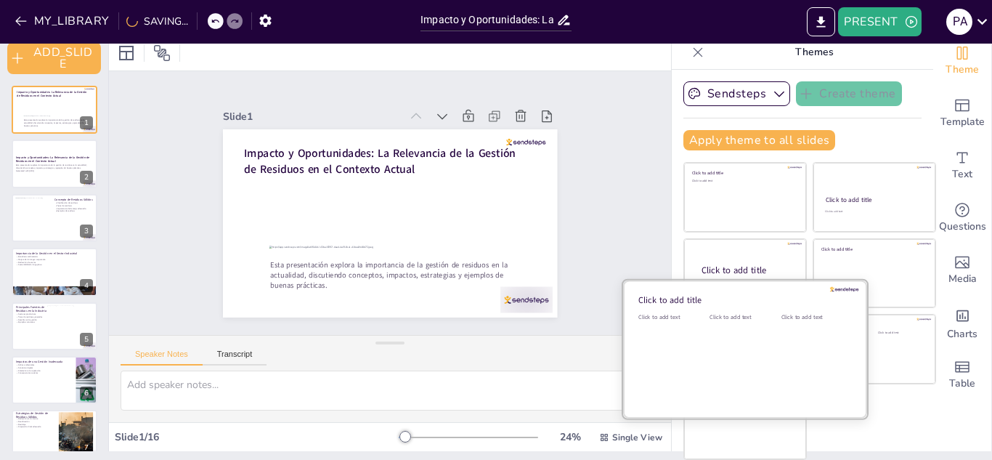
checkbox input "true"
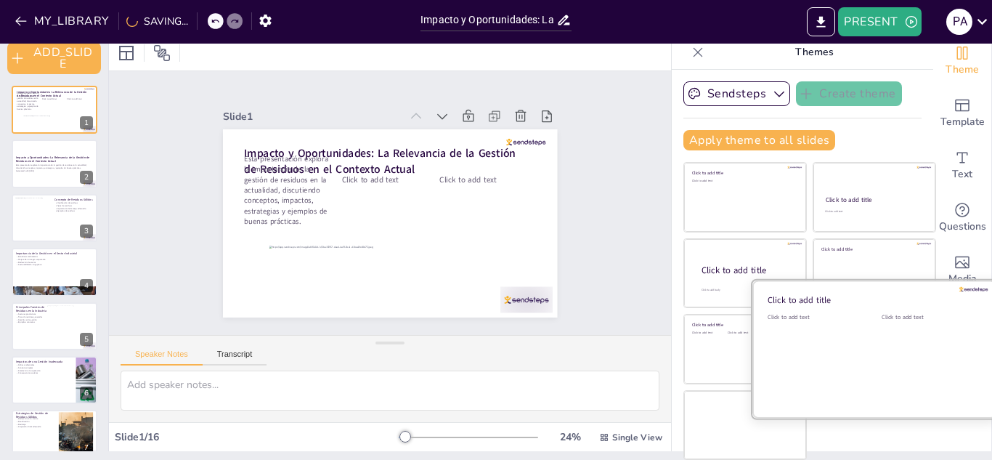
click at [890, 354] on div "Click to add text" at bounding box center [928, 358] width 92 height 90
checkbox input "true"
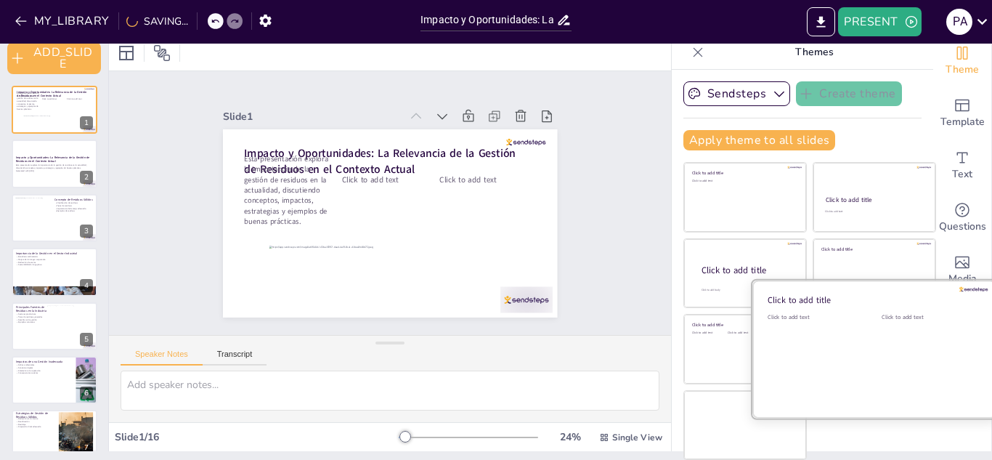
checkbox input "true"
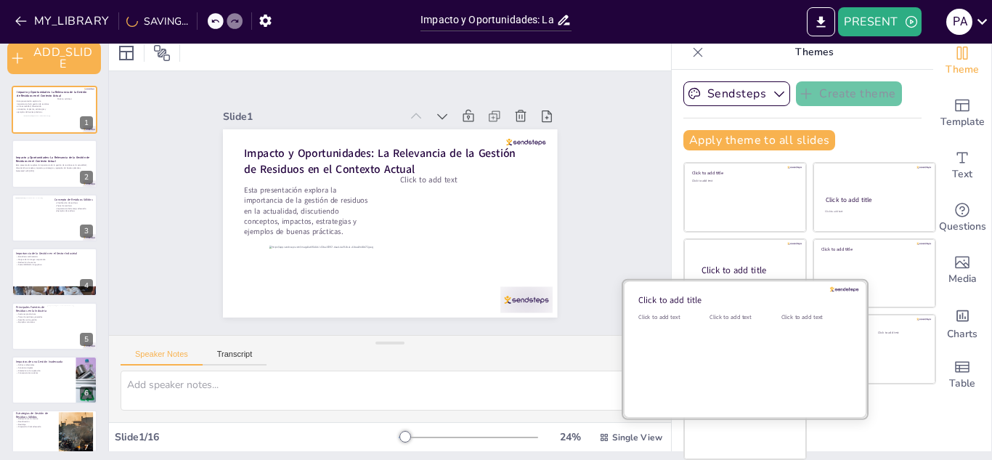
click at [681, 369] on div "Click to add text" at bounding box center [670, 358] width 65 height 90
checkbox input "true"
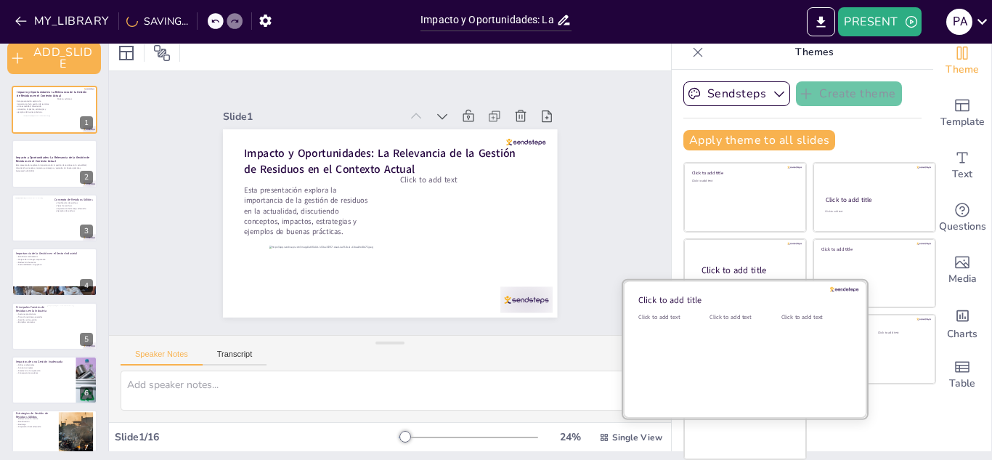
checkbox input "true"
click at [749, 399] on div "Click to add text" at bounding box center [742, 358] width 65 height 90
checkbox input "true"
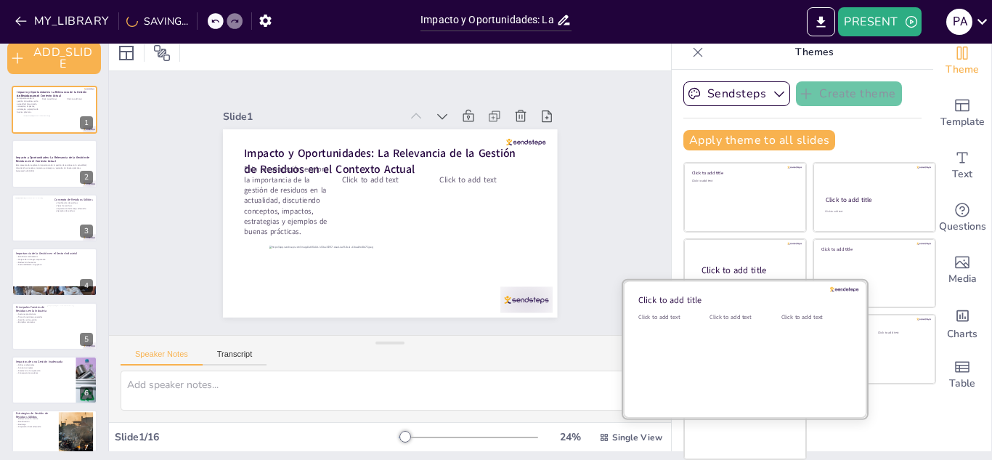
checkbox input "true"
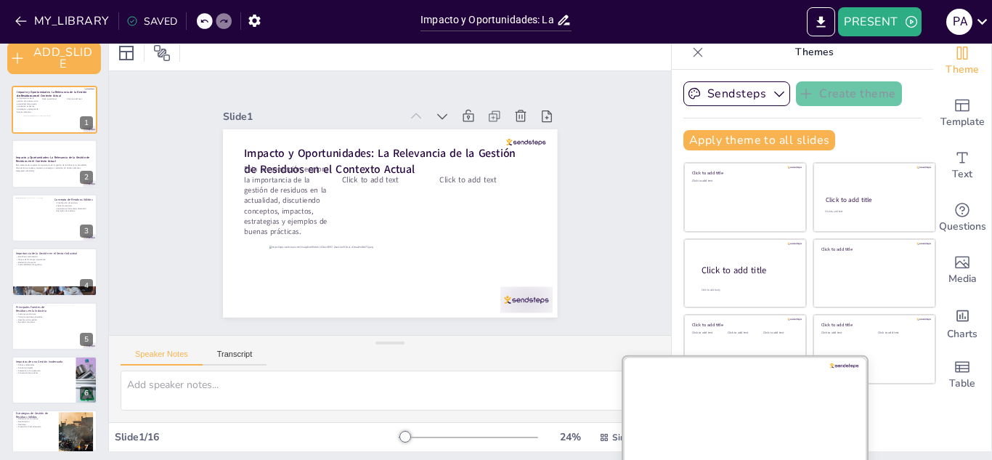
click at [734, 438] on div at bounding box center [745, 424] width 244 height 137
checkbox input "true"
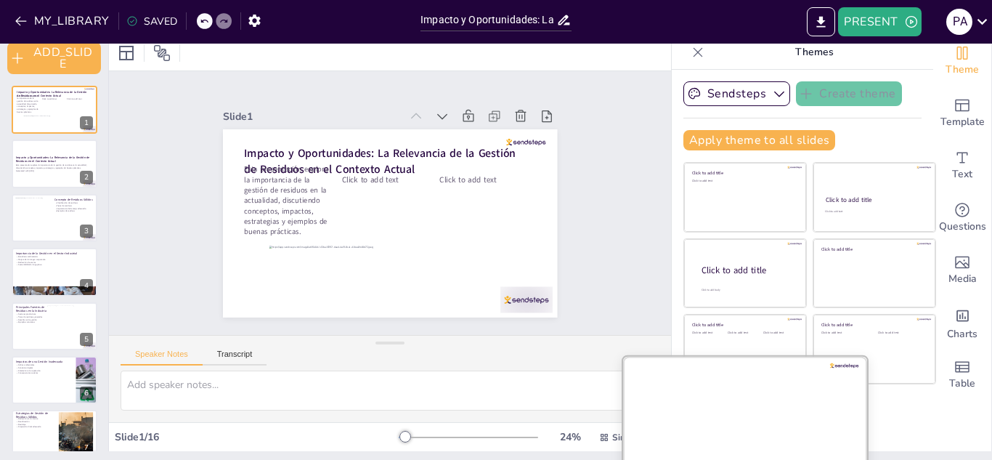
checkbox input "true"
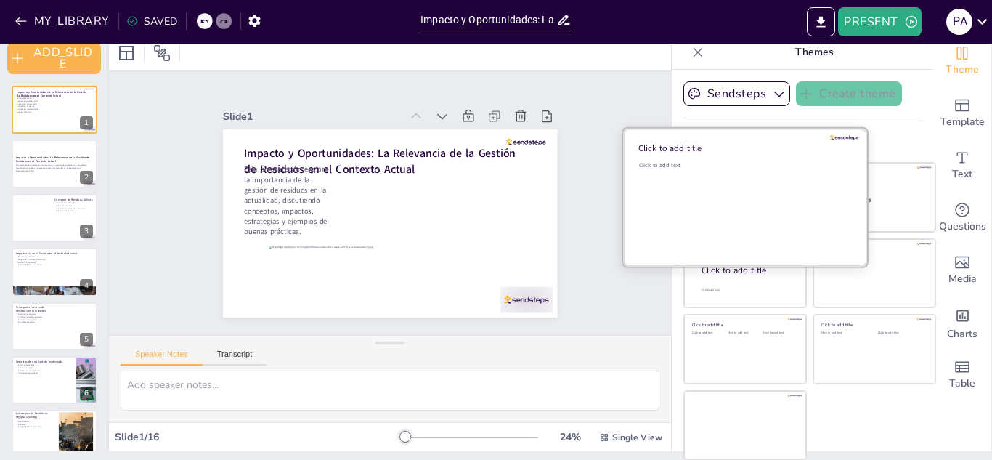
click at [734, 190] on div "Click to add text" at bounding box center [743, 206] width 208 height 90
checkbox input "true"
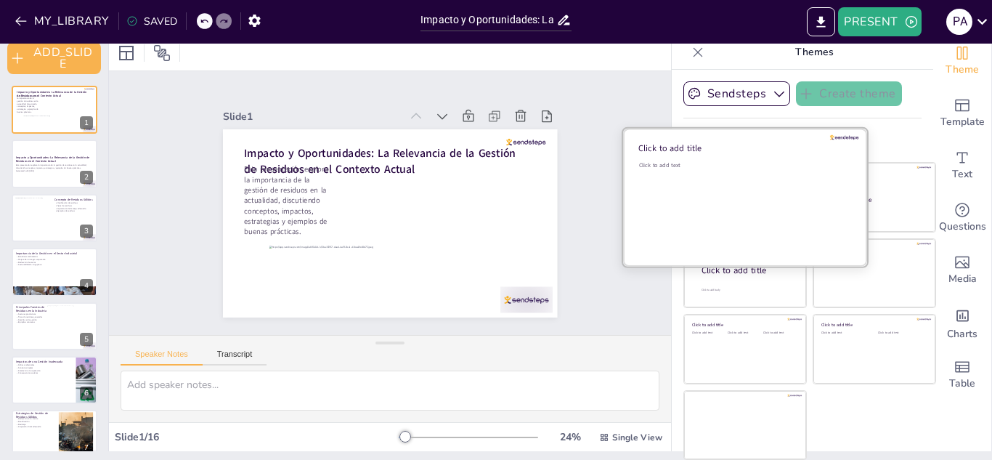
checkbox input "true"
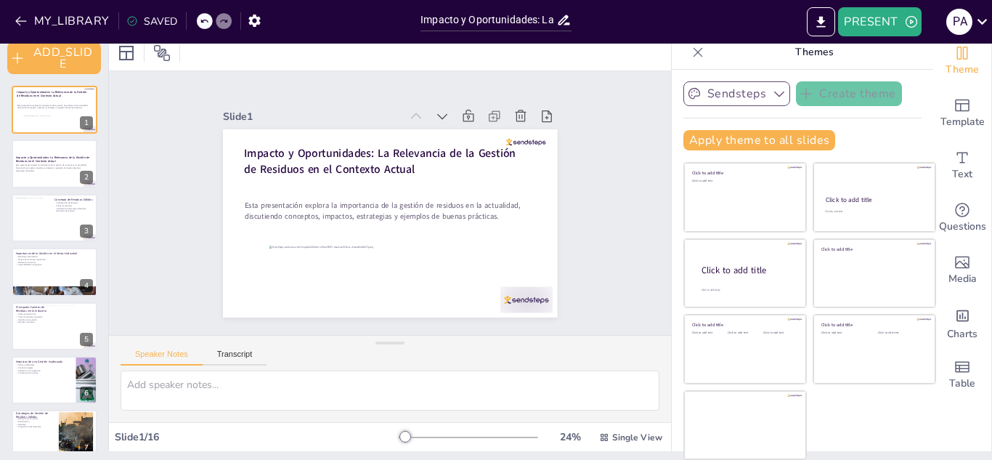
click at [774, 95] on icon "button" at bounding box center [779, 95] width 10 height 6
click at [730, 145] on span "Sendsteps" at bounding box center [747, 144] width 65 height 14
click at [760, 84] on button "Sendsteps" at bounding box center [736, 93] width 107 height 25
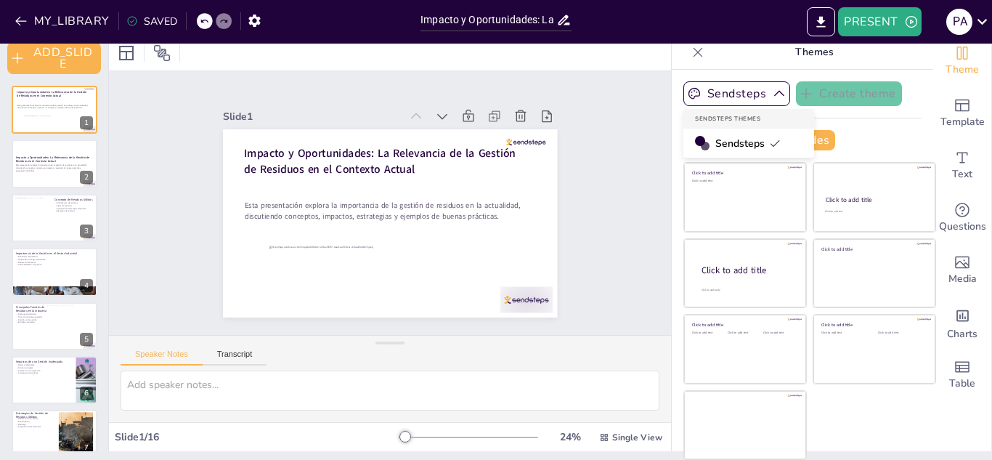
click at [723, 145] on span "Sendsteps" at bounding box center [747, 144] width 65 height 14
click at [739, 131] on button "Apply theme to all slides" at bounding box center [759, 140] width 152 height 20
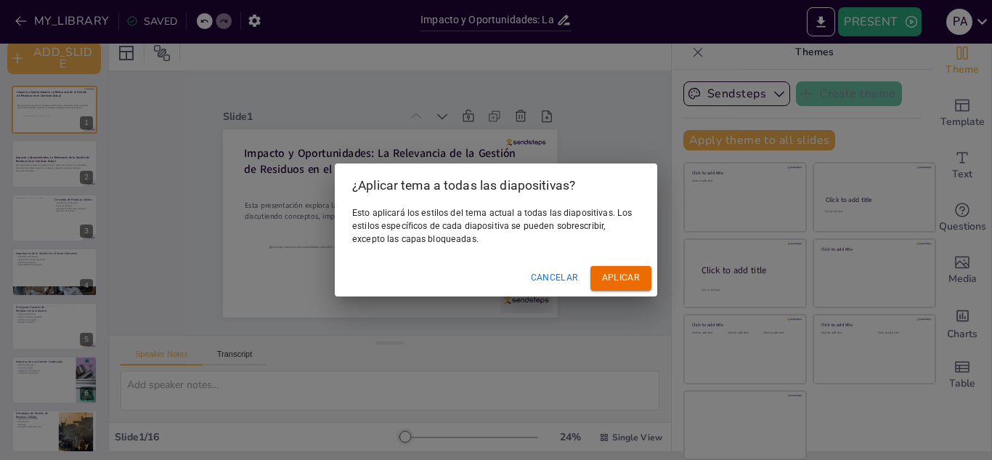
click at [556, 283] on font "Cancelar" at bounding box center [555, 277] width 48 height 10
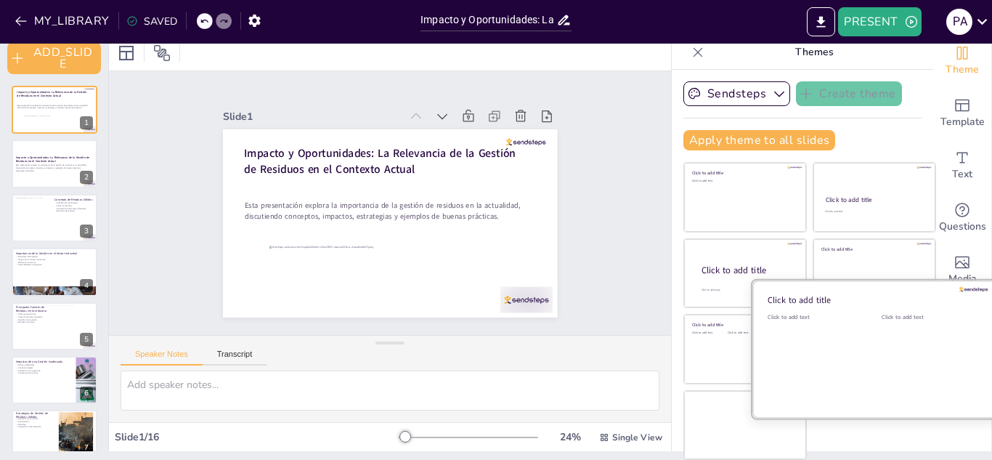
click at [834, 280] on div "Click to add title Click to add text Click to add text" at bounding box center [874, 280] width 244 height 0
checkbox input "true"
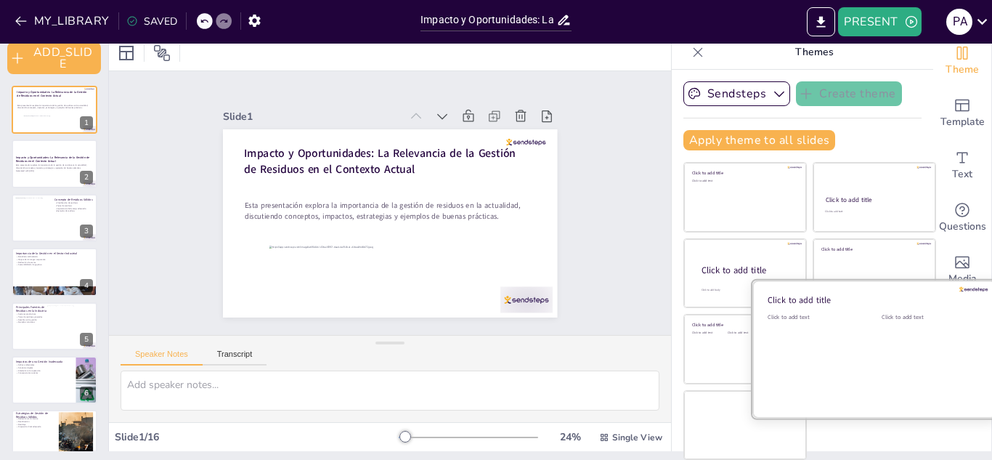
checkbox input "true"
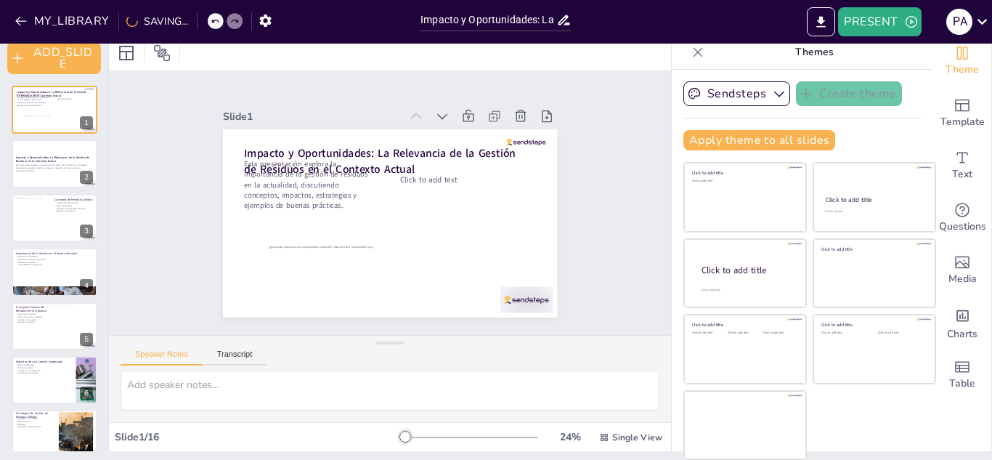
checkbox input "true"
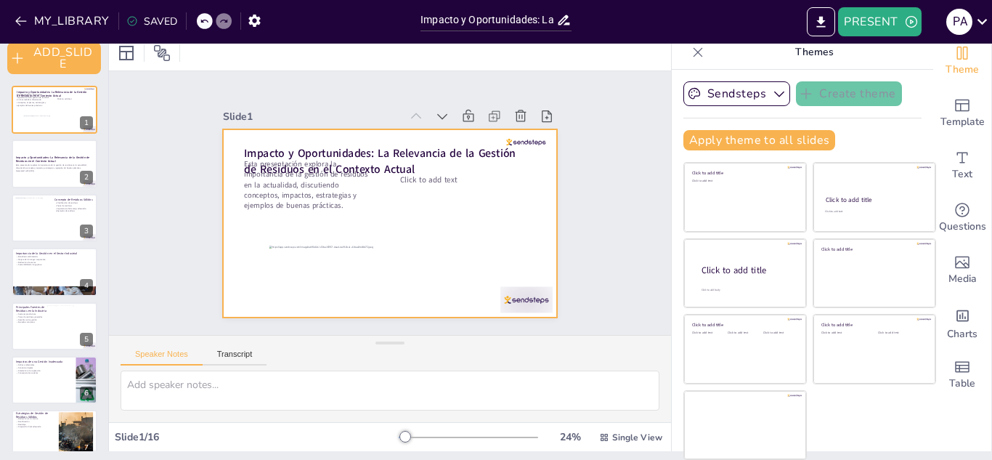
checkbox input "true"
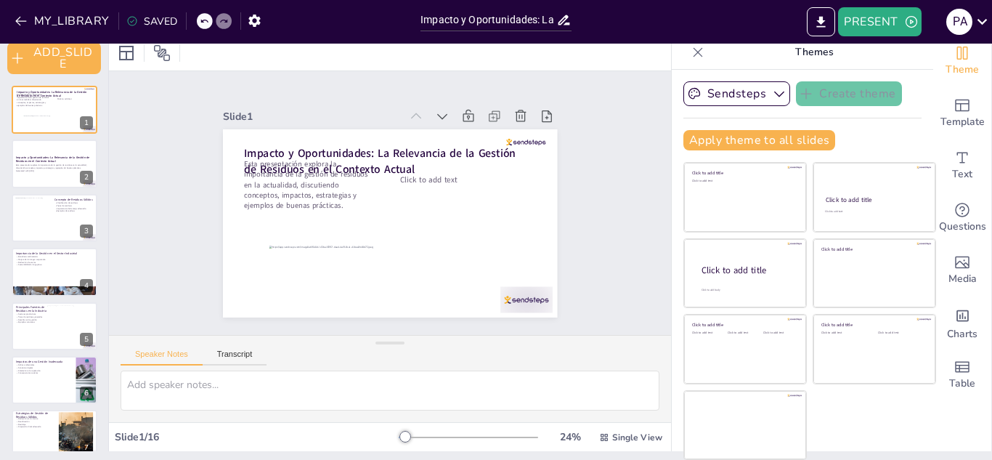
checkbox input "true"
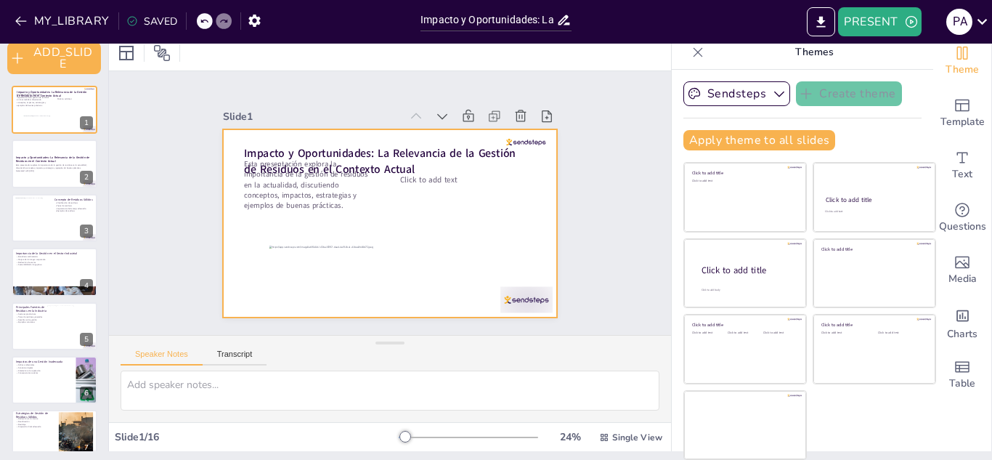
checkbox input "true"
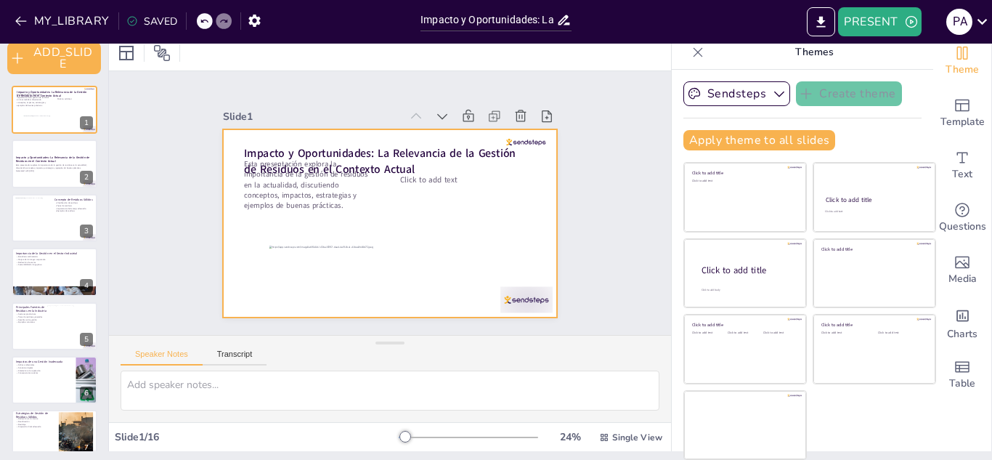
checkbox input "true"
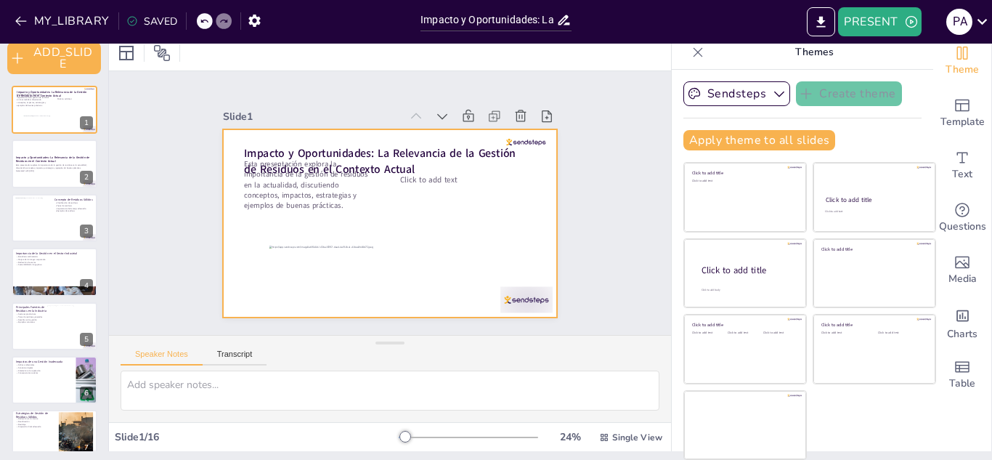
checkbox input "true"
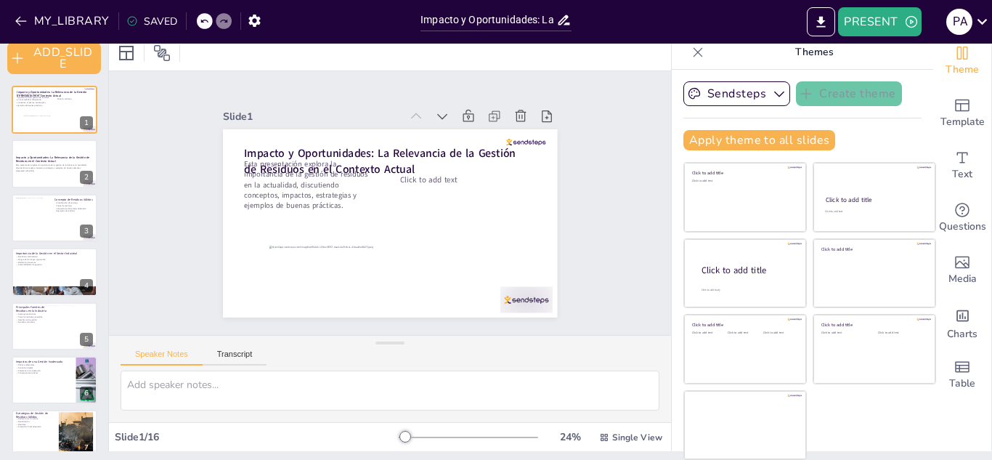
scroll to position [0, 0]
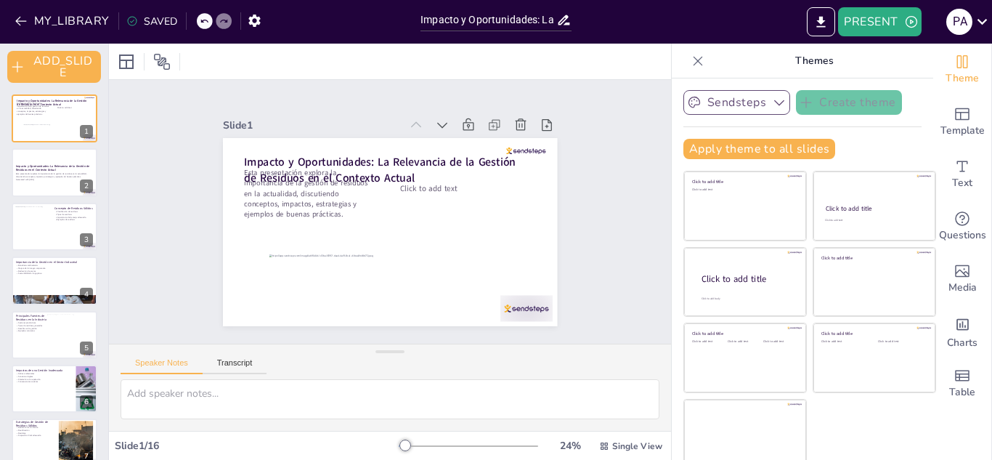
click at [688, 104] on icon "button" at bounding box center [694, 103] width 12 height 12
click at [683, 121] on div "Sendsteps Themes" at bounding box center [748, 128] width 131 height 20
click at [769, 154] on icon at bounding box center [775, 152] width 12 height 12
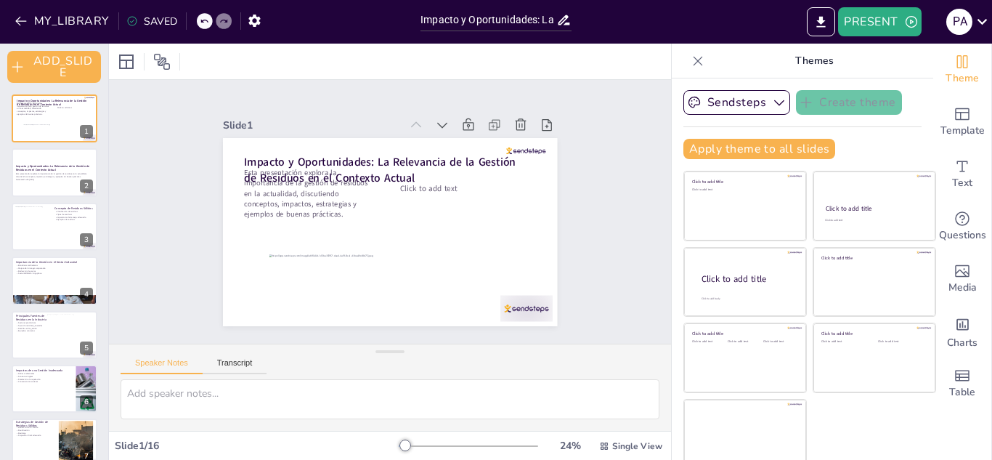
click at [772, 104] on icon "button" at bounding box center [779, 102] width 15 height 15
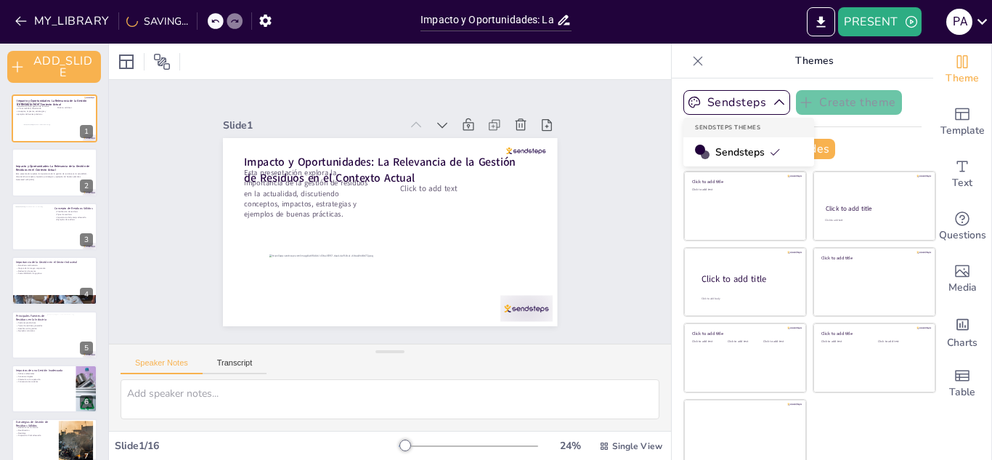
click at [723, 140] on div "Sendsteps" at bounding box center [748, 151] width 131 height 29
click at [726, 150] on button "Apply theme to all slides" at bounding box center [759, 149] width 152 height 20
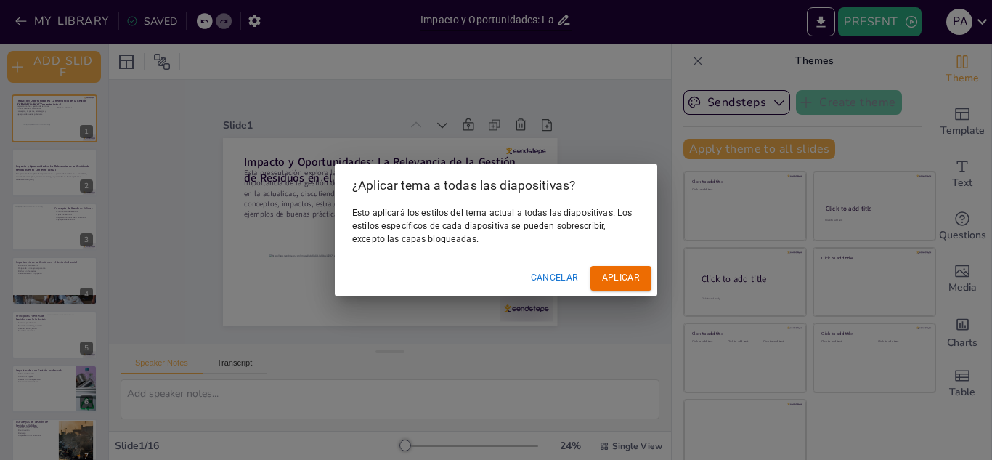
click at [550, 281] on font "Cancelar" at bounding box center [555, 277] width 48 height 10
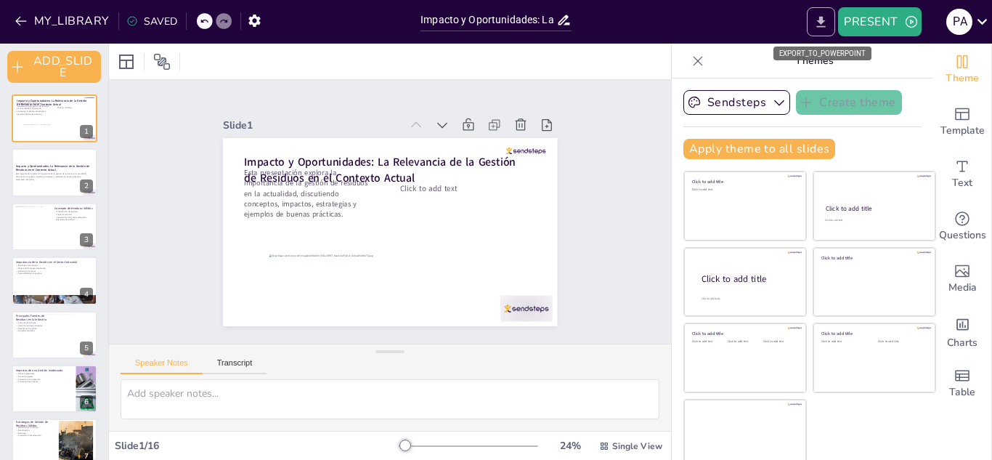
click at [824, 20] on icon "EXPORT_TO_POWERPOINT" at bounding box center [821, 21] width 9 height 11
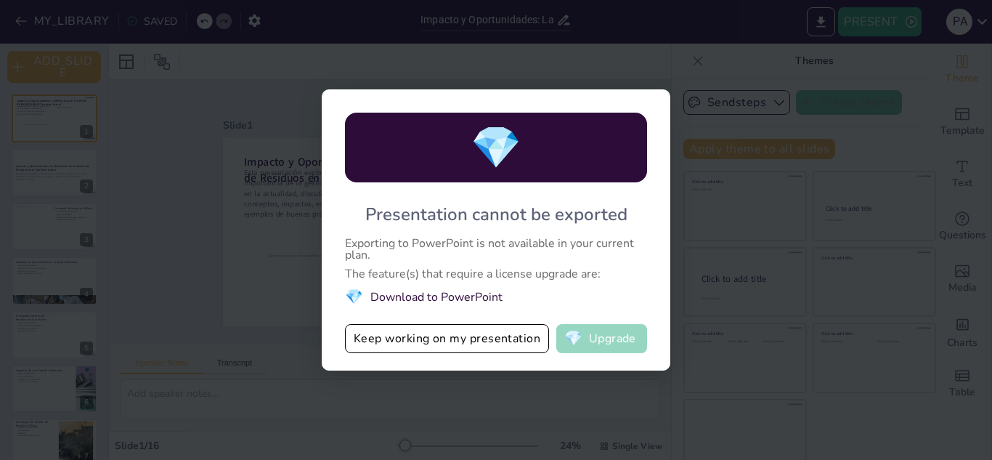
click at [594, 340] on button "💎 Upgrade" at bounding box center [601, 338] width 91 height 29
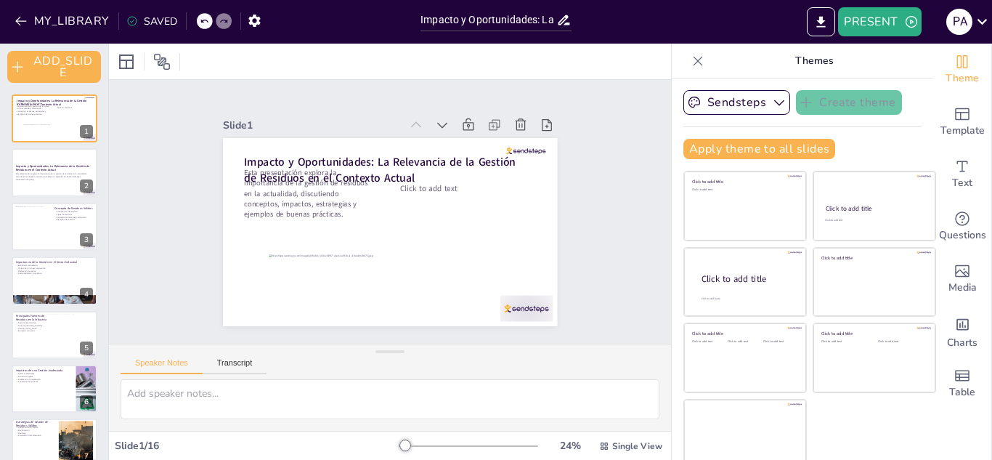
checkbox input "true"
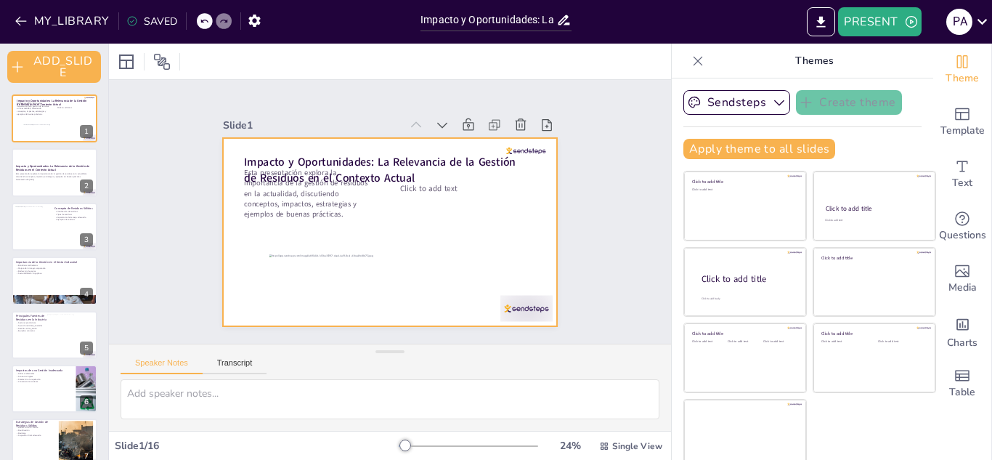
checkbox input "true"
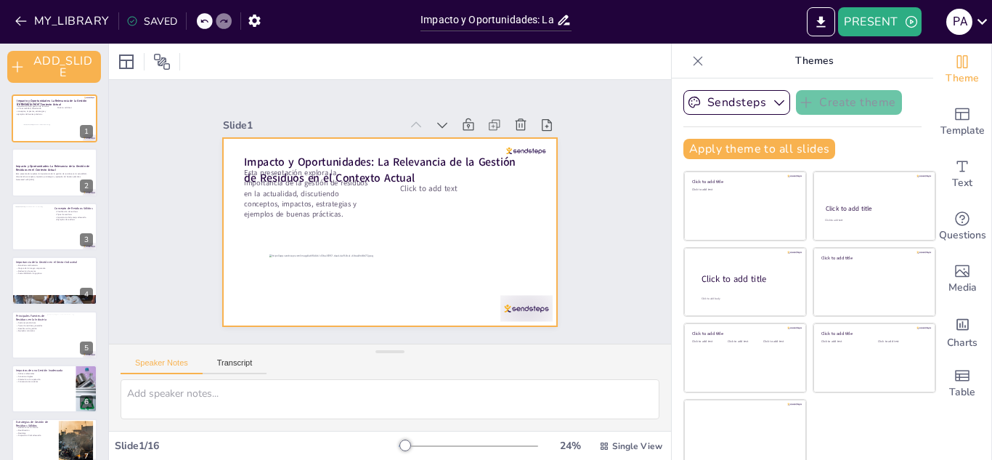
click at [370, 218] on div at bounding box center [403, 197] width 374 height 364
checkbox input "true"
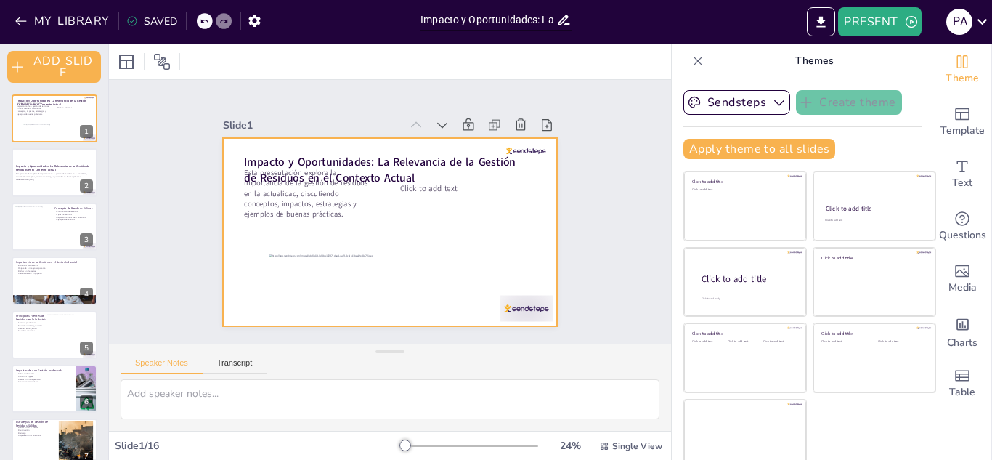
checkbox input "true"
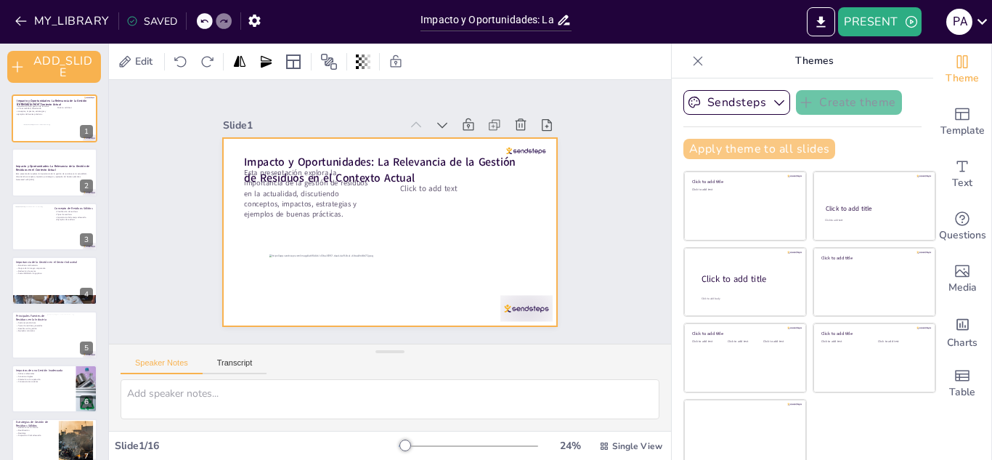
checkbox input "true"
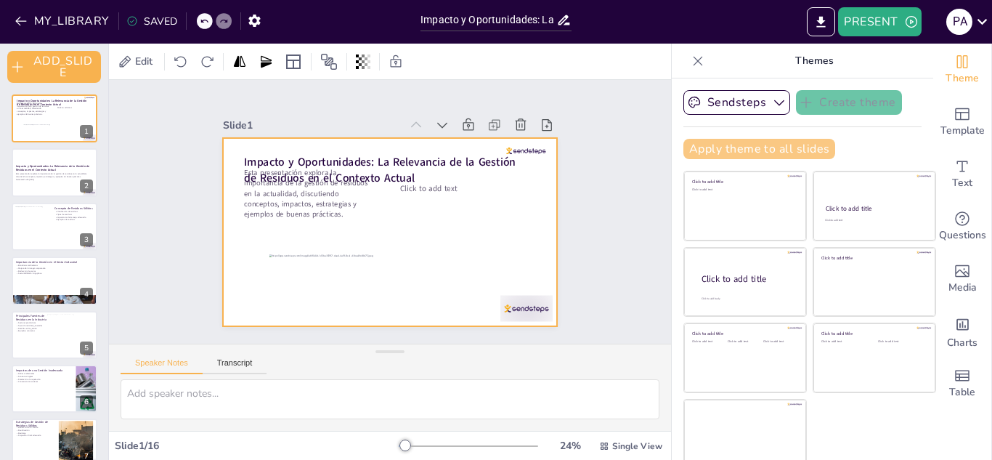
checkbox input "true"
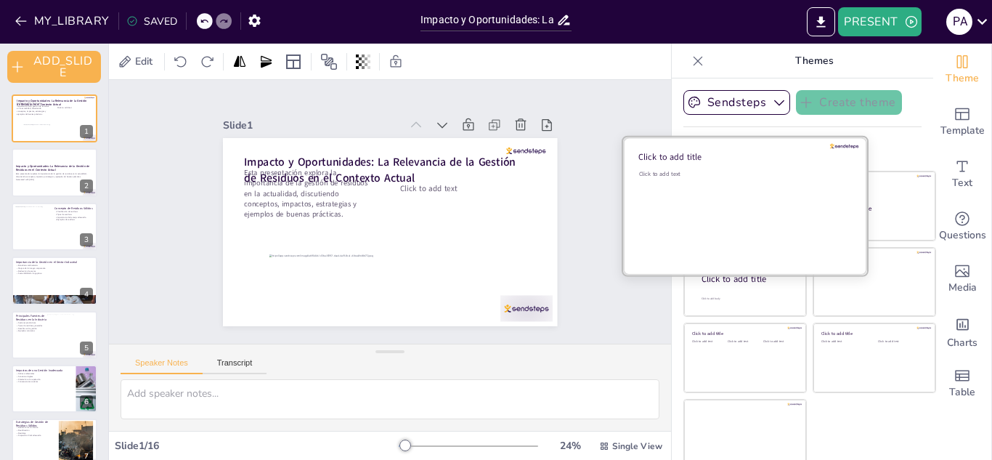
click at [707, 198] on div "Click to add text" at bounding box center [743, 215] width 208 height 90
checkbox input "true"
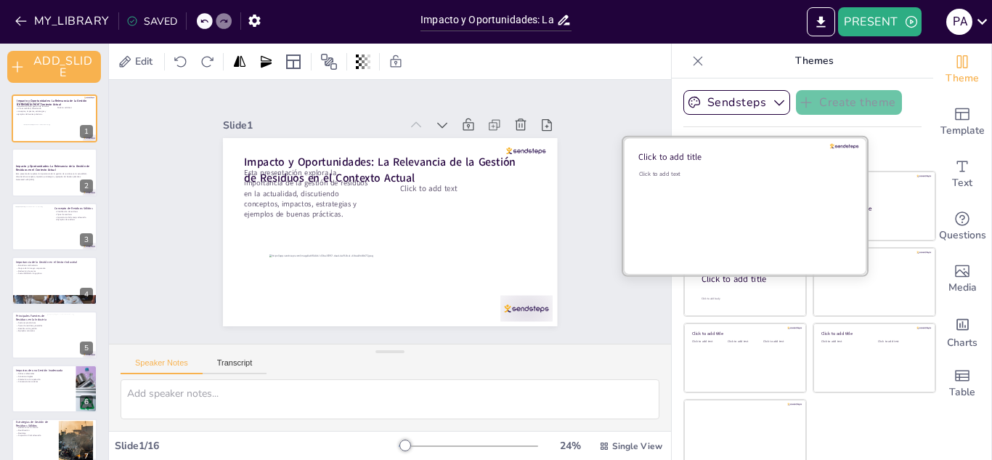
checkbox input "true"
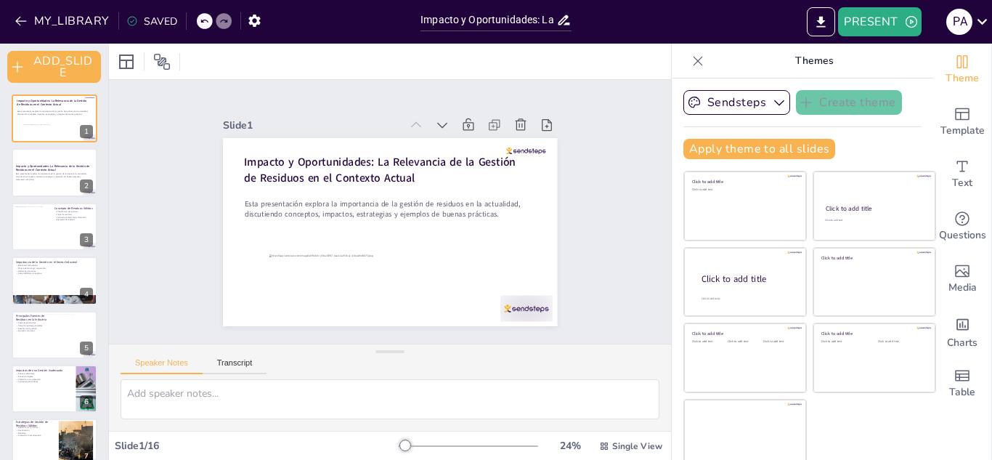
click at [686, 65] on div at bounding box center [697, 60] width 23 height 23
checkbox input "true"
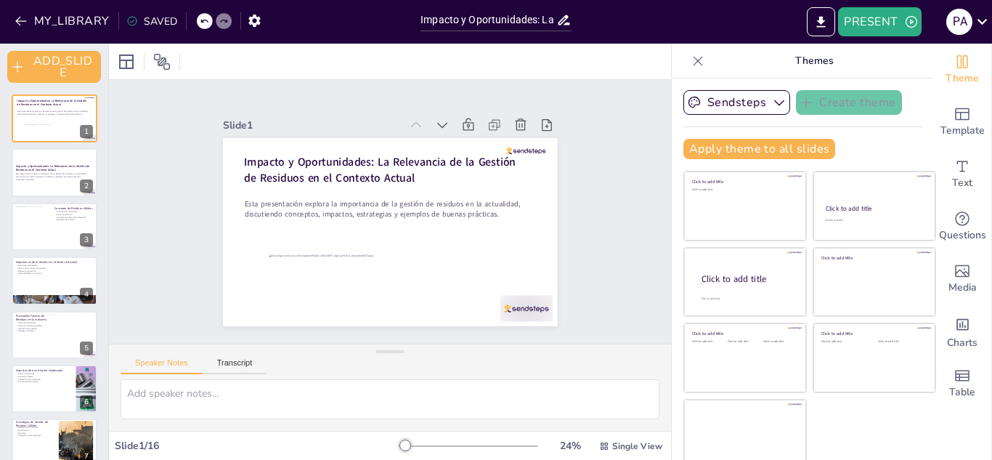
checkbox input "true"
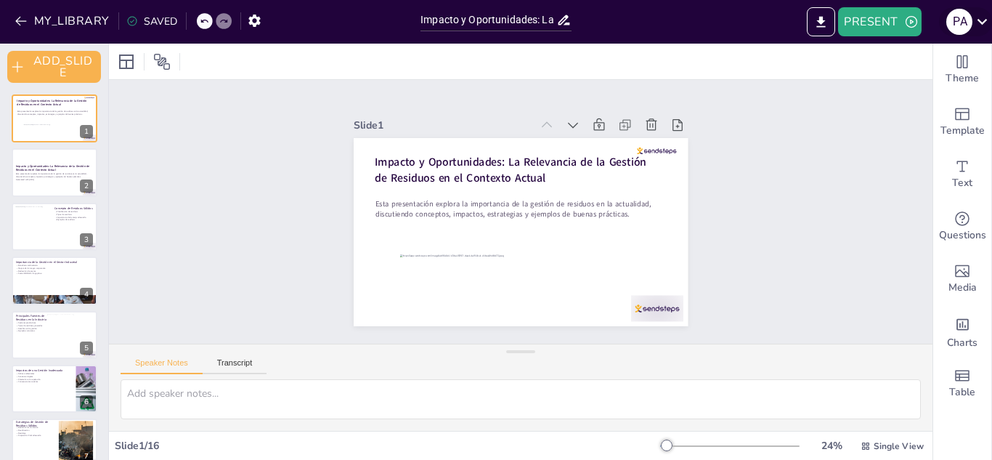
click at [980, 20] on icon at bounding box center [982, 22] width 20 height 20
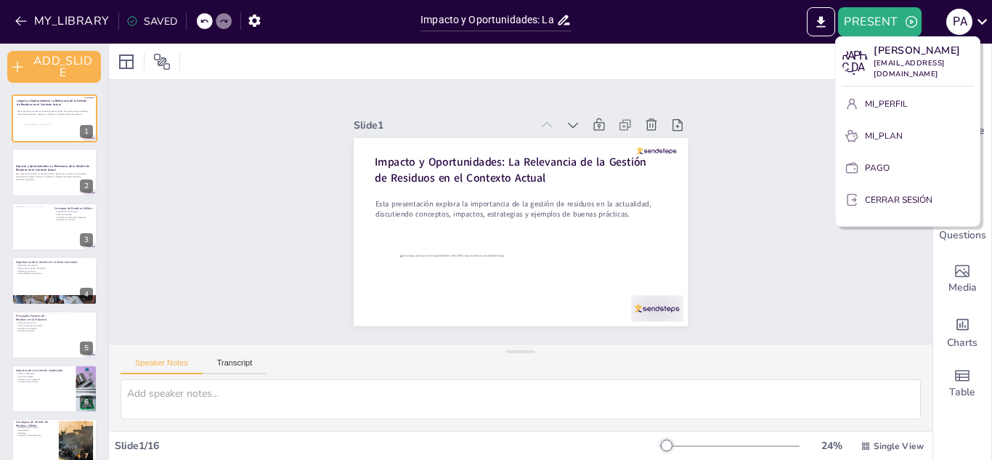
click at [770, 166] on div at bounding box center [496, 230] width 992 height 460
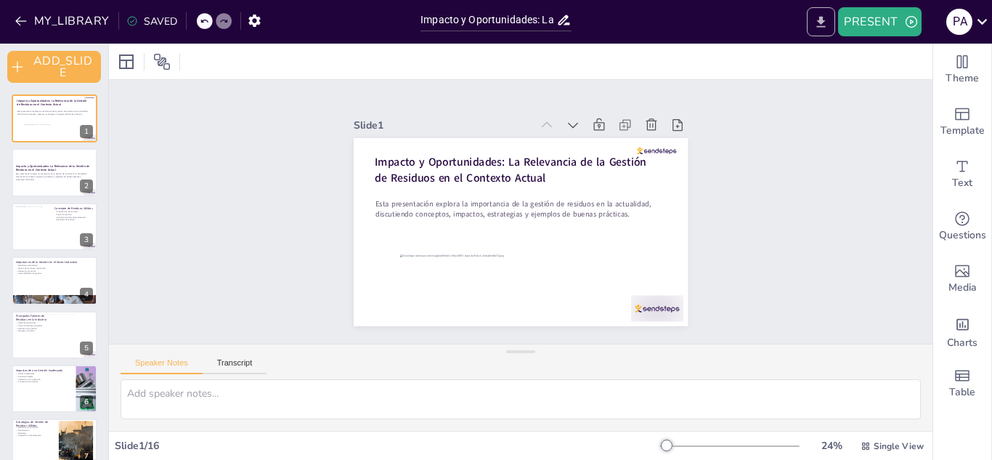
click at [818, 25] on icon "EXPORT_TO_POWERPOINT" at bounding box center [820, 22] width 15 height 15
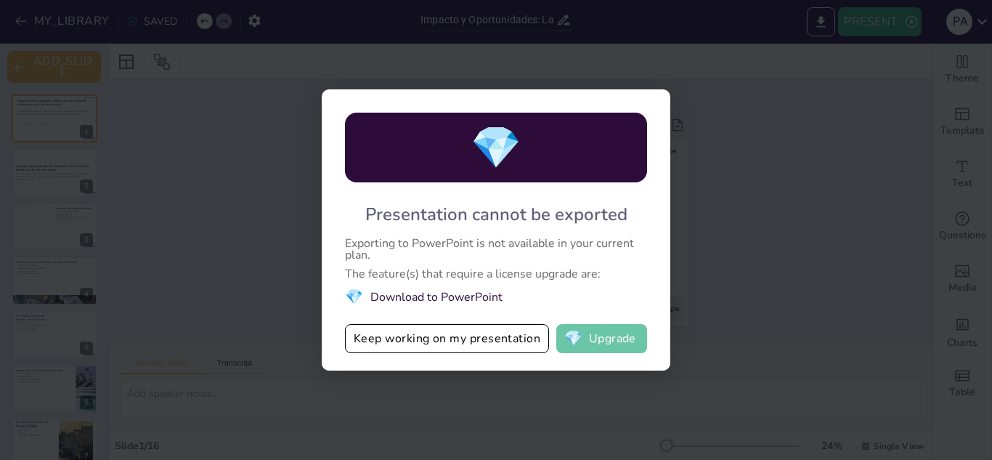
click at [588, 331] on button "💎 Upgrade" at bounding box center [601, 338] width 91 height 29
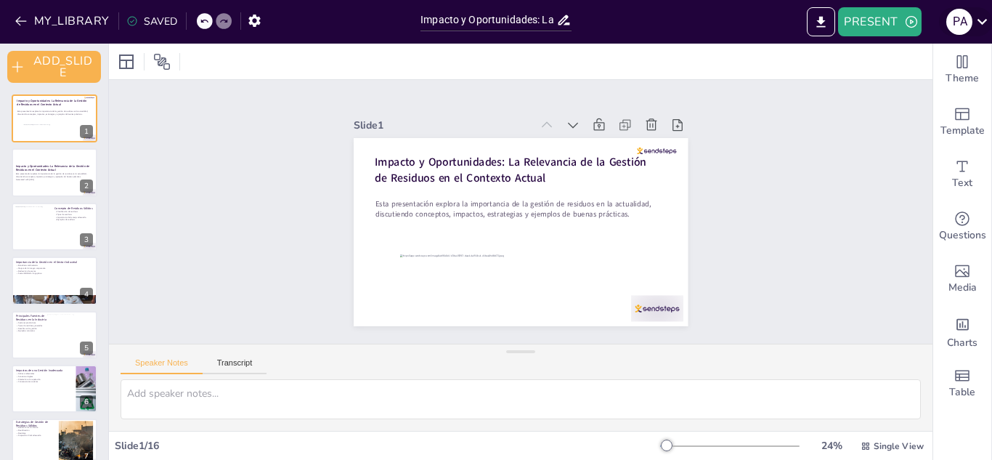
click at [981, 20] on icon at bounding box center [982, 22] width 20 height 20
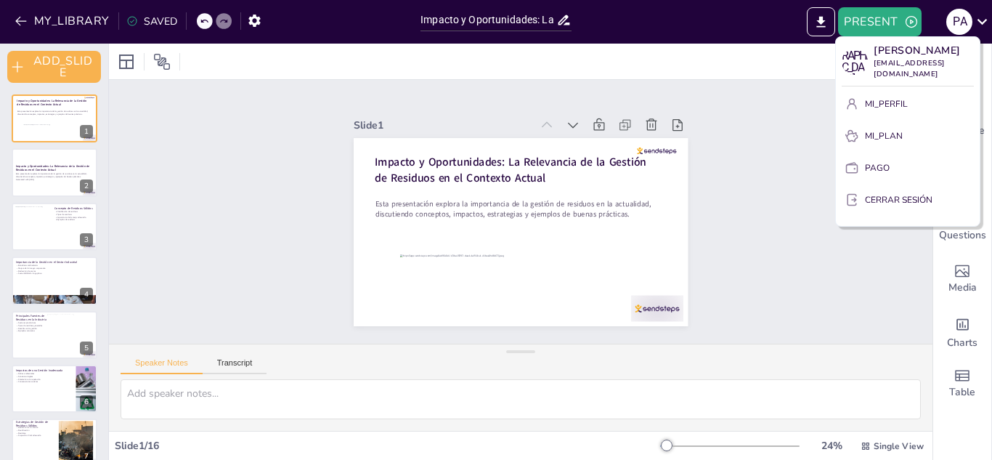
click at [818, 274] on div at bounding box center [496, 230] width 992 height 460
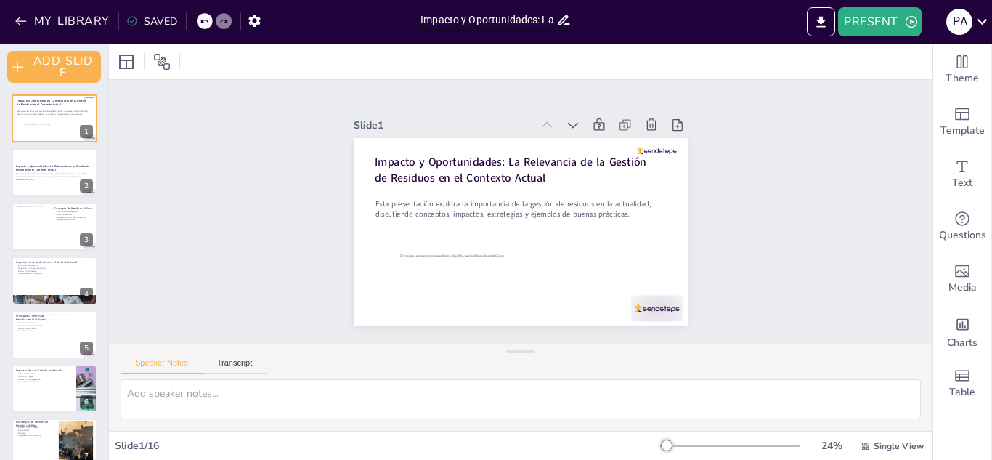
checkbox input "true"
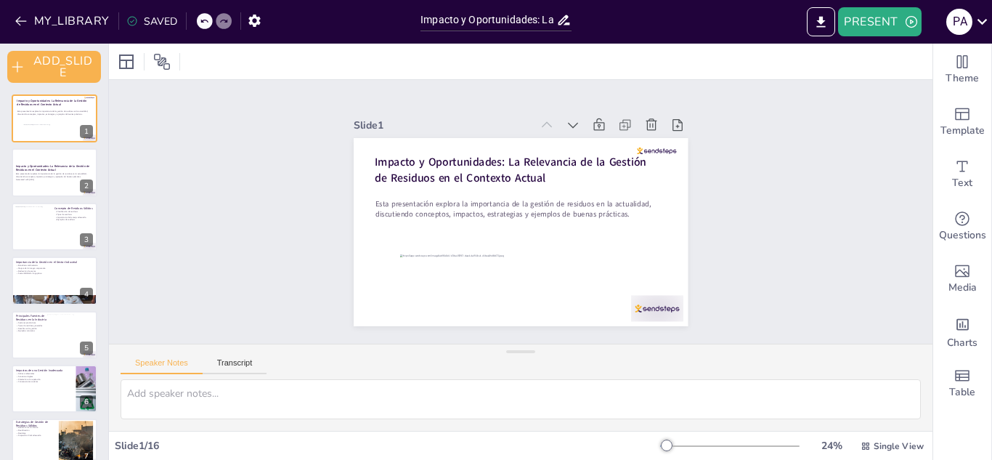
checkbox input "true"
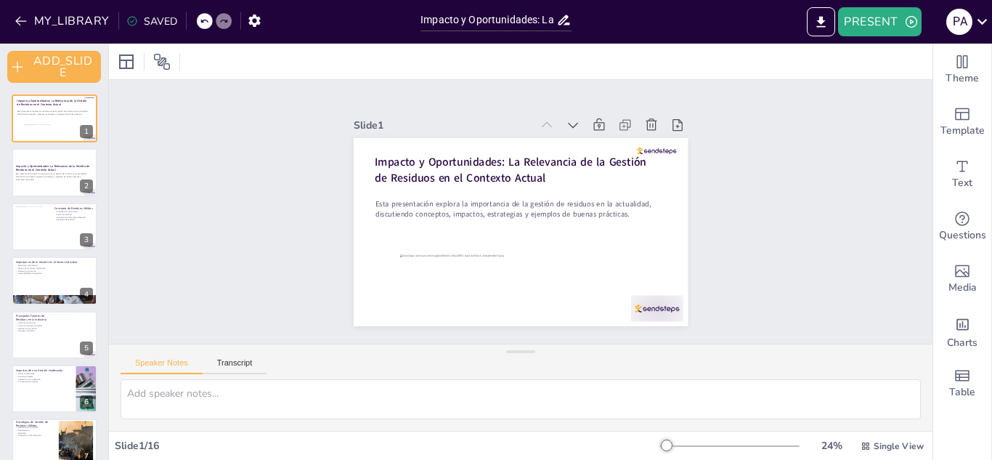
checkbox input "true"
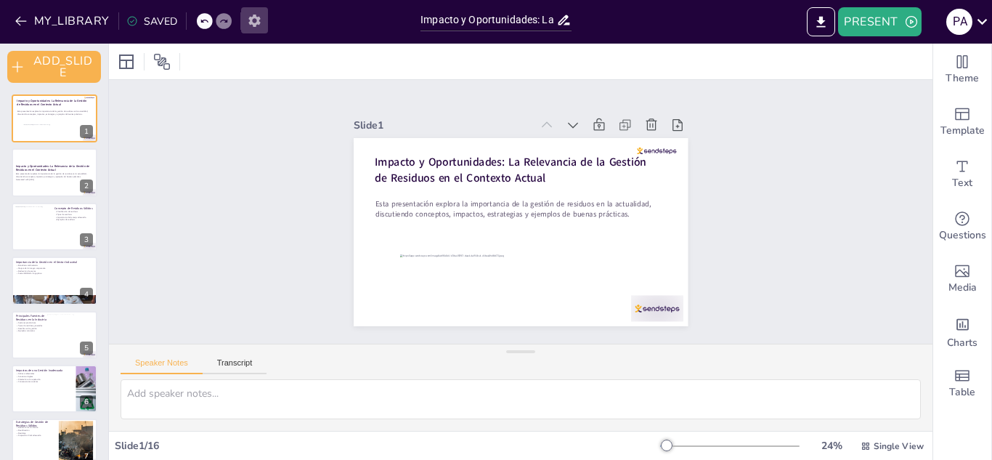
click at [248, 20] on icon "button" at bounding box center [254, 21] width 12 height 12
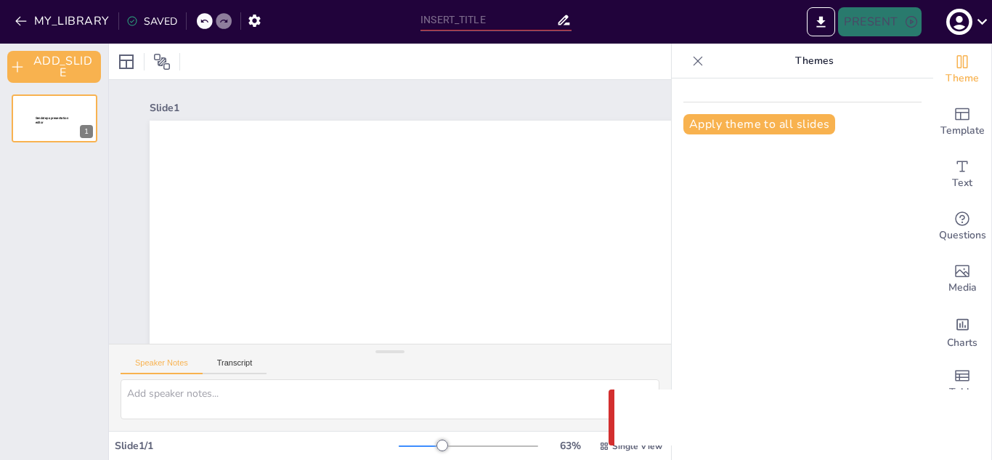
type input "Impacto y Oportunidades: La Relevancia de la Gestión de Residuos en el Contexto…"
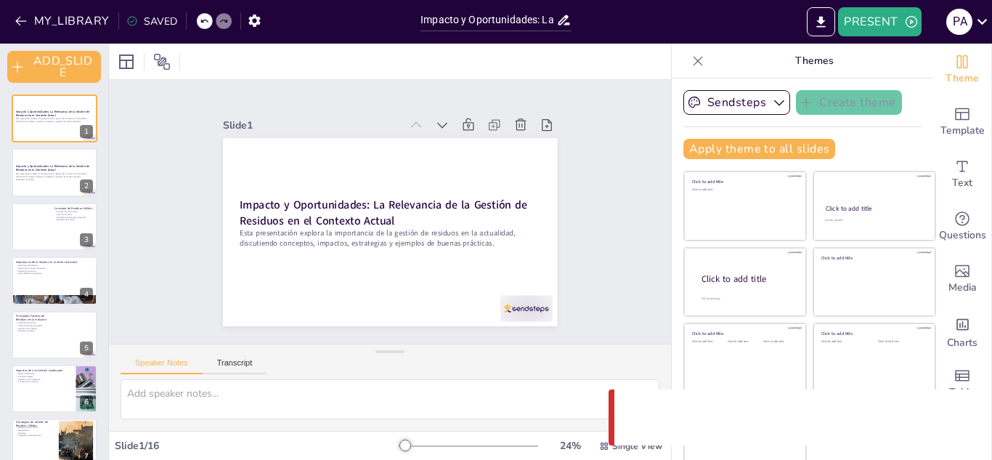
checkbox input "true"
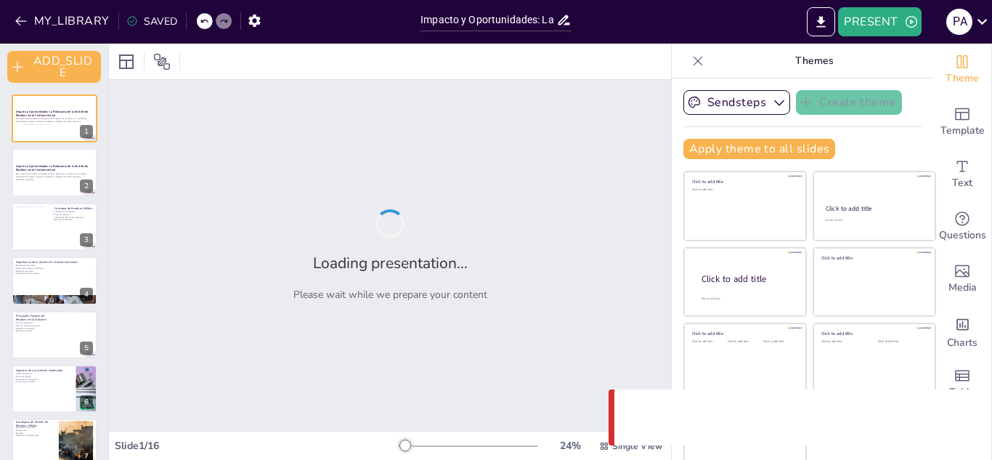
checkbox input "true"
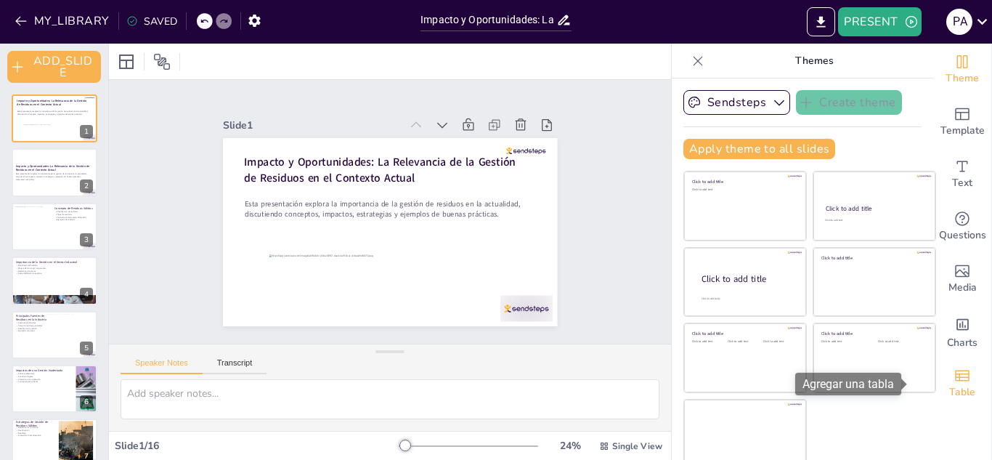
scroll to position [9, 0]
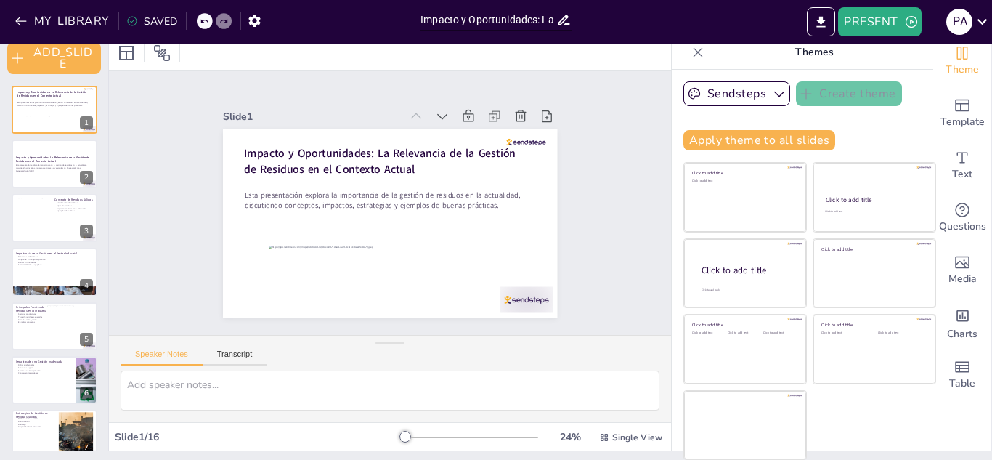
checkbox input "true"
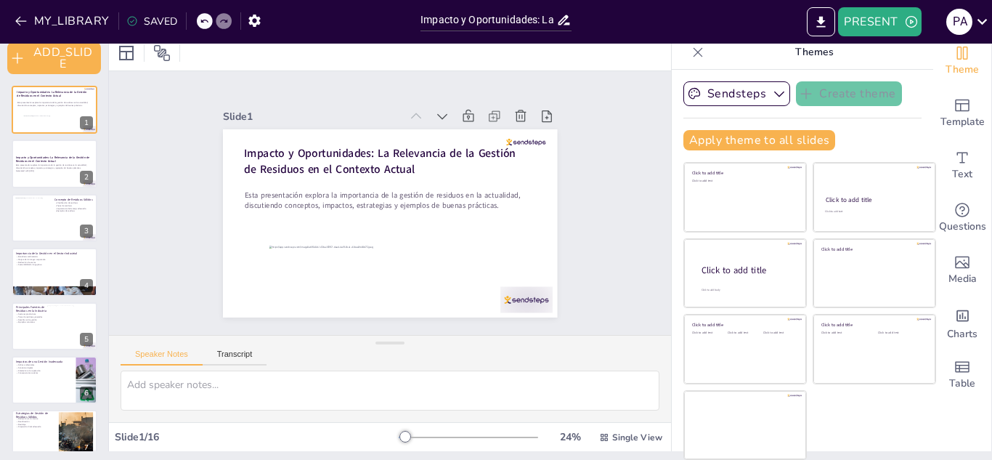
checkbox input "true"
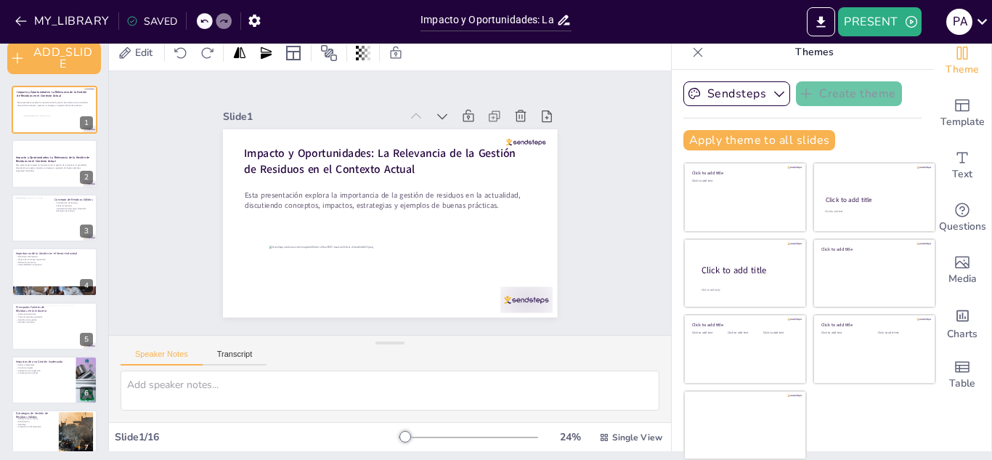
click at [622, 218] on div "Slide 1 Impacto y Oportunidades: La Relevancia de la Gestión de Residuos en el …" at bounding box center [390, 203] width 544 height 610
checkbox input "true"
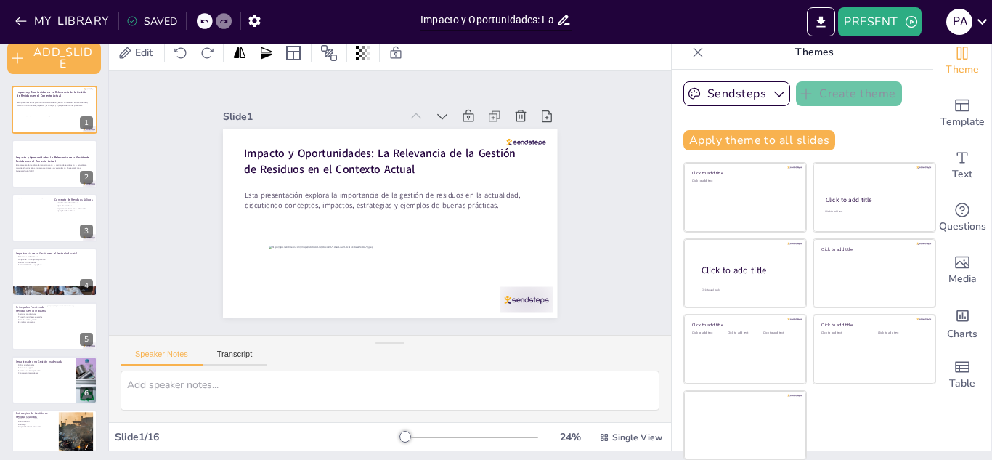
checkbox input "true"
click at [978, 24] on icon at bounding box center [982, 22] width 20 height 20
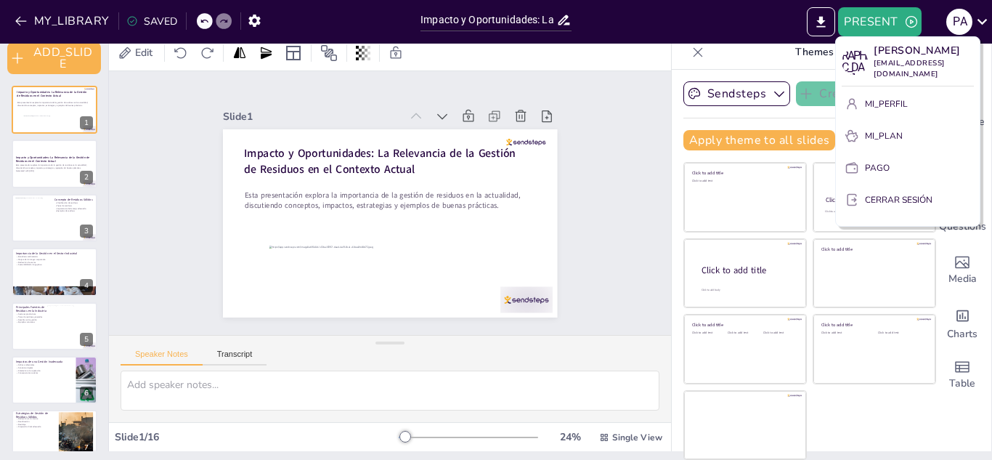
drag, startPoint x: 975, startPoint y: 1, endPoint x: 591, endPoint y: 261, distance: 463.3
click at [591, 261] on div at bounding box center [496, 230] width 992 height 460
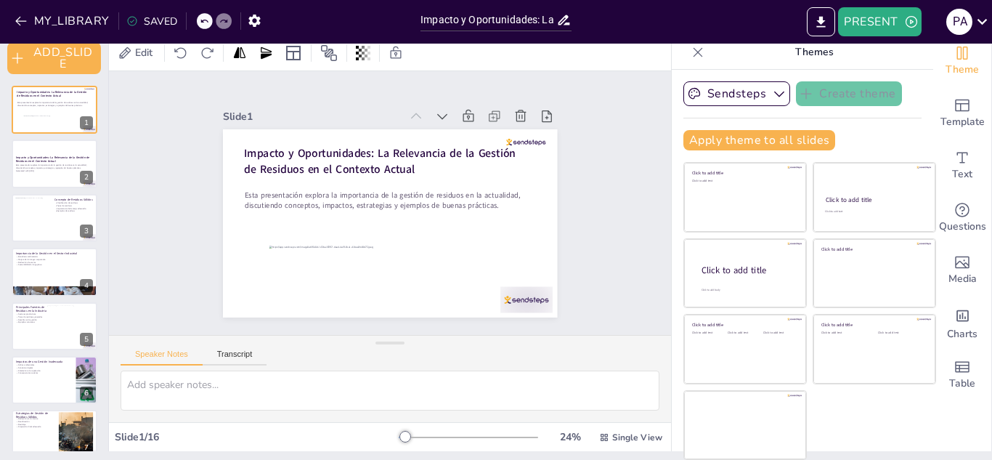
checkbox input "true"
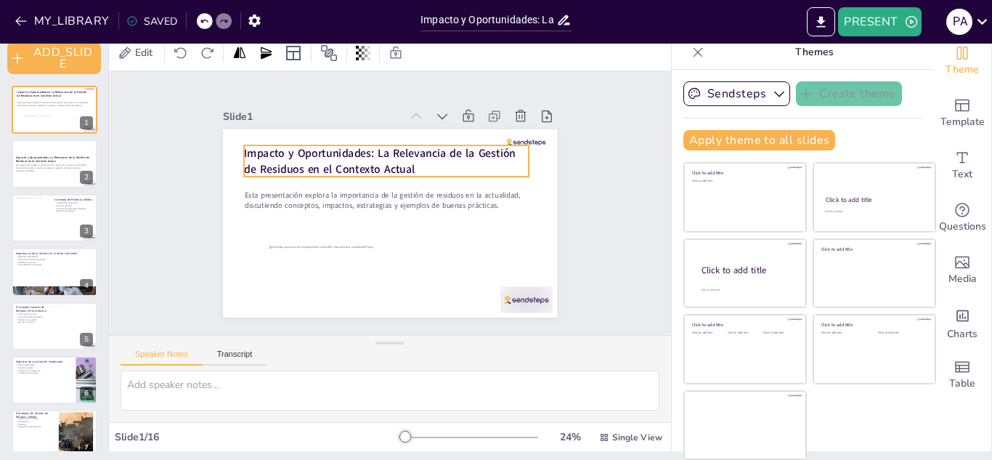
checkbox input "true"
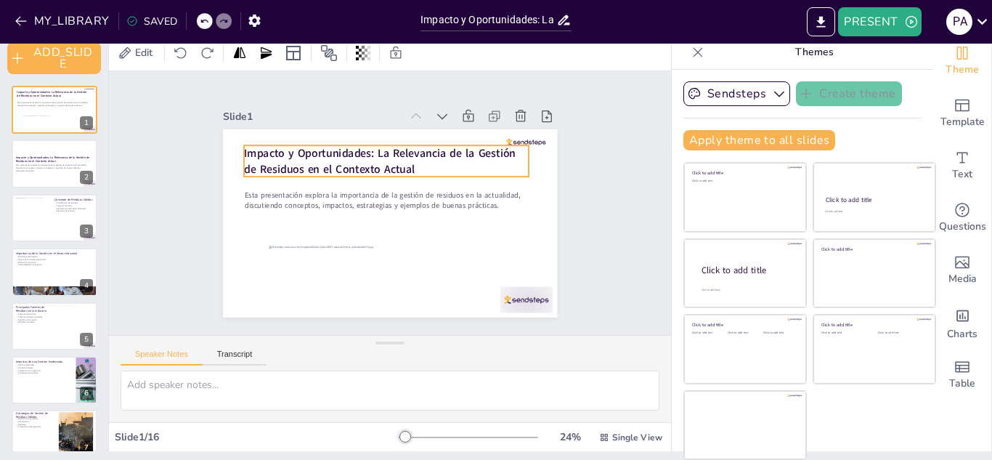
checkbox input "true"
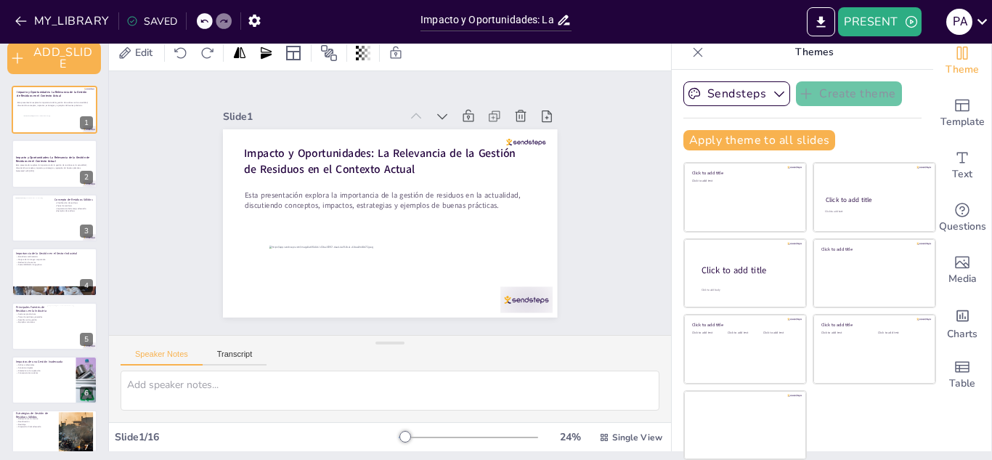
scroll to position [0, 0]
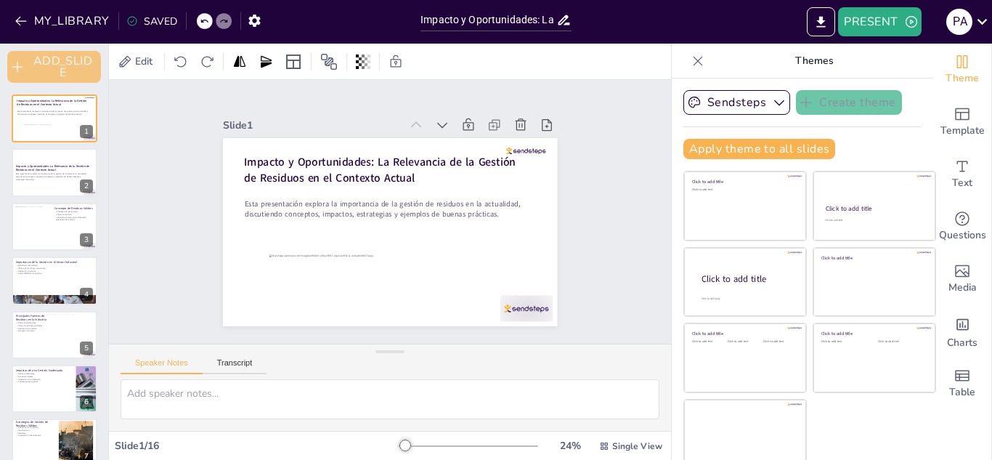
checkbox input "true"
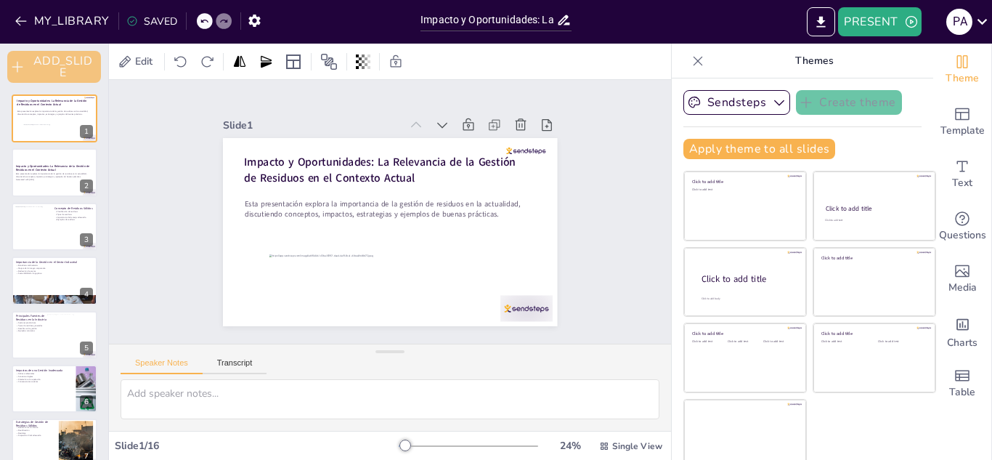
checkbox input "true"
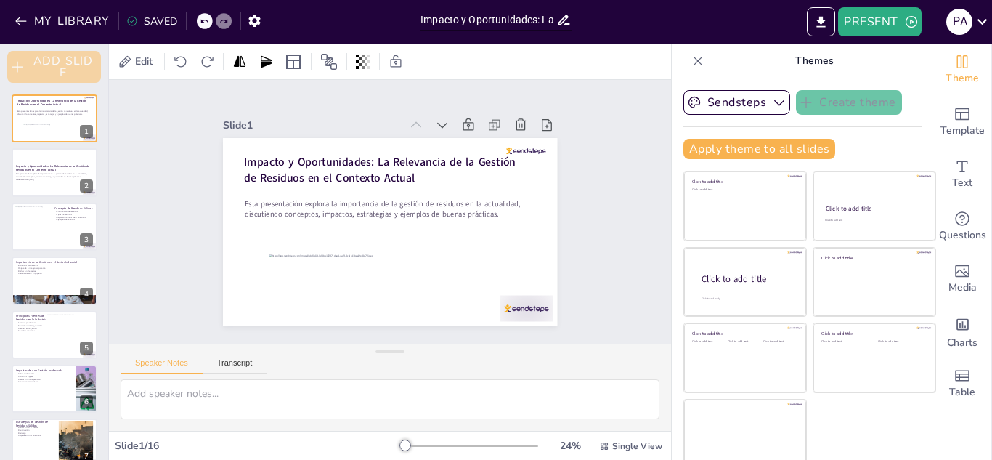
click at [30, 63] on button "ADD_SLIDE" at bounding box center [54, 67] width 94 height 32
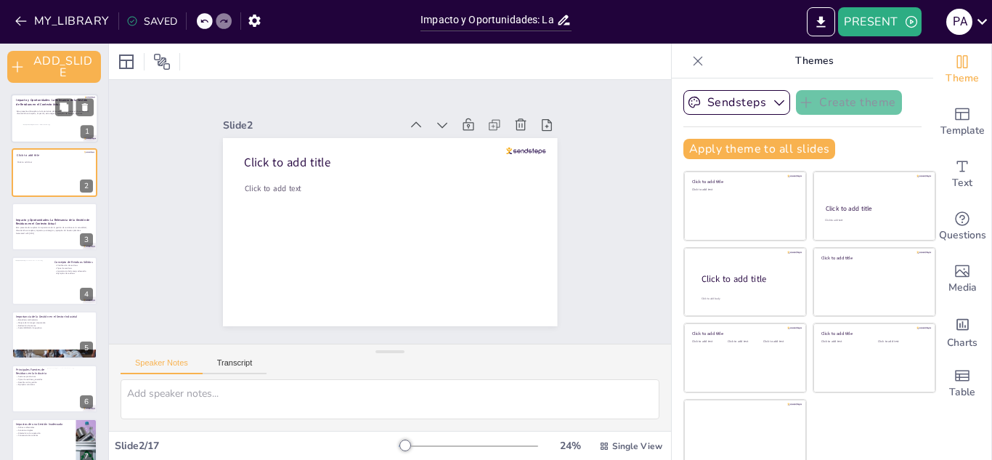
checkbox input "true"
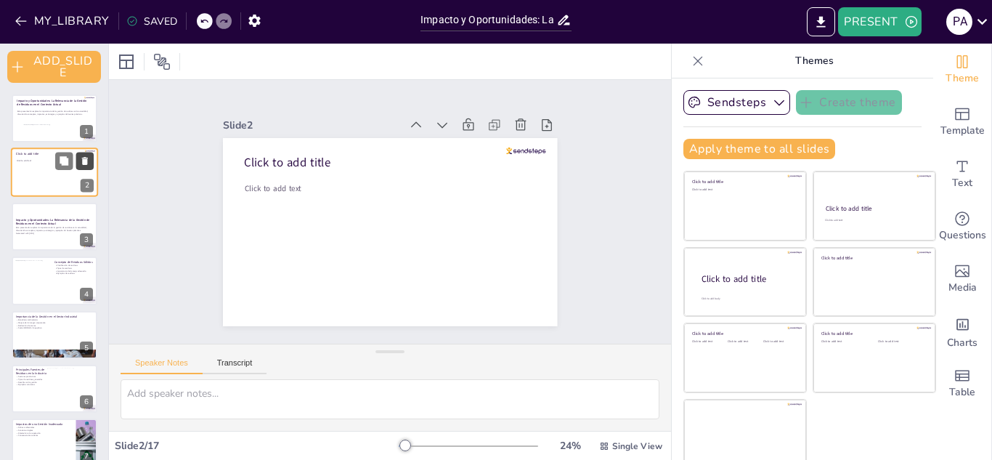
checkbox input "true"
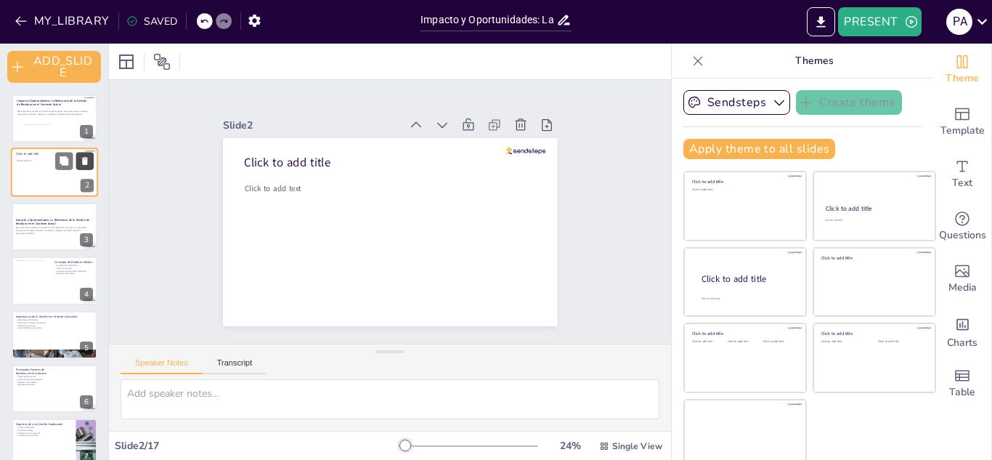
checkbox input "true"
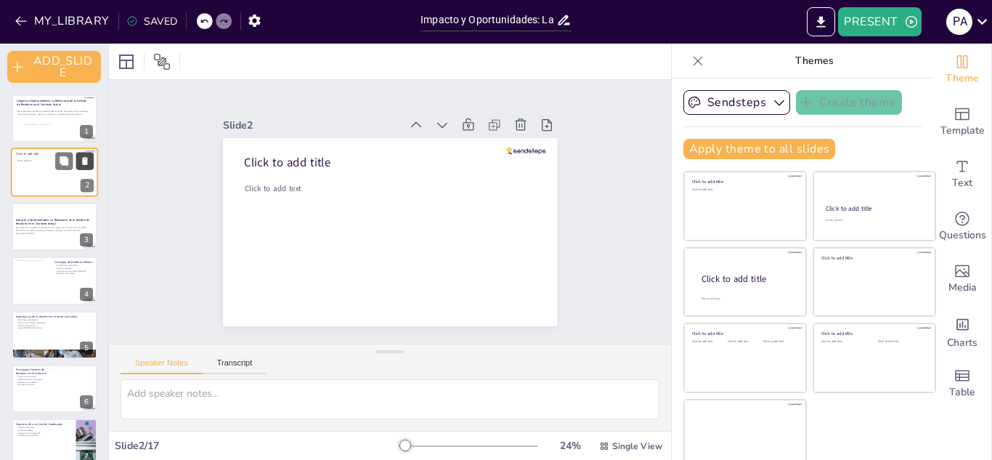
checkbox input "true"
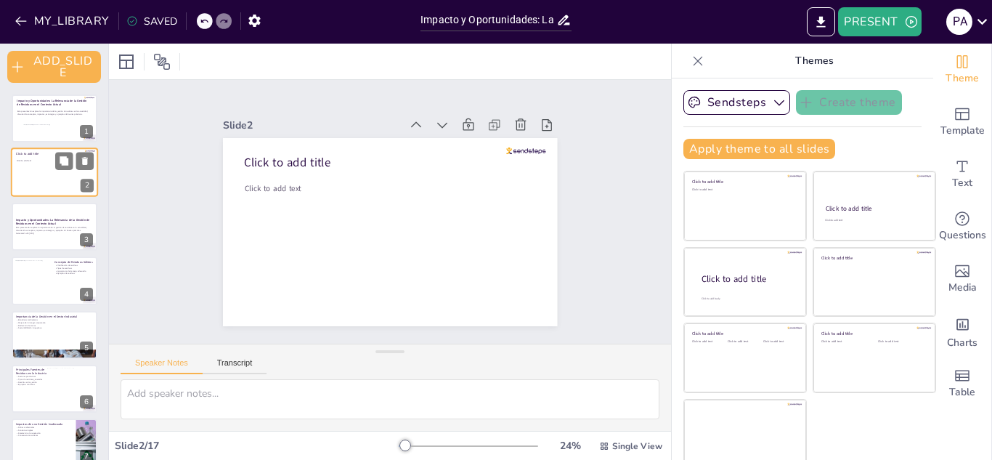
checkbox input "true"
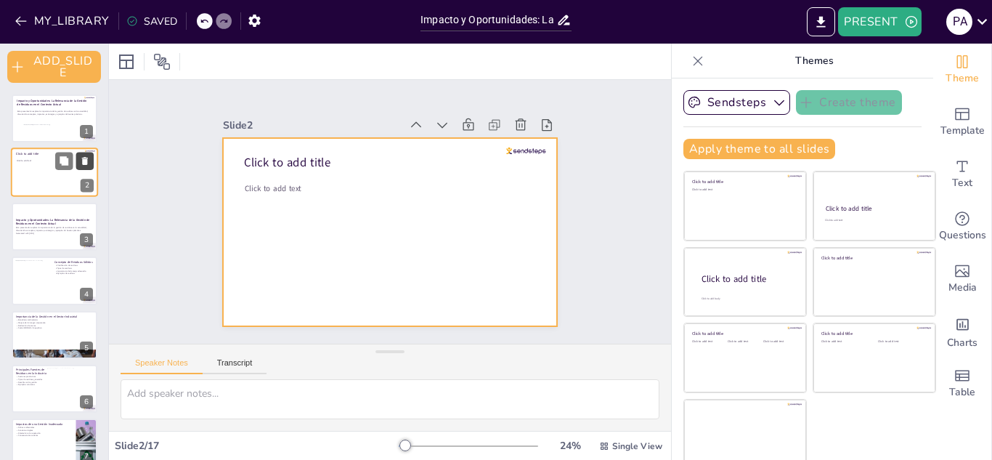
checkbox input "true"
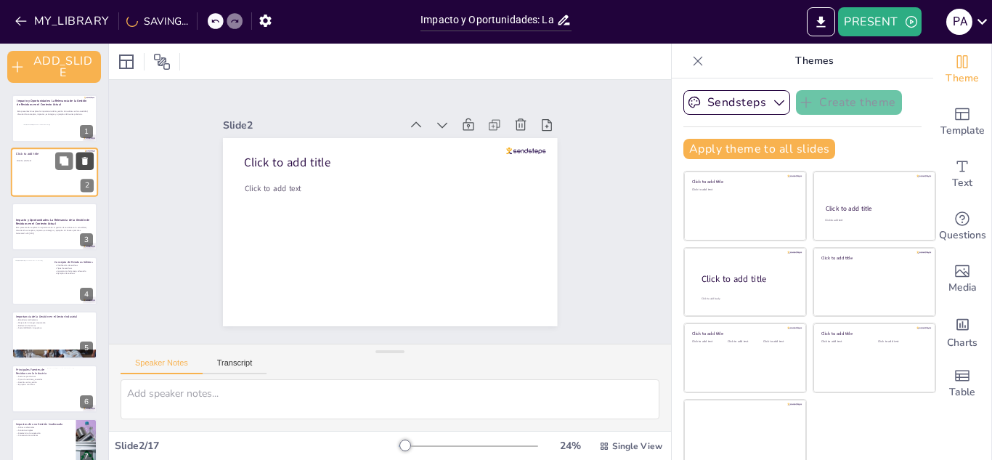
click at [88, 163] on icon at bounding box center [85, 161] width 10 height 10
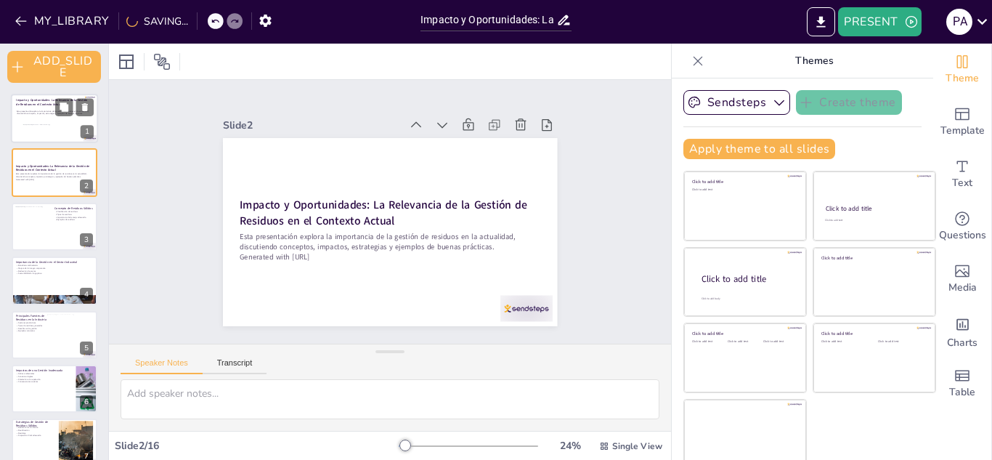
checkbox input "true"
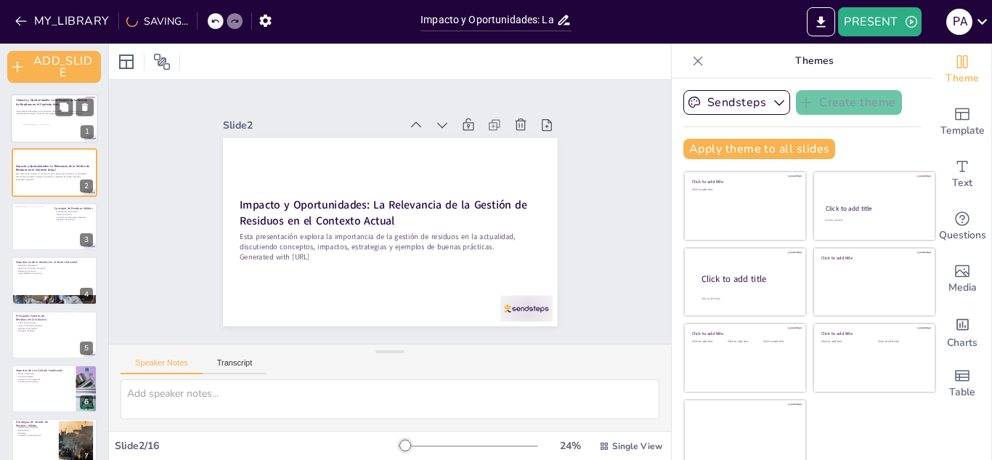
checkbox input "true"
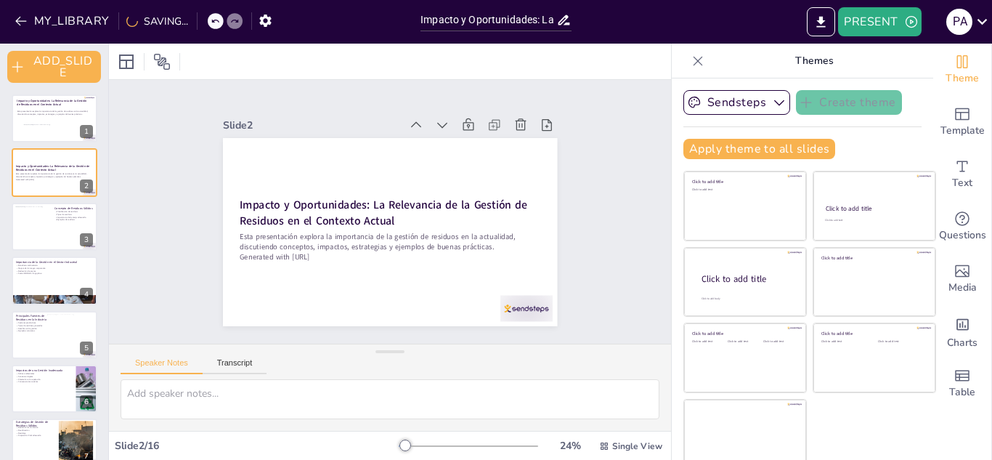
checkbox input "true"
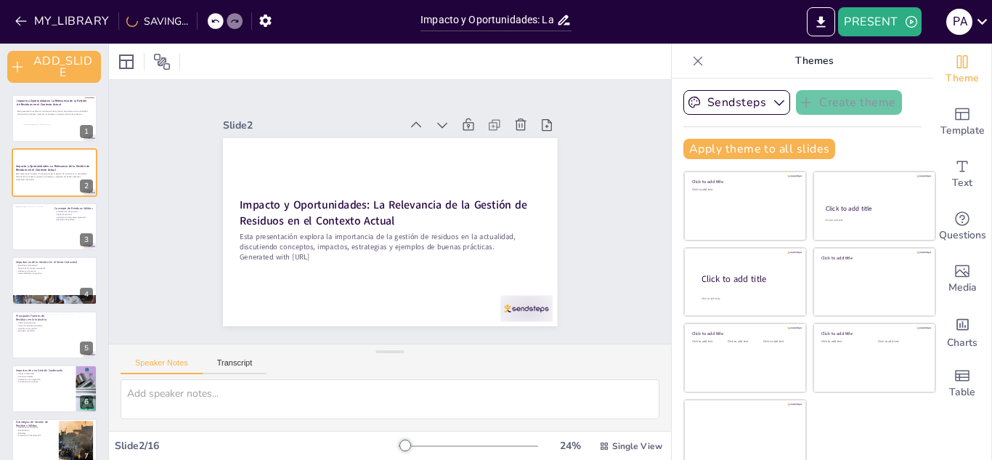
checkbox input "true"
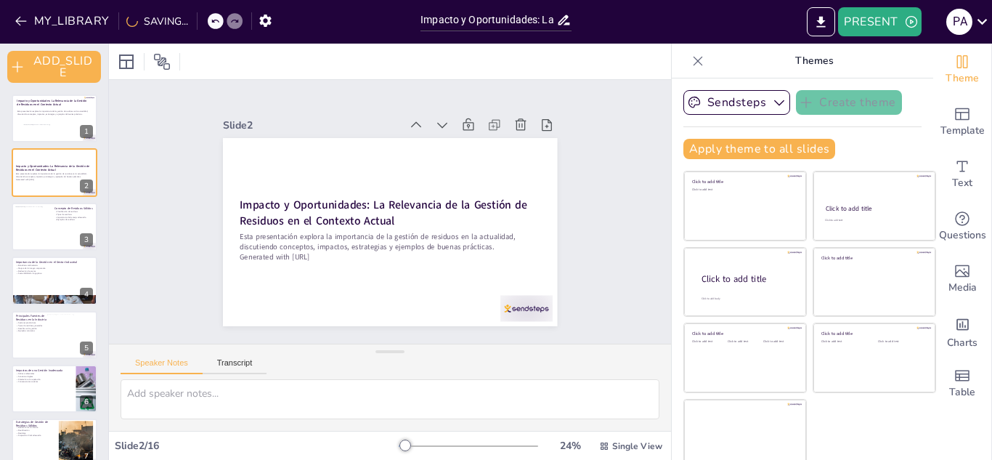
checkbox input "true"
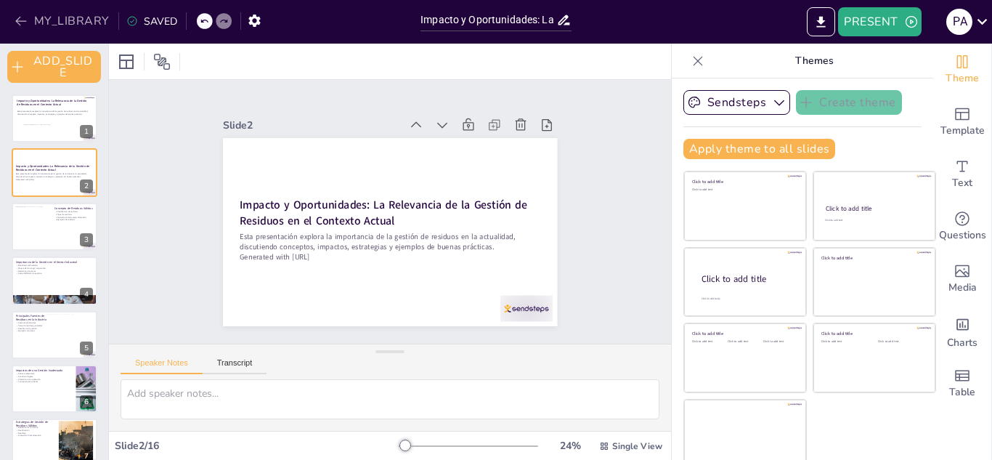
click at [20, 22] on icon "button" at bounding box center [21, 21] width 15 height 15
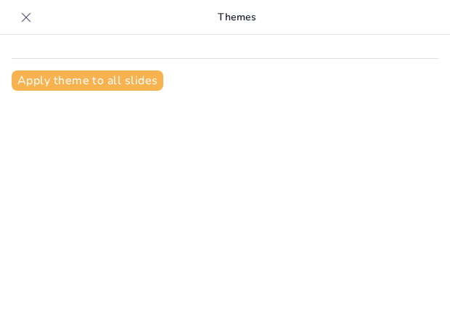
scroll to position [20, 0]
type input "Impacto y Oportunidades: La Relevancia de la Gestión de Residuos en el Contexto…"
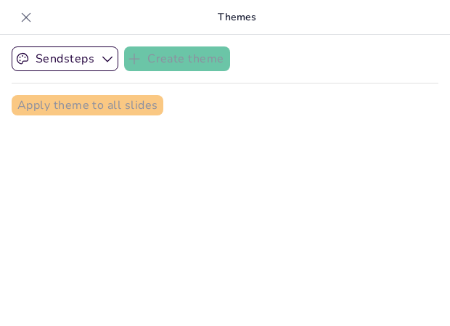
checkbox input "true"
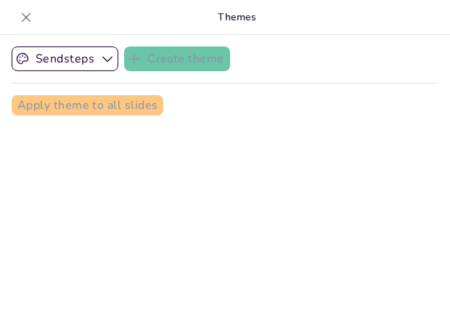
checkbox input "true"
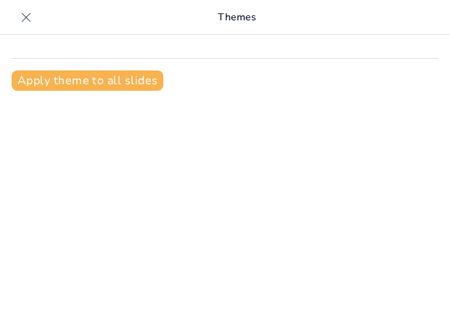
scroll to position [20, 0]
type input "Impacto y Oportunidades: La Relevancia de la Gestión de Residuos en el Contexto…"
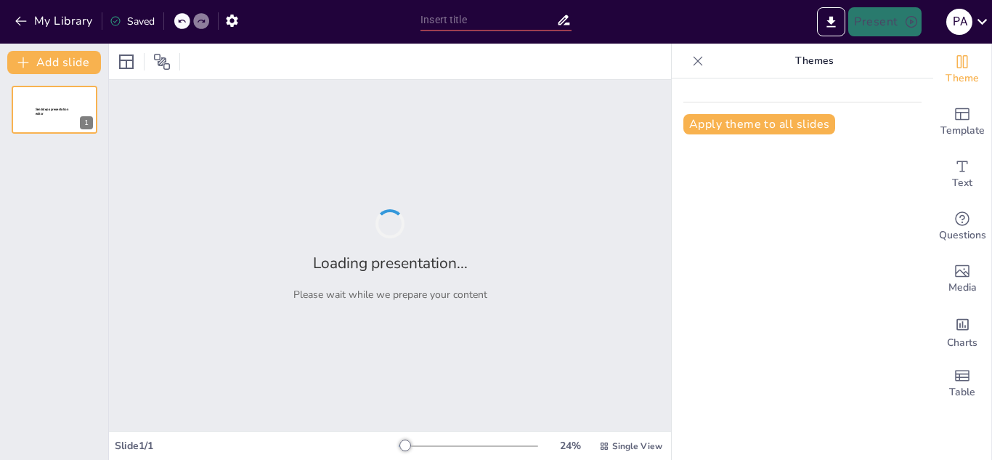
type input "Impacto y Oportunidades: La Relevancia de la Gestión de Residuos en el Contexto…"
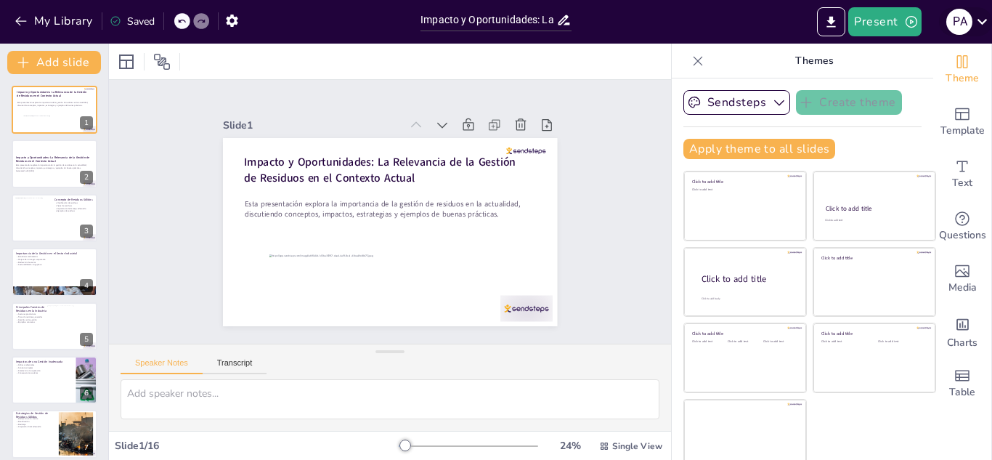
click at [982, 20] on icon at bounding box center [982, 22] width 20 height 20
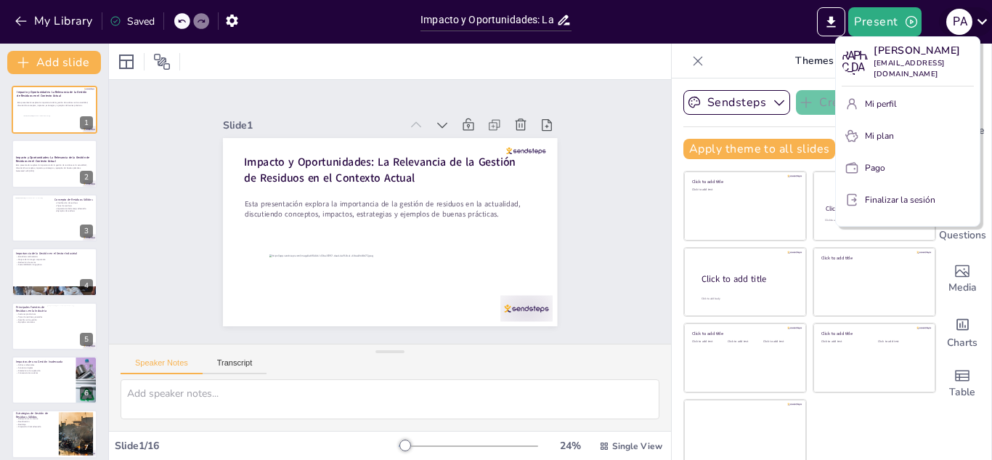
click at [982, 20] on div at bounding box center [496, 230] width 992 height 460
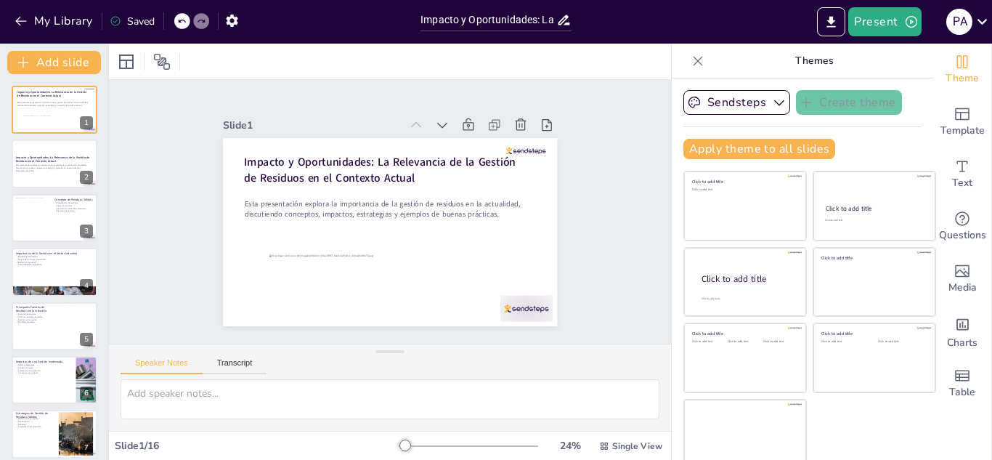
checkbox input "true"
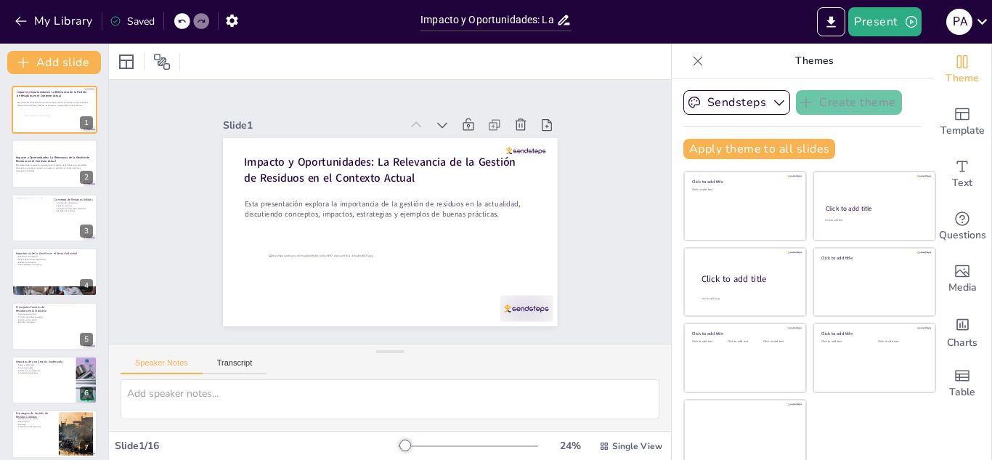
checkbox input "true"
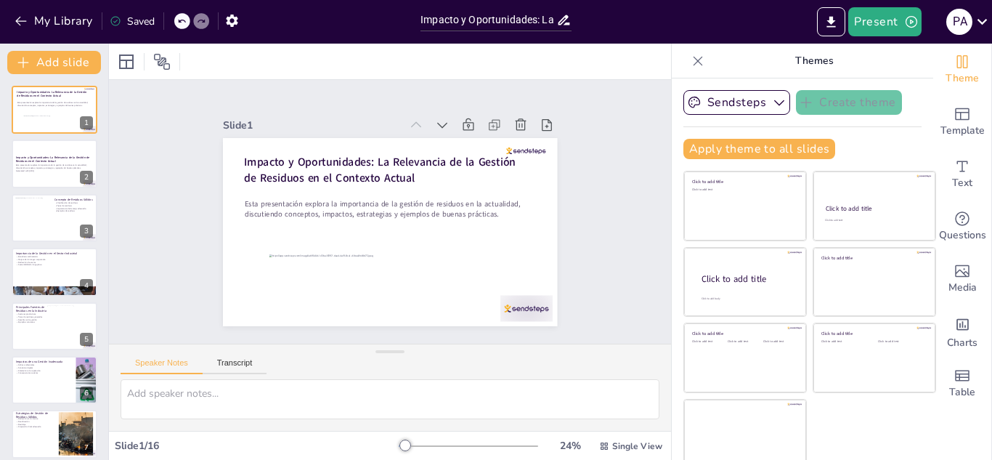
checkbox input "true"
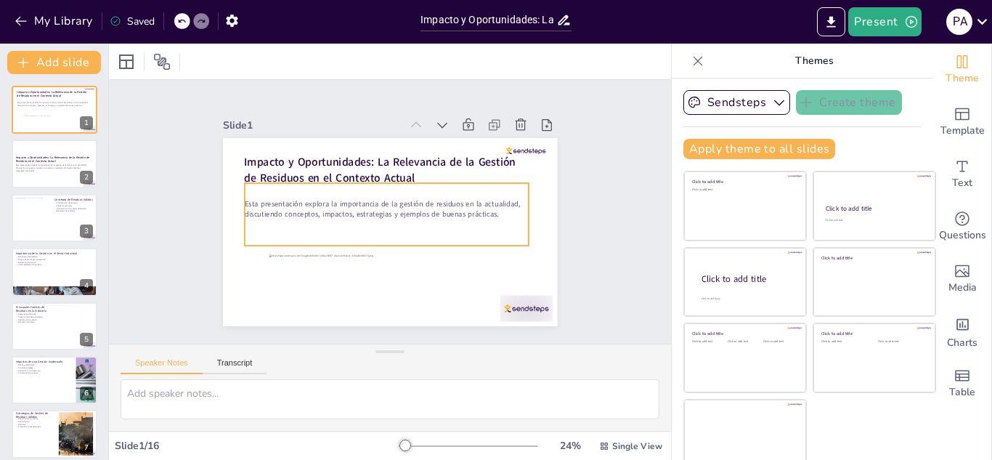
checkbox input "true"
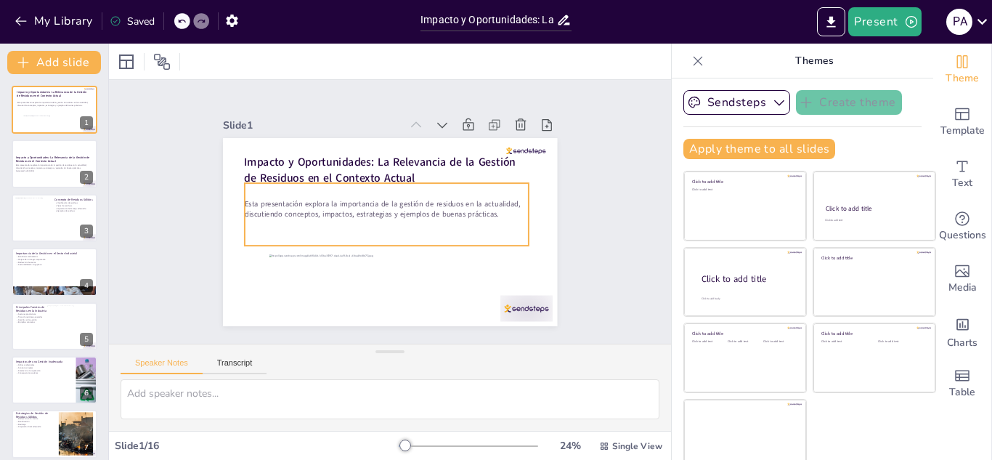
checkbox input "true"
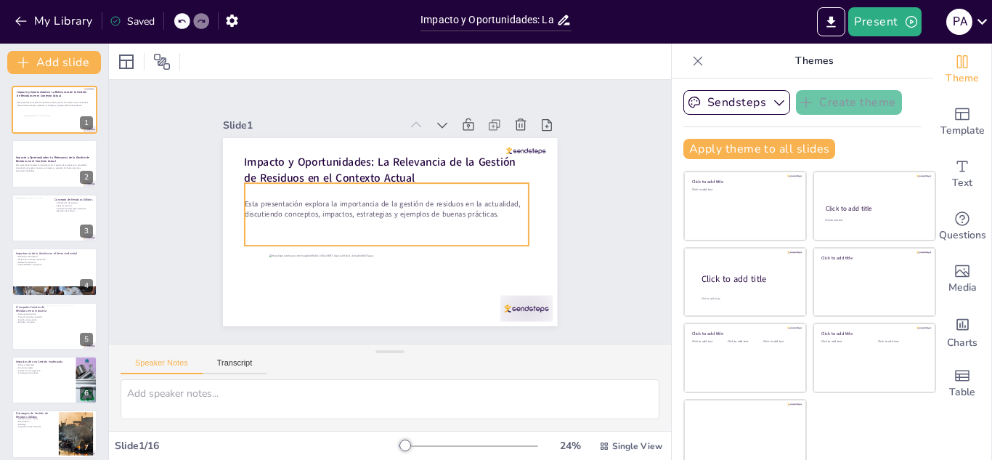
checkbox input "true"
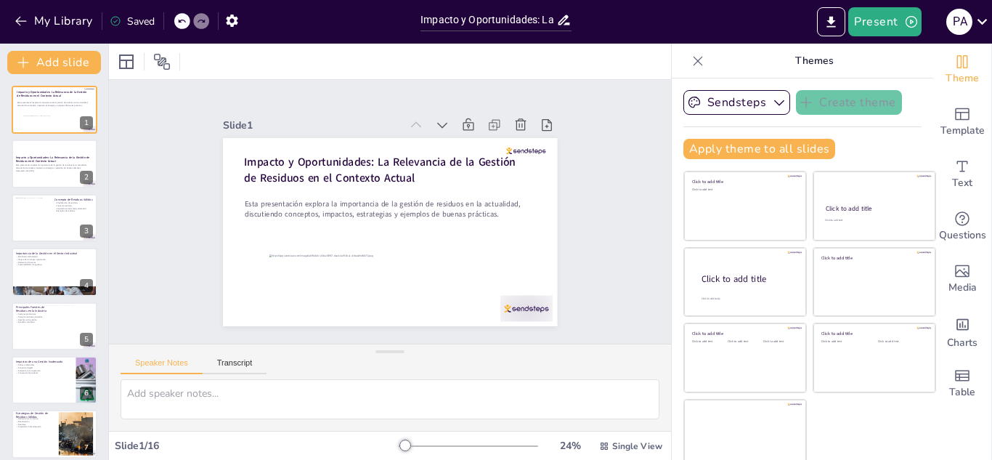
scroll to position [9, 0]
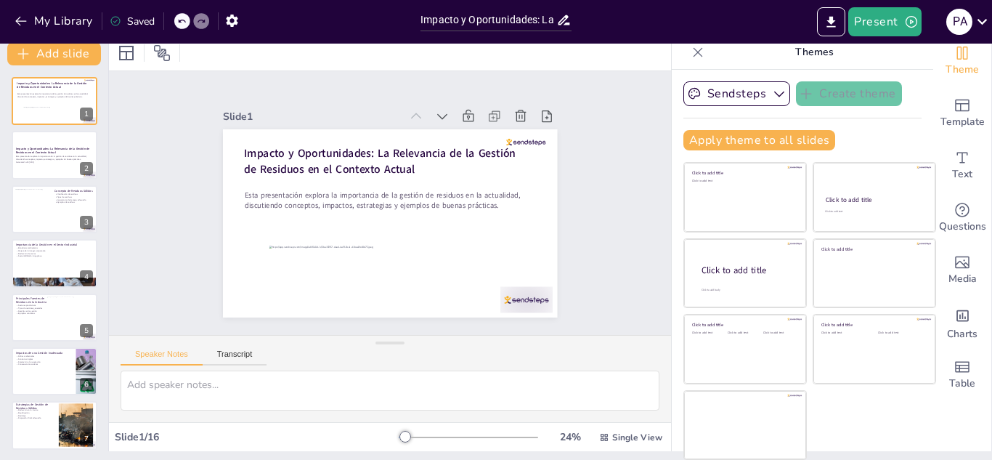
checkbox input "true"
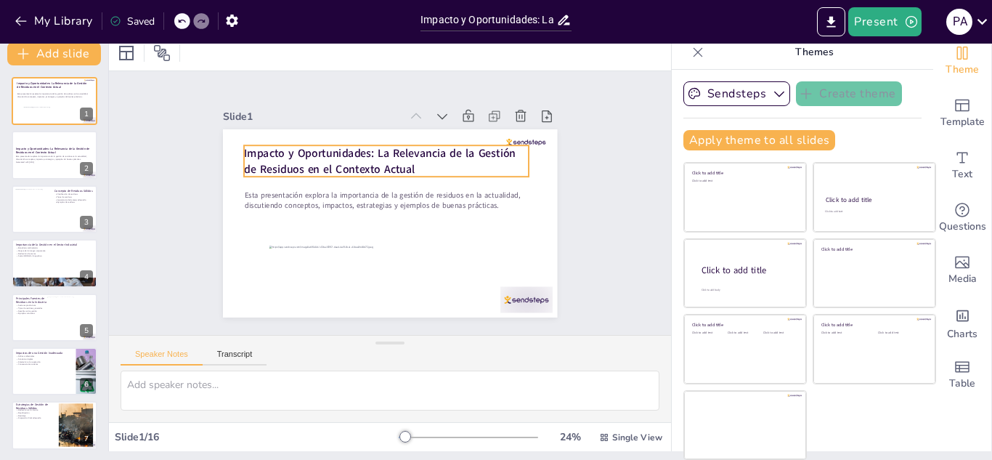
checkbox input "true"
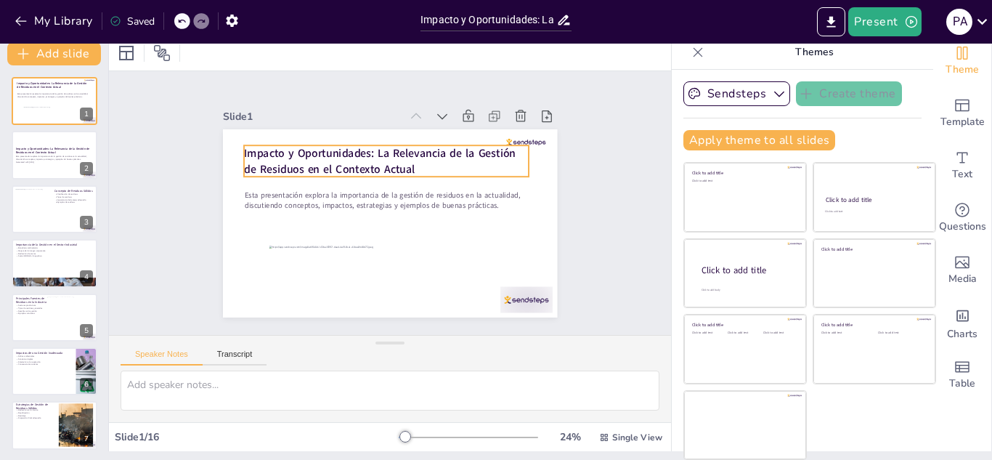
checkbox input "true"
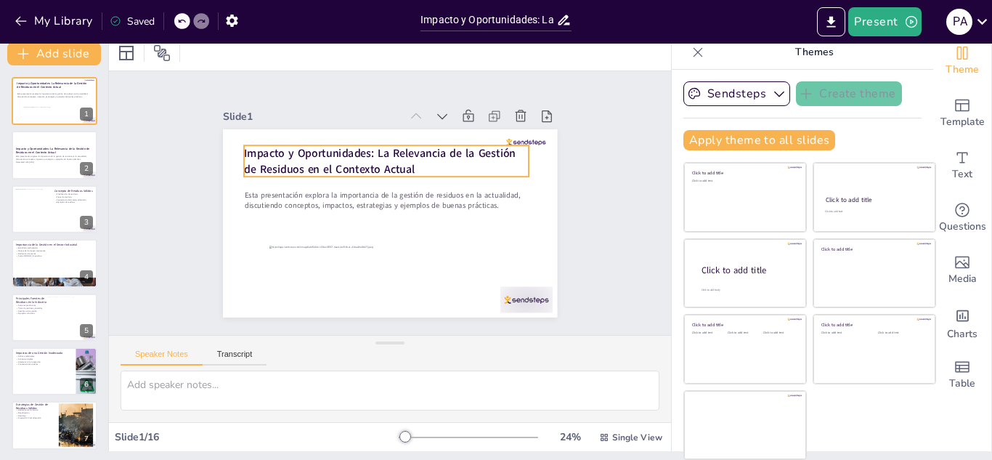
checkbox input "true"
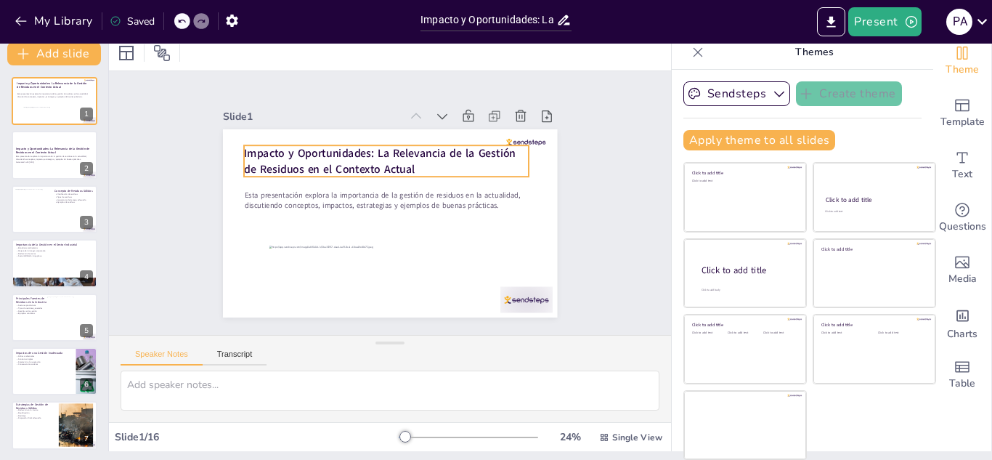
checkbox input "true"
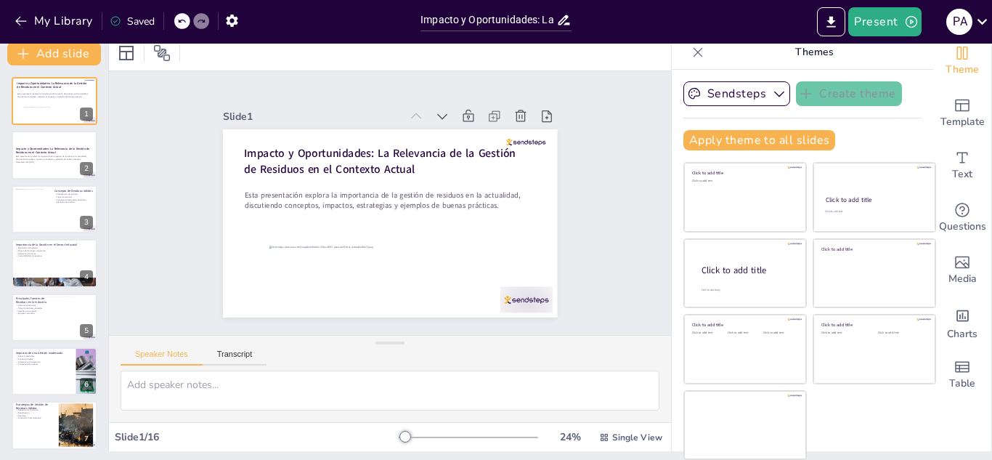
scroll to position [0, 0]
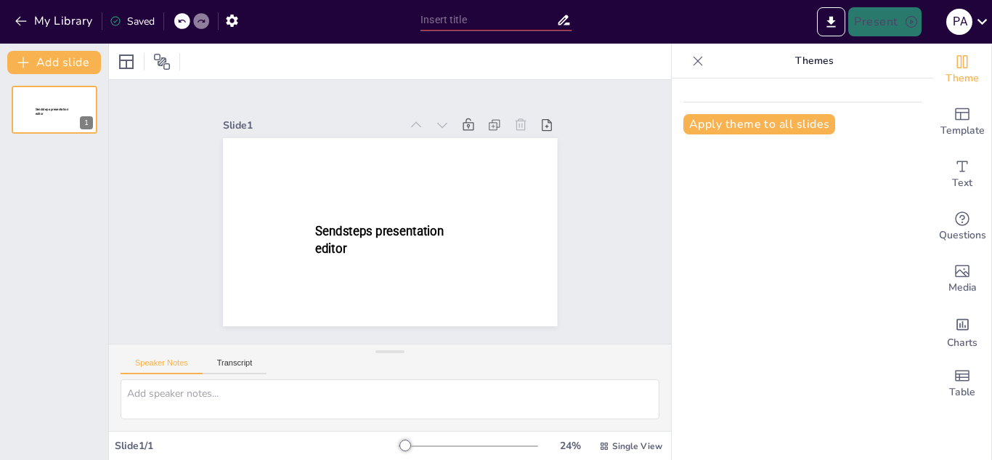
type input "Impacto y Oportunidades: La Relevancia de la Gestión de Residuos en el Contexto…"
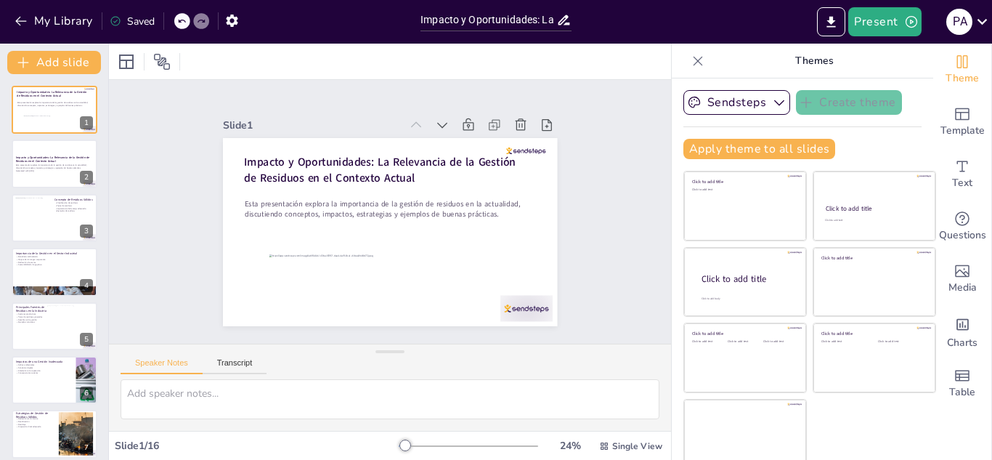
checkbox input "true"
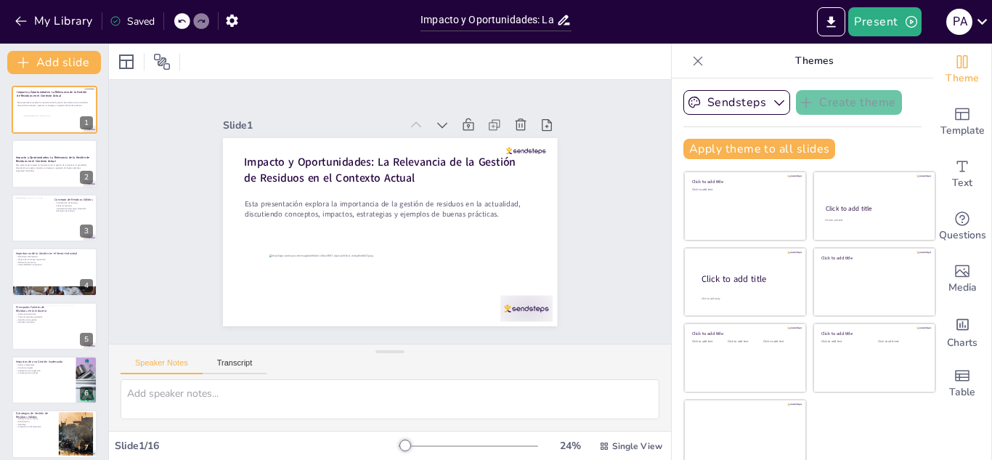
checkbox input "true"
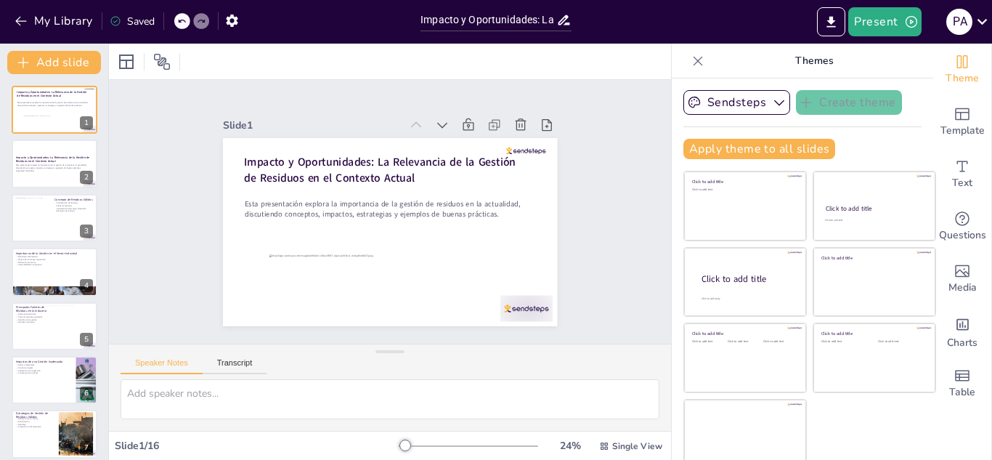
checkbox input "true"
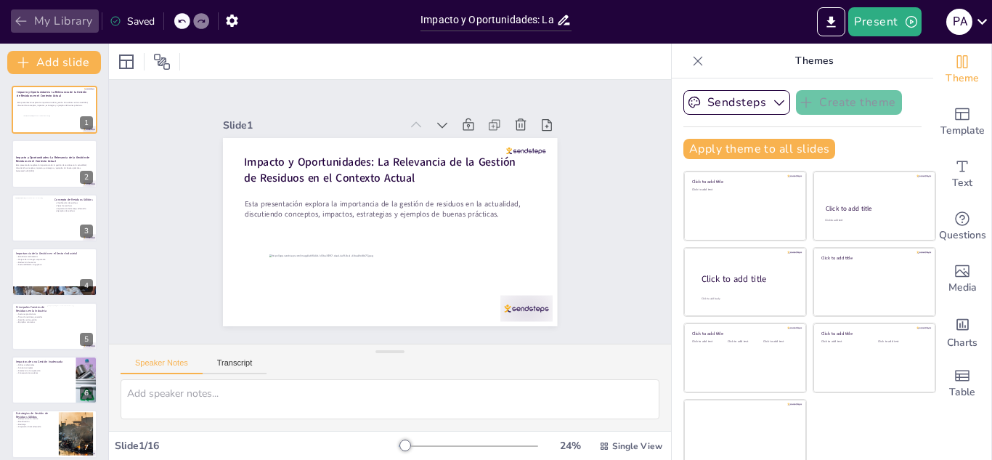
click at [62, 20] on button "My Library" at bounding box center [55, 20] width 88 height 23
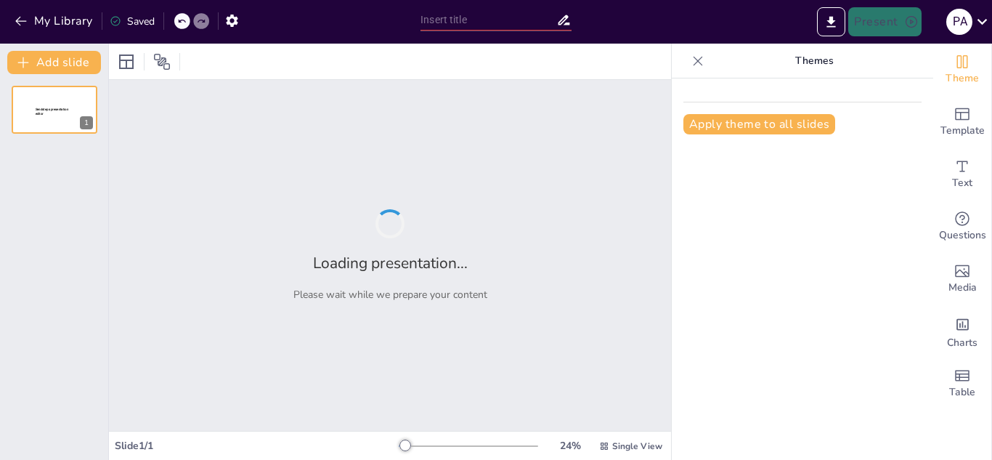
type input "Impacto y Oportunidades: La Relevancia de la Gestión de Residuos en el Contexto…"
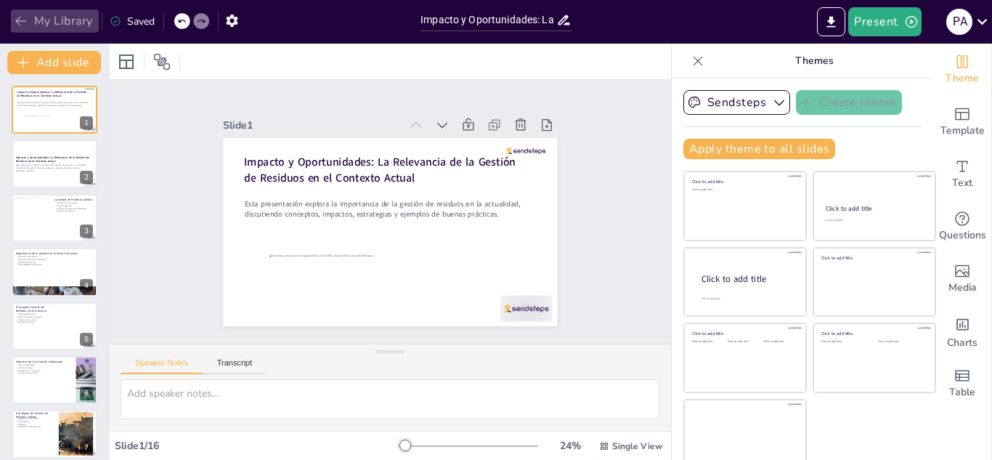
click at [40, 22] on button "My Library" at bounding box center [55, 20] width 88 height 23
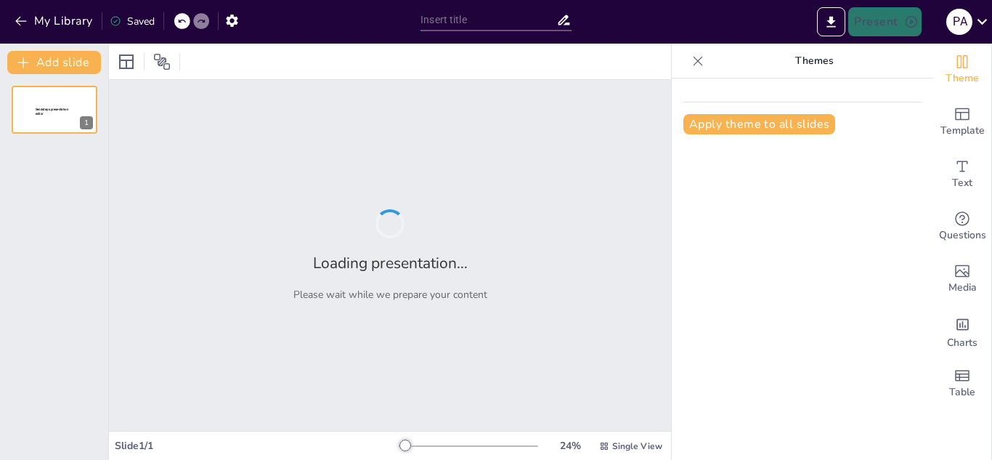
type input "Impacto y Oportunidades: La Relevancia de la Gestión de Residuos en el Contexto…"
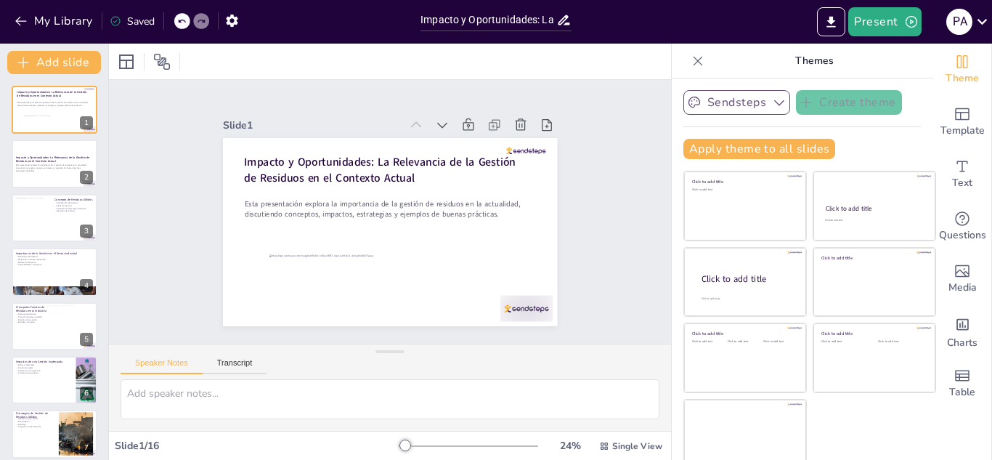
click at [772, 102] on icon "button" at bounding box center [779, 102] width 15 height 15
click at [772, 103] on icon "button" at bounding box center [779, 102] width 15 height 15
click at [691, 63] on icon at bounding box center [698, 61] width 15 height 15
checkbox input "true"
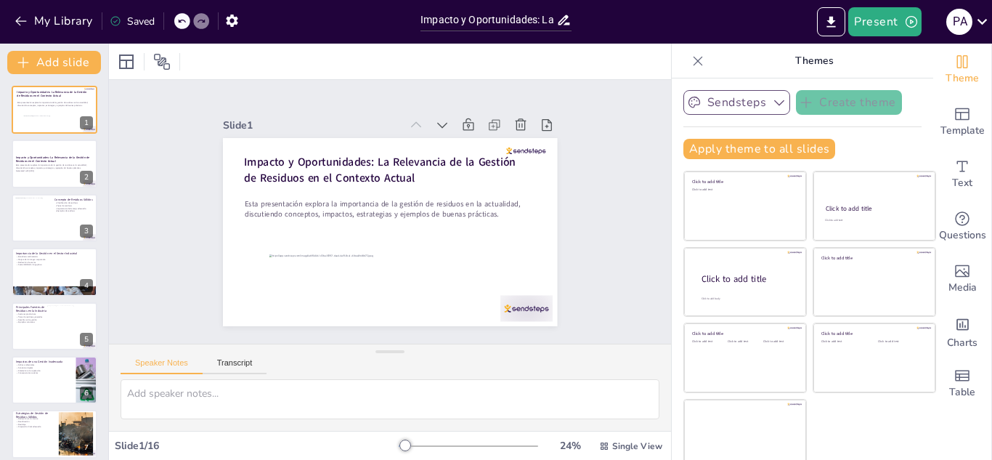
checkbox input "true"
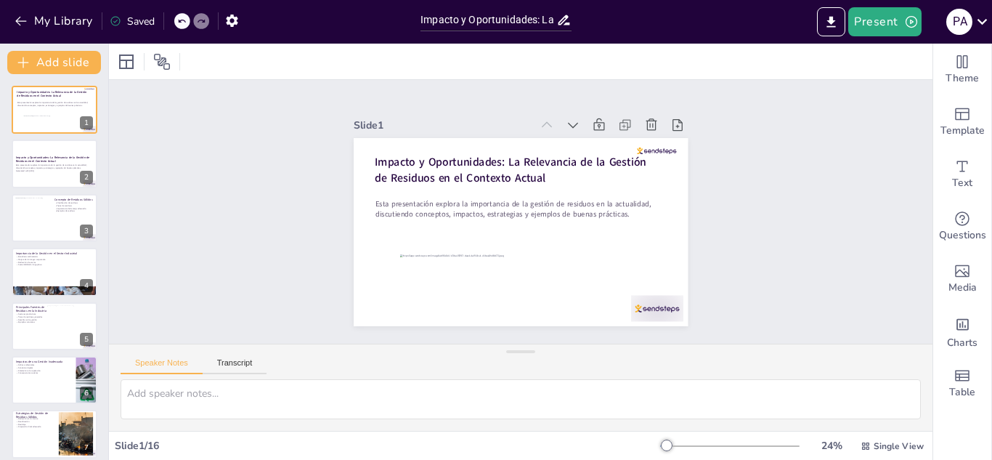
checkbox input "true"
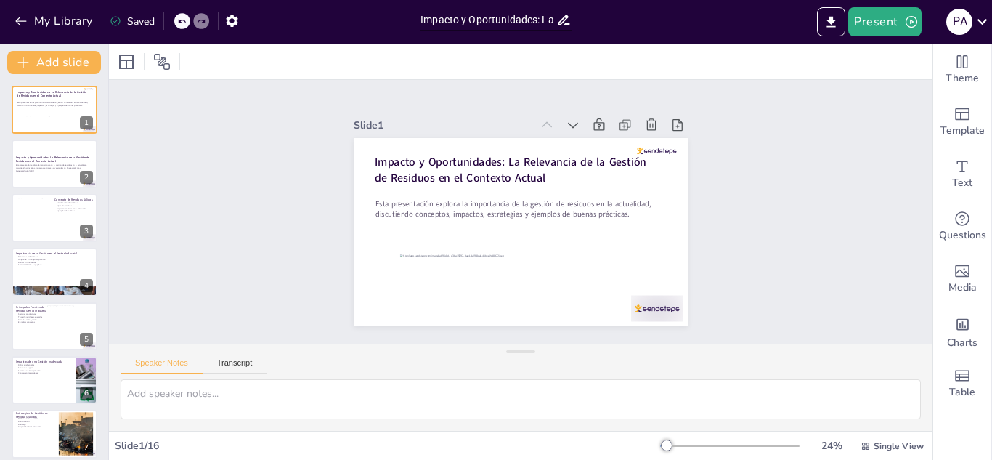
checkbox input "true"
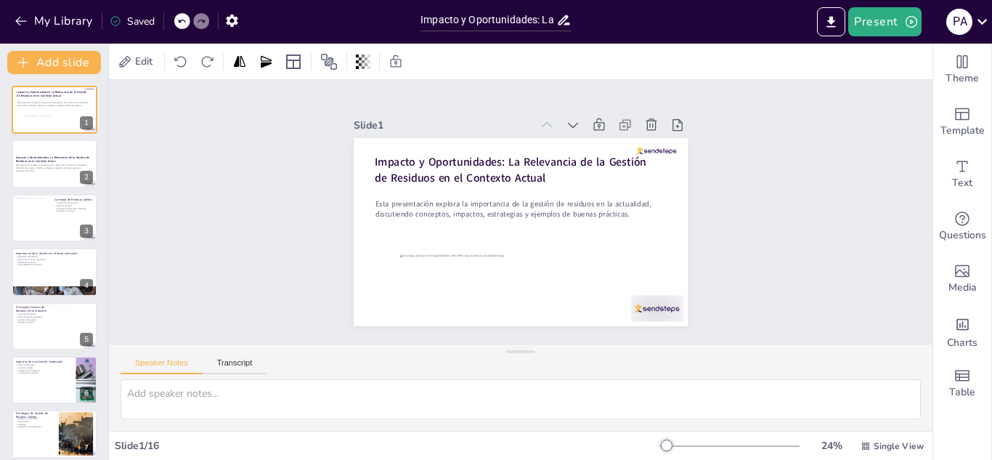
checkbox input "true"
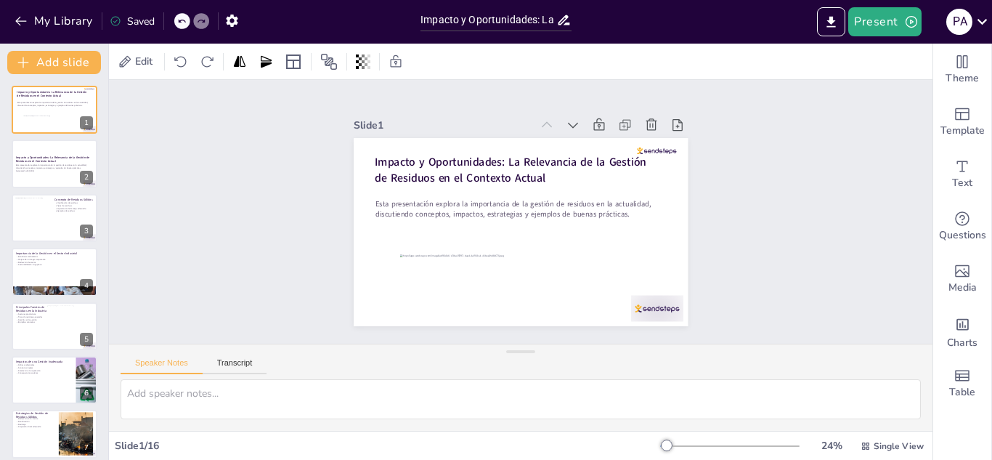
checkbox input "true"
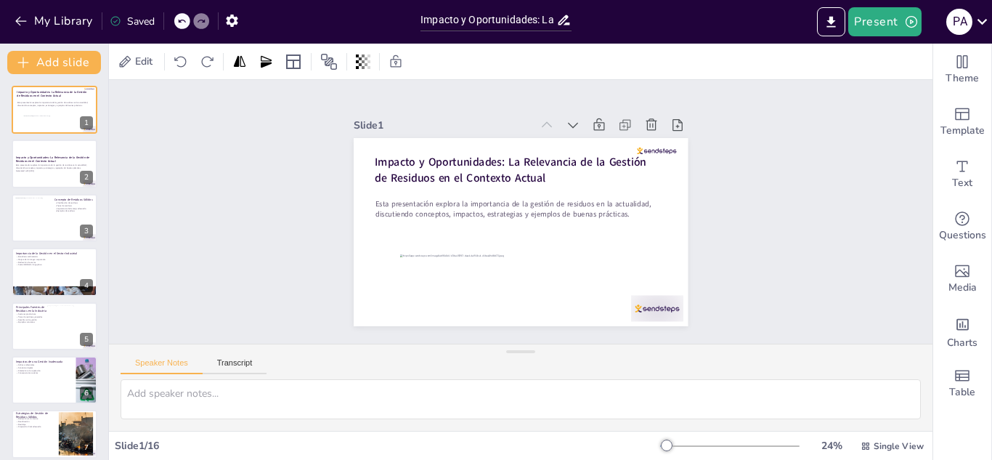
checkbox input "true"
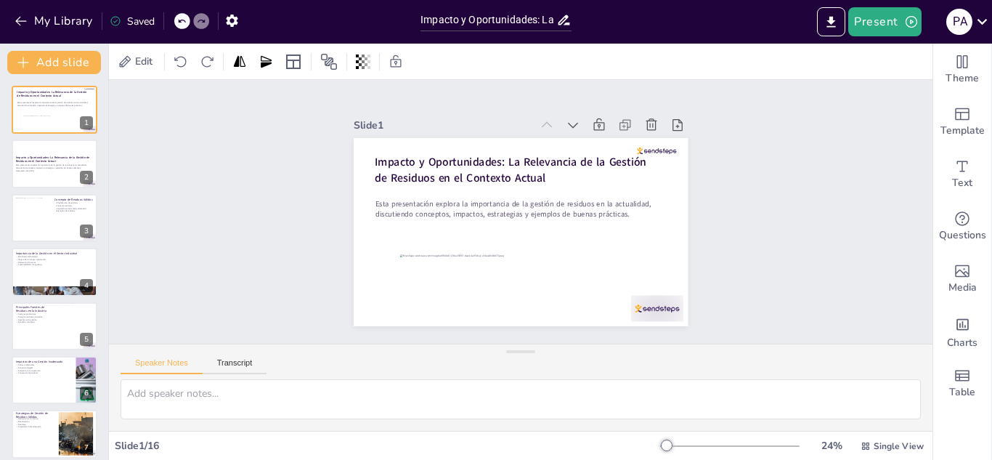
checkbox input "true"
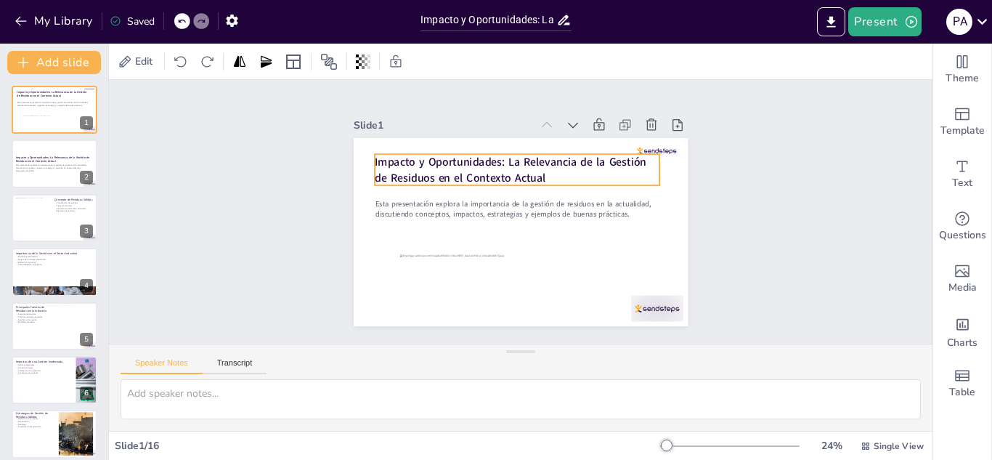
checkbox input "true"
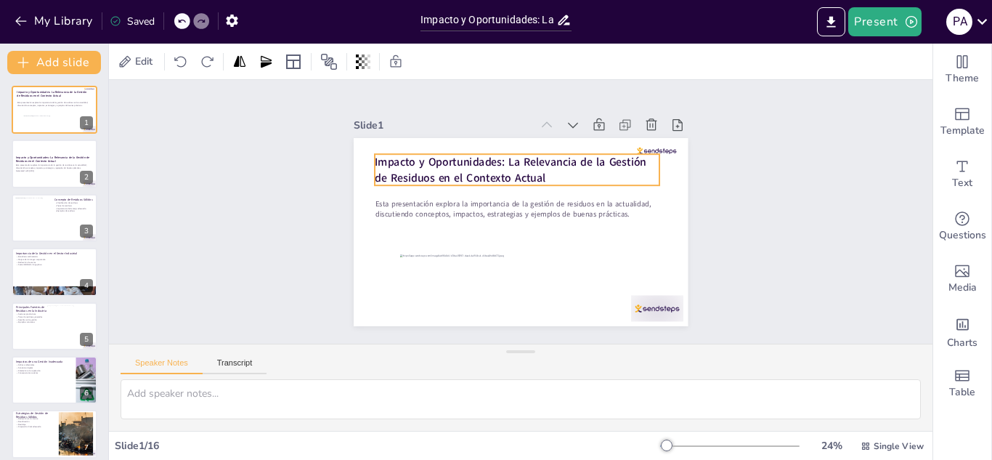
checkbox input "true"
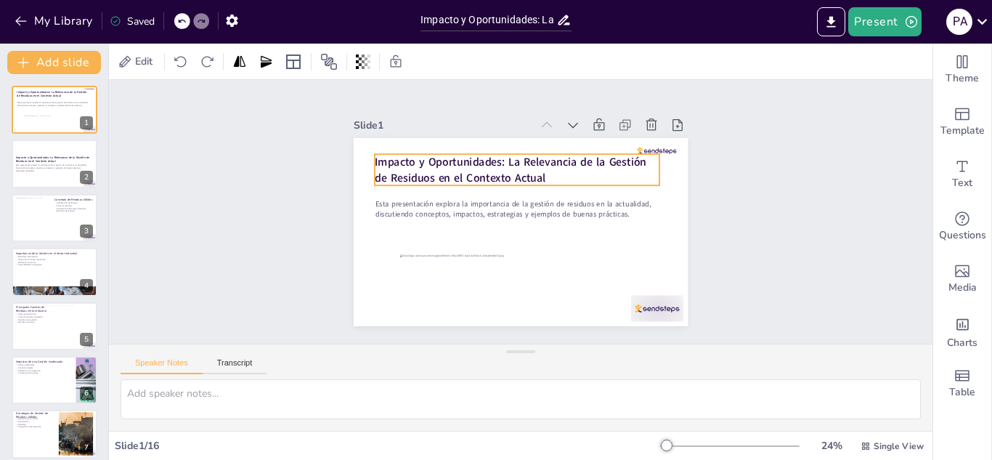
checkbox input "true"
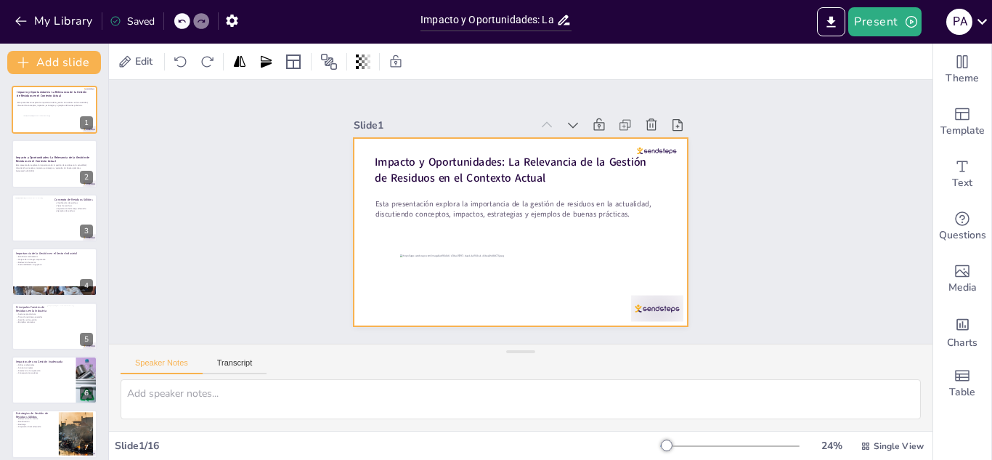
checkbox input "true"
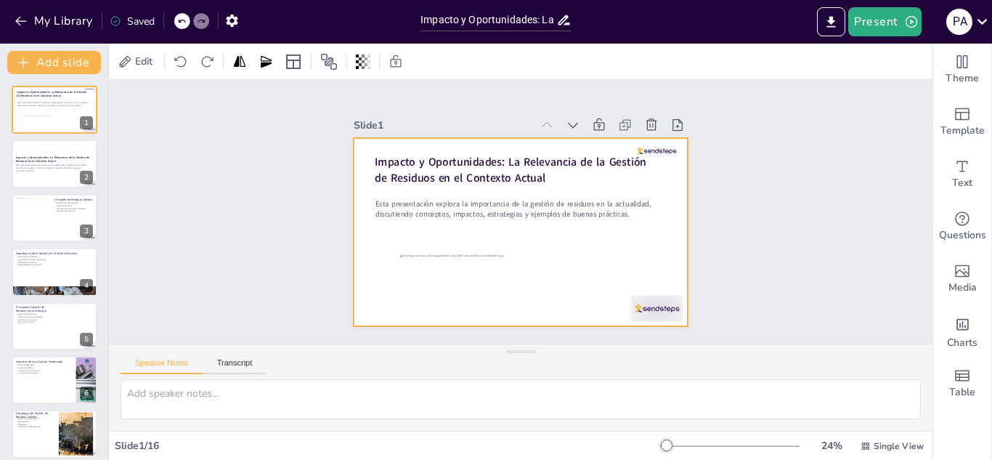
checkbox input "true"
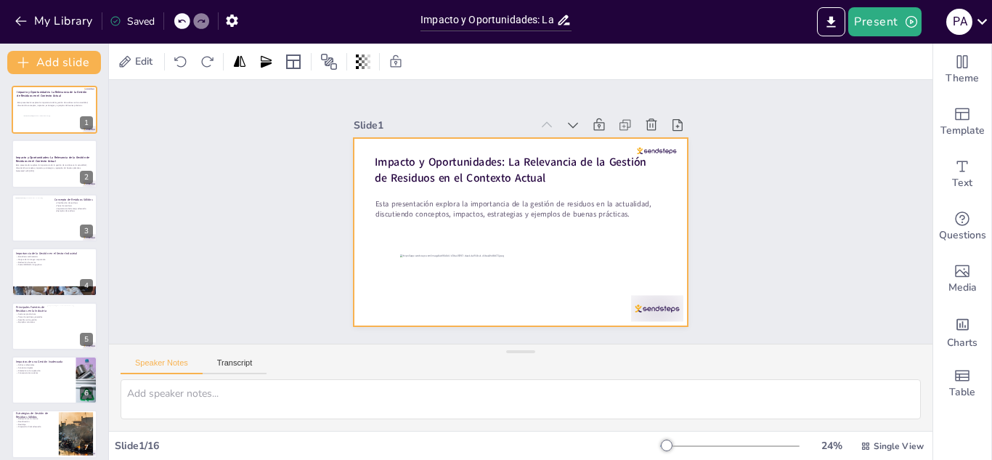
checkbox input "true"
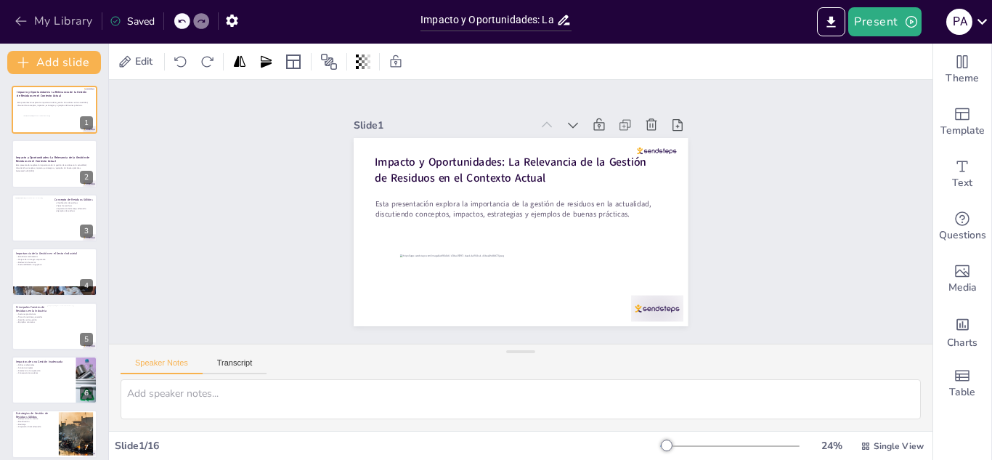
click at [48, 23] on button "My Library" at bounding box center [55, 20] width 88 height 23
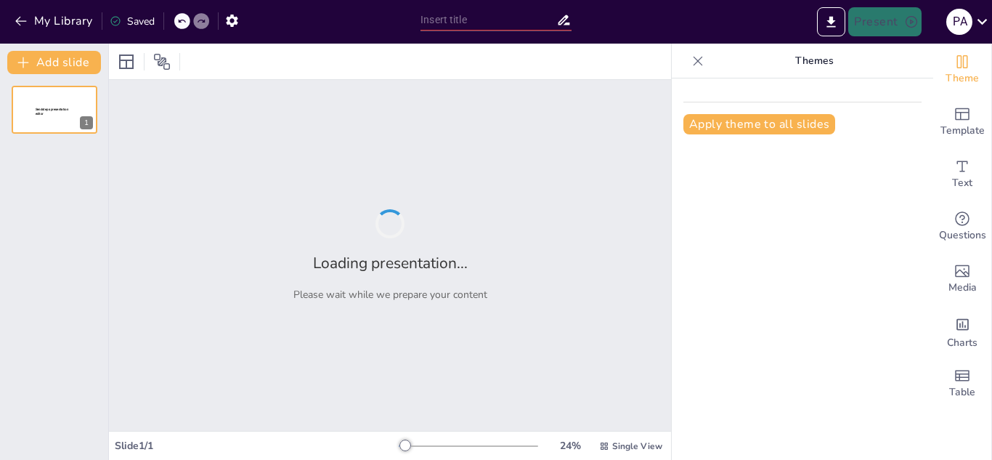
type input "Impacto y Oportunidades: La Relevancia de la Gestión de Residuos en el Contexto…"
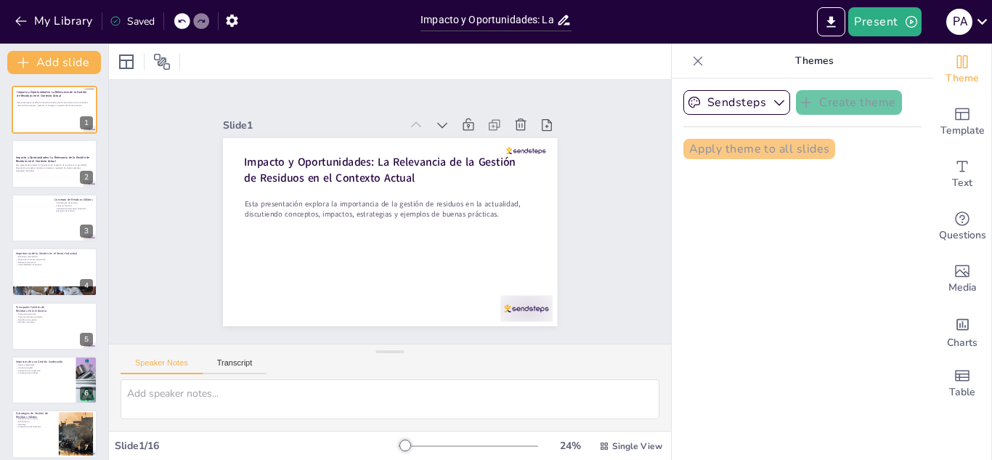
checkbox input "true"
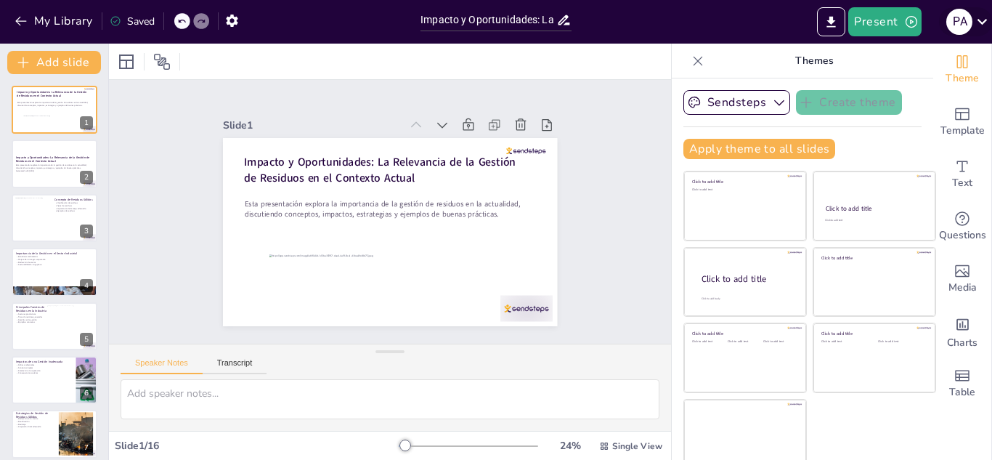
click at [985, 28] on icon at bounding box center [982, 22] width 20 height 20
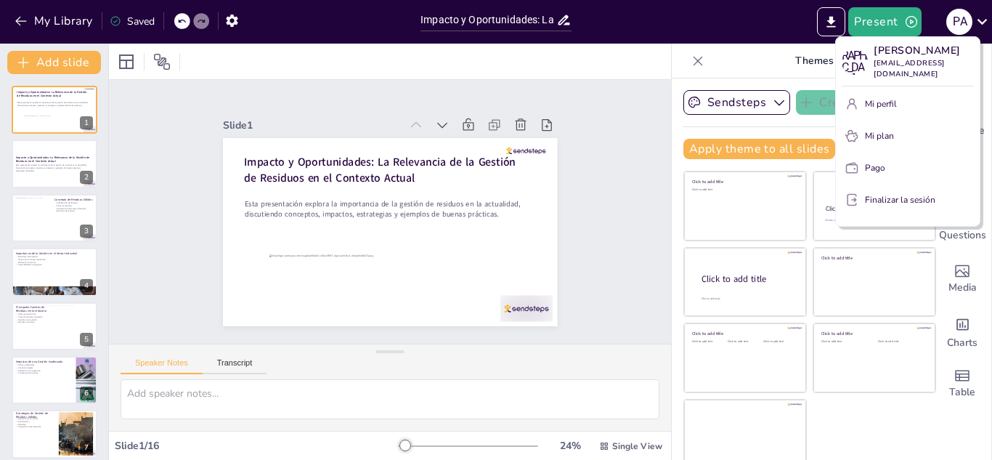
drag, startPoint x: 978, startPoint y: 0, endPoint x: 587, endPoint y: 131, distance: 412.2
click at [587, 131] on div at bounding box center [496, 230] width 992 height 460
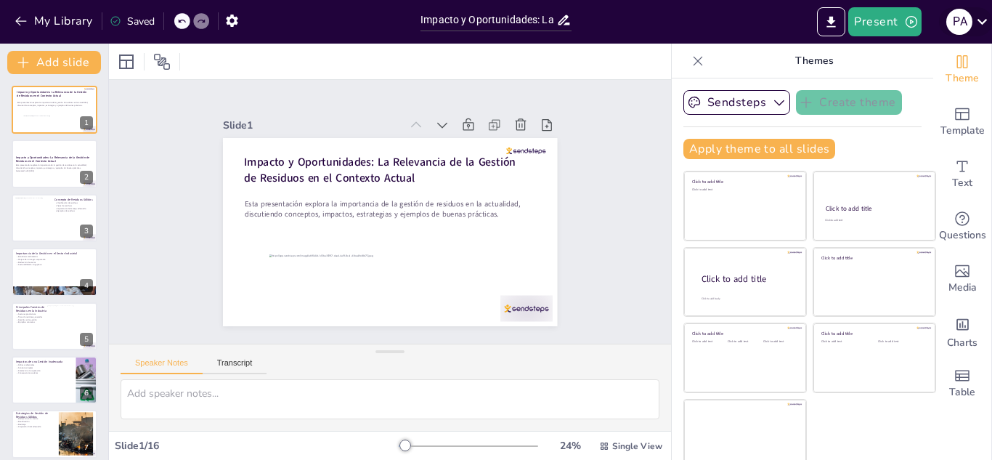
click at [980, 25] on icon at bounding box center [982, 22] width 20 height 20
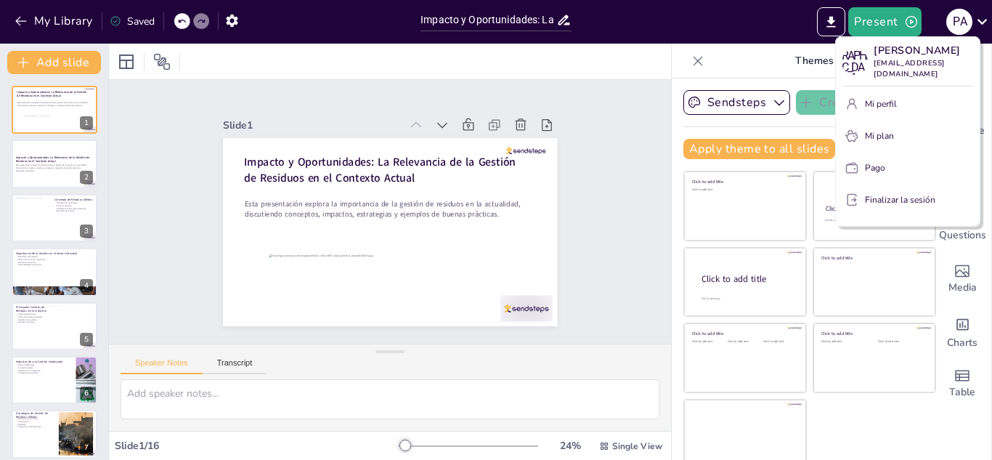
click at [619, 165] on div at bounding box center [496, 230] width 992 height 460
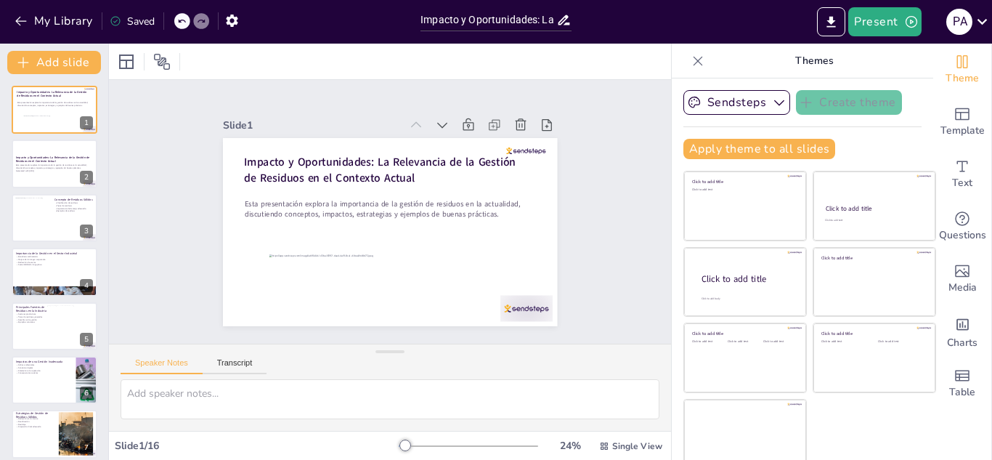
click at [691, 62] on icon at bounding box center [698, 61] width 15 height 15
checkbox input "true"
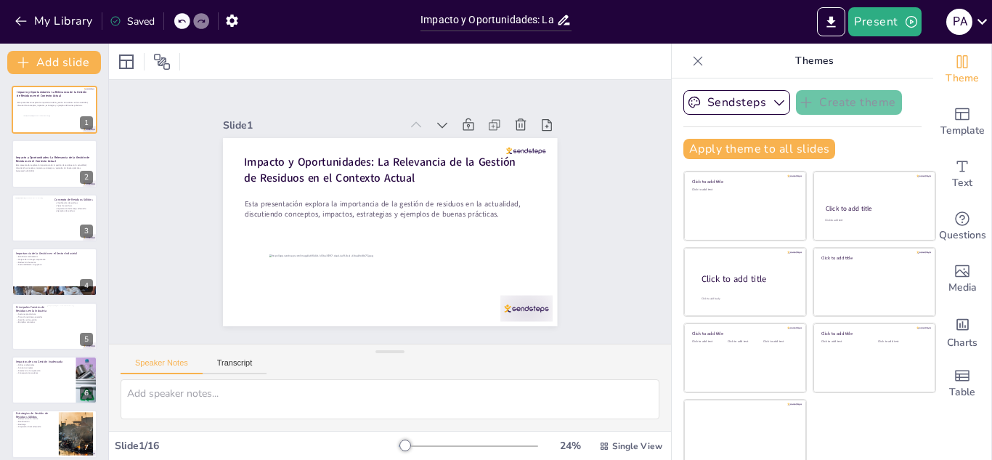
checkbox input "true"
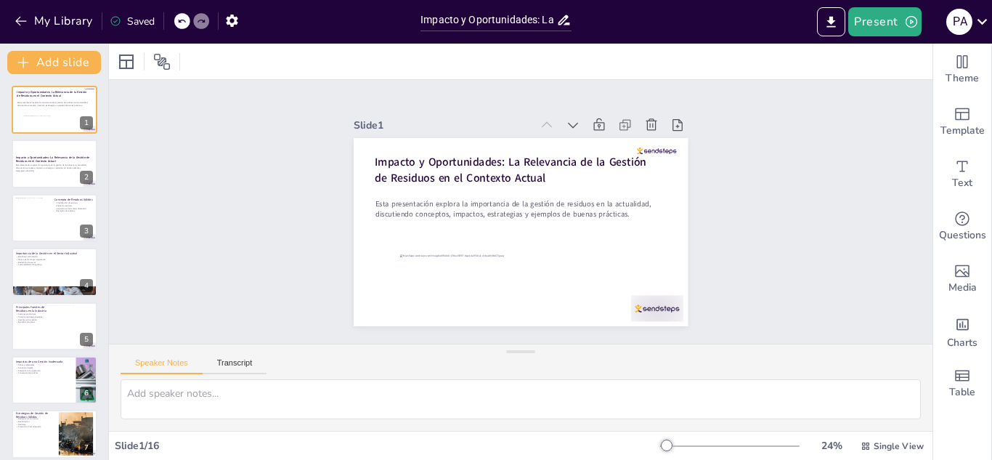
checkbox input "true"
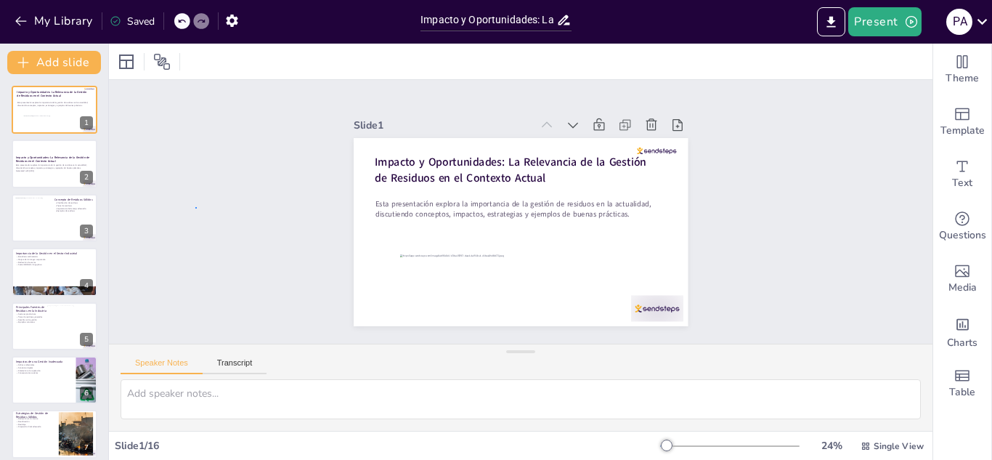
drag, startPoint x: 954, startPoint y: 1, endPoint x: 195, endPoint y: 207, distance: 786.3
checkbox input "true"
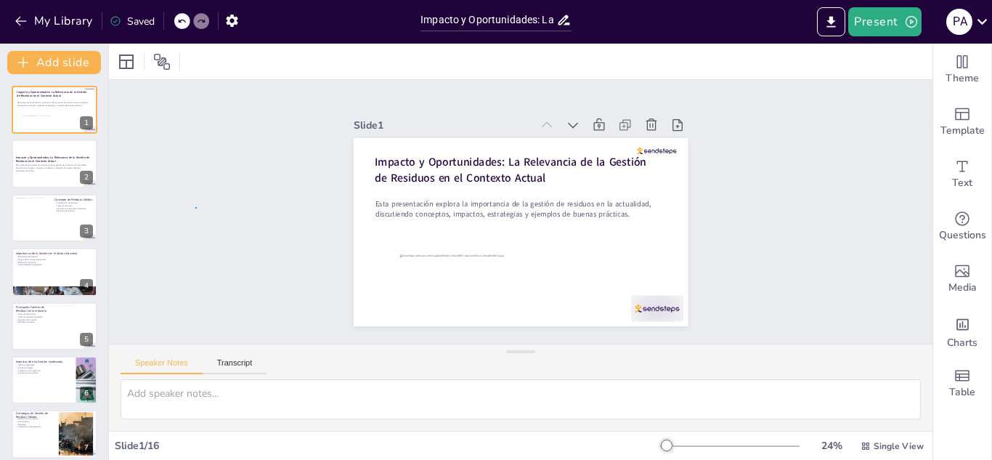
checkbox input "true"
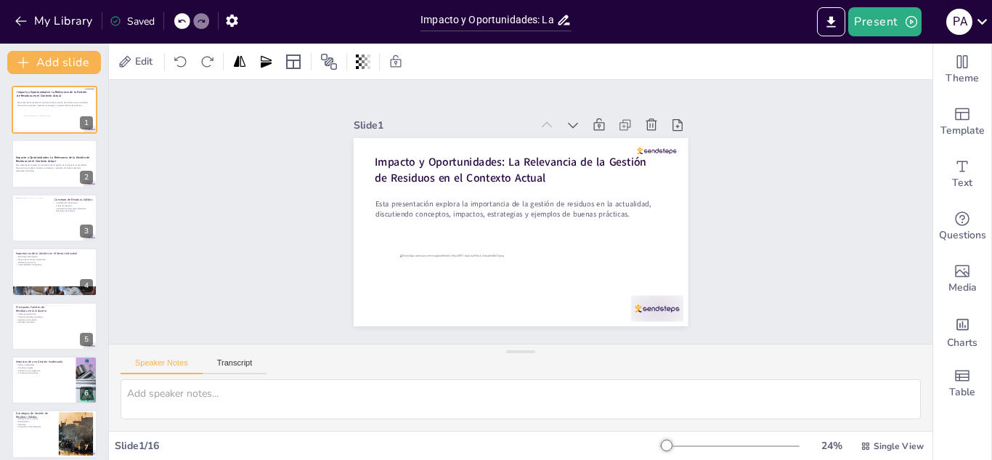
checkbox input "true"
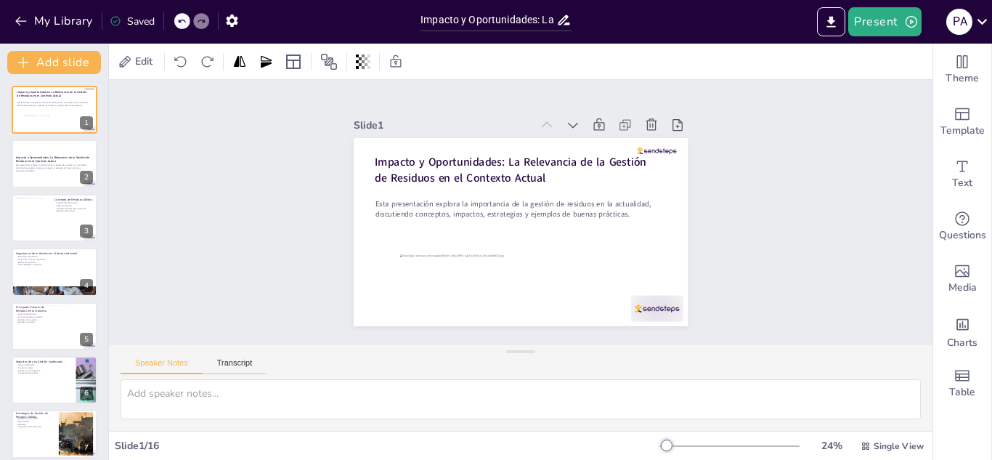
checkbox input "true"
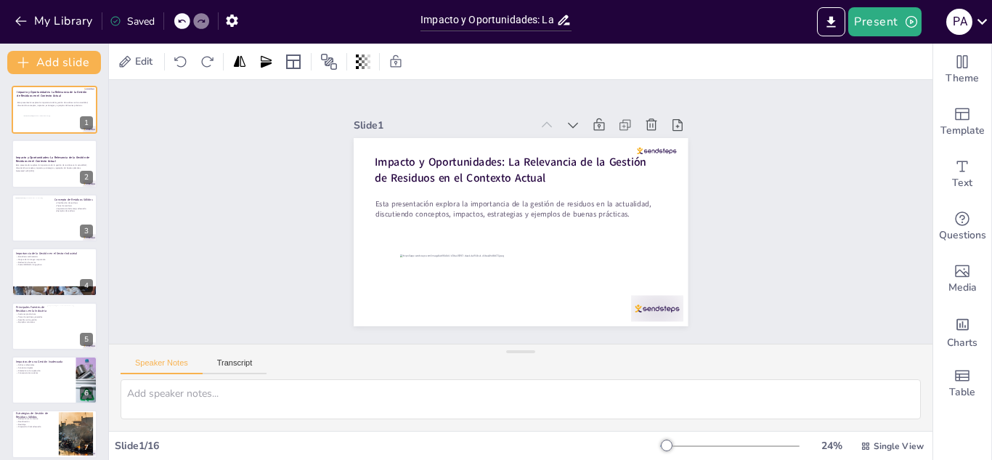
checkbox input "true"
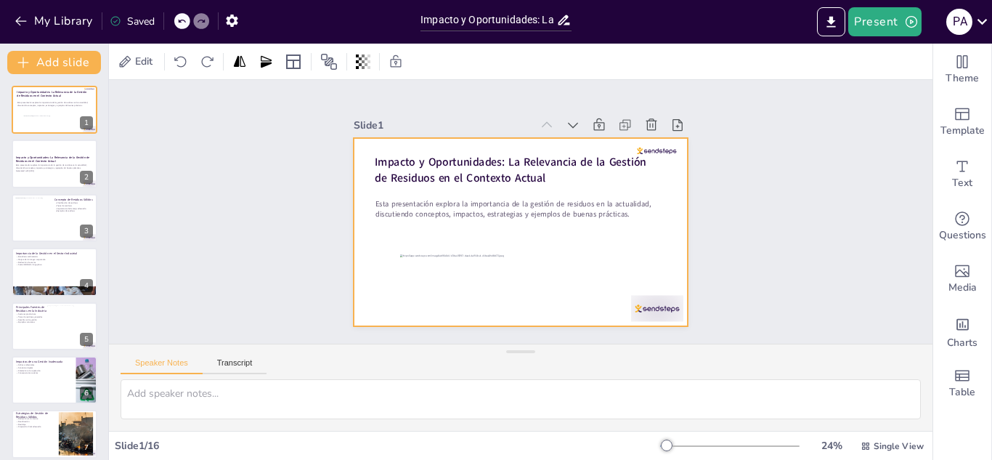
checkbox input "true"
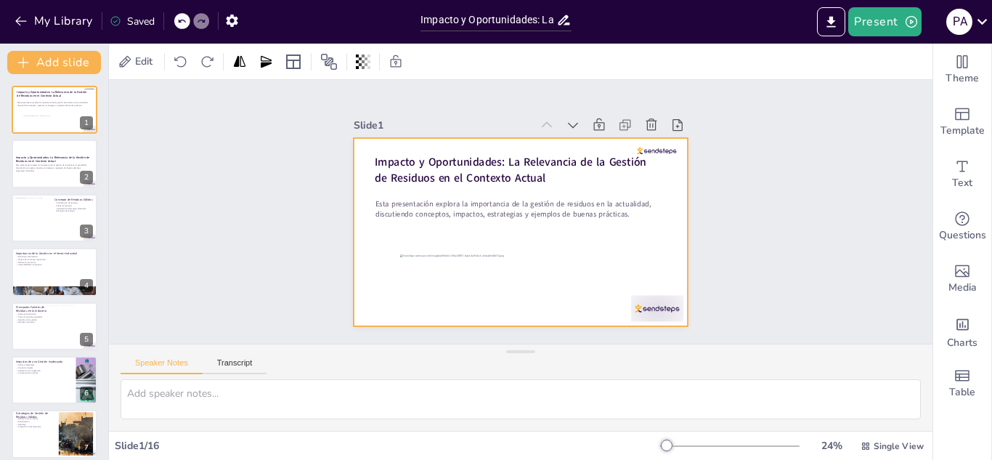
checkbox input "true"
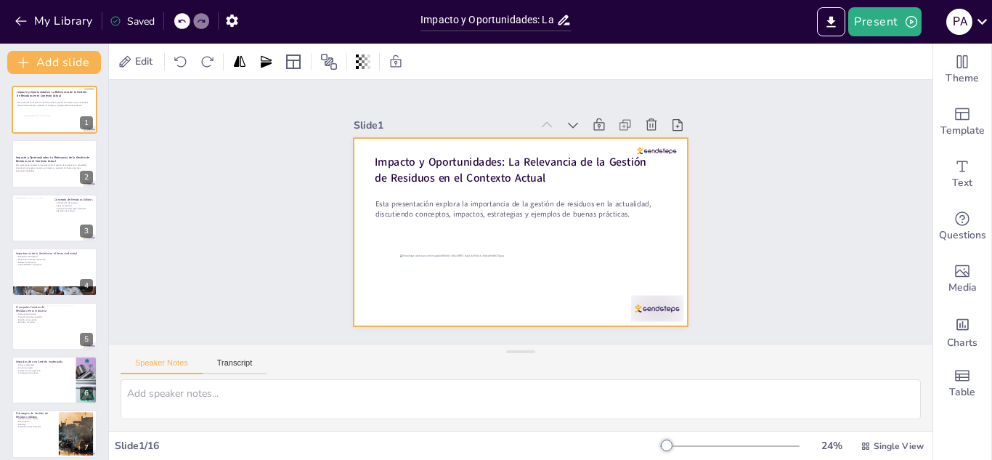
checkbox input "true"
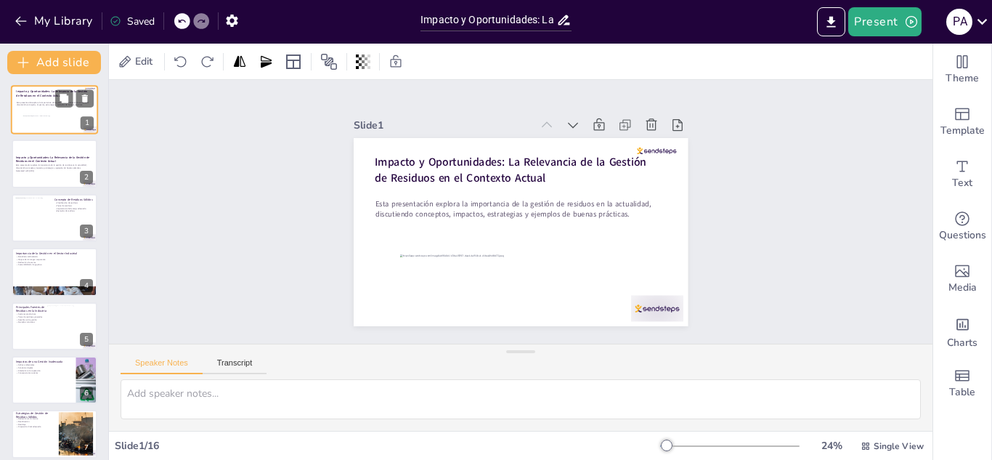
checkbox input "true"
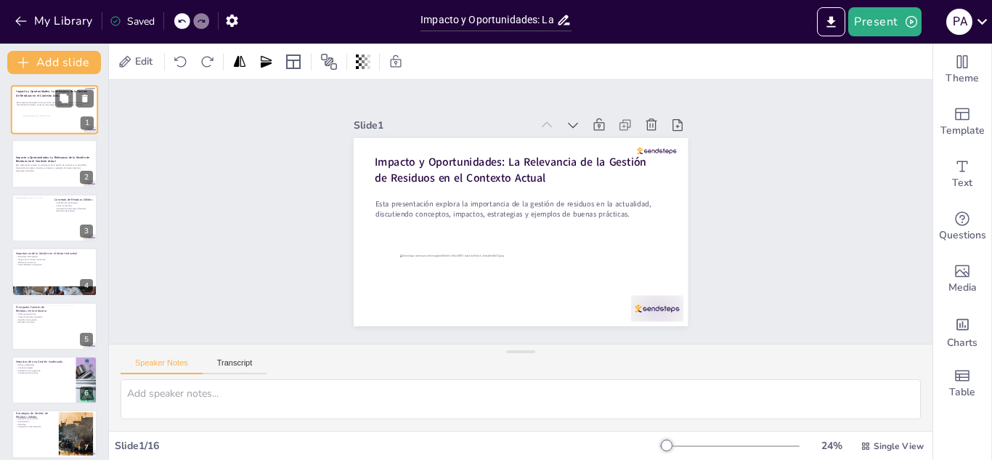
checkbox input "true"
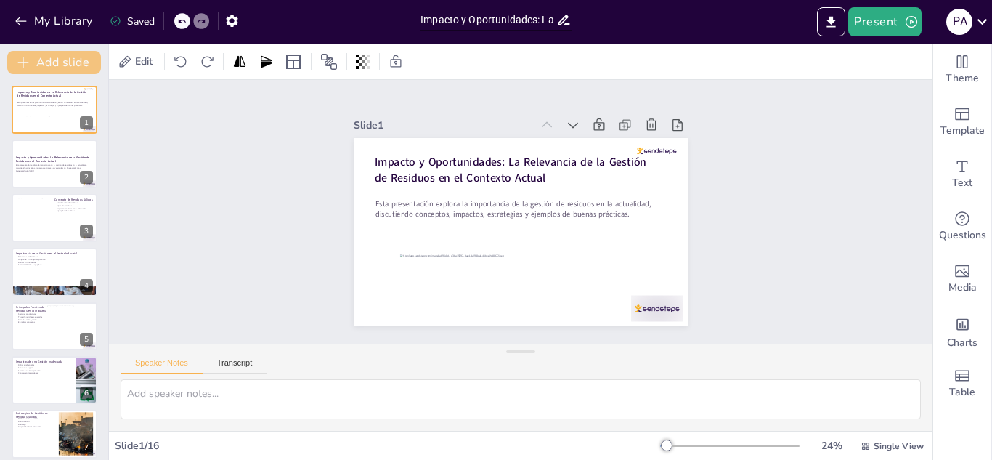
checkbox input "true"
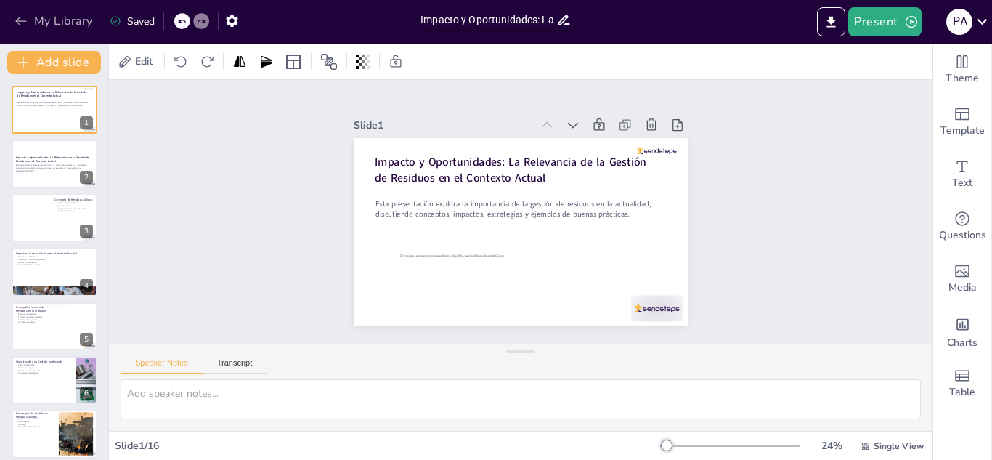
click at [52, 23] on button "My Library" at bounding box center [55, 20] width 88 height 23
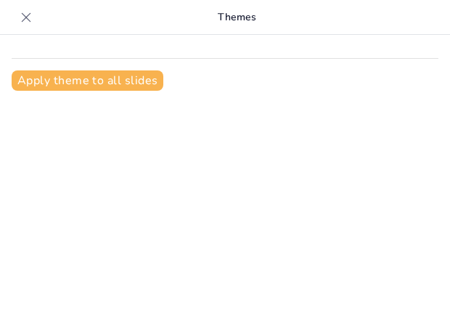
scroll to position [20, 0]
type input "Impacto y Oportunidades: La Relevancia de la Gestión de Residuos en el Contexto…"
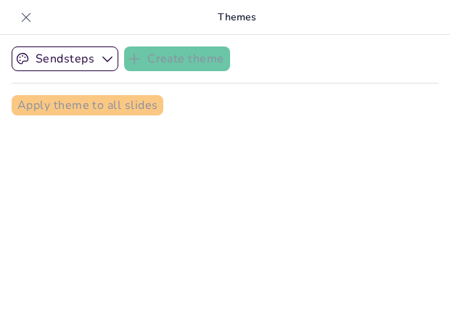
checkbox input "true"
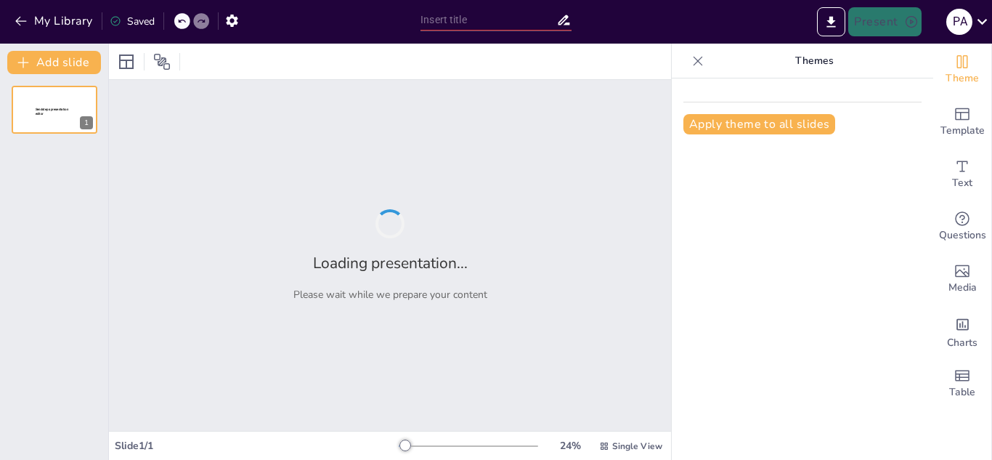
type input "Imported PRESENTACION CLASE residuos sólidos parte 1.pptx"
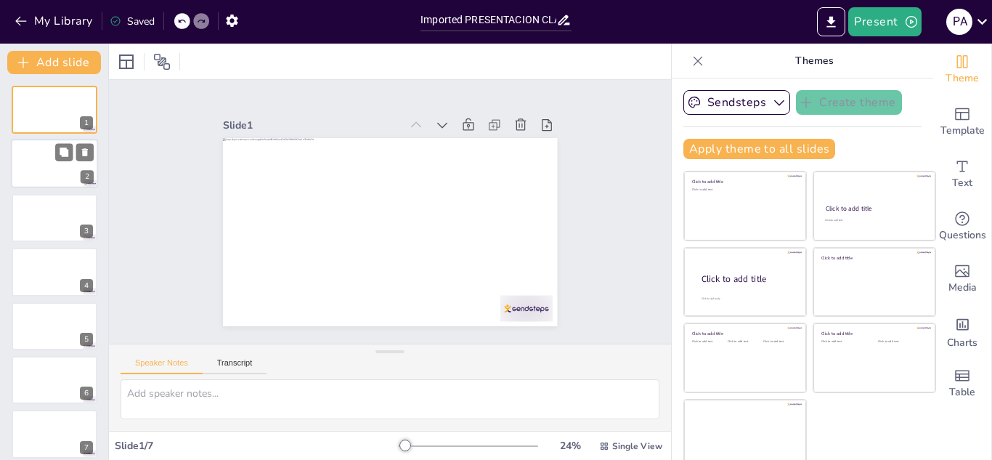
click at [50, 163] on div at bounding box center [54, 163] width 87 height 49
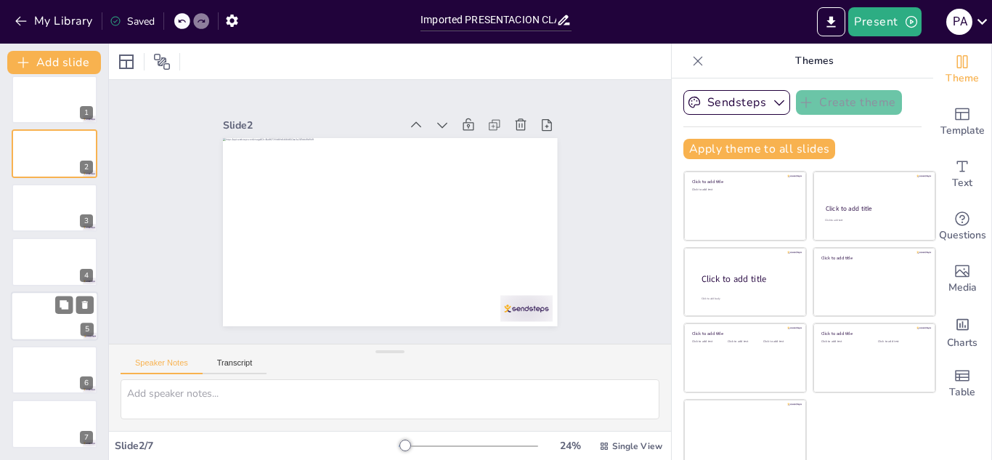
click at [21, 323] on div at bounding box center [54, 315] width 87 height 49
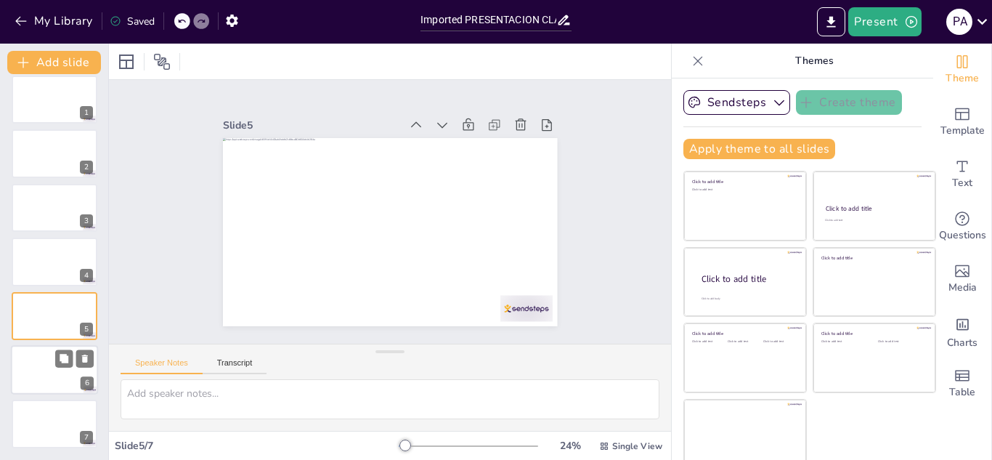
click at [15, 370] on div at bounding box center [54, 369] width 87 height 49
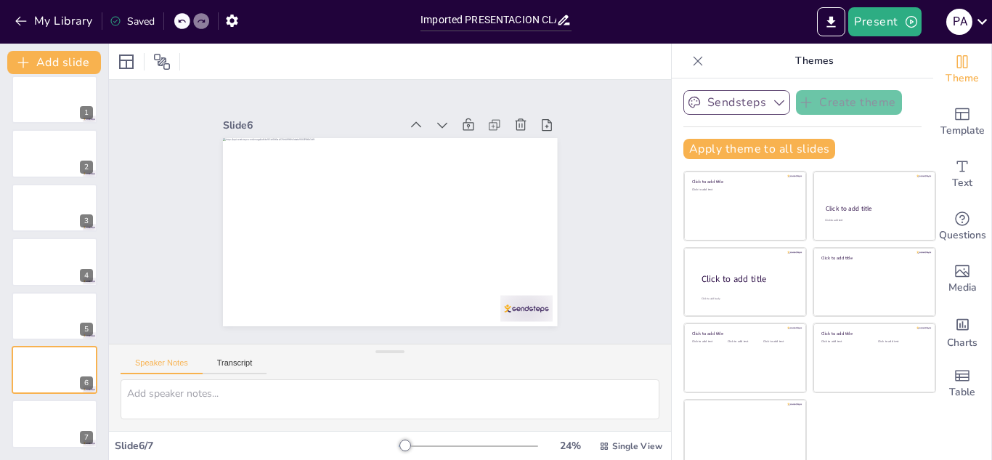
click at [736, 105] on button "Sendsteps" at bounding box center [736, 102] width 107 height 25
click at [728, 152] on span "Sendsteps" at bounding box center [747, 152] width 65 height 14
click at [954, 116] on icon "Add ready made slides" at bounding box center [962, 113] width 17 height 17
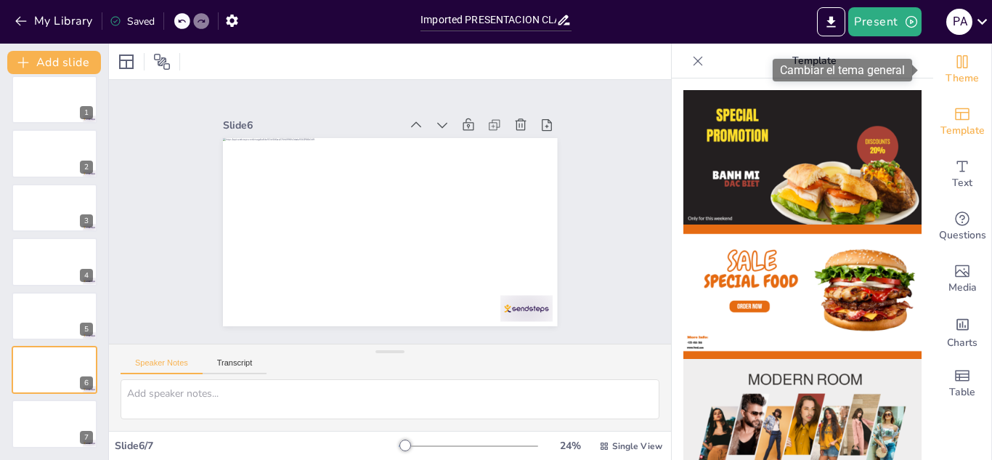
click at [947, 76] on span "Theme" at bounding box center [962, 78] width 33 height 16
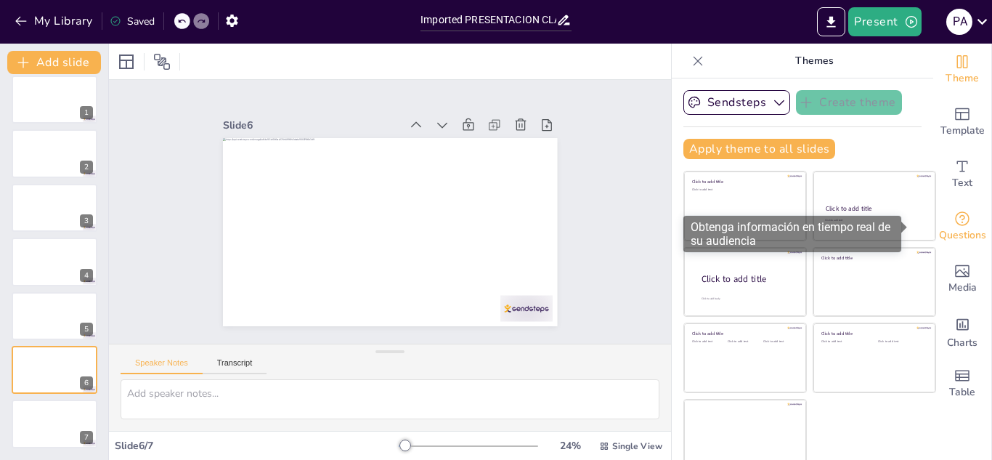
click at [939, 228] on span "Questions" at bounding box center [962, 235] width 47 height 16
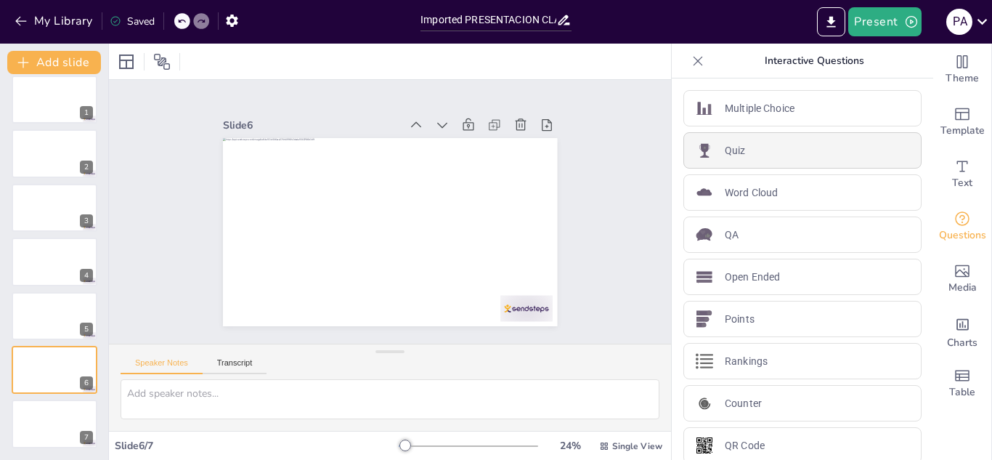
click at [725, 157] on p "Quiz" at bounding box center [735, 150] width 21 height 15
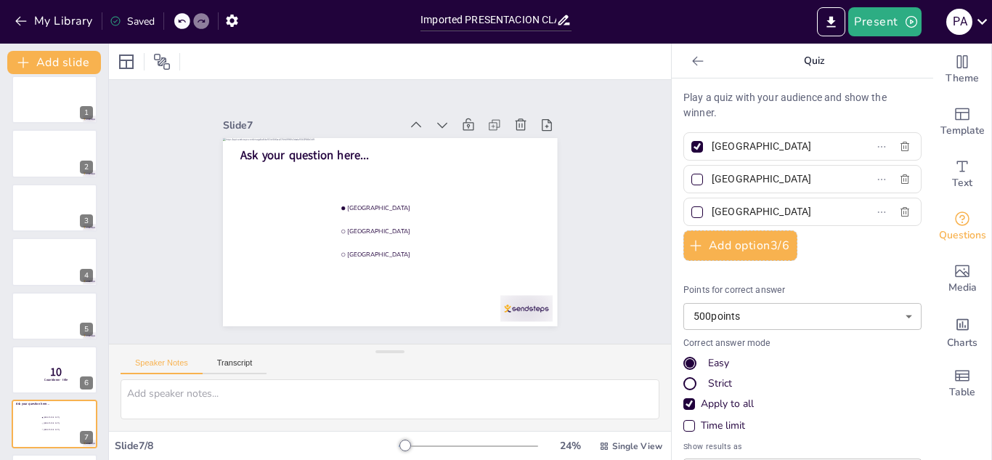
click at [731, 147] on input "[GEOGRAPHIC_DATA]" at bounding box center [779, 146] width 135 height 21
click at [731, 144] on input "[GEOGRAPHIC_DATA]" at bounding box center [779, 146] width 135 height 21
click at [727, 175] on input "[GEOGRAPHIC_DATA]" at bounding box center [779, 178] width 135 height 21
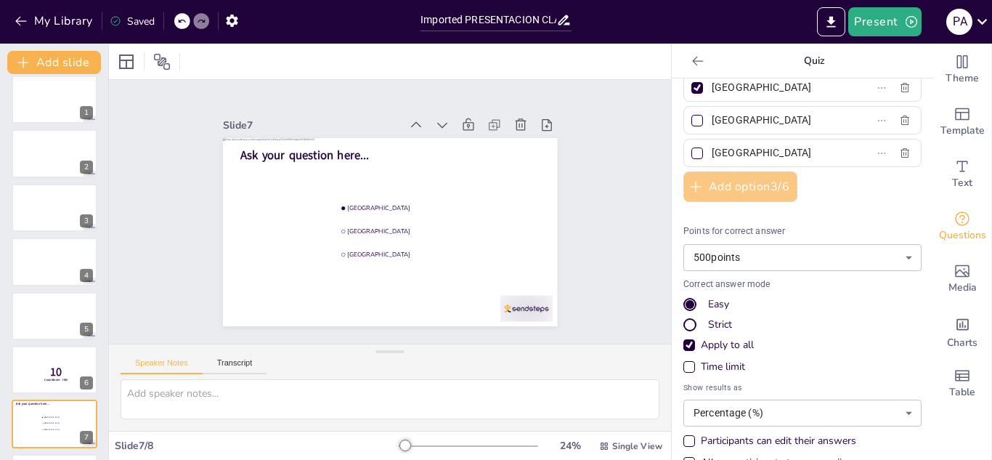
scroll to position [88, 0]
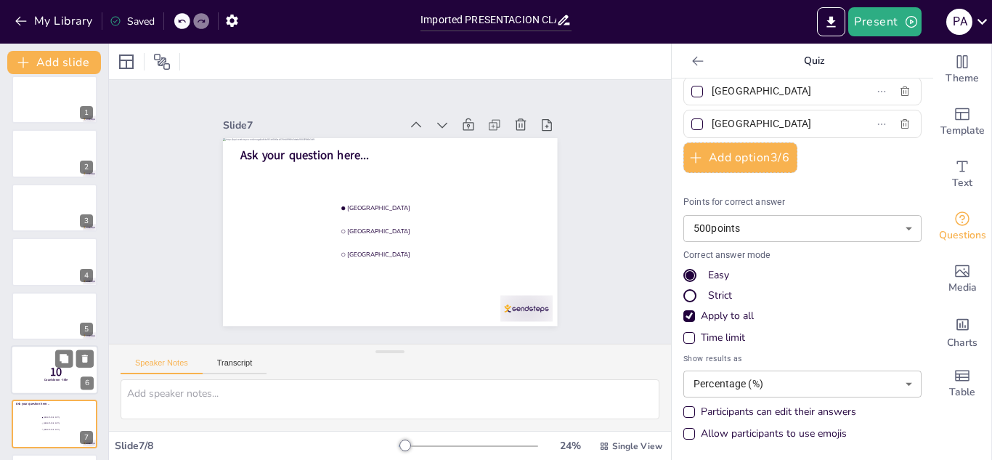
click at [55, 381] on span "Countdown - title" at bounding box center [56, 380] width 24 height 4
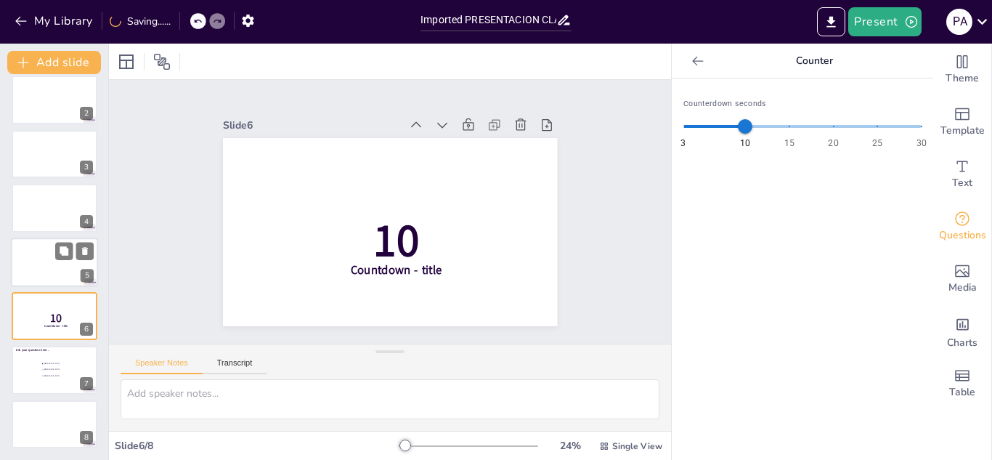
click at [53, 267] on div at bounding box center [54, 261] width 87 height 49
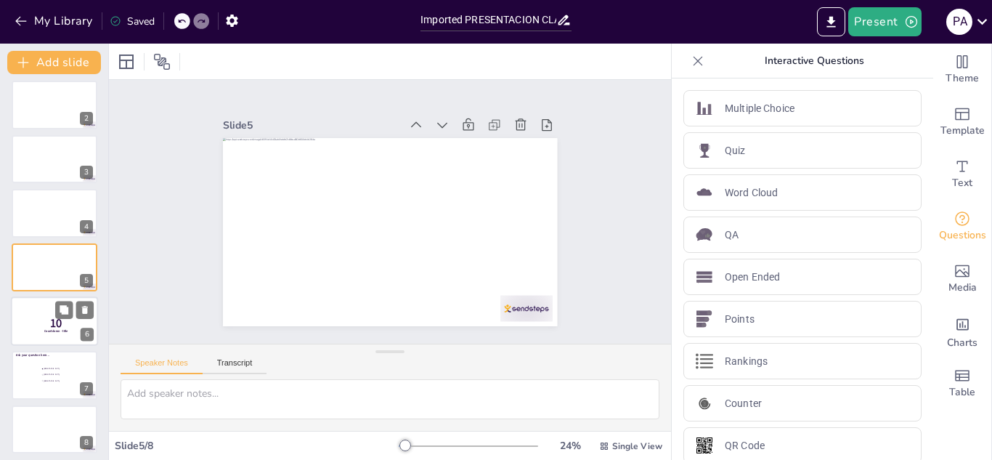
click at [43, 313] on div at bounding box center [54, 320] width 87 height 49
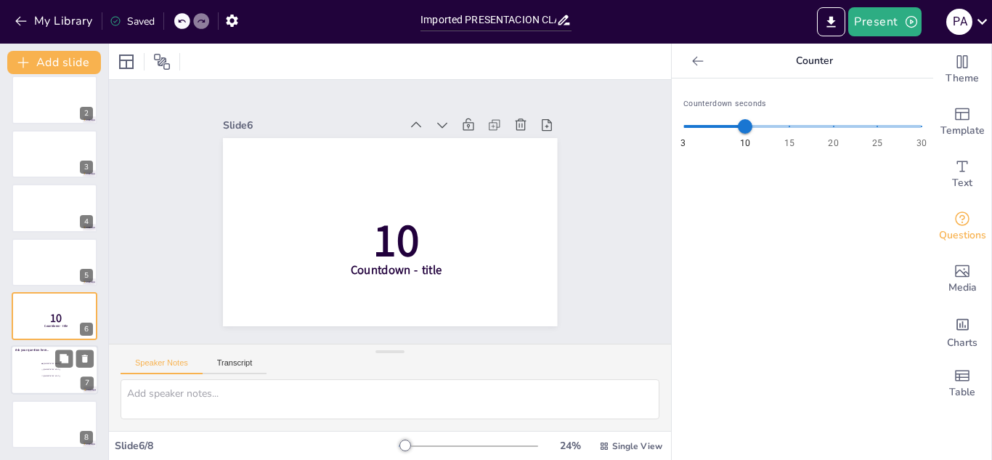
click at [44, 369] on span "Rotterdam" at bounding box center [64, 370] width 41 height 2
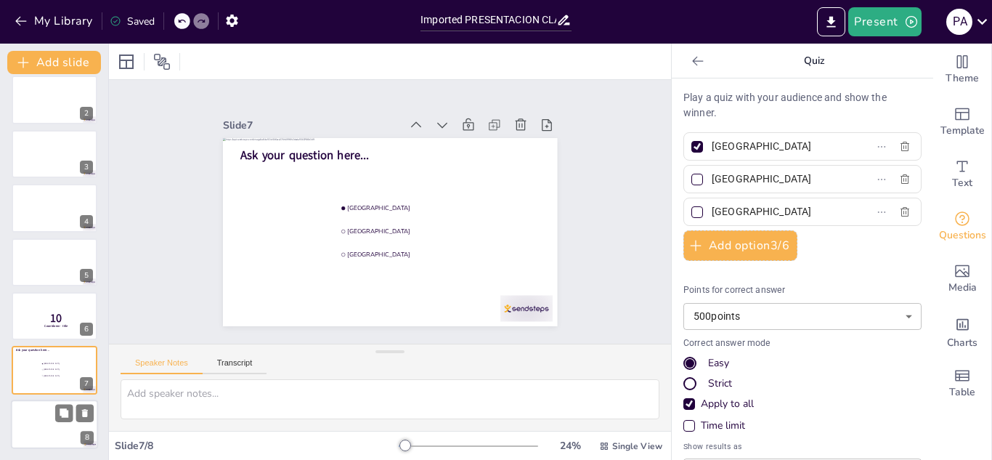
click at [36, 420] on div at bounding box center [54, 423] width 87 height 49
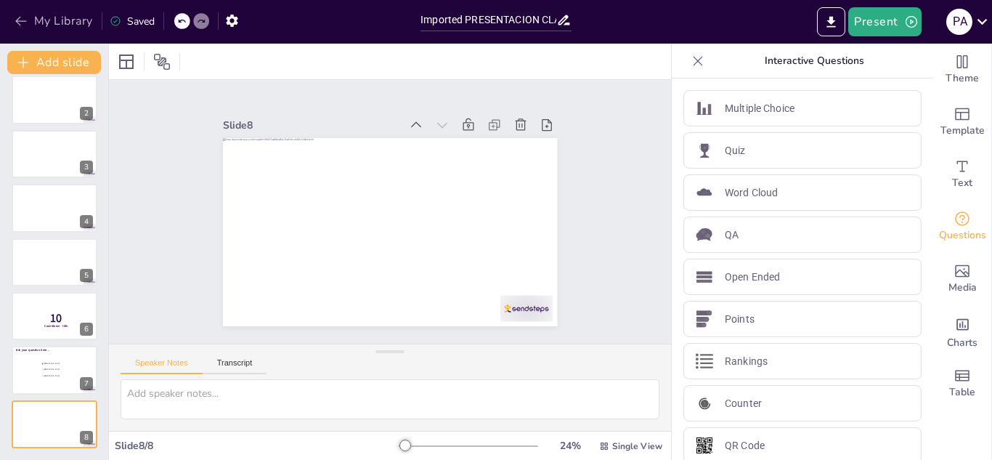
click at [60, 16] on button "My Library" at bounding box center [55, 20] width 88 height 23
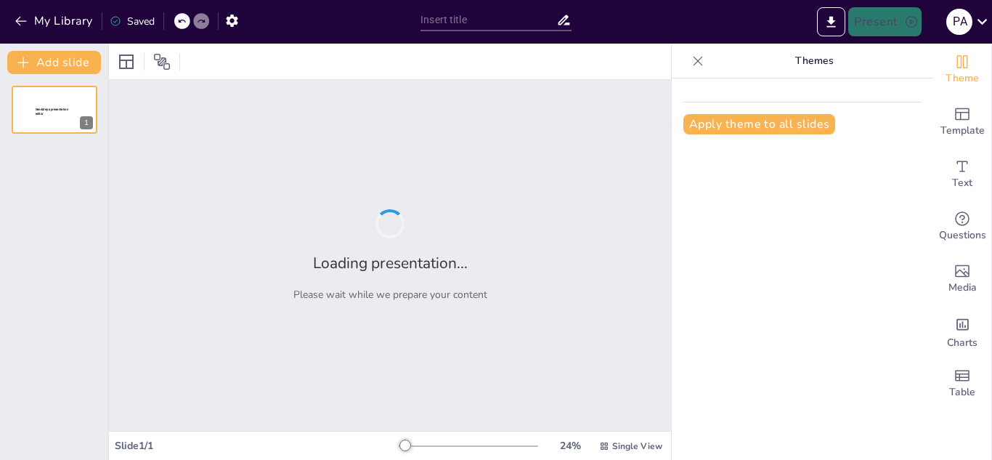
type input "Impacto y Oportunidades: La Relevancia de la Gestión de Residuos en el Contexto…"
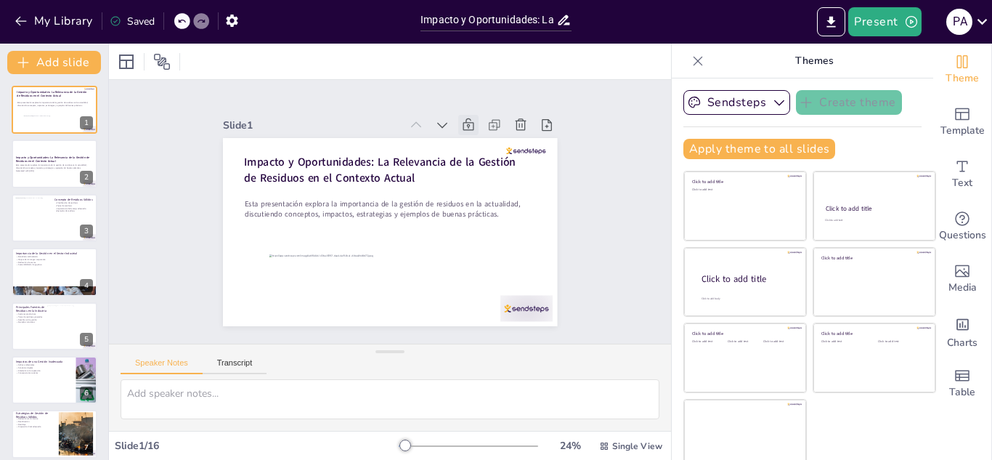
click at [487, 251] on icon at bounding box center [496, 260] width 18 height 18
checkbox input "true"
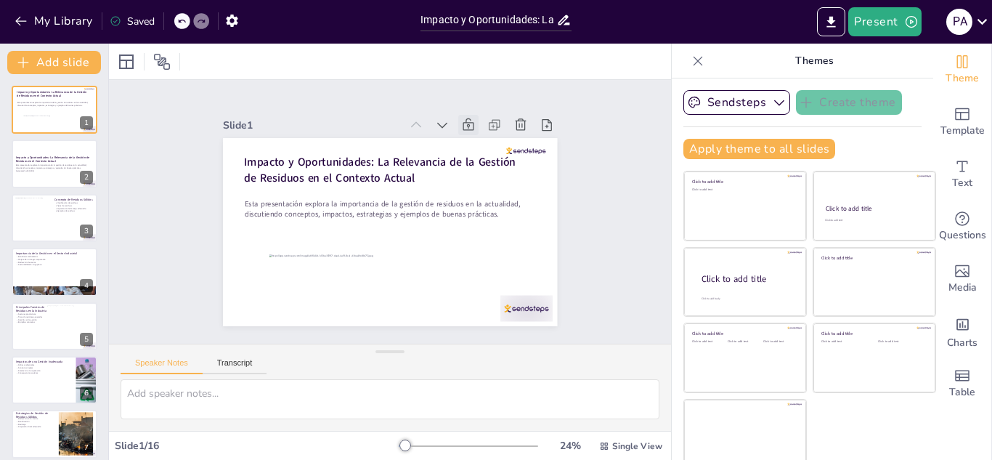
checkbox input "true"
click at [492, 239] on icon at bounding box center [501, 248] width 19 height 19
checkbox input "true"
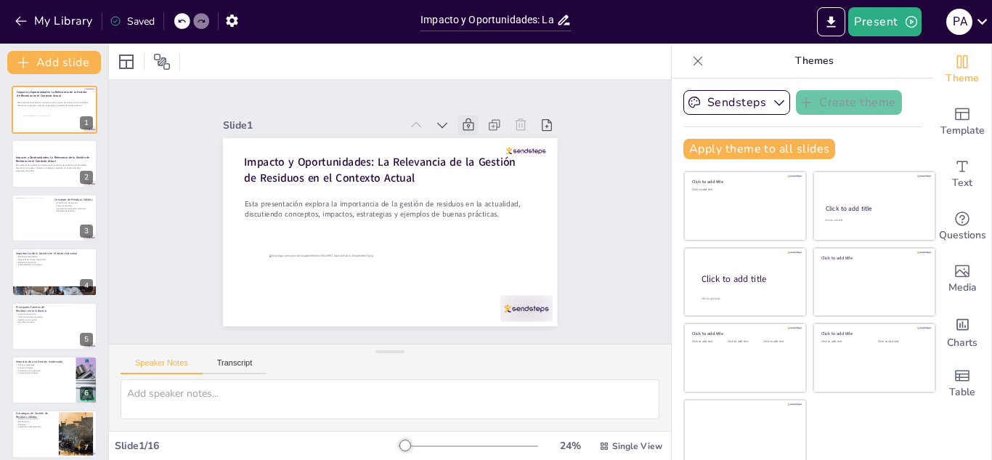
checkbox input "true"
click at [492, 238] on icon at bounding box center [501, 247] width 19 height 19
checkbox input "true"
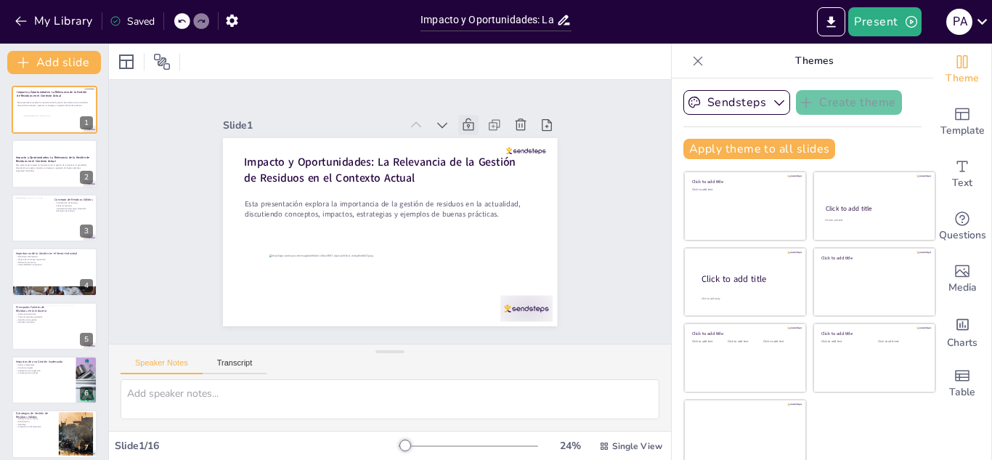
checkbox input "true"
click at [482, 145] on icon at bounding box center [491, 154] width 18 height 18
checkbox input "true"
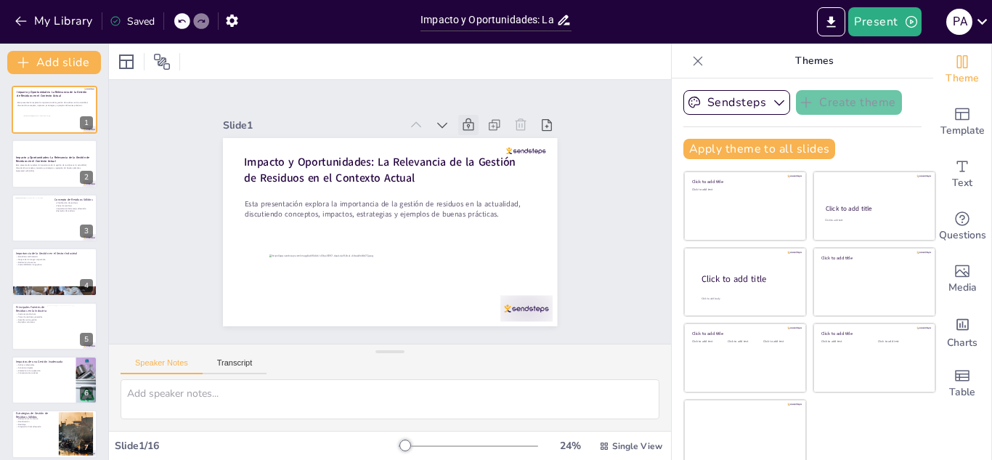
checkbox input "true"
click at [492, 166] on icon at bounding box center [502, 176] width 20 height 20
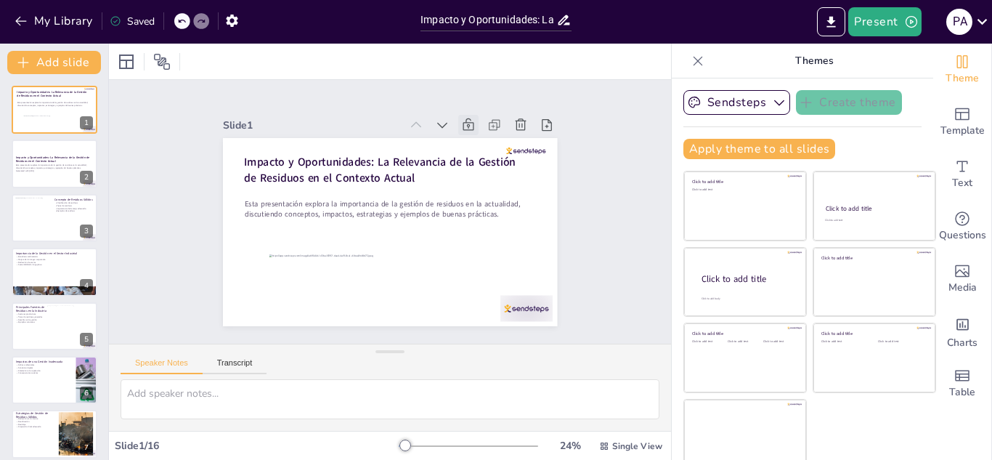
checkbox input "true"
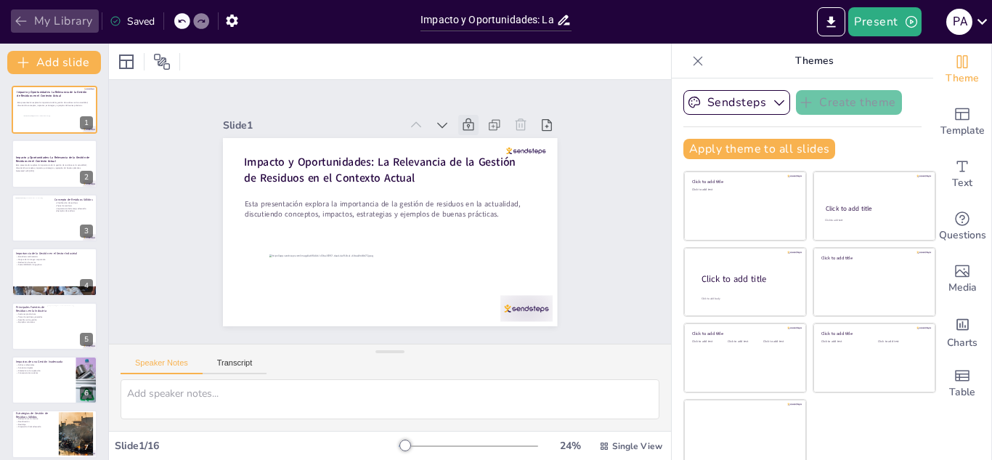
click at [43, 23] on button "My Library" at bounding box center [55, 20] width 88 height 23
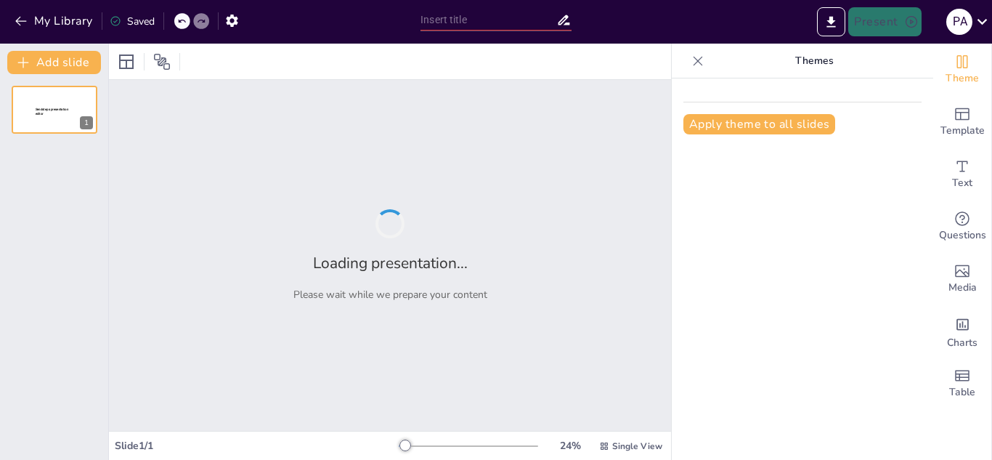
type input "Impacto y Oportunidades: La Relevancia de la Gestión de Residuos en el Contexto…"
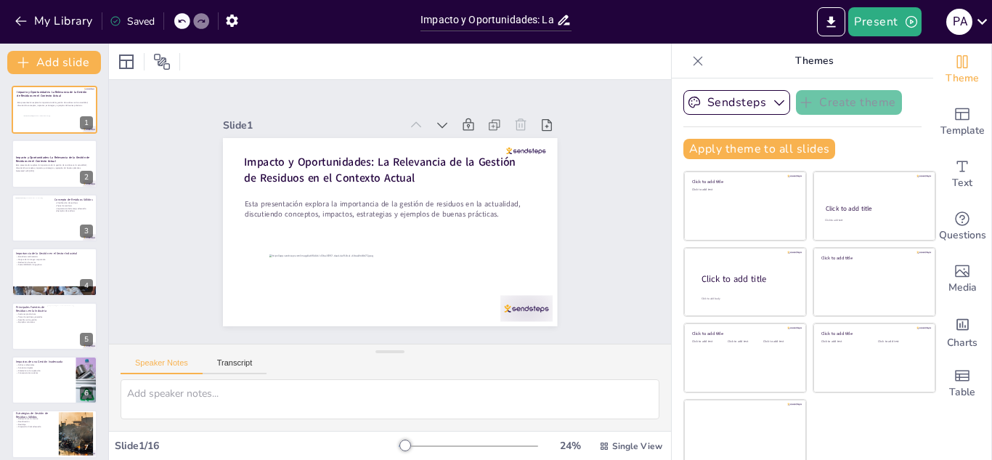
click at [694, 62] on icon at bounding box center [698, 60] width 9 height 9
checkbox input "true"
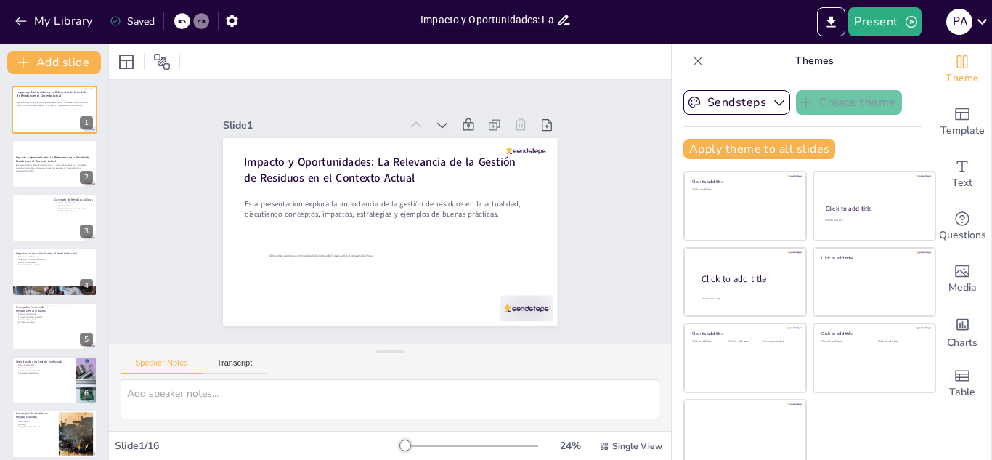
checkbox input "true"
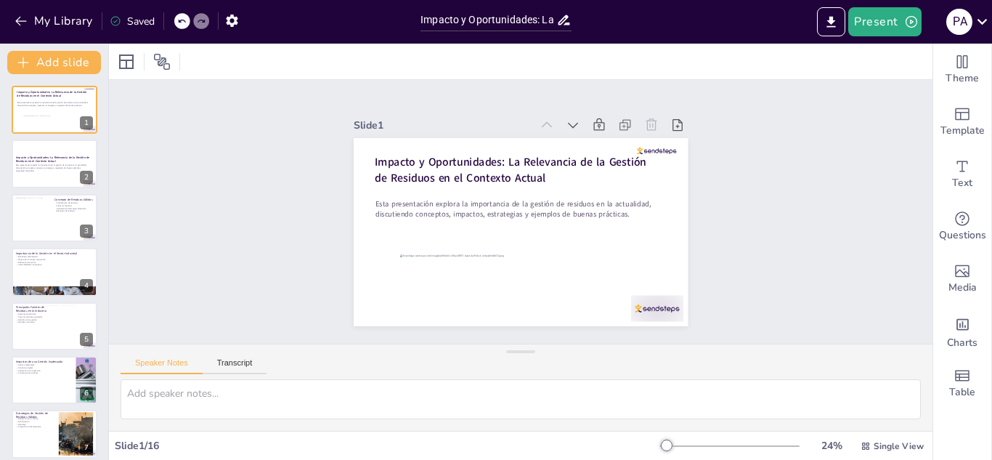
checkbox input "true"
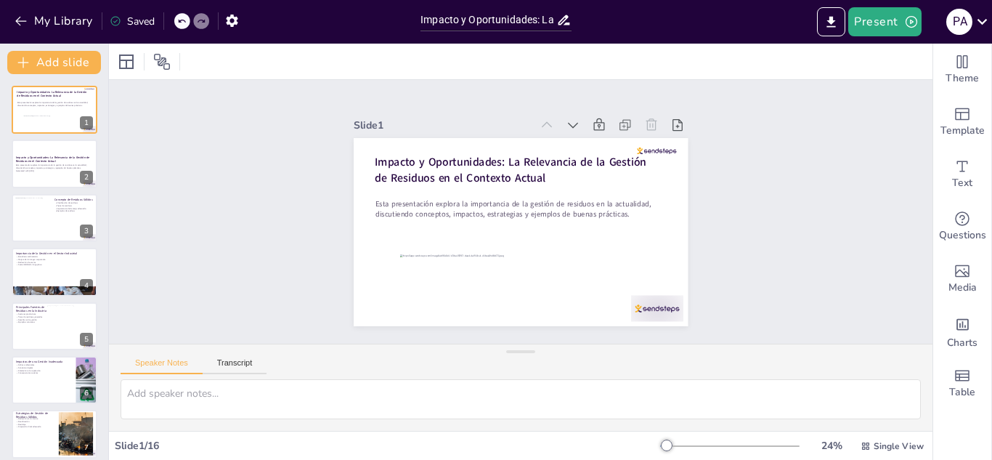
checkbox input "true"
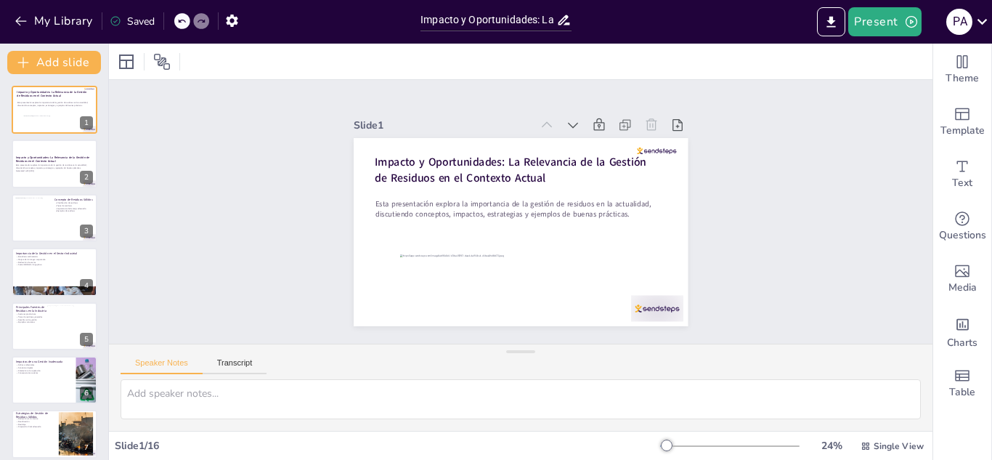
checkbox input "true"
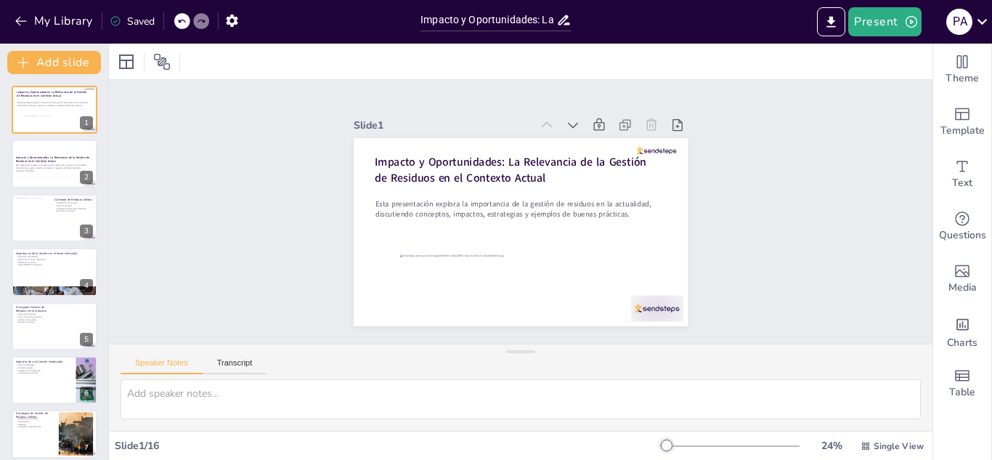
checkbox input "true"
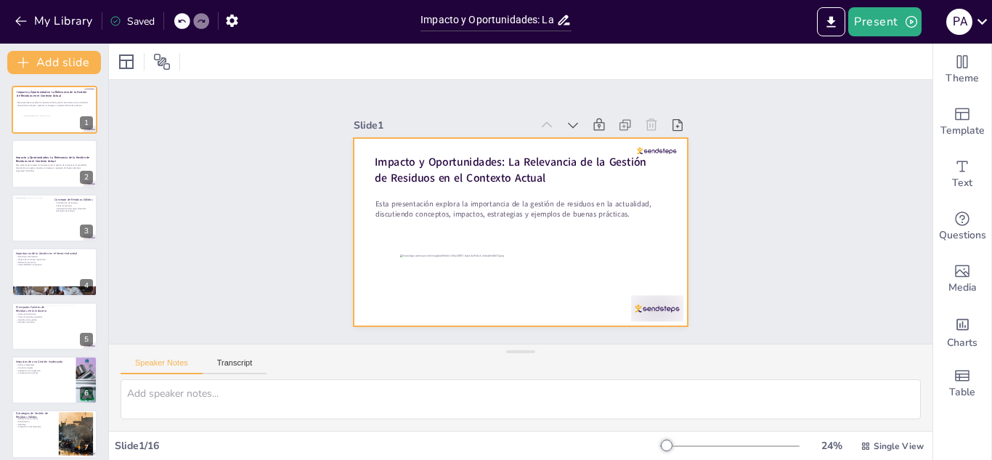
checkbox input "true"
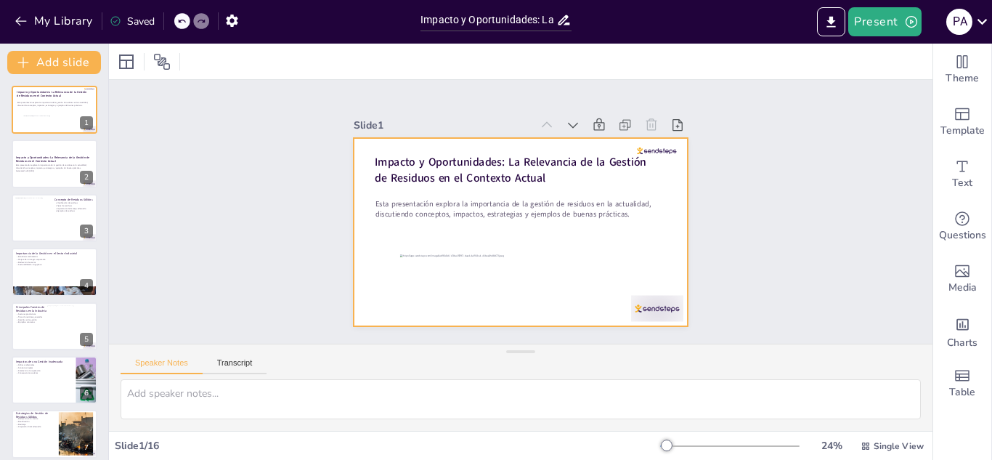
checkbox input "true"
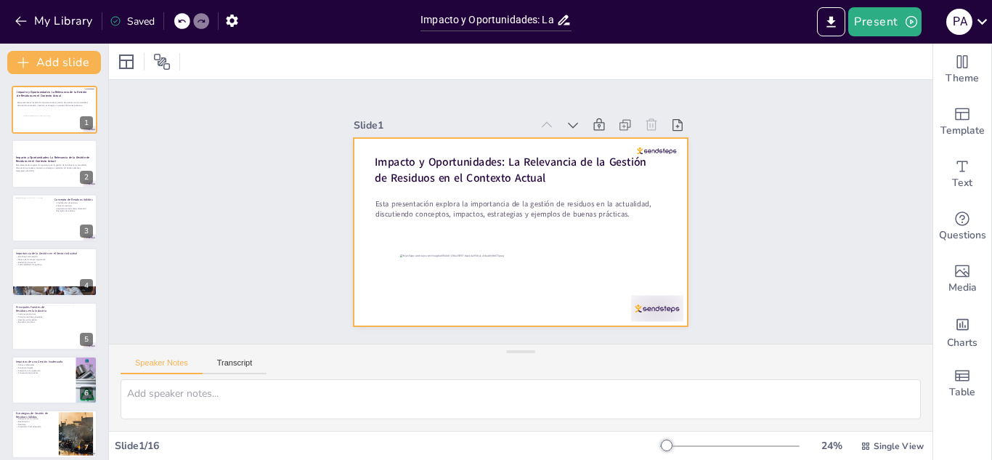
checkbox input "true"
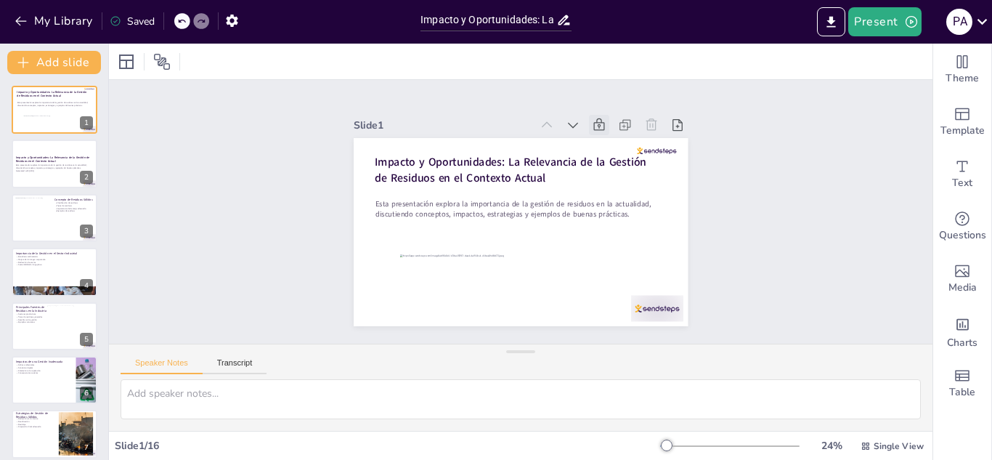
click at [601, 283] on icon at bounding box center [608, 290] width 15 height 15
checkbox input "true"
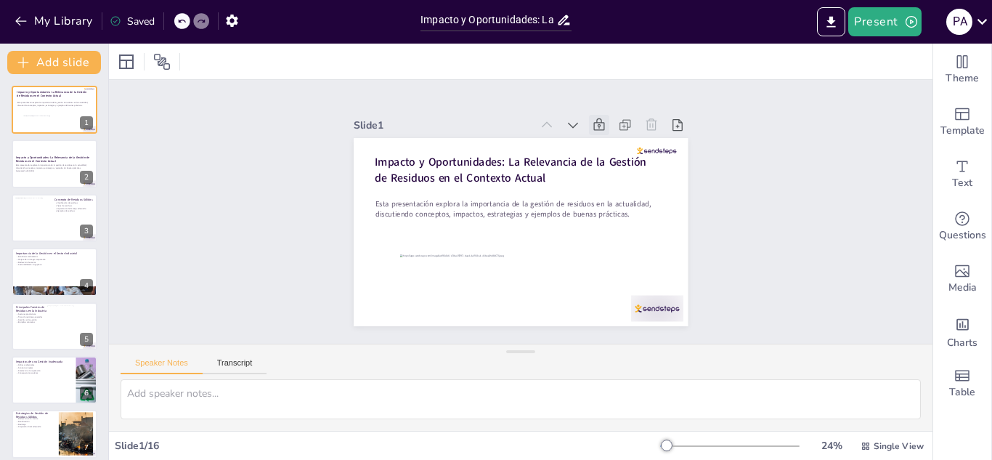
checkbox input "true"
click at [661, 325] on icon at bounding box center [652, 334] width 18 height 18
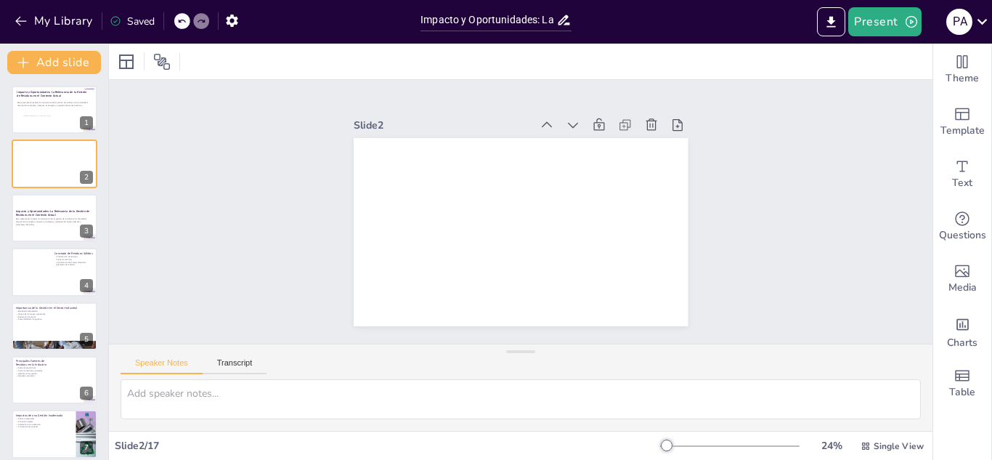
checkbox input "true"
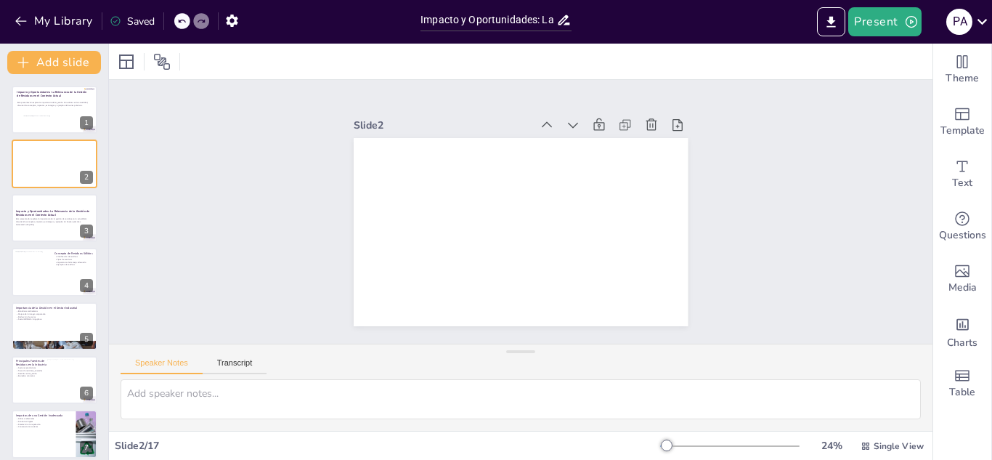
checkbox input "true"
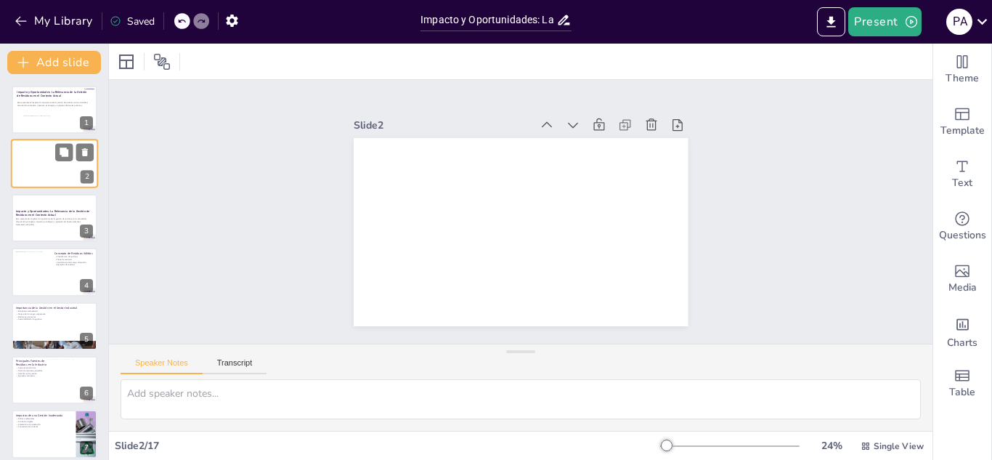
checkbox input "true"
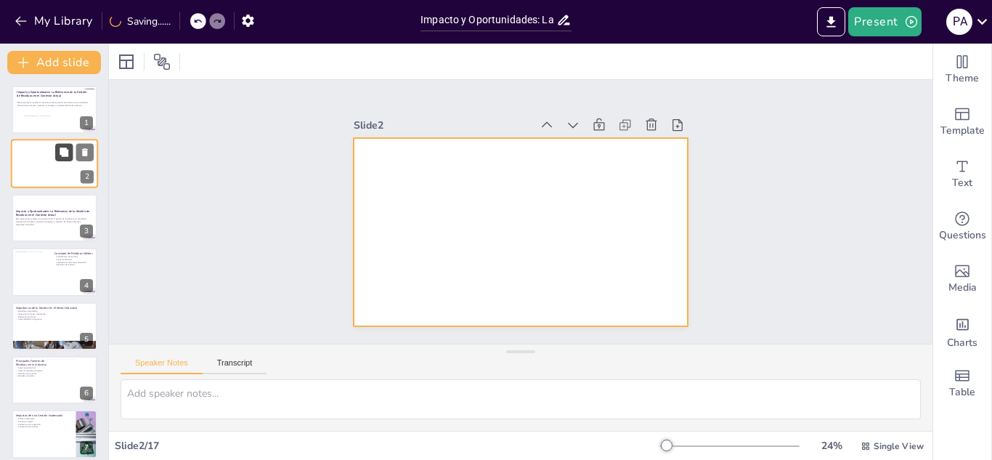
checkbox input "true"
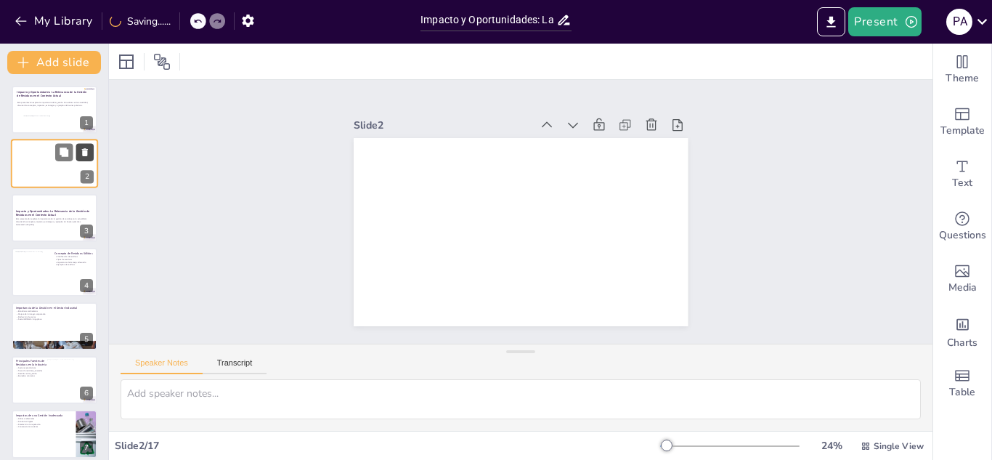
click at [81, 155] on icon at bounding box center [85, 152] width 10 height 10
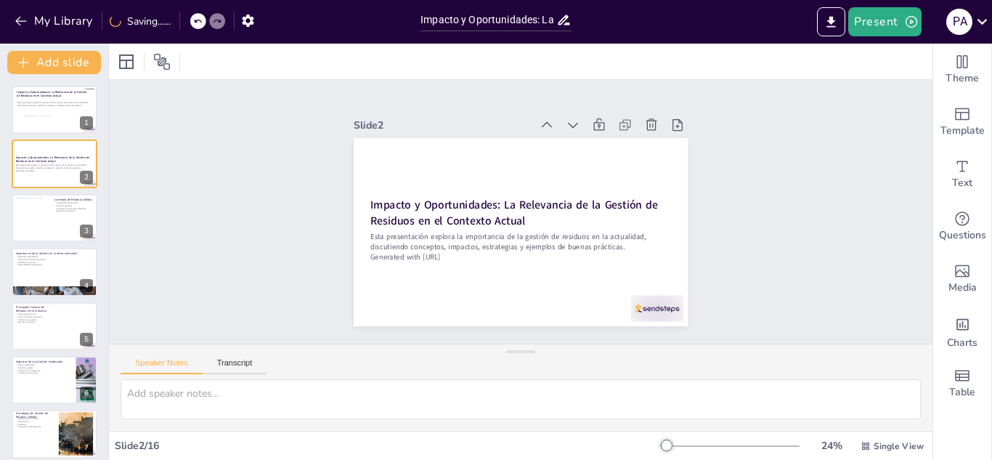
checkbox input "true"
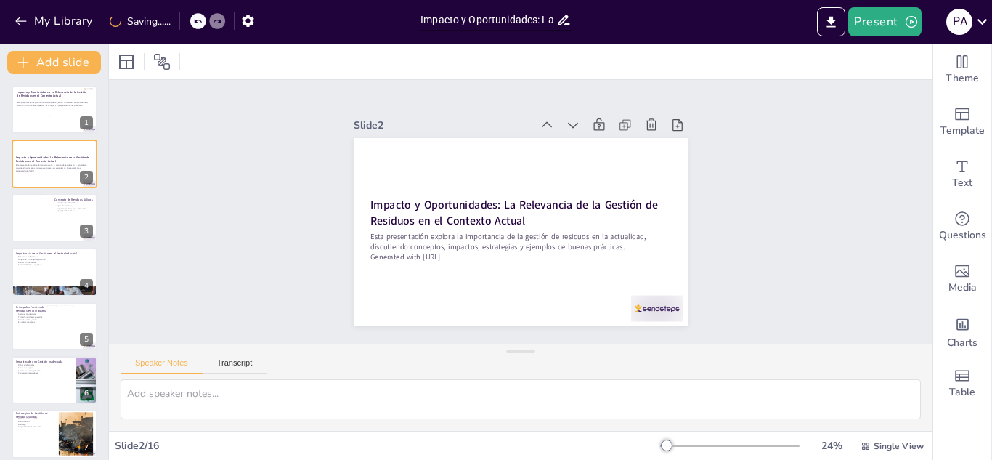
checkbox input "true"
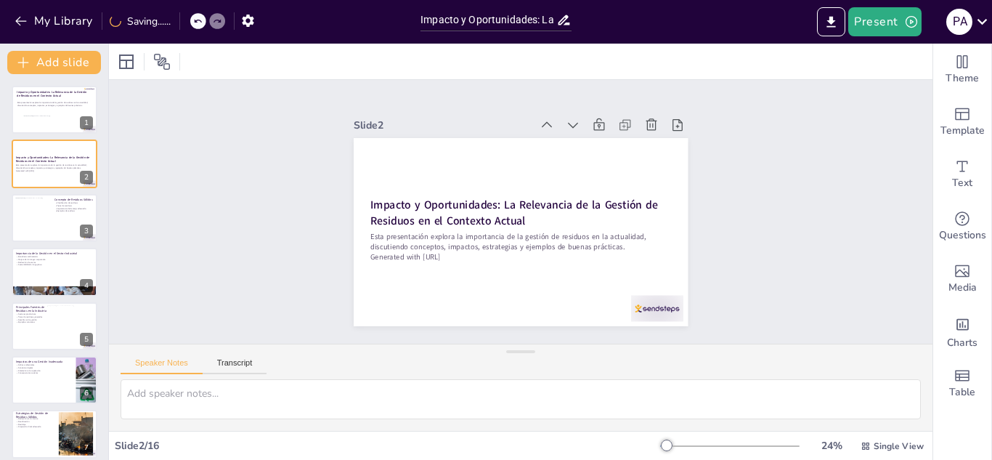
checkbox input "true"
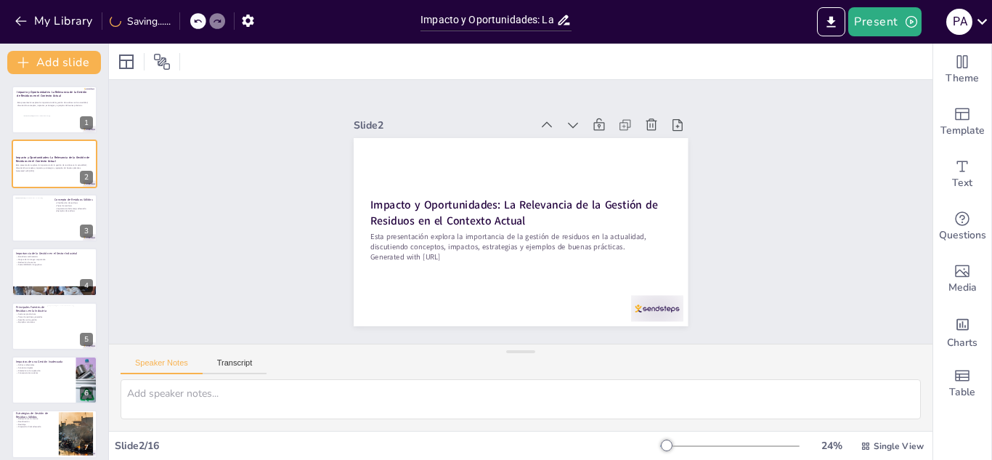
checkbox input "true"
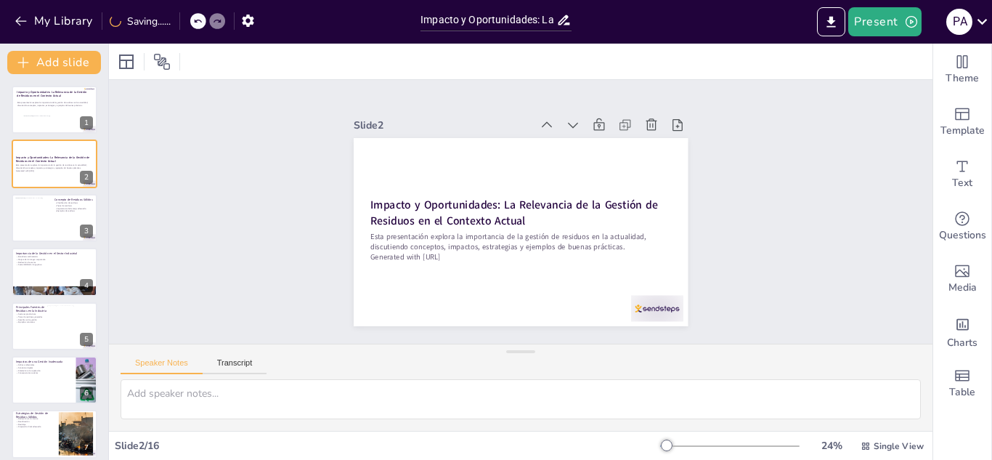
checkbox input "true"
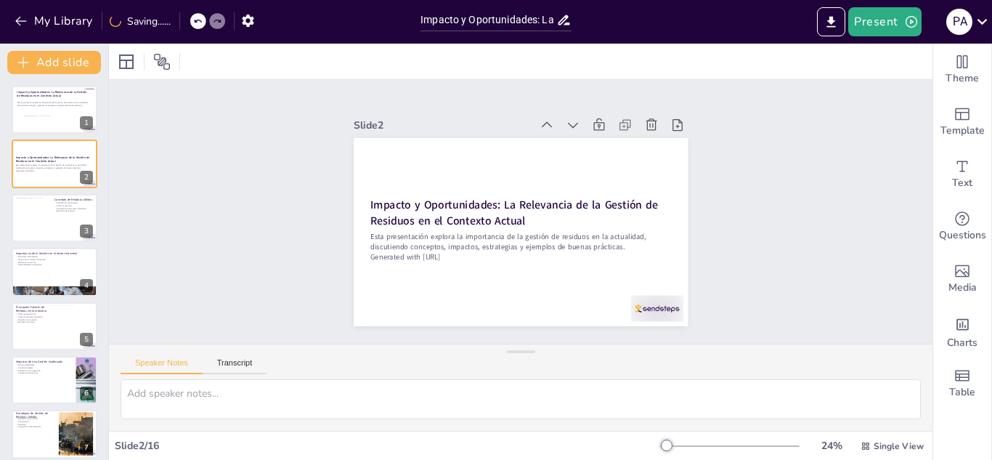
checkbox input "true"
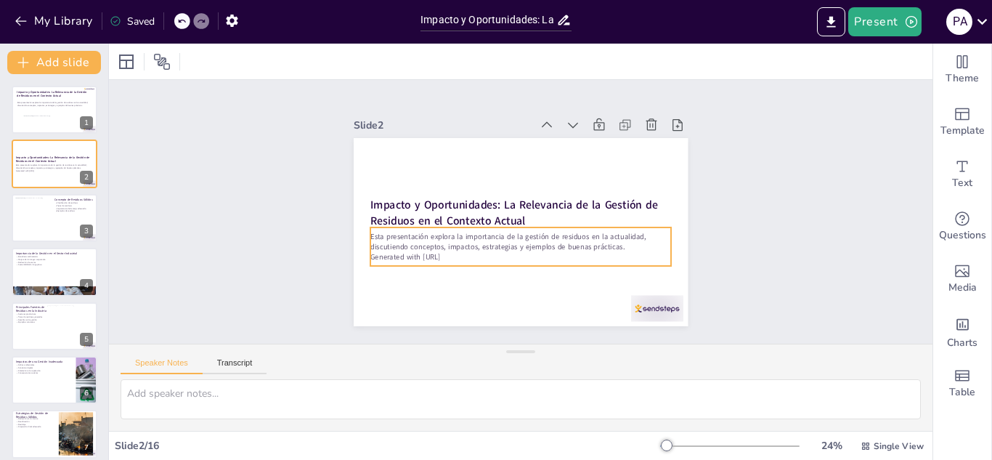
checkbox input "true"
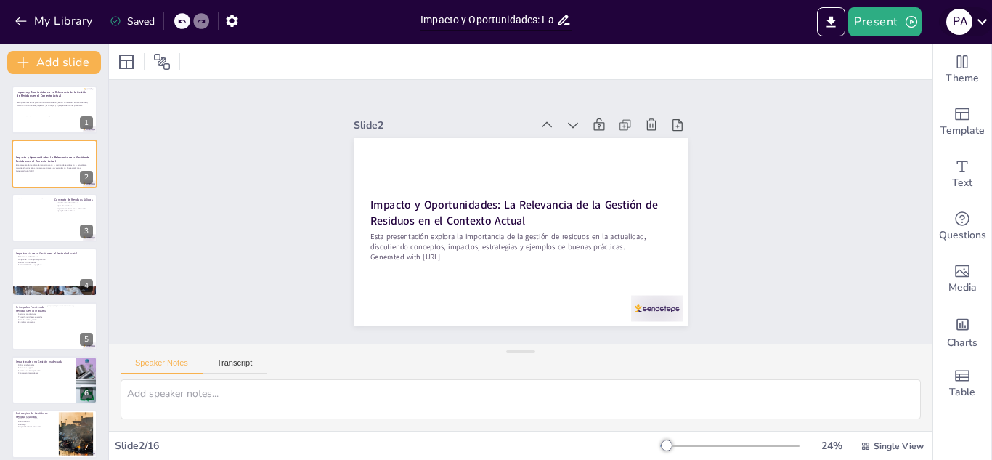
click at [981, 17] on icon at bounding box center [982, 22] width 20 height 20
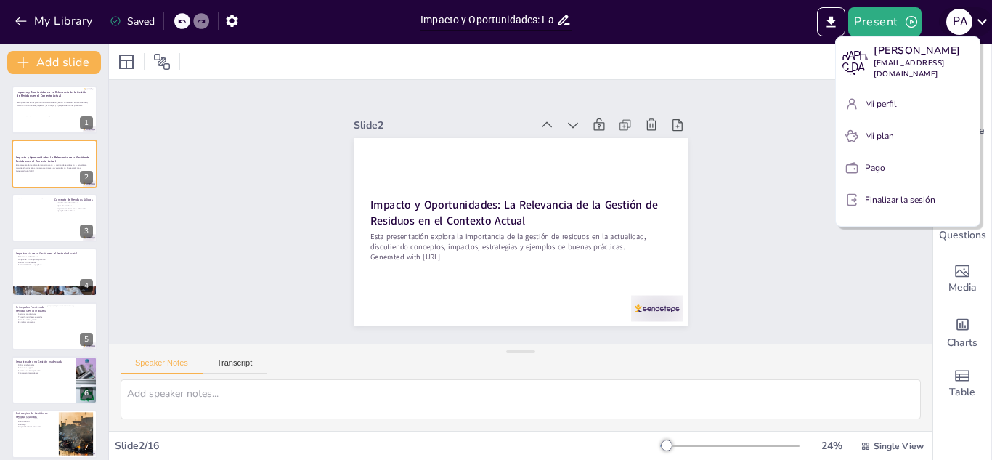
click at [981, 17] on div at bounding box center [496, 230] width 992 height 460
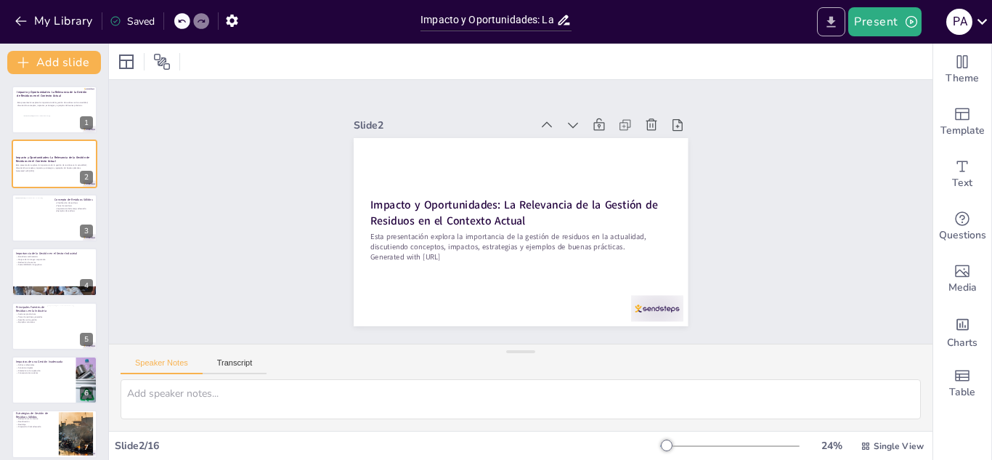
click at [835, 17] on icon "Export to PowerPoint" at bounding box center [831, 22] width 15 height 15
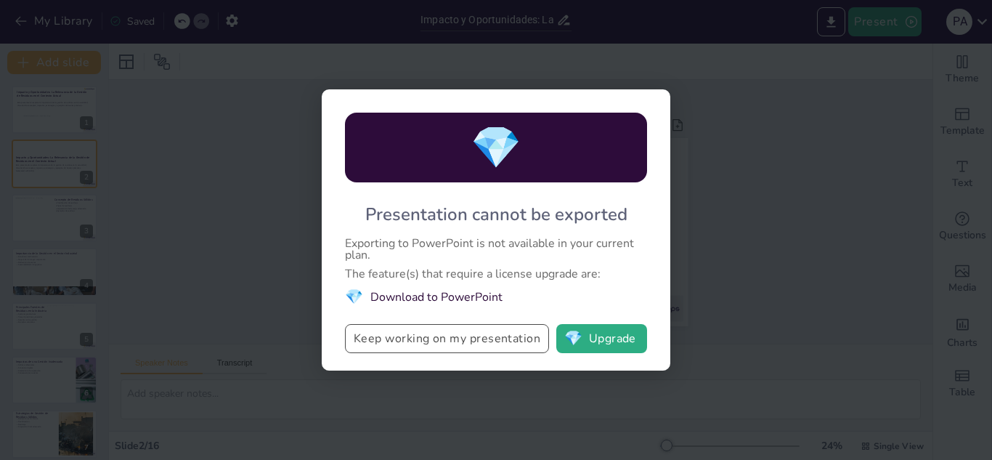
click at [439, 340] on button "Keep working on my presentation" at bounding box center [447, 338] width 204 height 29
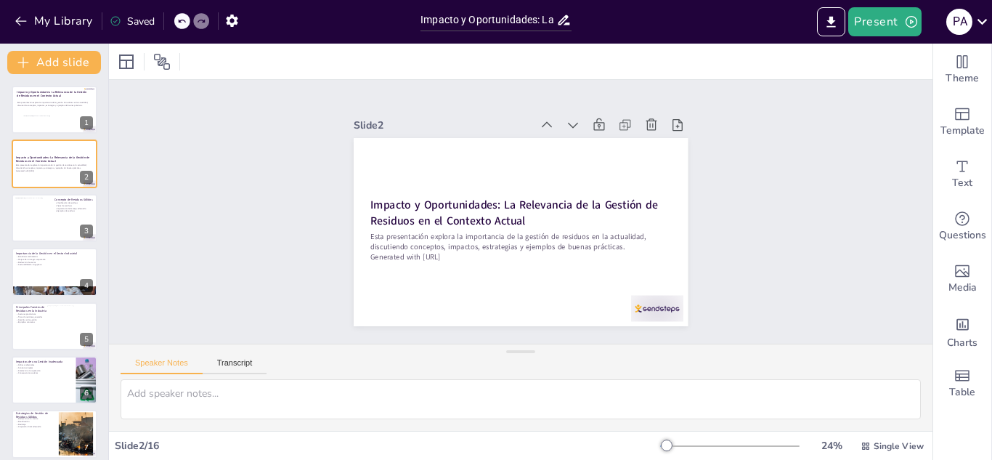
checkbox input "true"
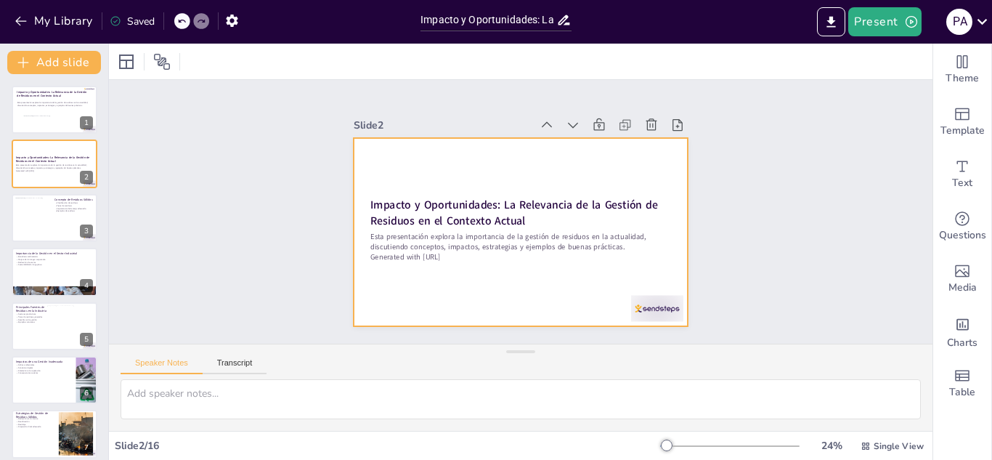
checkbox input "true"
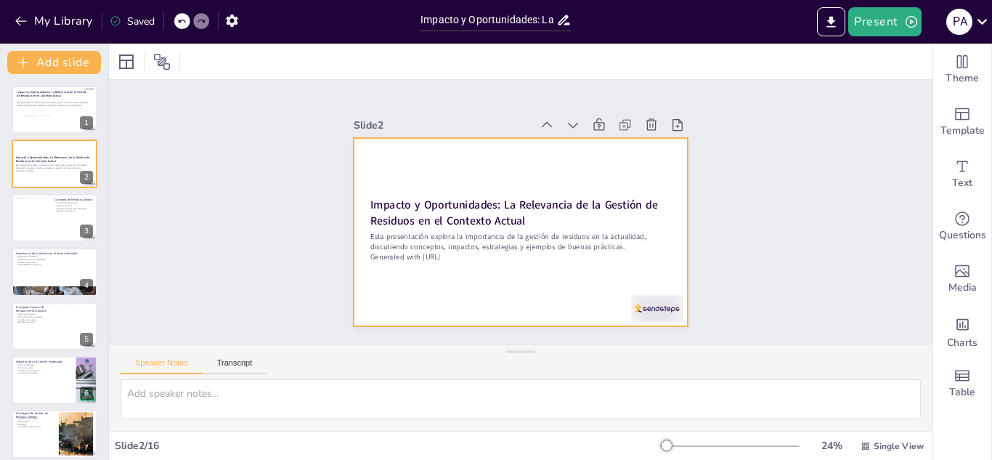
checkbox input "true"
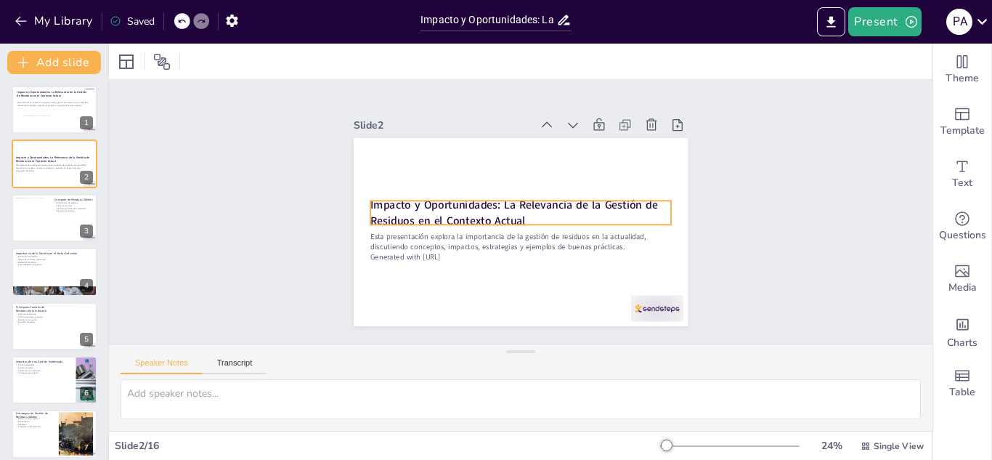
checkbox input "true"
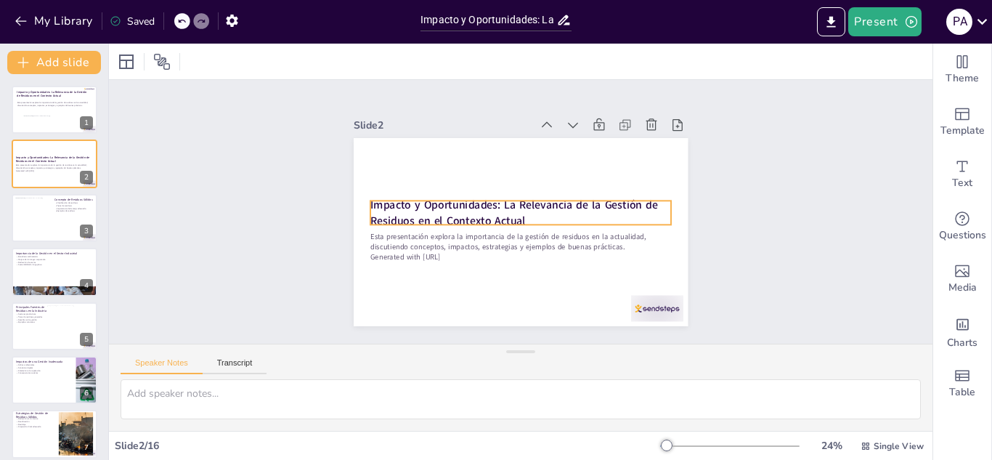
checkbox input "true"
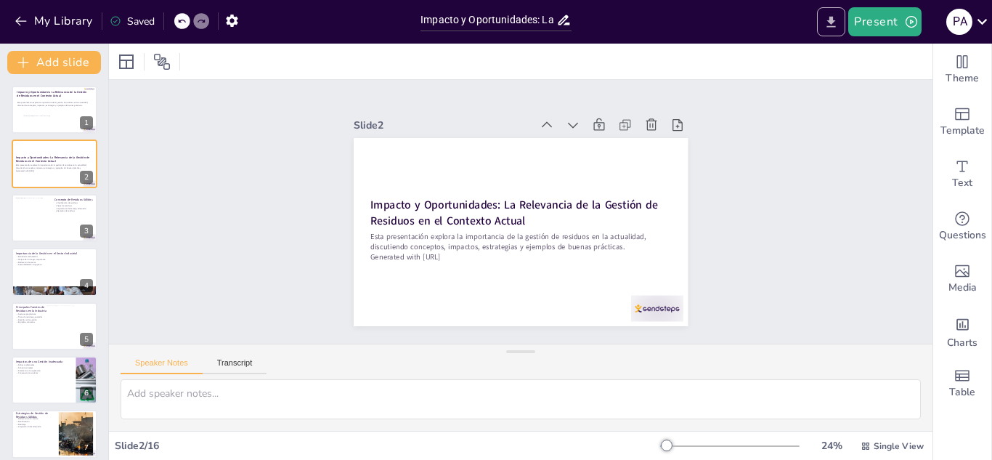
click at [824, 23] on button "Export to PowerPoint" at bounding box center [831, 21] width 28 height 29
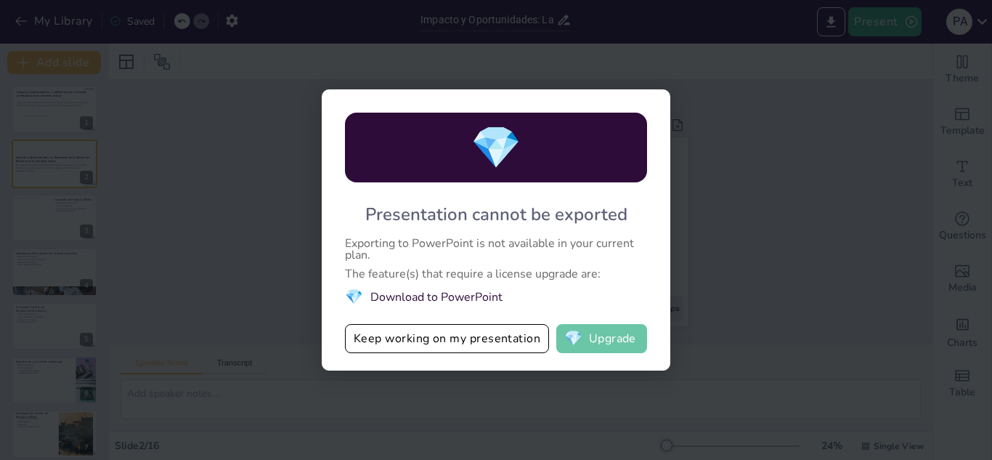
click at [584, 343] on button "💎 Upgrade" at bounding box center [601, 338] width 91 height 29
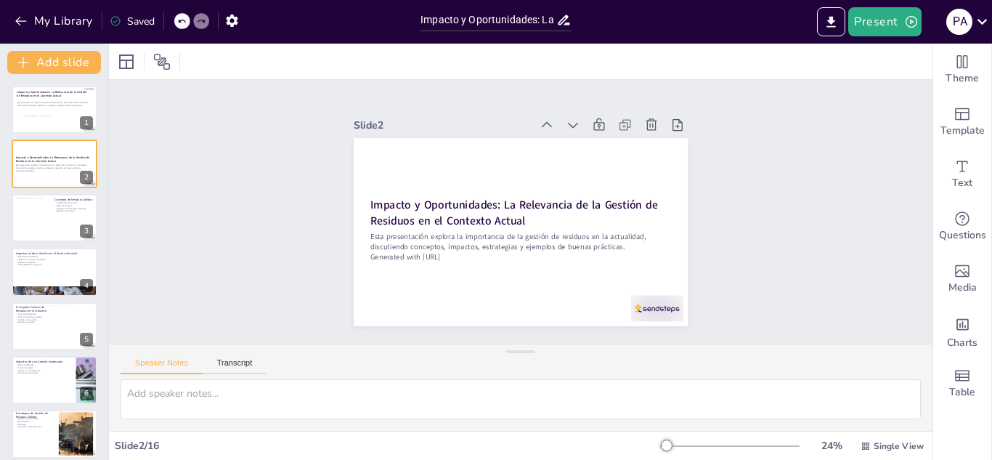
checkbox input "true"
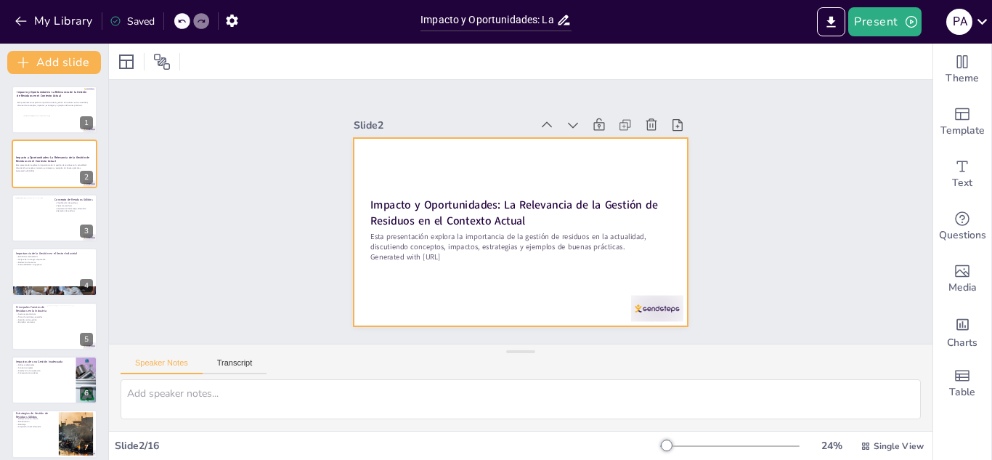
checkbox input "true"
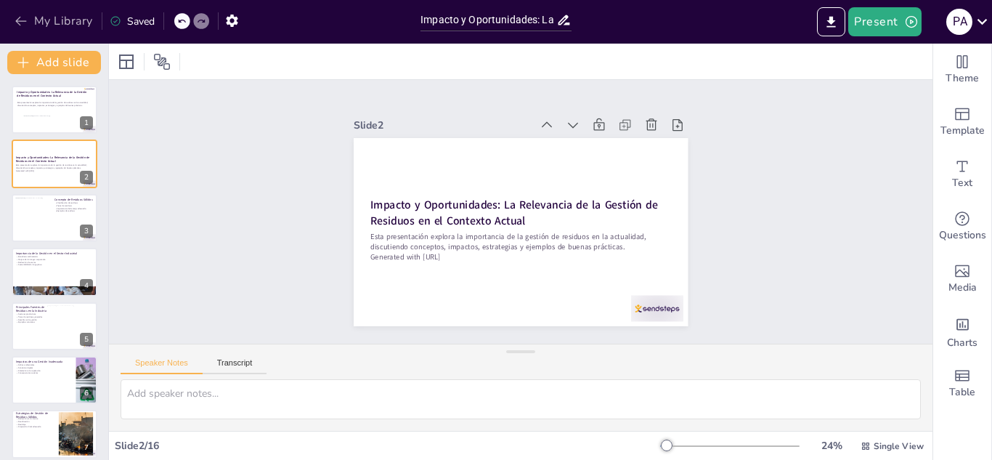
click at [44, 20] on button "My Library" at bounding box center [55, 20] width 88 height 23
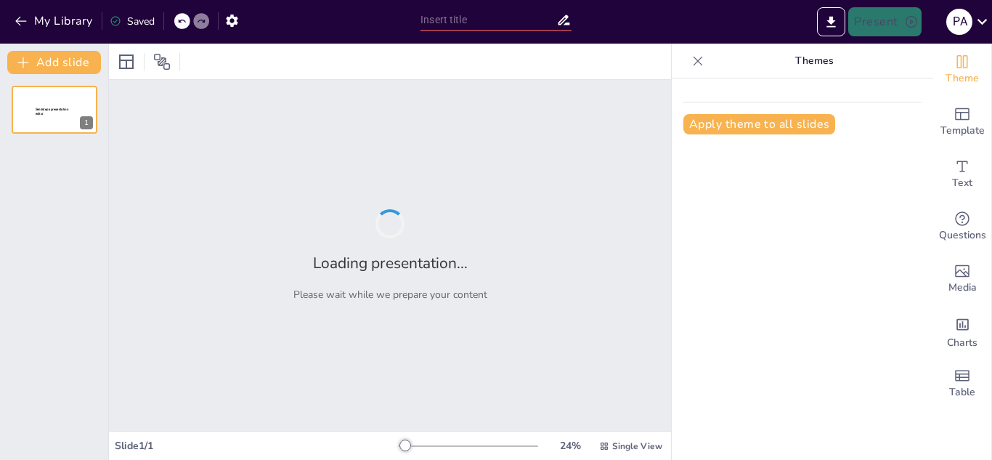
type input "Impacto y Oportunidades: La Relevancia de la Gestión de Residuos en el Contexto…"
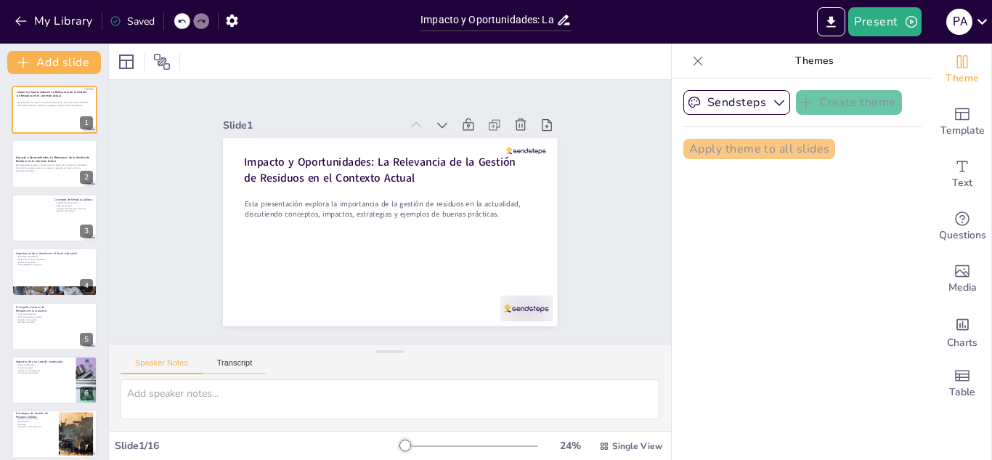
checkbox input "true"
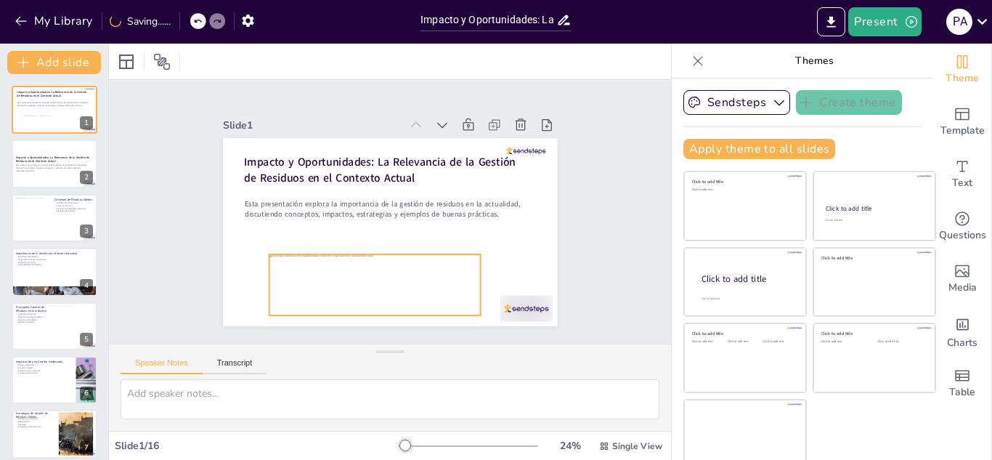
checkbox input "true"
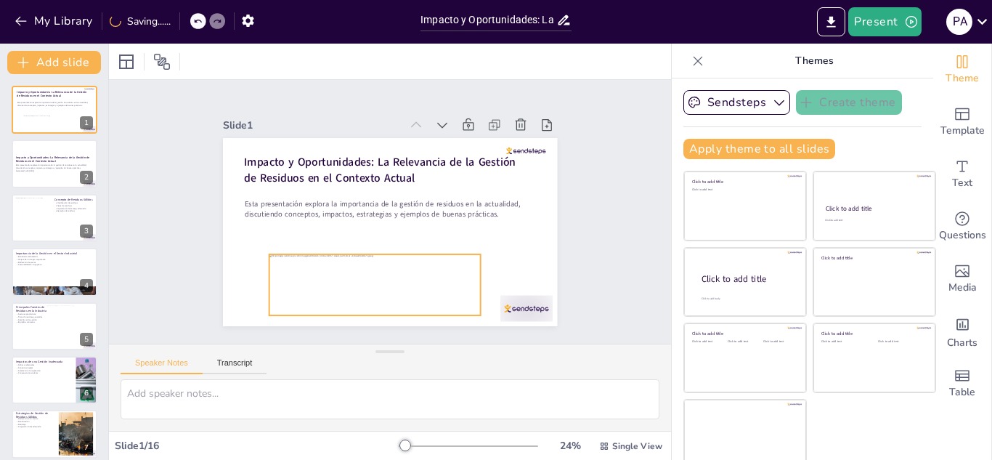
checkbox input "true"
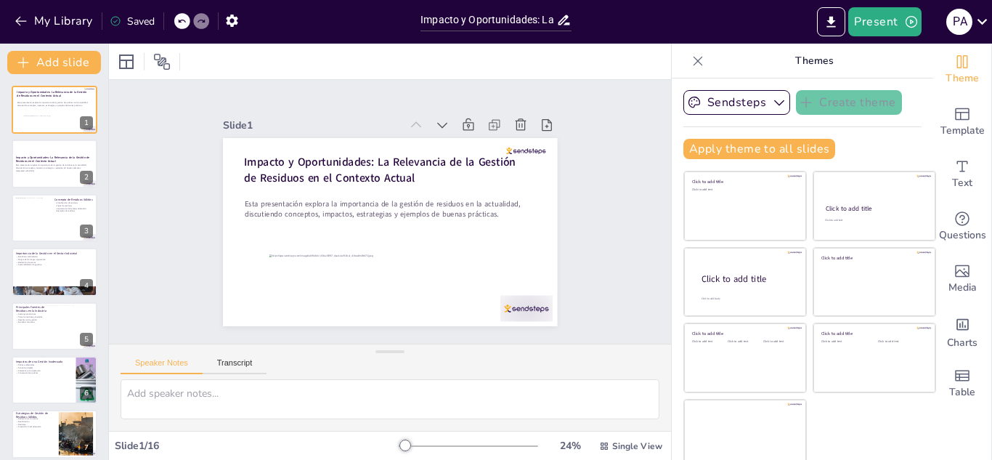
checkbox input "true"
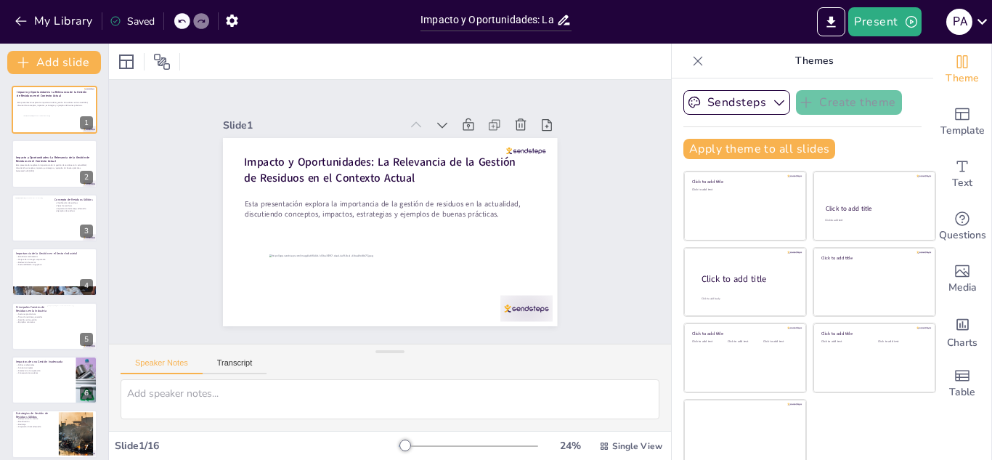
checkbox input "true"
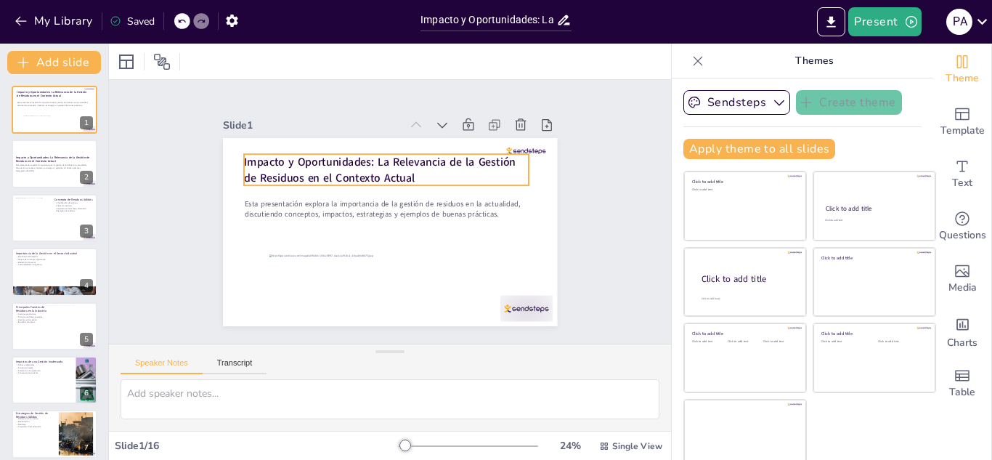
checkbox input "true"
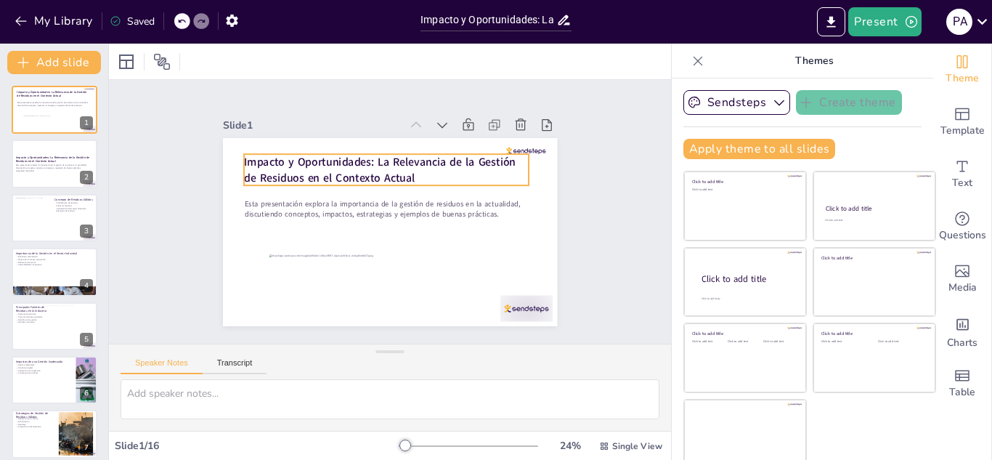
checkbox input "true"
